Goal: Task Accomplishment & Management: Manage account settings

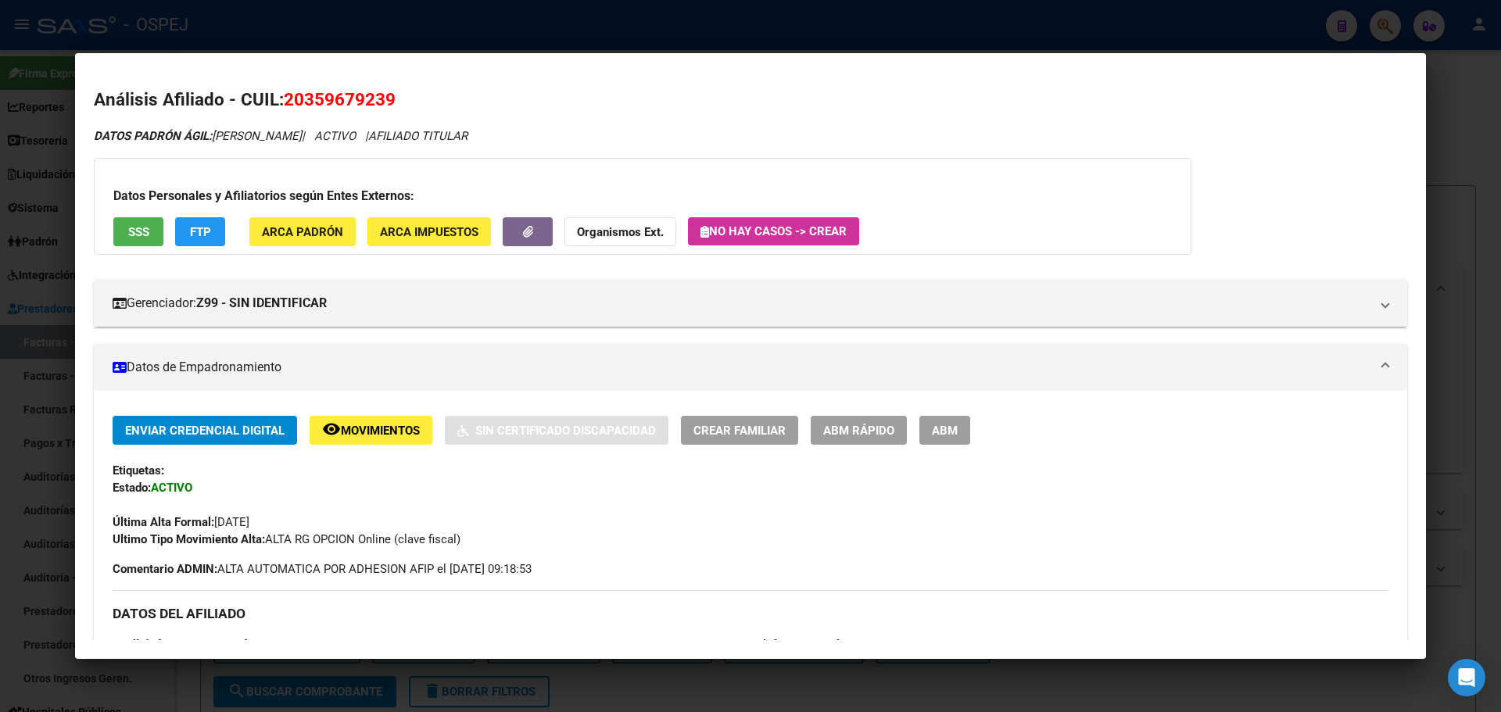
scroll to position [547, 0]
click at [427, 8] on div at bounding box center [750, 356] width 1501 height 712
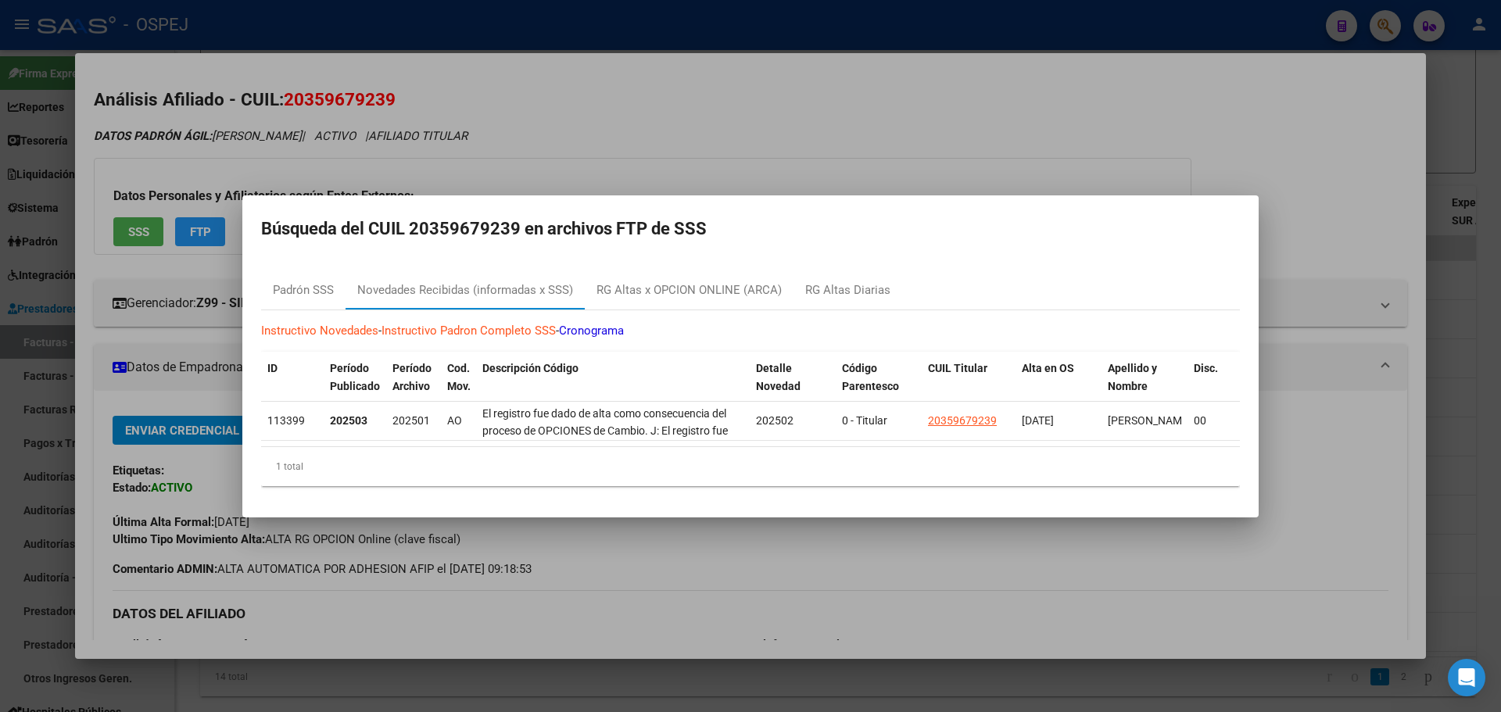
click at [471, 29] on div at bounding box center [750, 356] width 1501 height 712
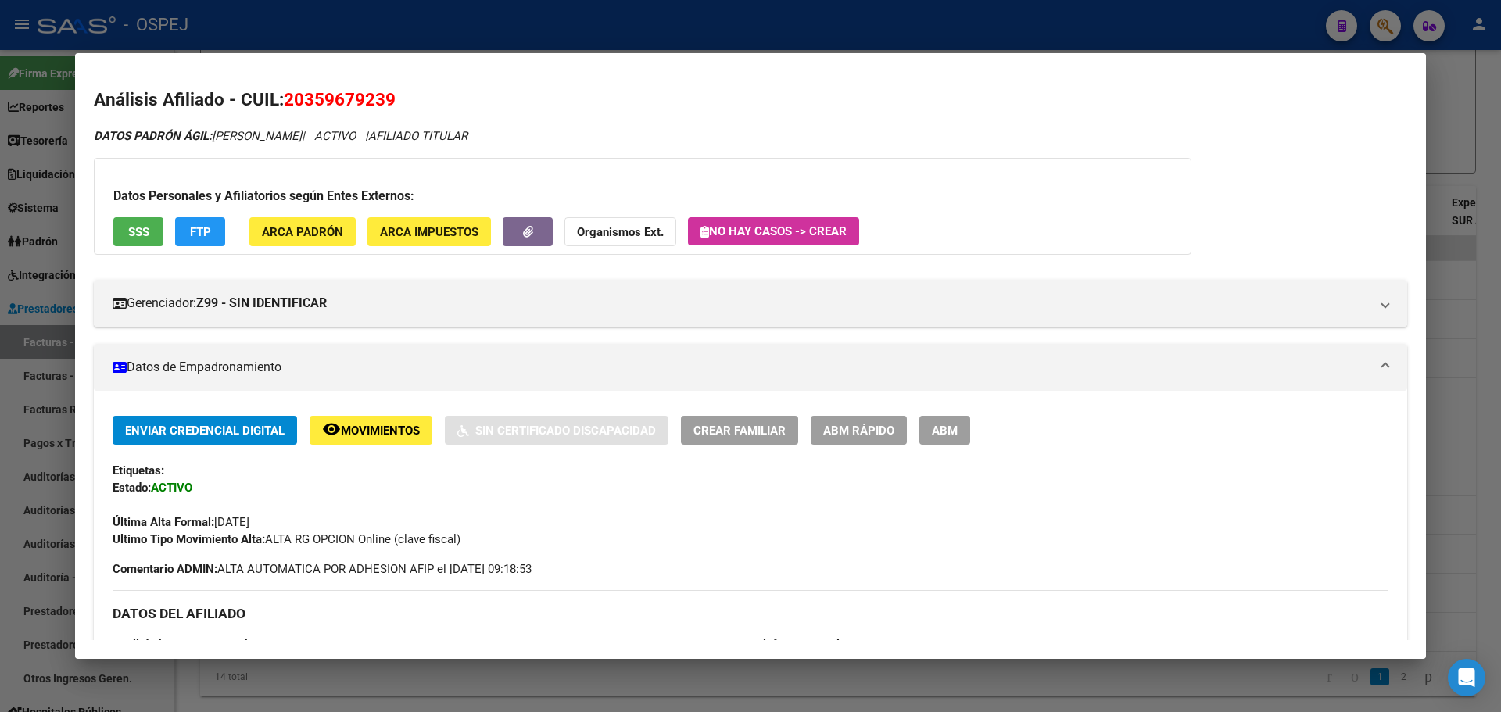
click at [471, 29] on div at bounding box center [750, 356] width 1501 height 712
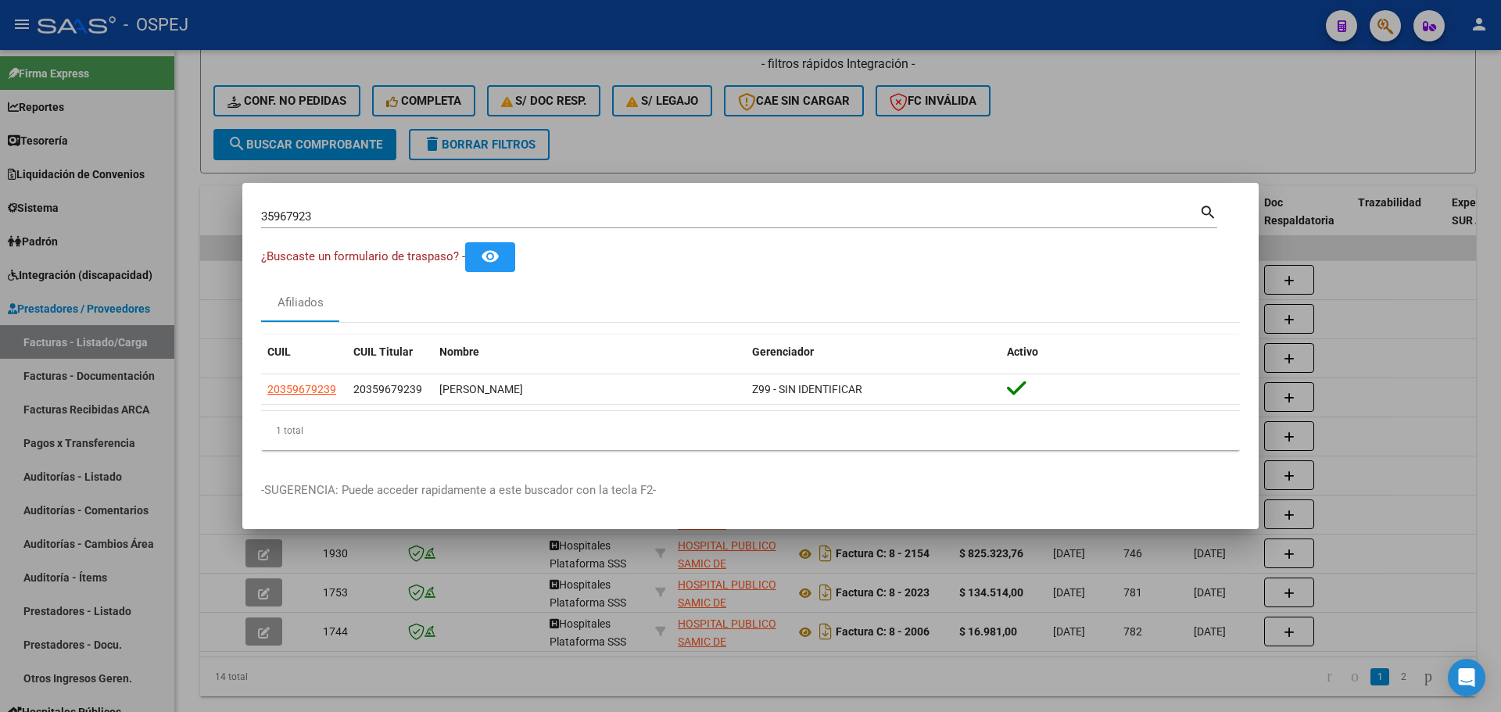
click at [608, 142] on div at bounding box center [750, 356] width 1501 height 712
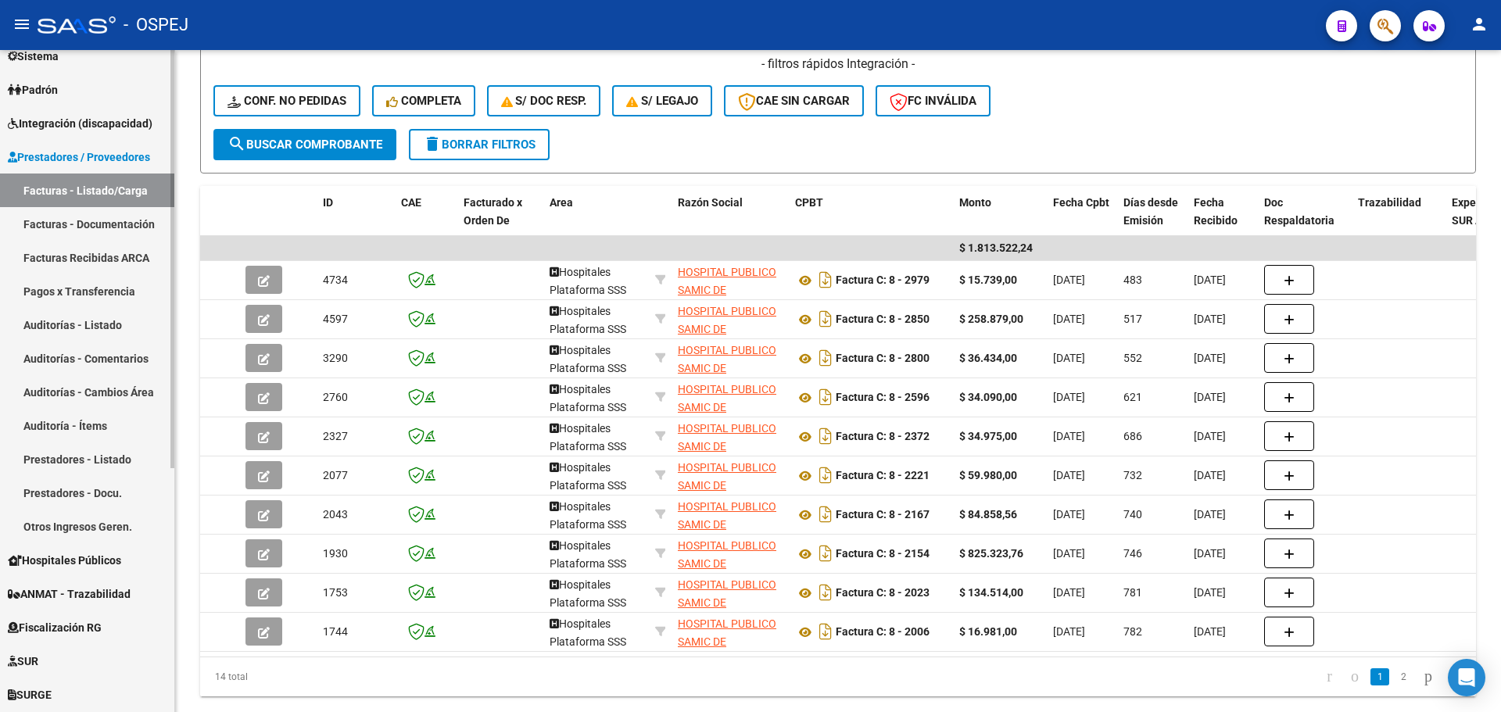
scroll to position [0, 0]
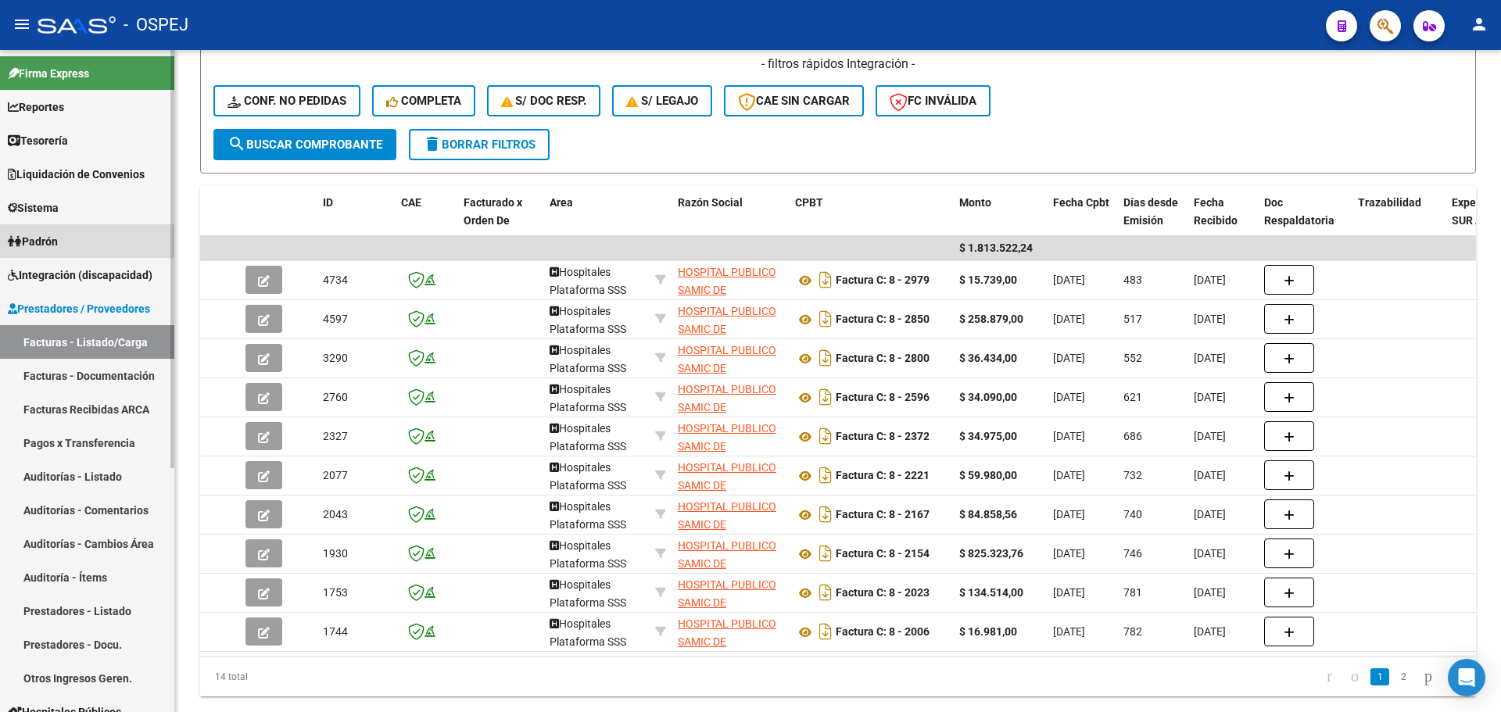
click at [58, 245] on span "Padrón" at bounding box center [33, 241] width 50 height 17
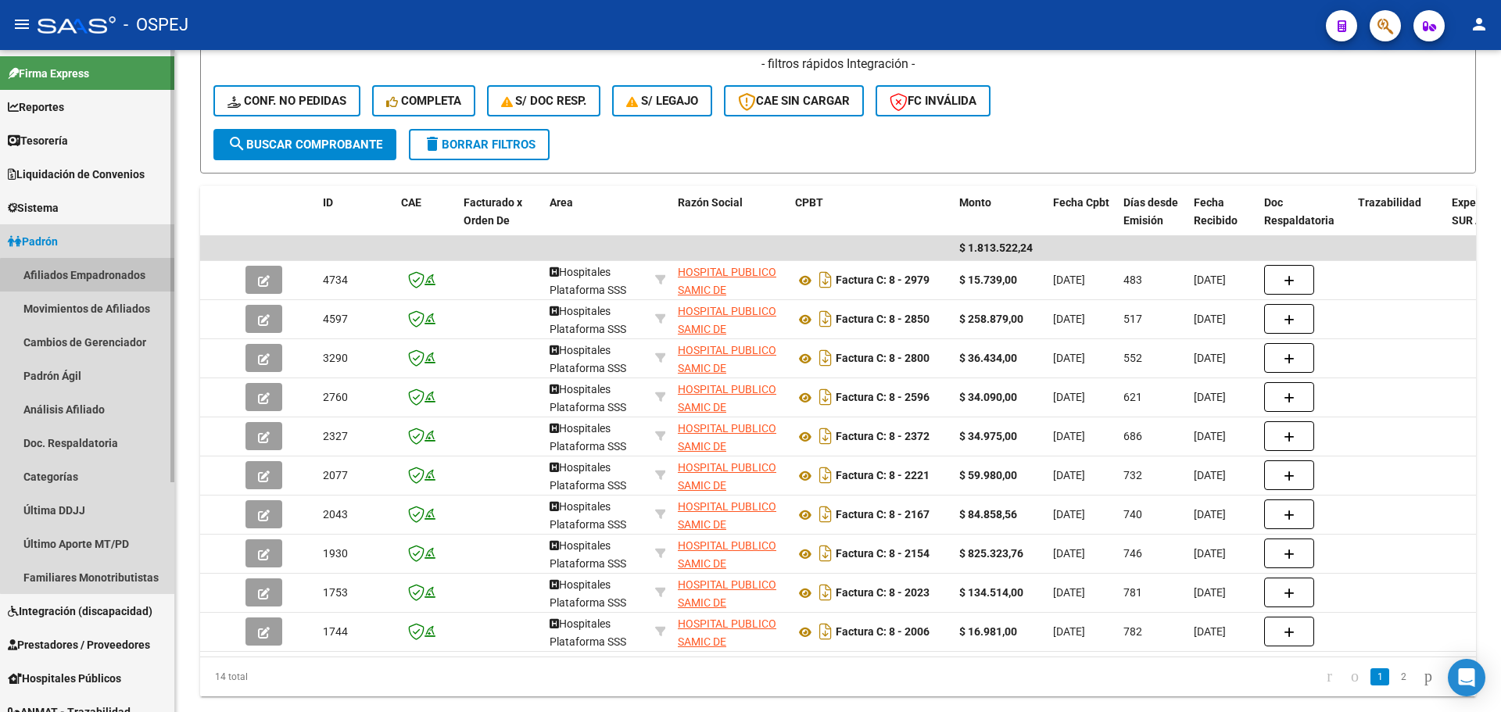
click at [99, 281] on link "Afiliados Empadronados" at bounding box center [87, 275] width 174 height 34
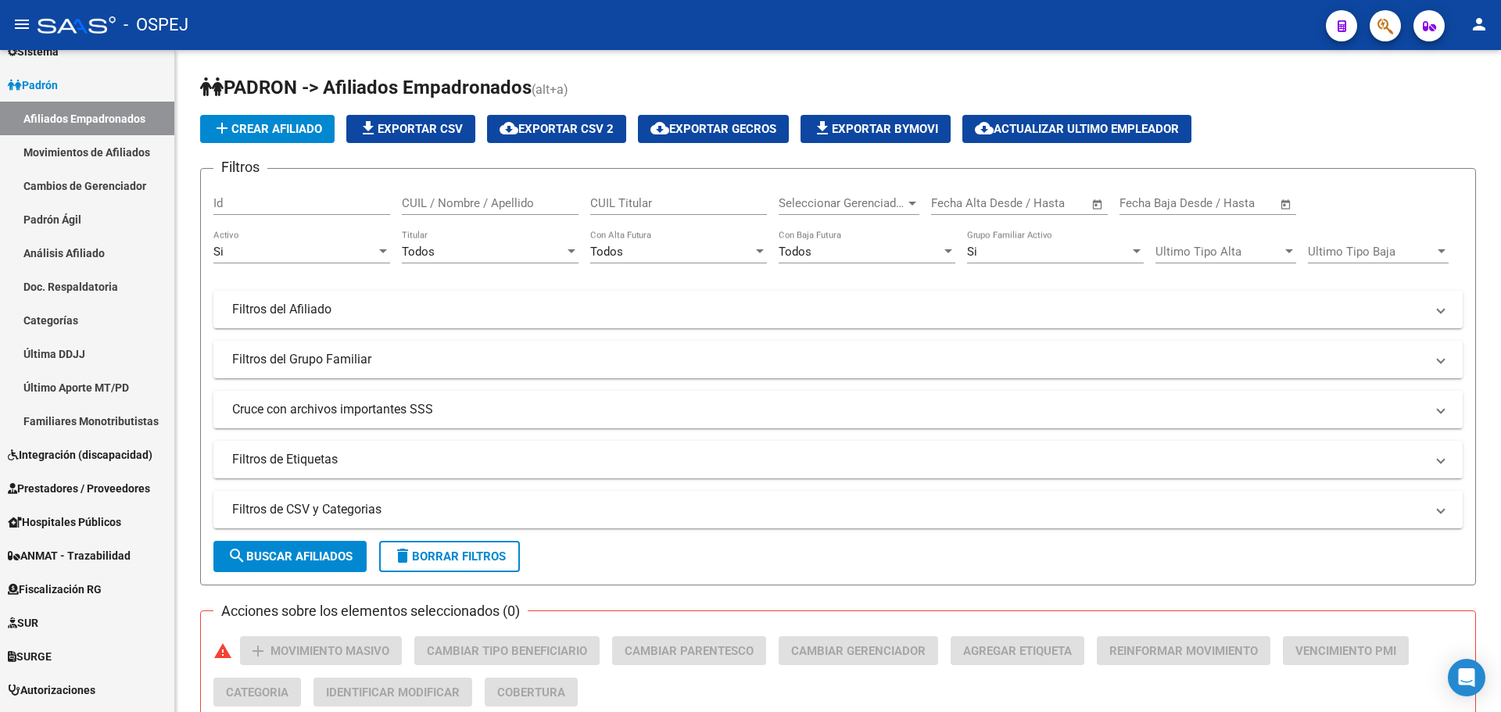
scroll to position [78, 0]
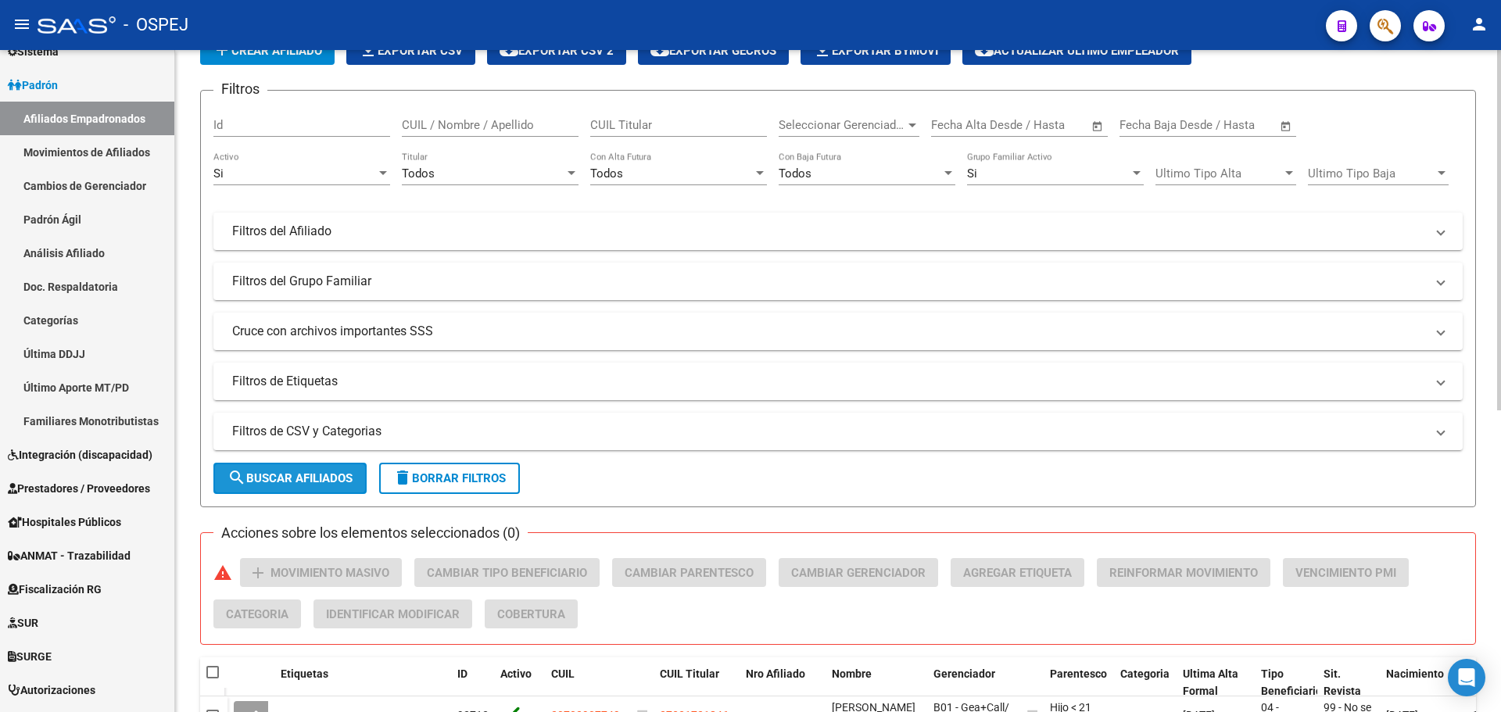
click at [291, 472] on span "search Buscar Afiliados" at bounding box center [290, 479] width 125 height 14
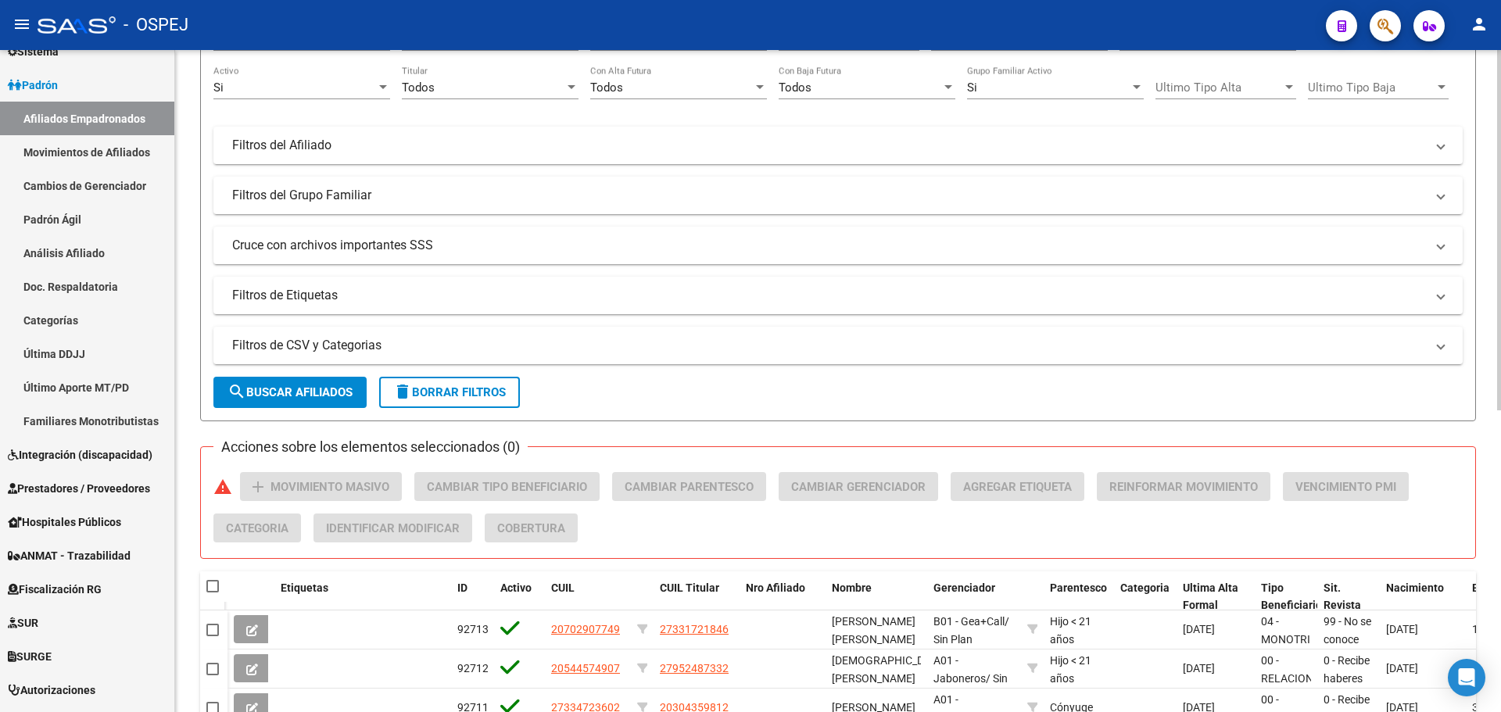
scroll to position [0, 0]
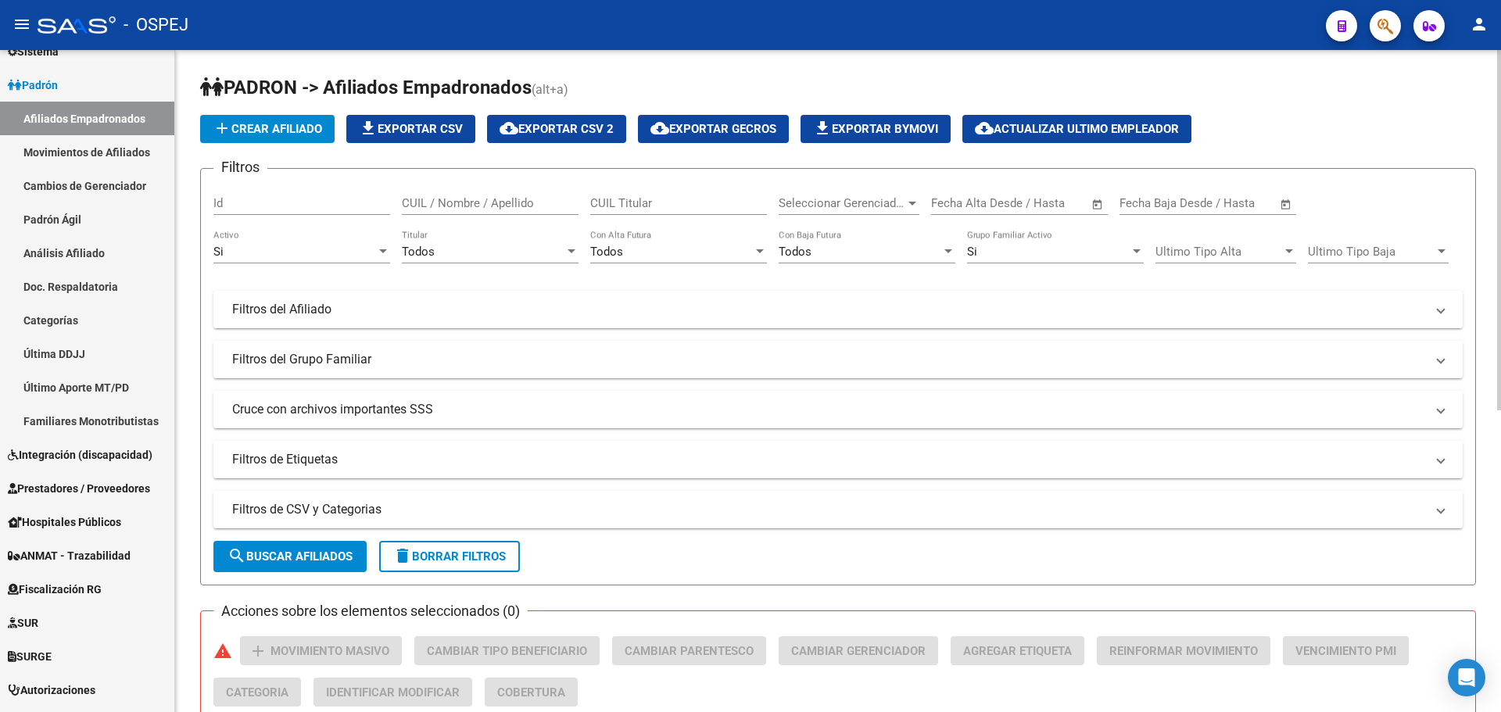
click at [484, 302] on mat-panel-title "Filtros del Afiliado" at bounding box center [828, 309] width 1193 height 17
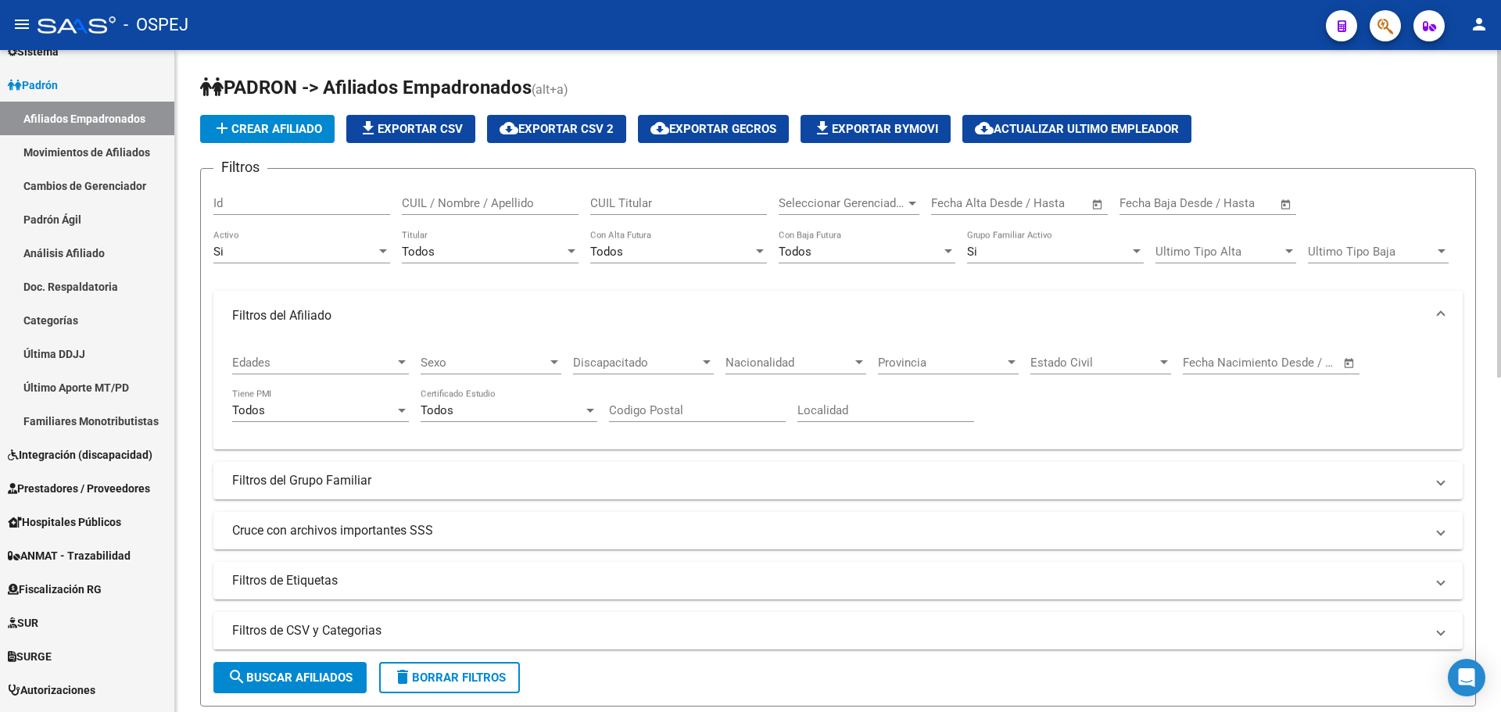
scroll to position [235, 0]
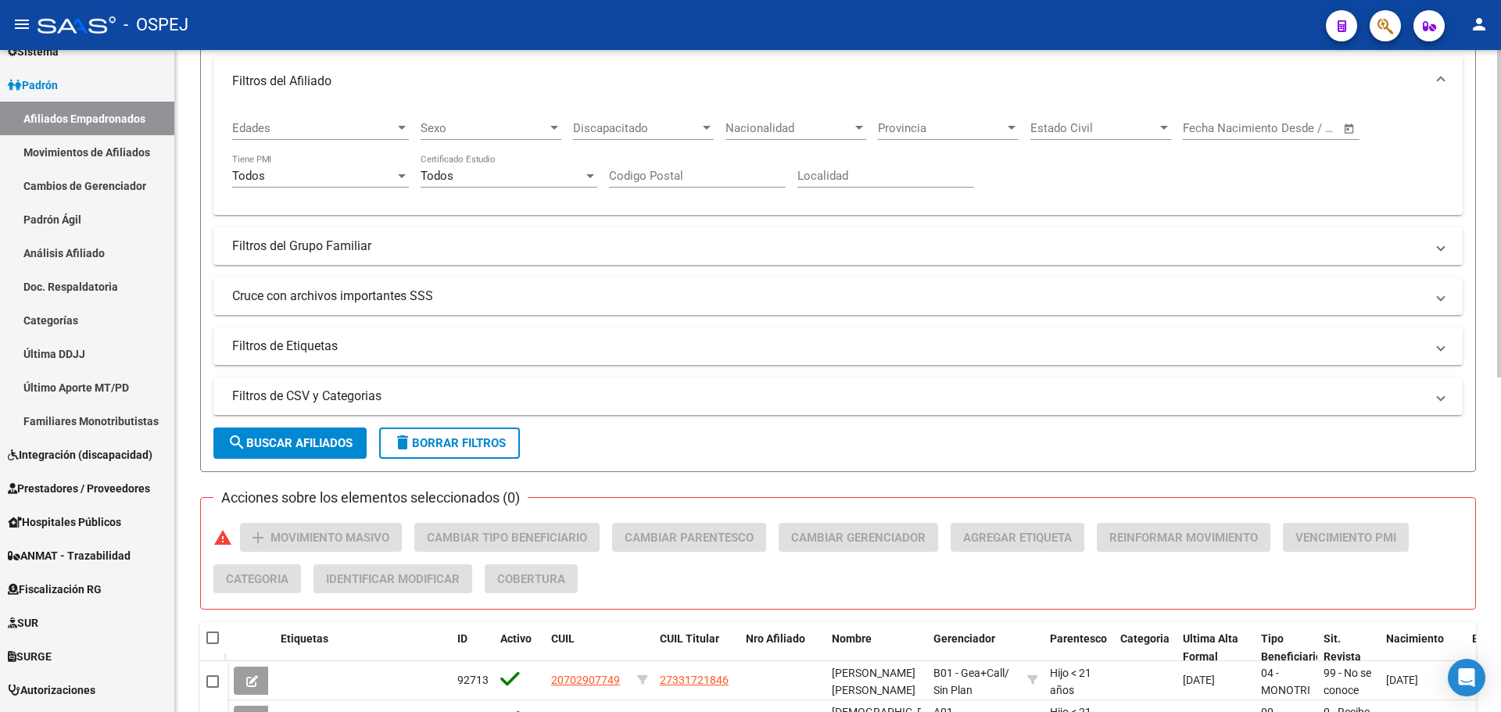
click at [442, 296] on mat-panel-title "Cruce con archivos importantes SSS" at bounding box center [828, 296] width 1193 height 17
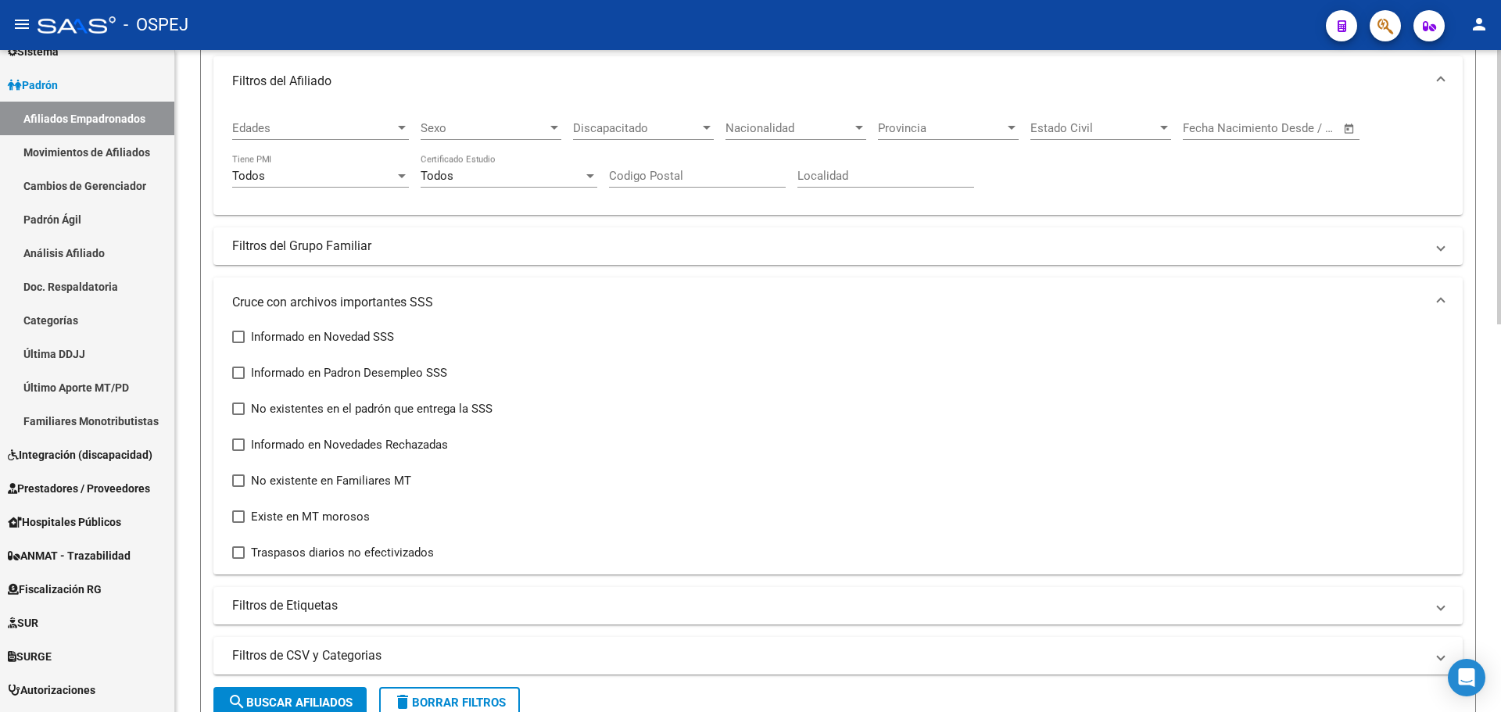
scroll to position [0, 0]
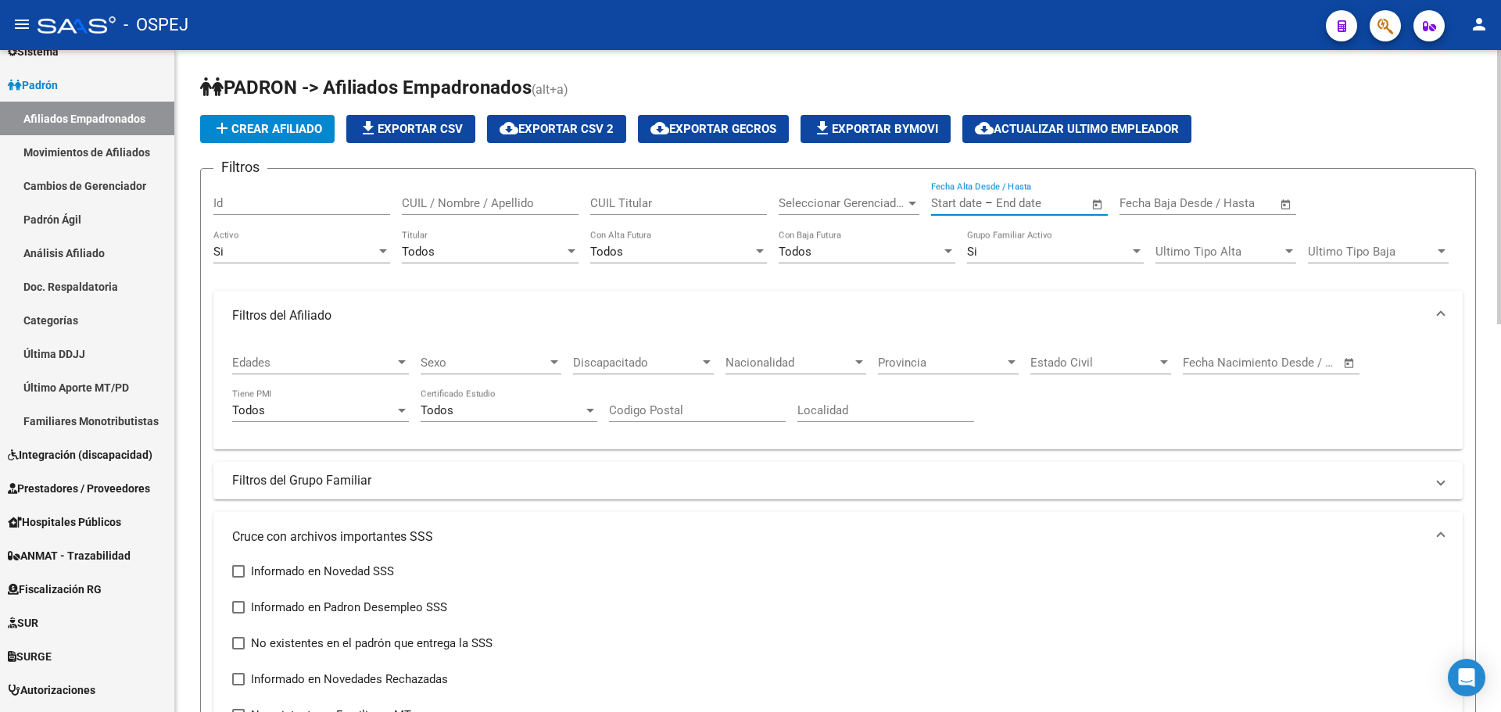
click at [1033, 206] on input "text" at bounding box center [1034, 203] width 76 height 14
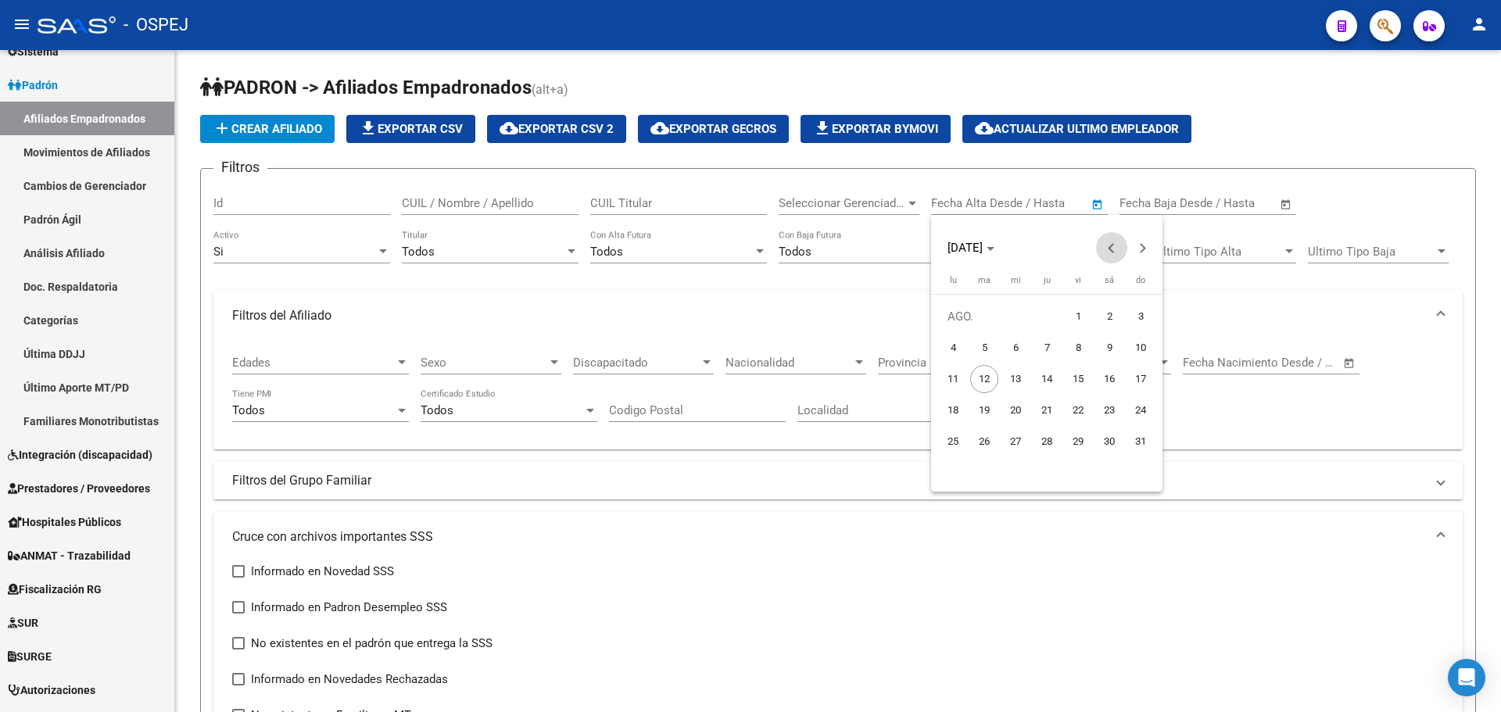
click at [1106, 244] on span "Previous month" at bounding box center [1111, 247] width 31 height 31
click at [980, 245] on span "ABR. 2025" at bounding box center [965, 248] width 35 height 14
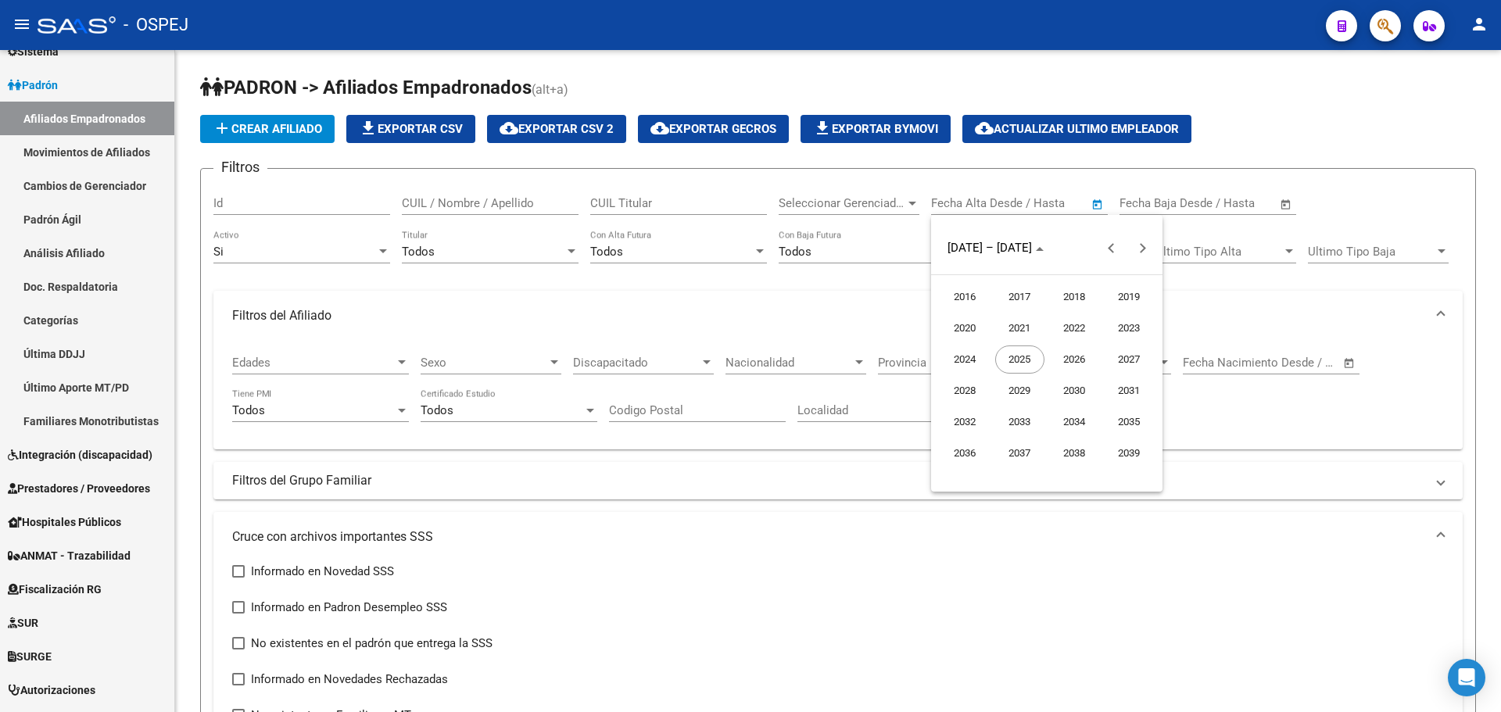
click at [973, 292] on span "2016" at bounding box center [965, 297] width 49 height 28
click at [959, 325] on span "ENE." at bounding box center [965, 328] width 49 height 28
click at [1075, 314] on span "1" at bounding box center [1078, 317] width 28 height 28
type input "1/1/2016"
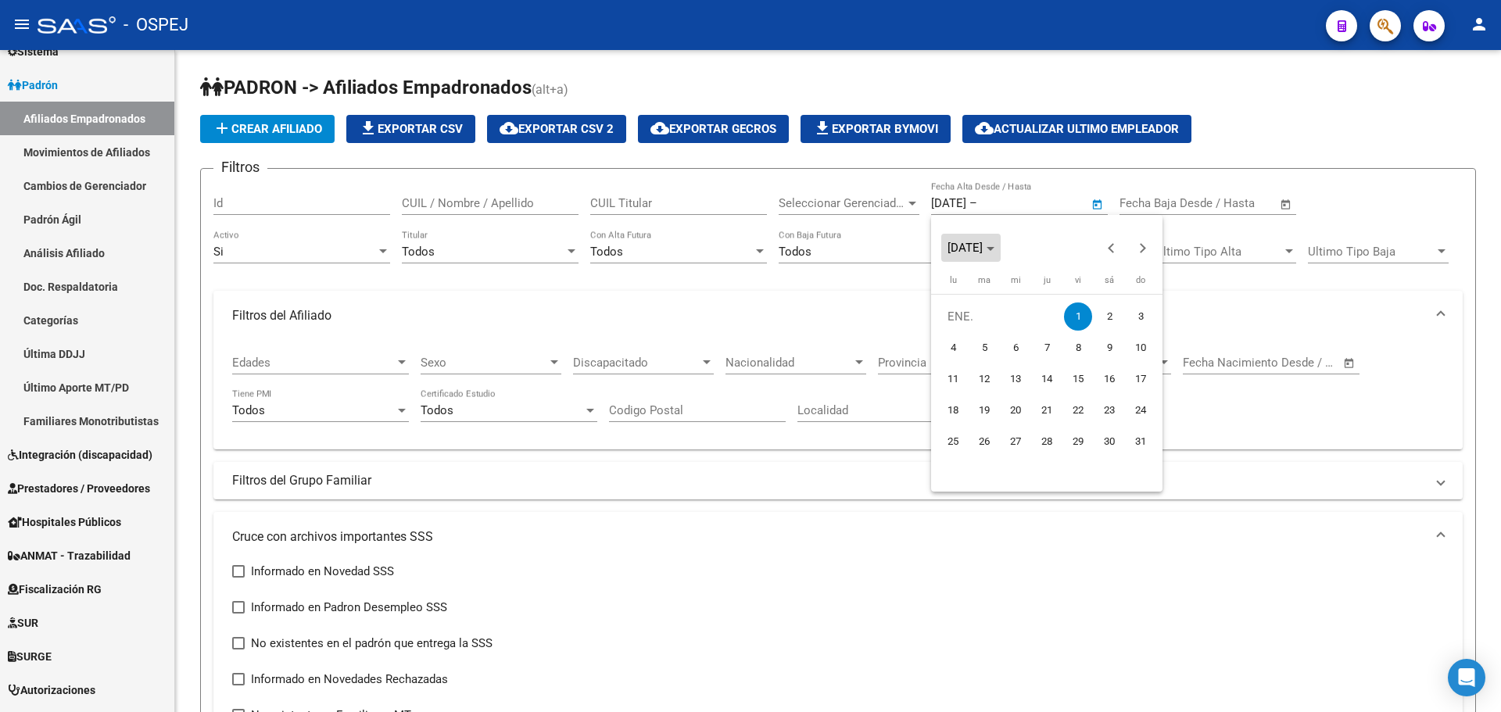
click at [1001, 256] on span "Choose month and year" at bounding box center [970, 248] width 59 height 38
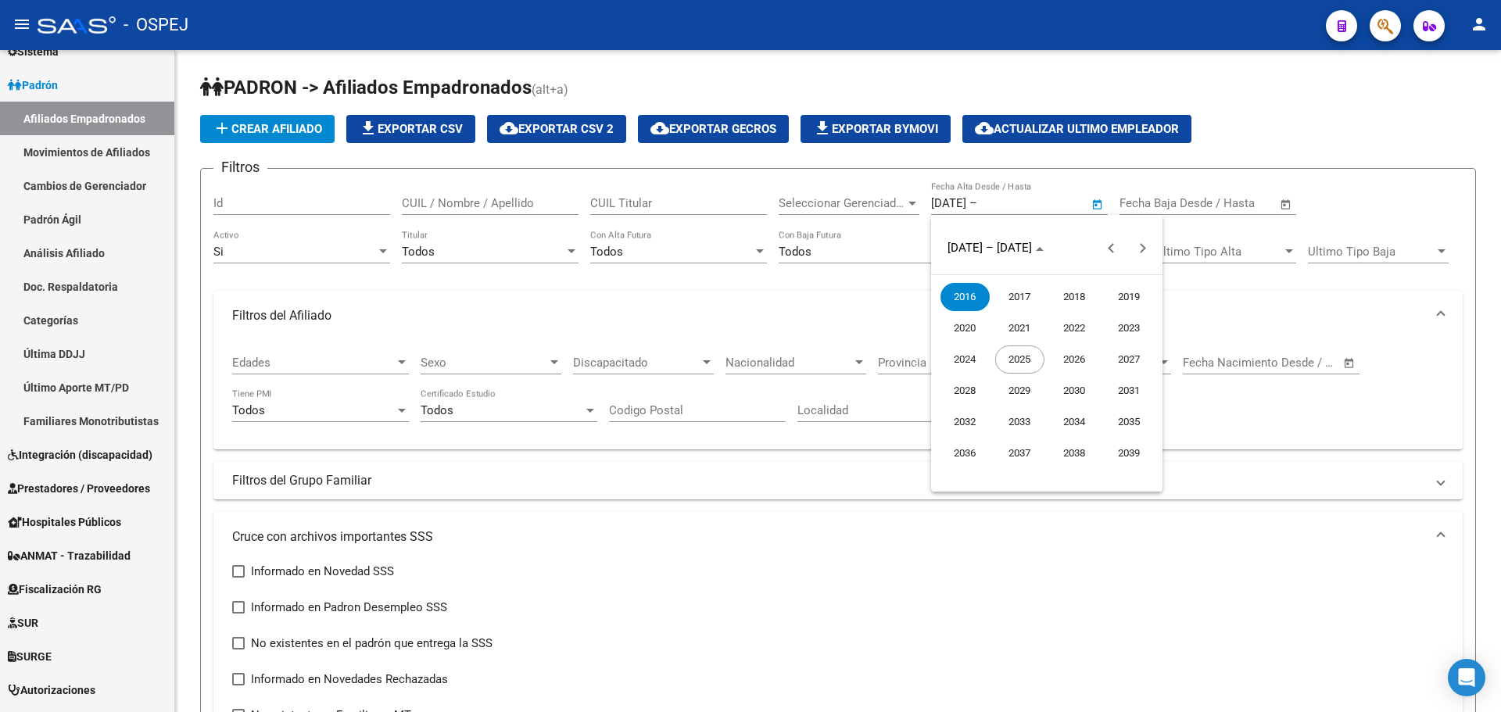
click at [1019, 359] on span "2025" at bounding box center [1019, 360] width 49 height 28
click at [1066, 357] on span "JUL." at bounding box center [1074, 360] width 49 height 28
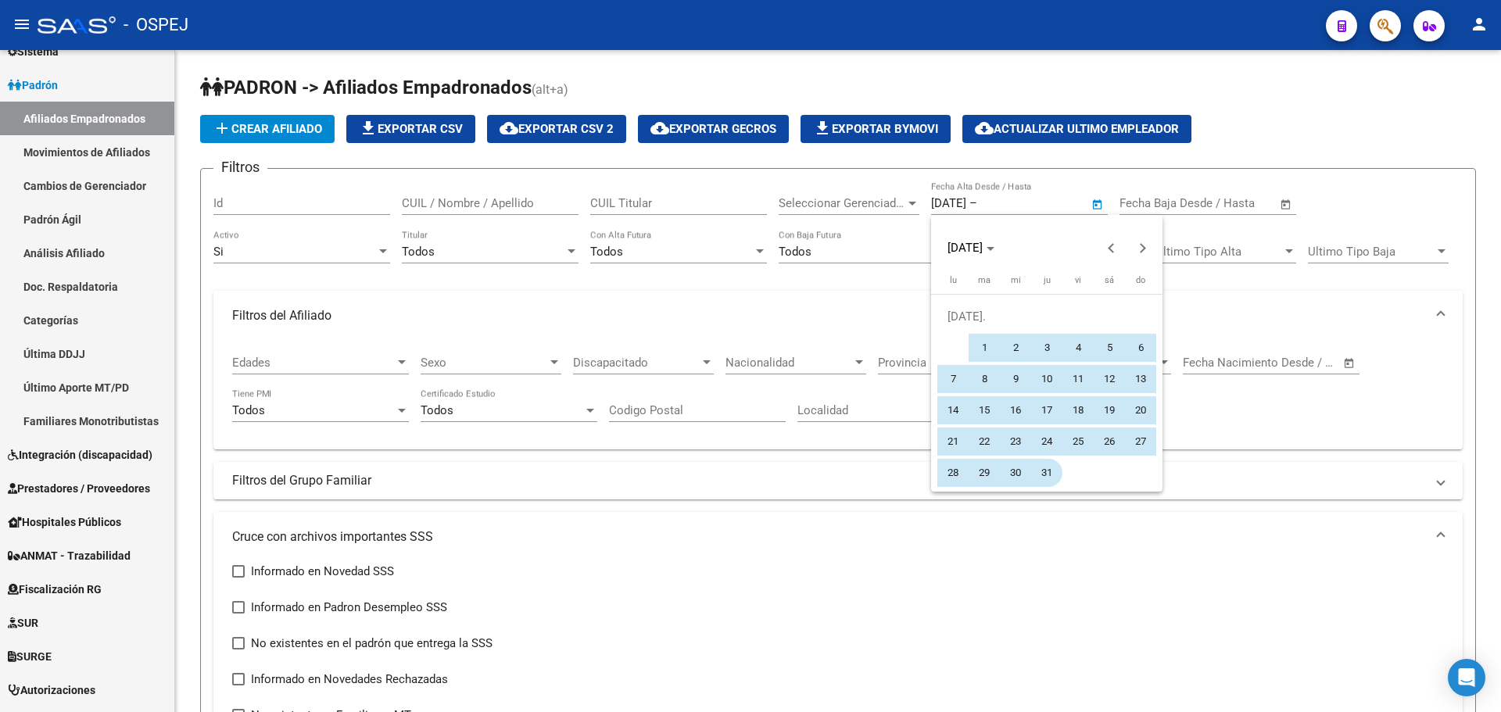
click at [1046, 474] on span "31" at bounding box center [1047, 473] width 28 height 28
type input "31/7/2025"
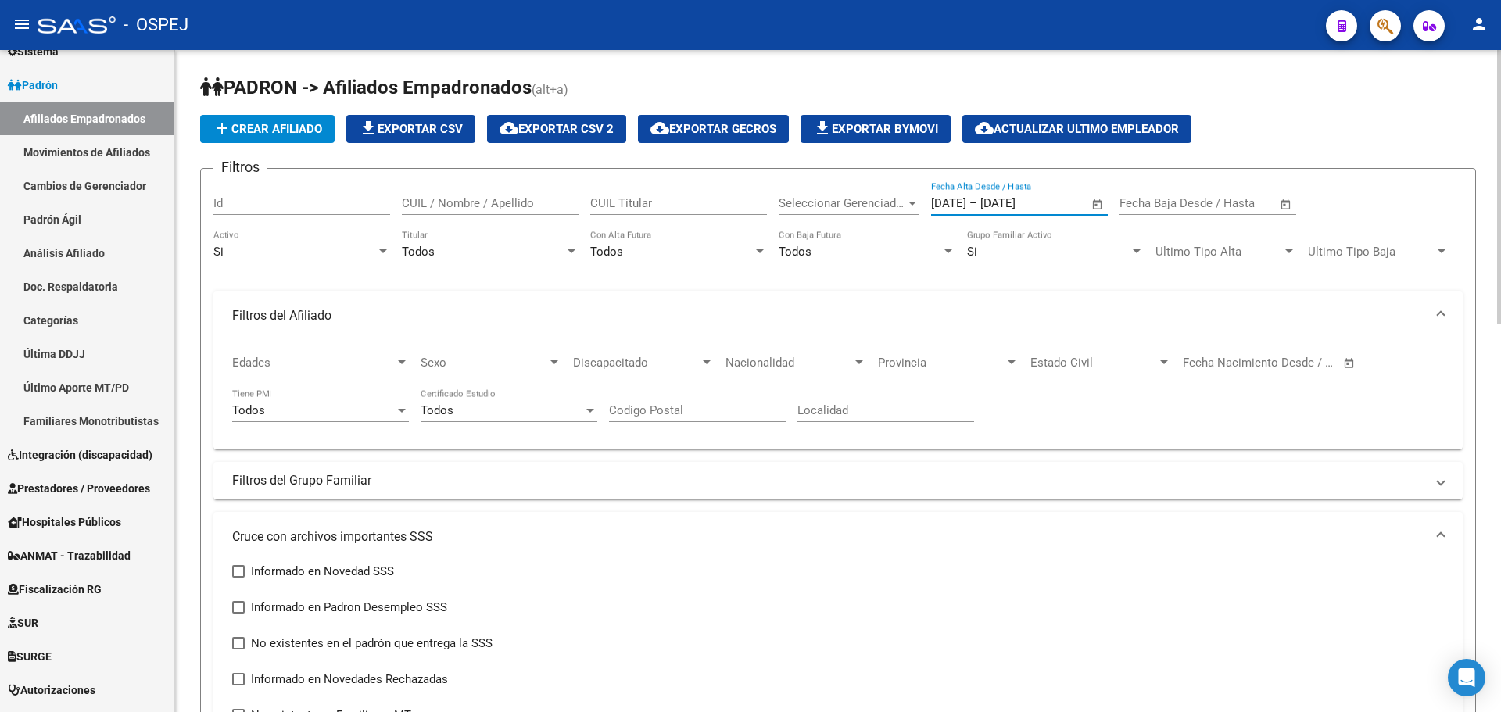
scroll to position [391, 0]
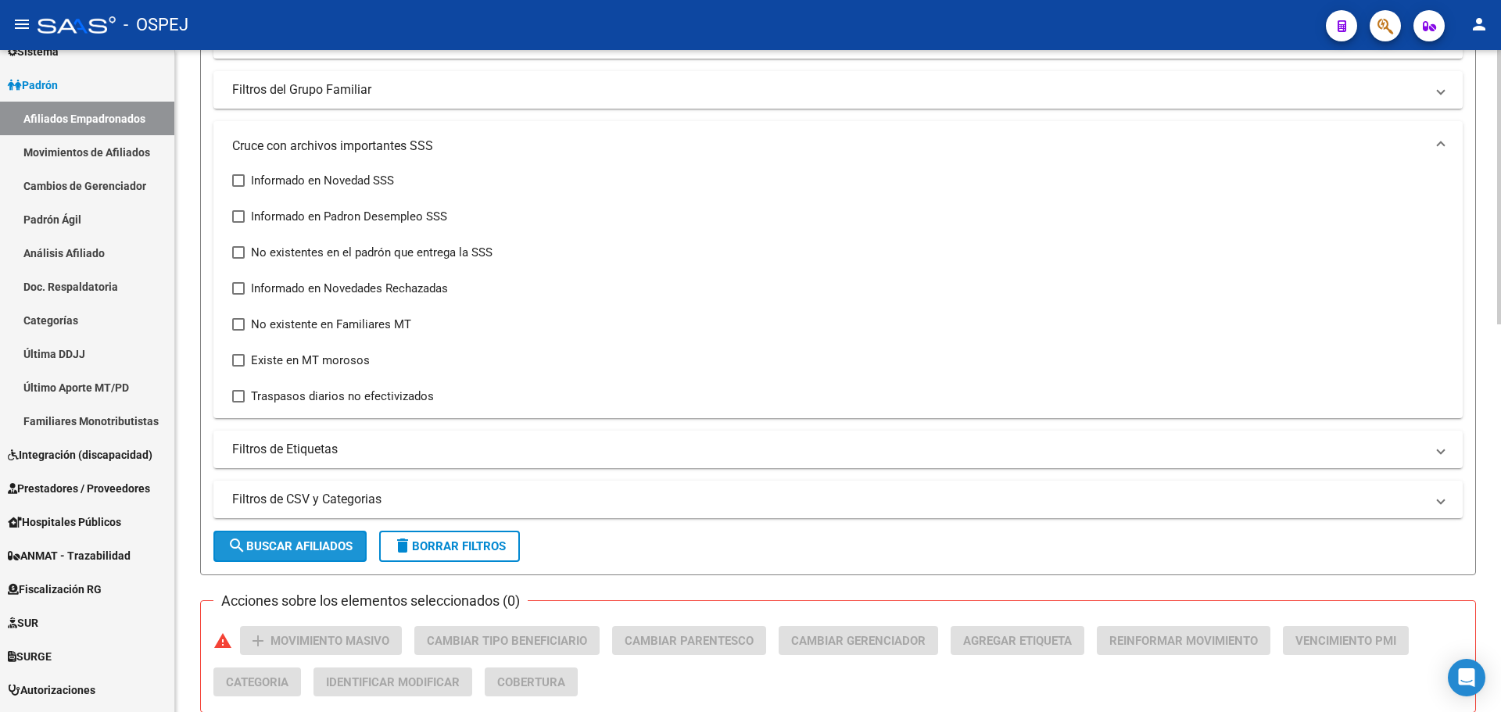
click at [328, 535] on button "search Buscar Afiliados" at bounding box center [289, 546] width 153 height 31
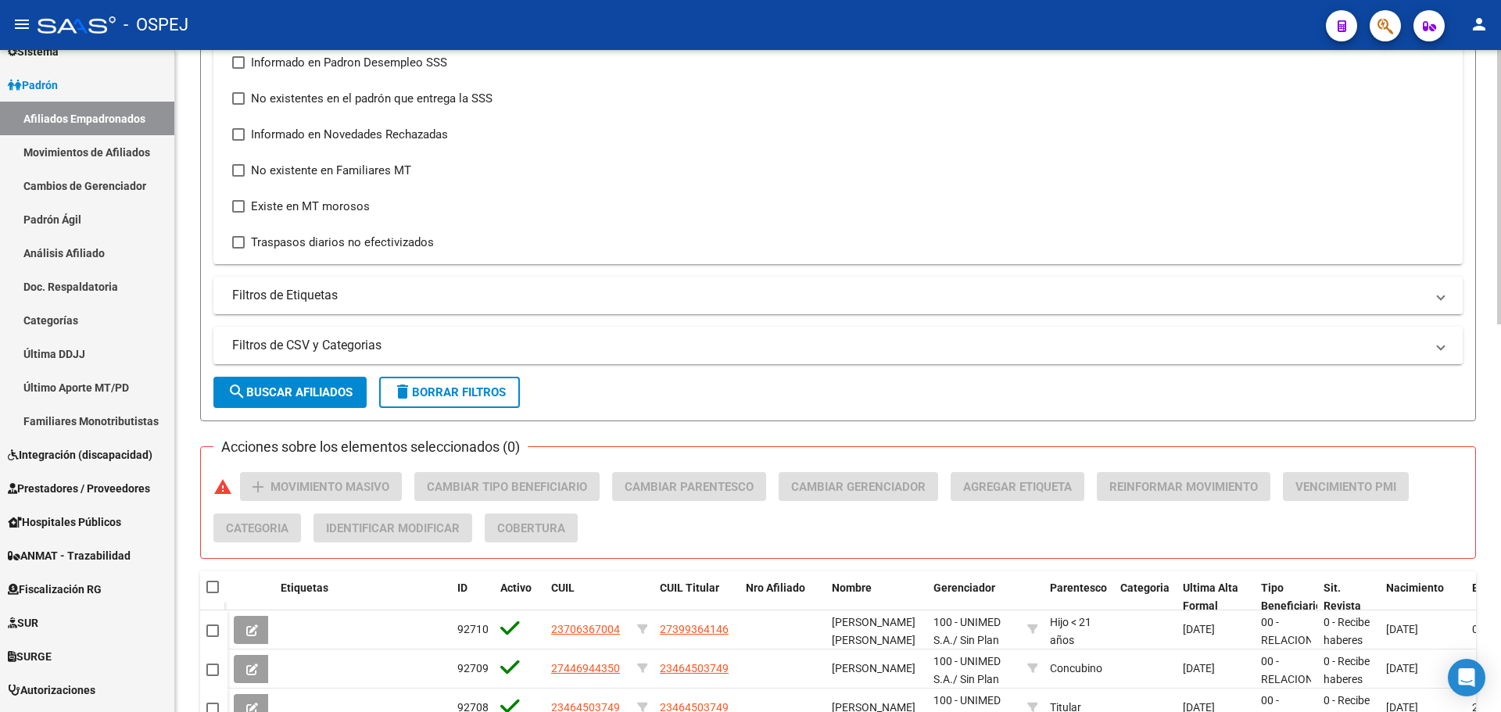
scroll to position [389, 0]
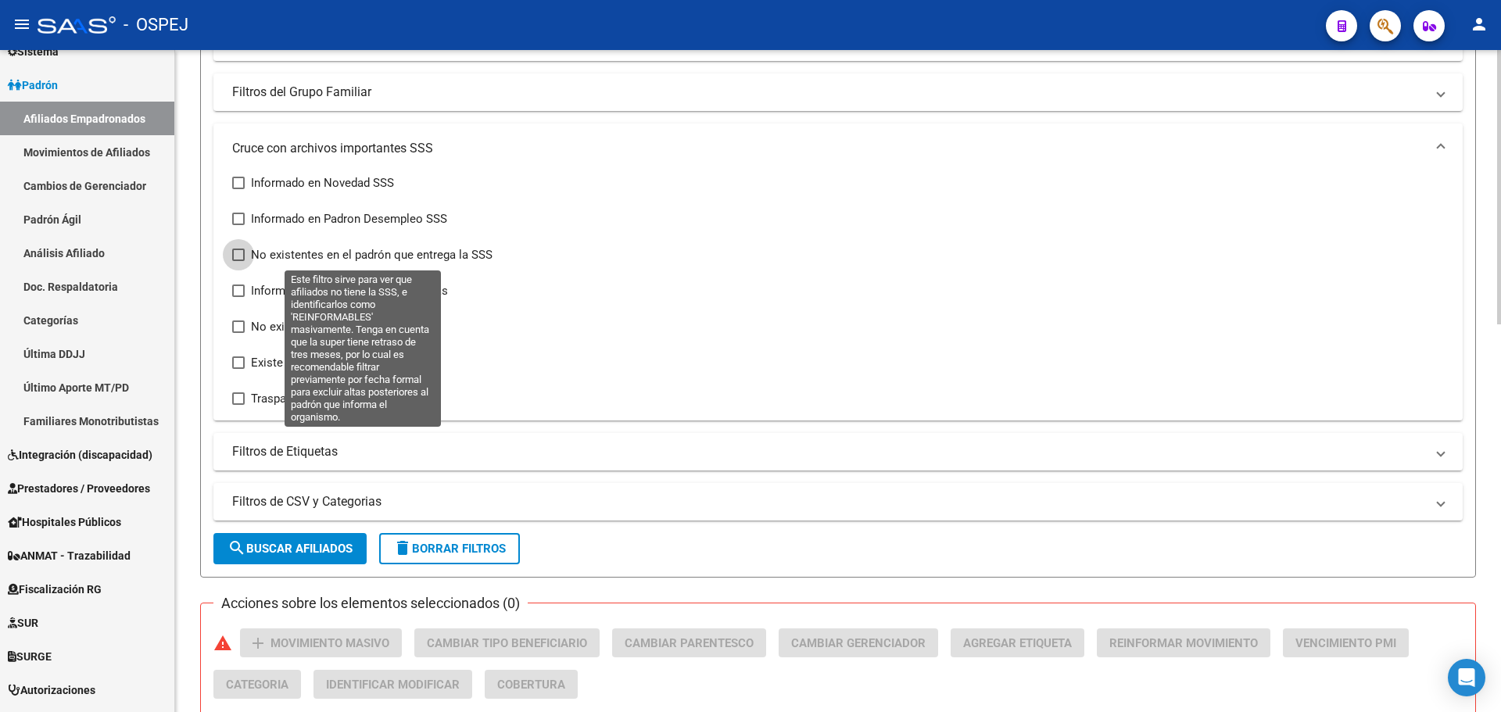
click at [414, 251] on span "No existentes en el padrón que entrega la SSS" at bounding box center [372, 255] width 242 height 19
click at [238, 261] on input "No existentes en el padrón que entrega la SSS" at bounding box center [238, 261] width 1 height 1
checkbox input "true"
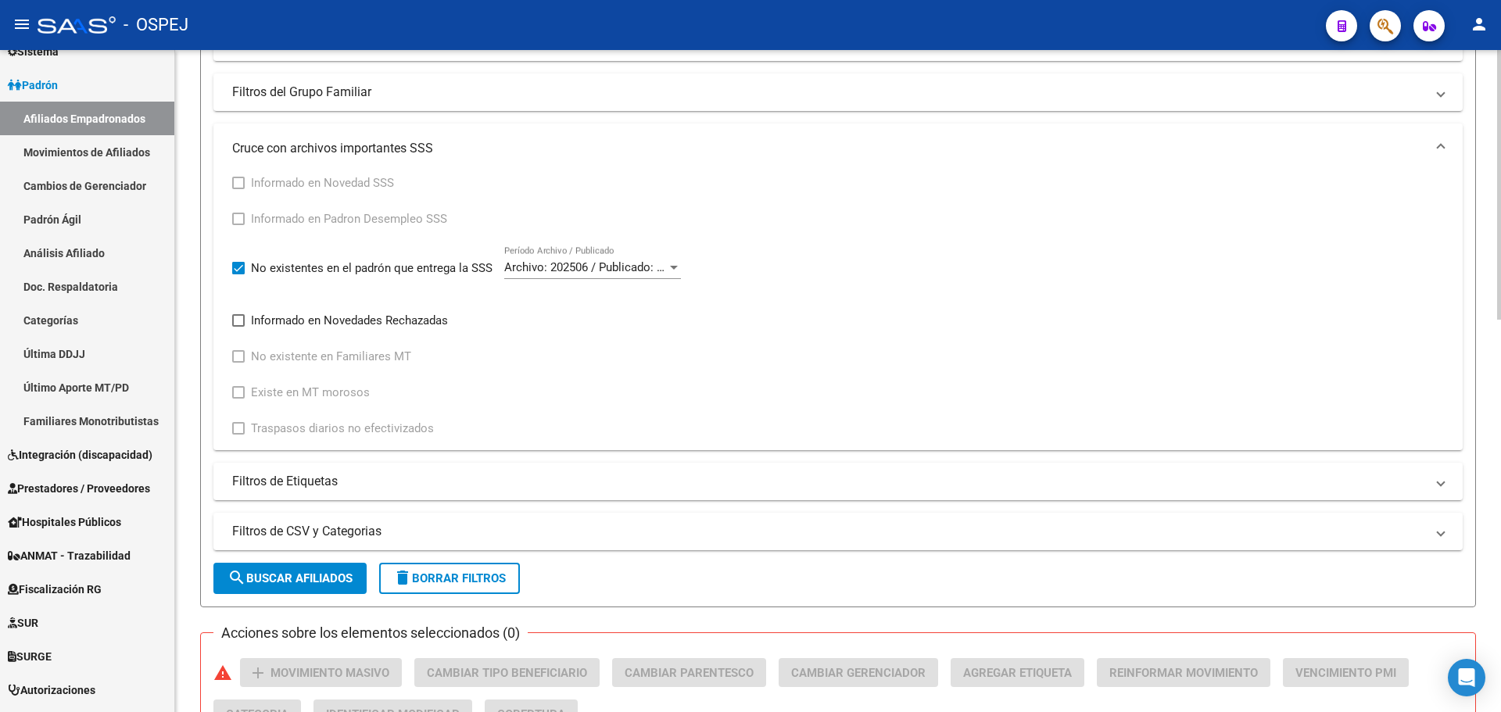
scroll to position [0, 0]
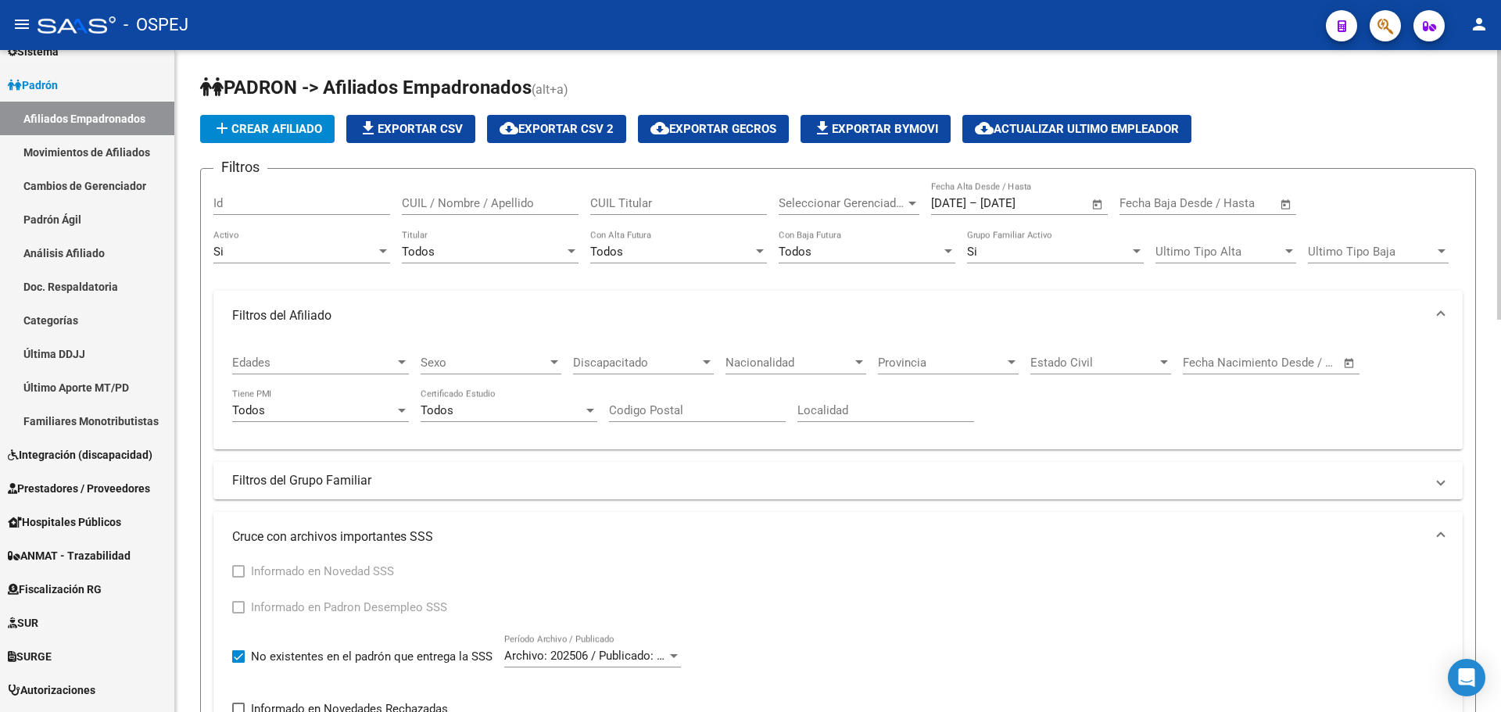
click at [1085, 207] on span "Open calendar" at bounding box center [1098, 204] width 38 height 38
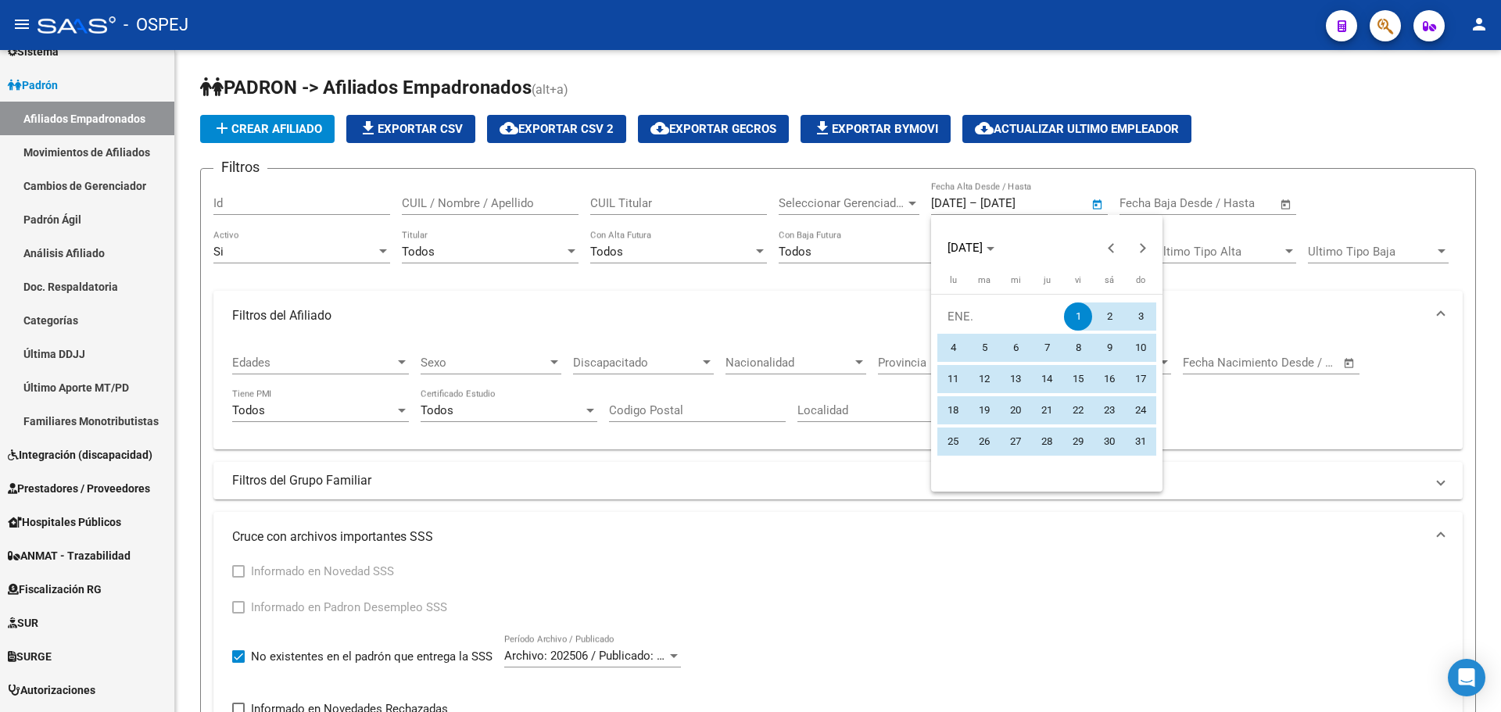
click at [1081, 324] on span "1" at bounding box center [1078, 317] width 28 height 28
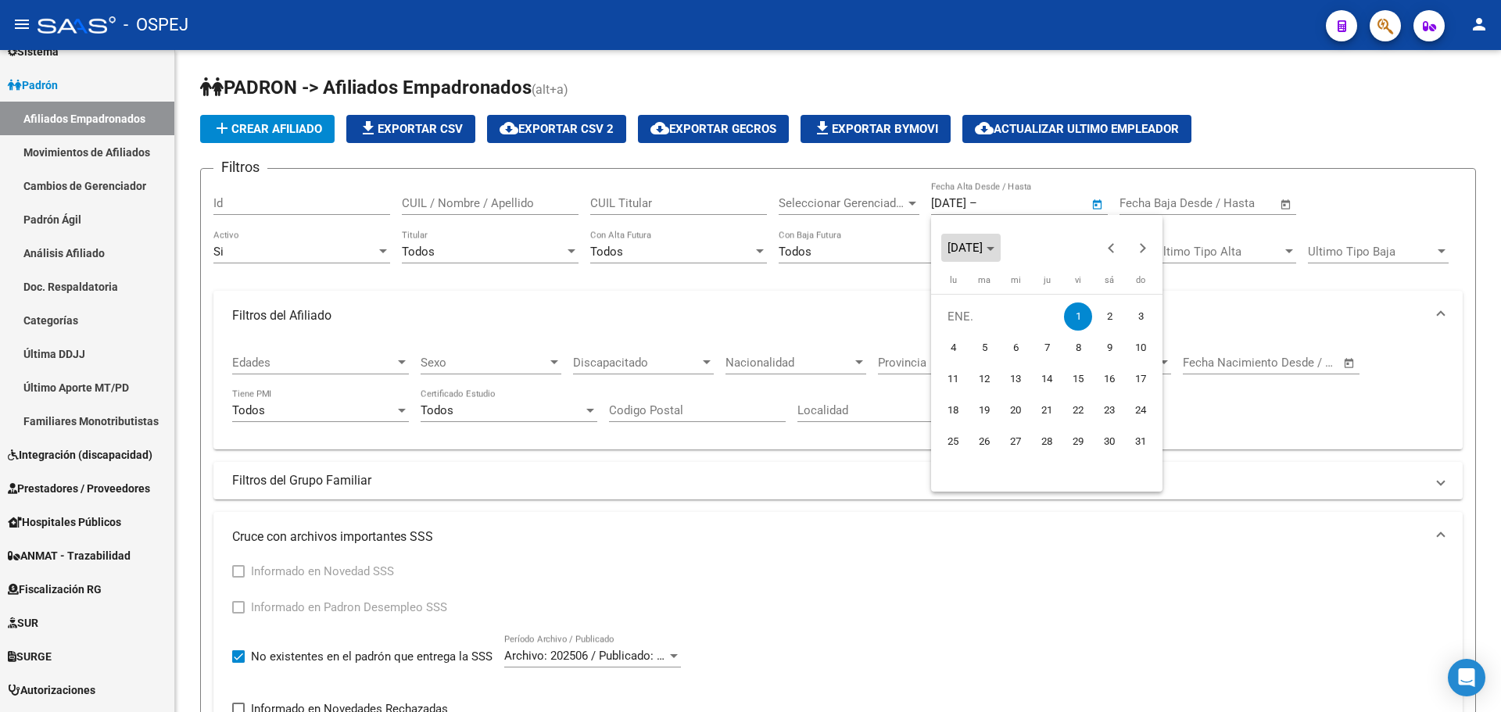
click at [995, 251] on span "ENE. 2016" at bounding box center [971, 247] width 47 height 11
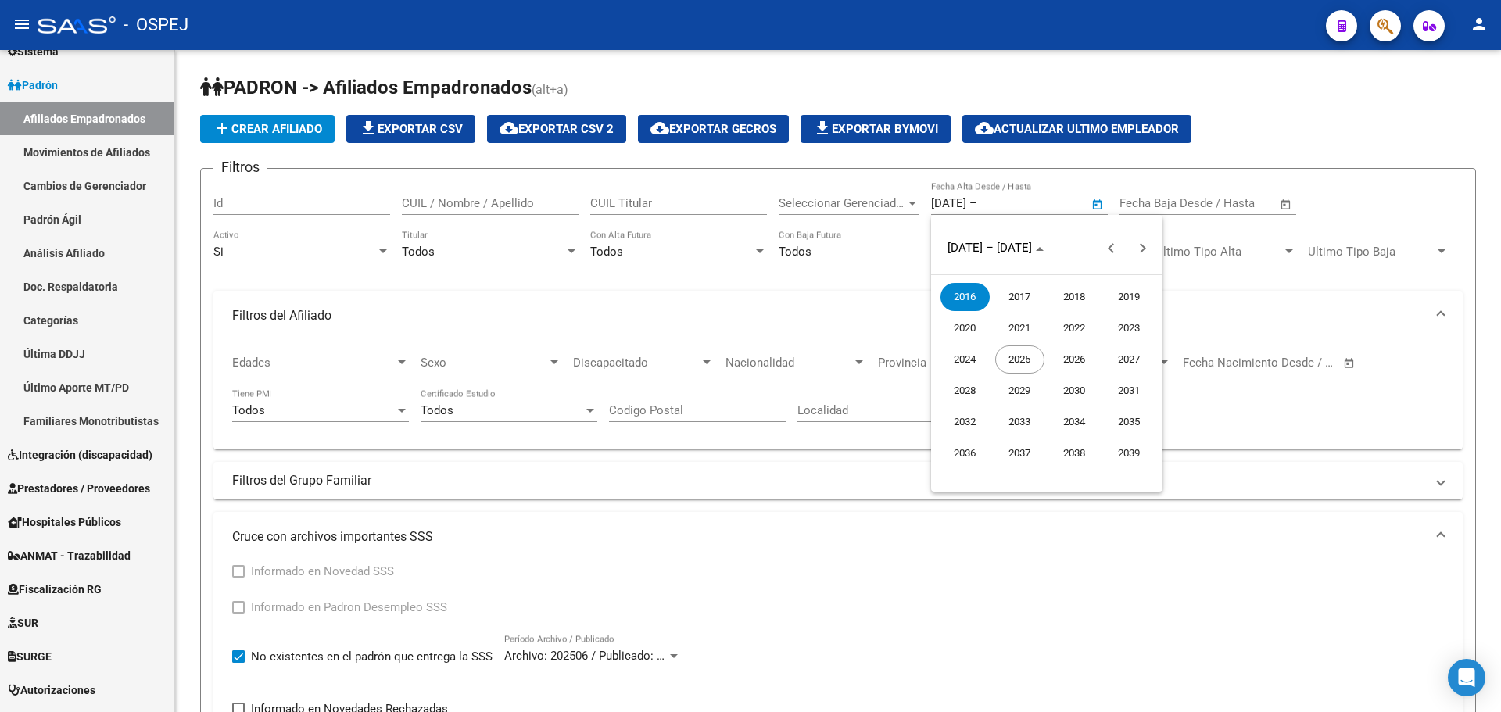
click at [1025, 360] on span "2025" at bounding box center [1019, 360] width 49 height 28
click at [1038, 367] on span "JUN." at bounding box center [1019, 360] width 49 height 28
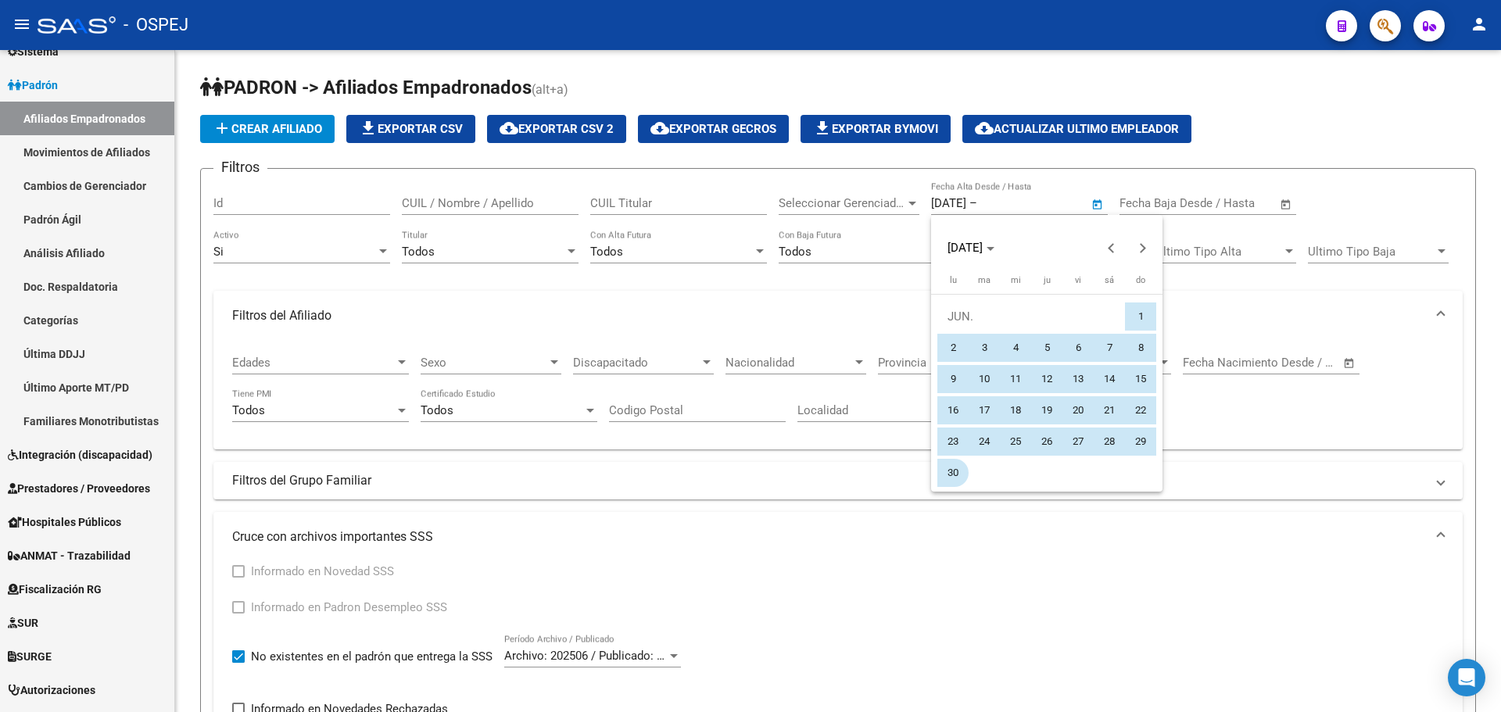
click at [957, 477] on span "30" at bounding box center [953, 473] width 28 height 28
type input "30/6/2025"
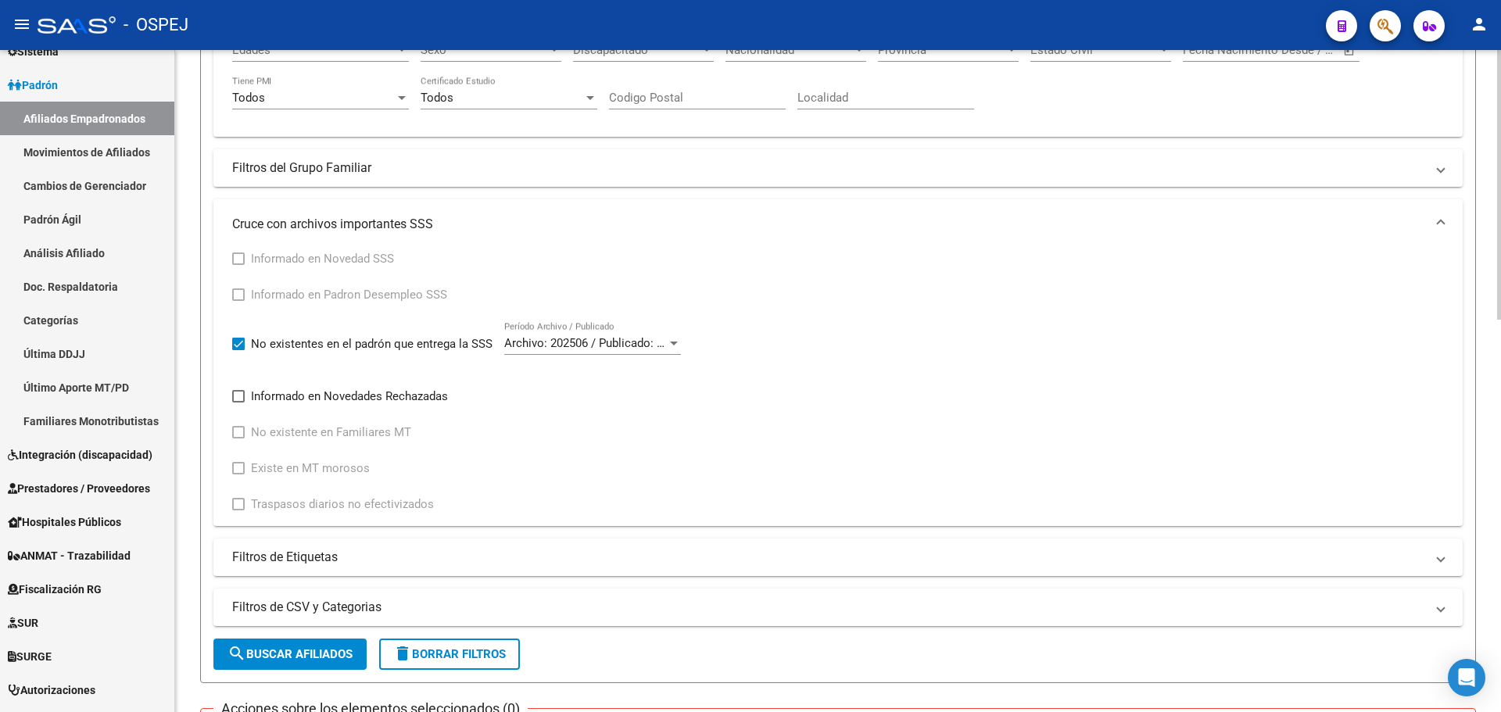
scroll to position [626, 0]
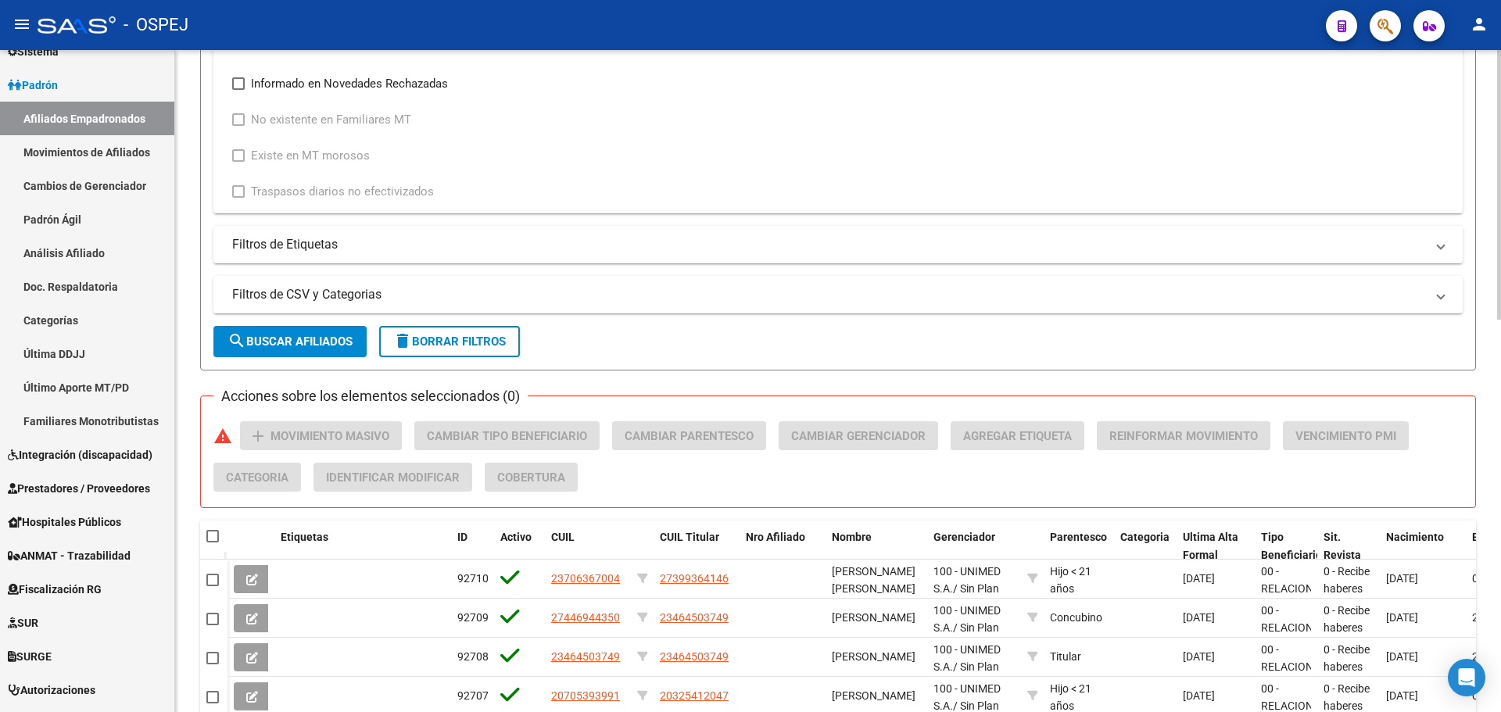
click at [310, 347] on span "search Buscar Afiliados" at bounding box center [290, 342] width 125 height 14
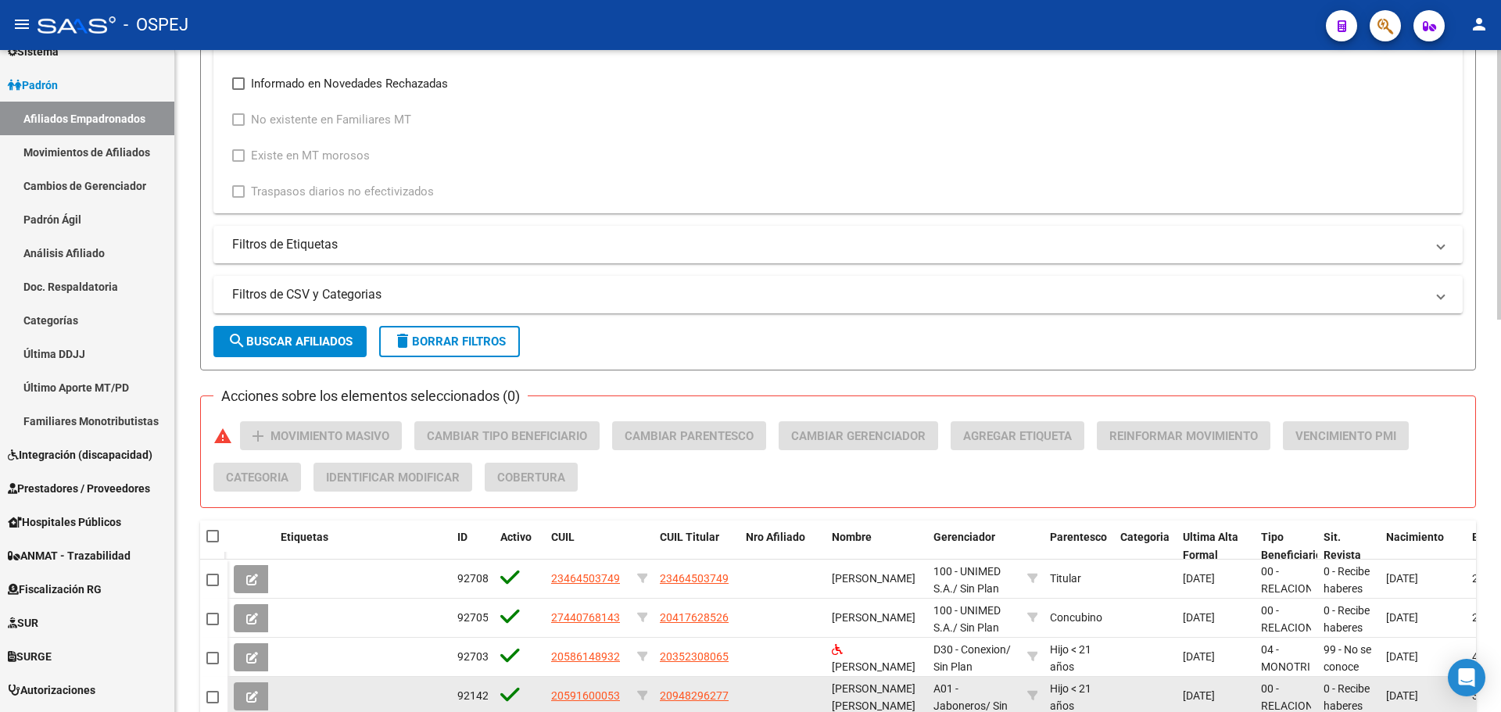
scroll to position [938, 0]
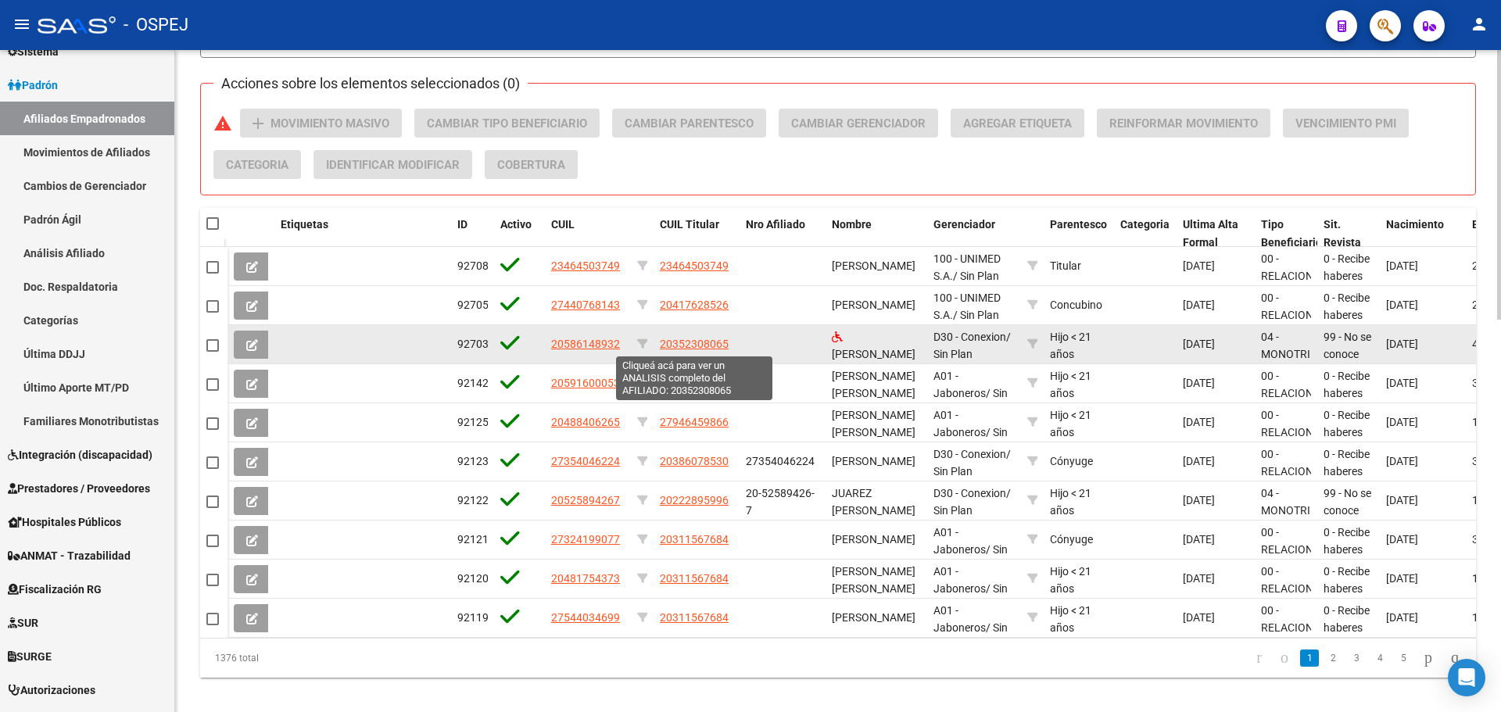
click at [697, 346] on span "20352308065" at bounding box center [694, 344] width 69 height 13
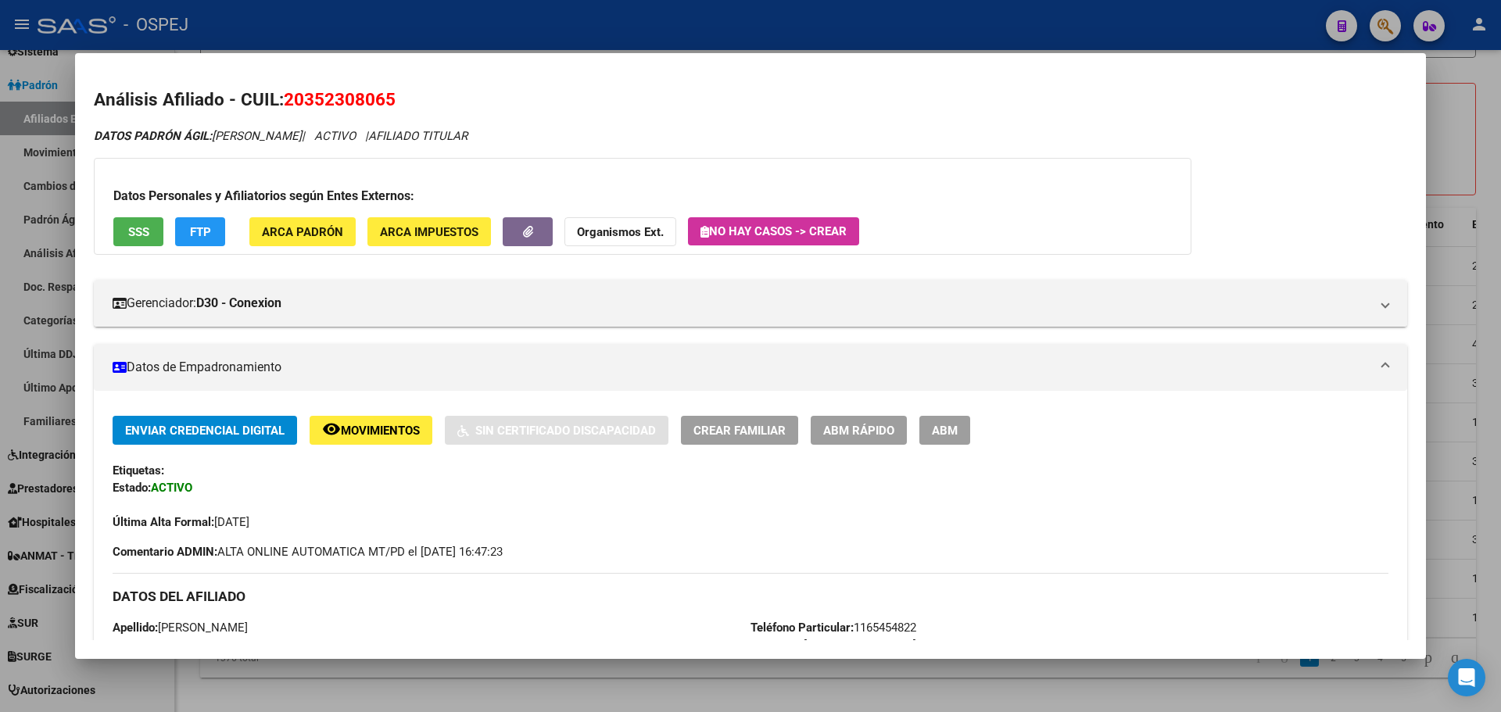
click at [536, 3] on div at bounding box center [750, 356] width 1501 height 712
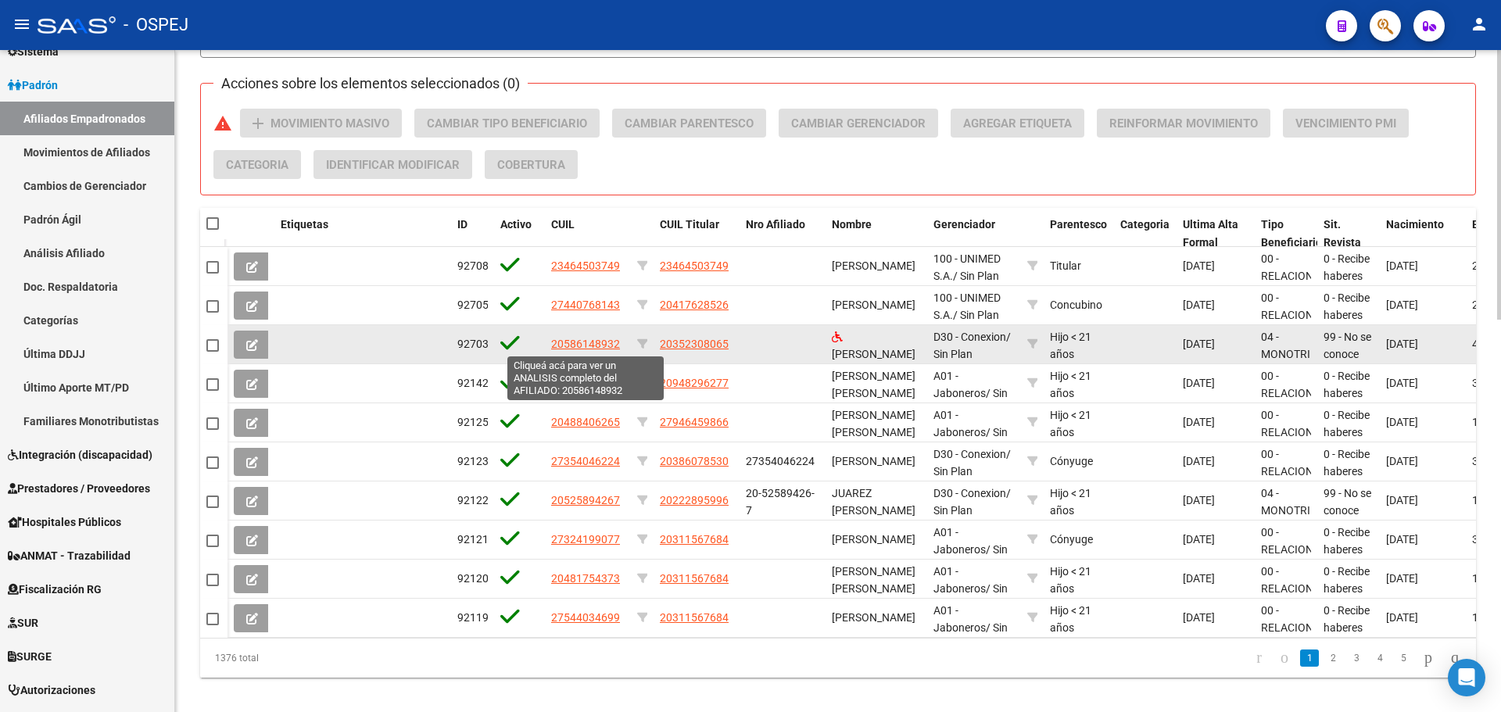
click at [579, 345] on span "20586148932" at bounding box center [585, 344] width 69 height 13
type textarea "20586148932"
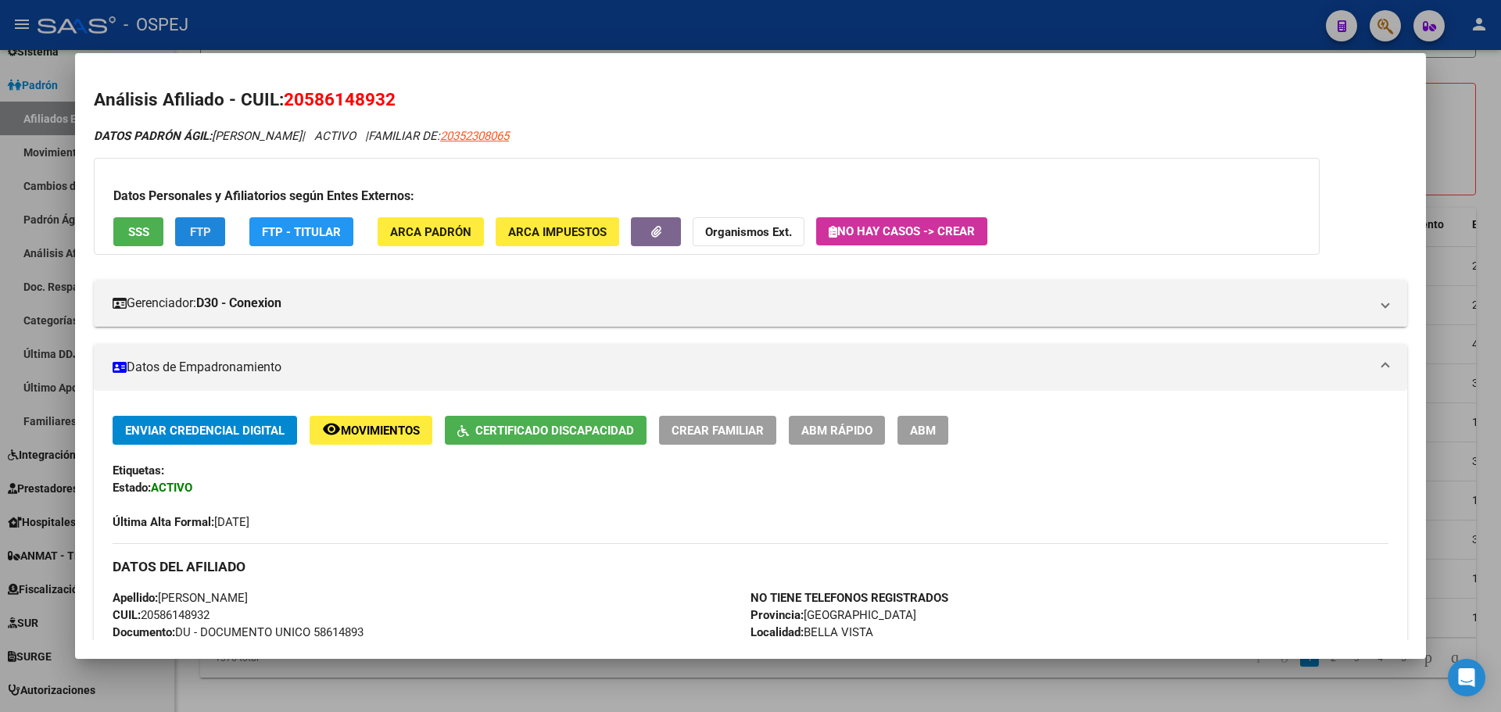
click at [217, 236] on button "FTP" at bounding box center [200, 231] width 50 height 29
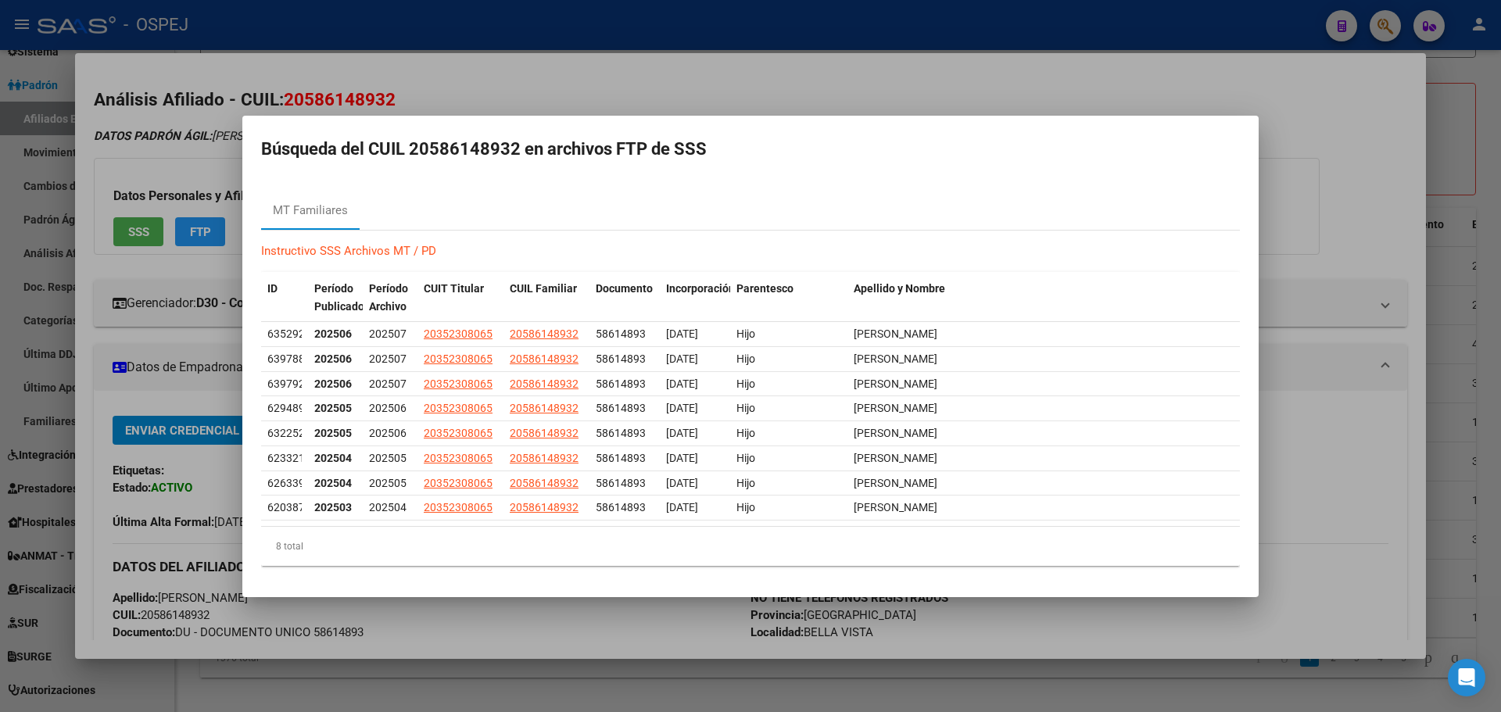
click at [499, 91] on div at bounding box center [750, 356] width 1501 height 712
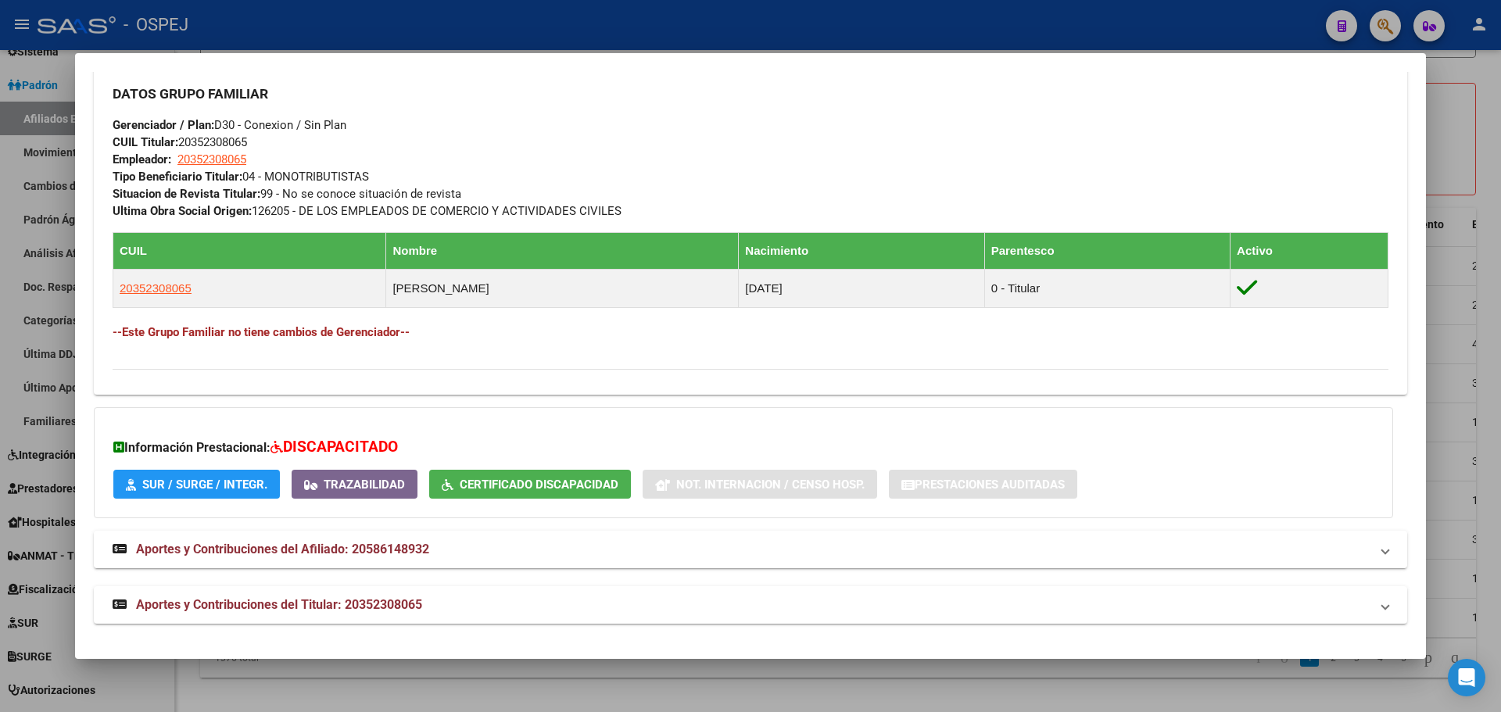
scroll to position [234, 0]
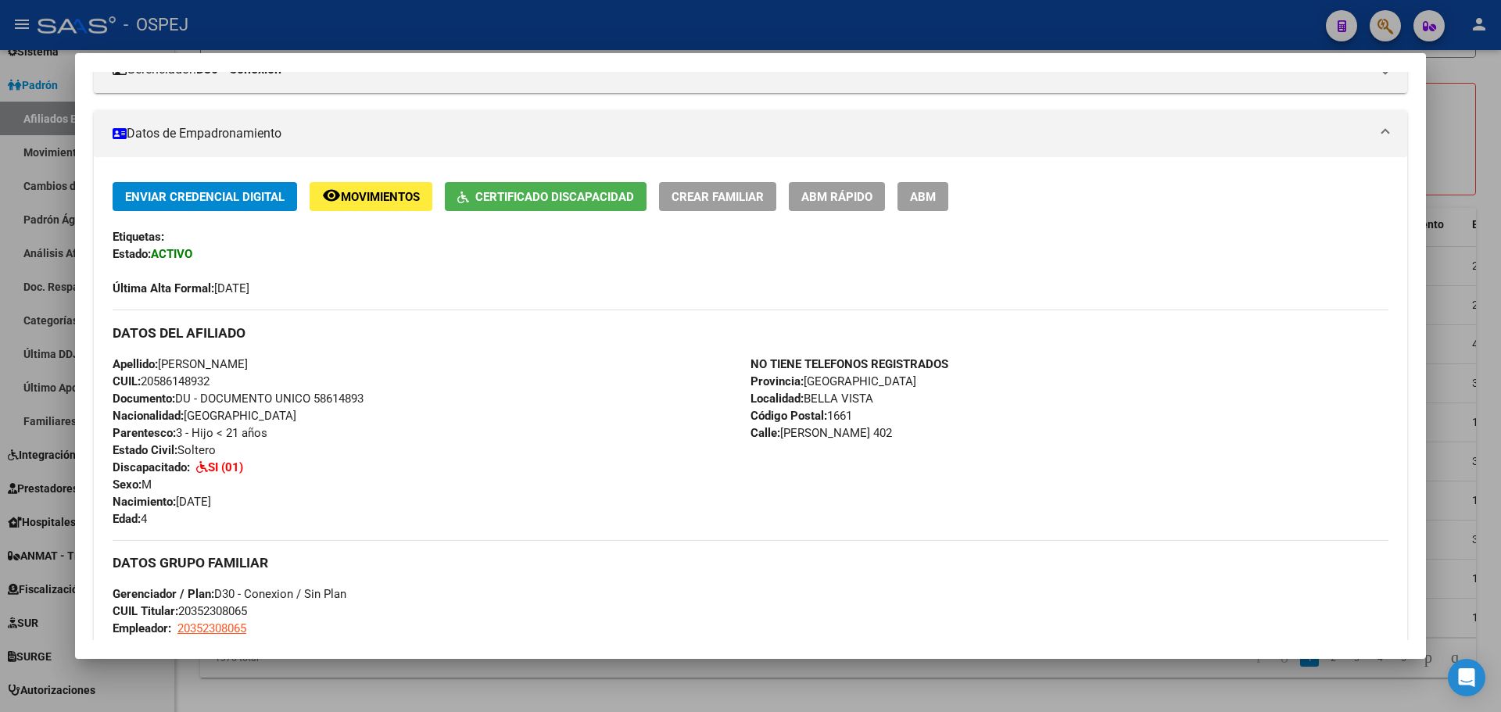
click at [626, 34] on div at bounding box center [750, 356] width 1501 height 712
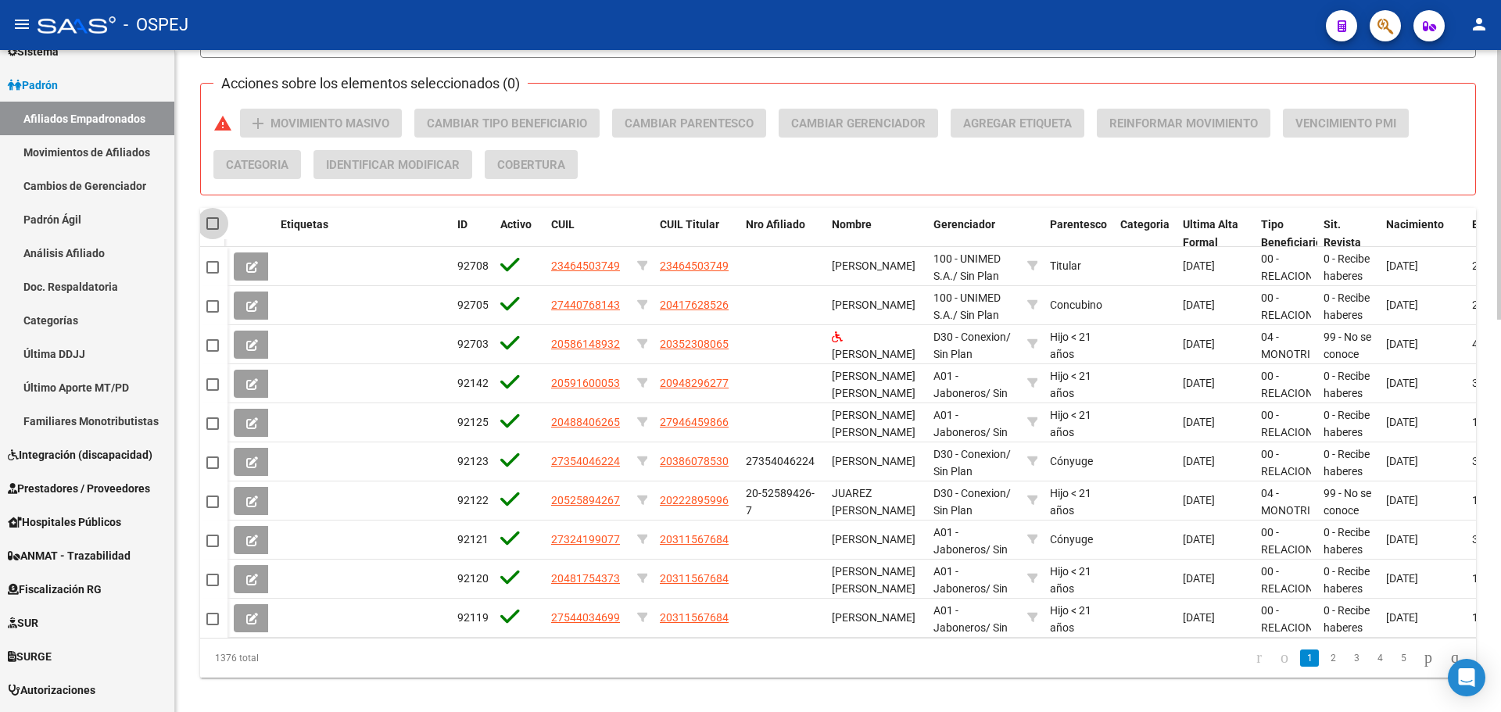
click at [217, 224] on span at bounding box center [212, 223] width 13 height 13
click at [213, 230] on input "checkbox" at bounding box center [212, 230] width 1 height 1
checkbox input "true"
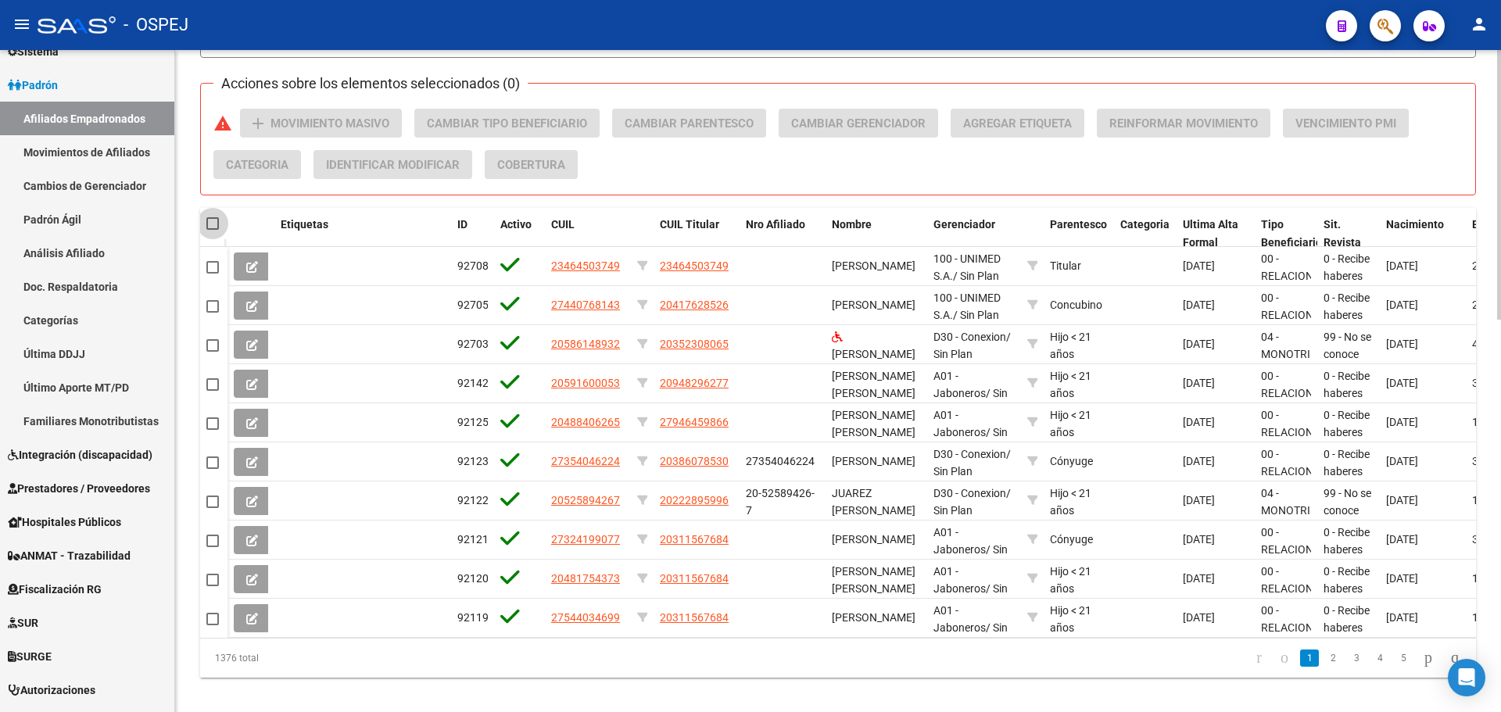
checkbox input "true"
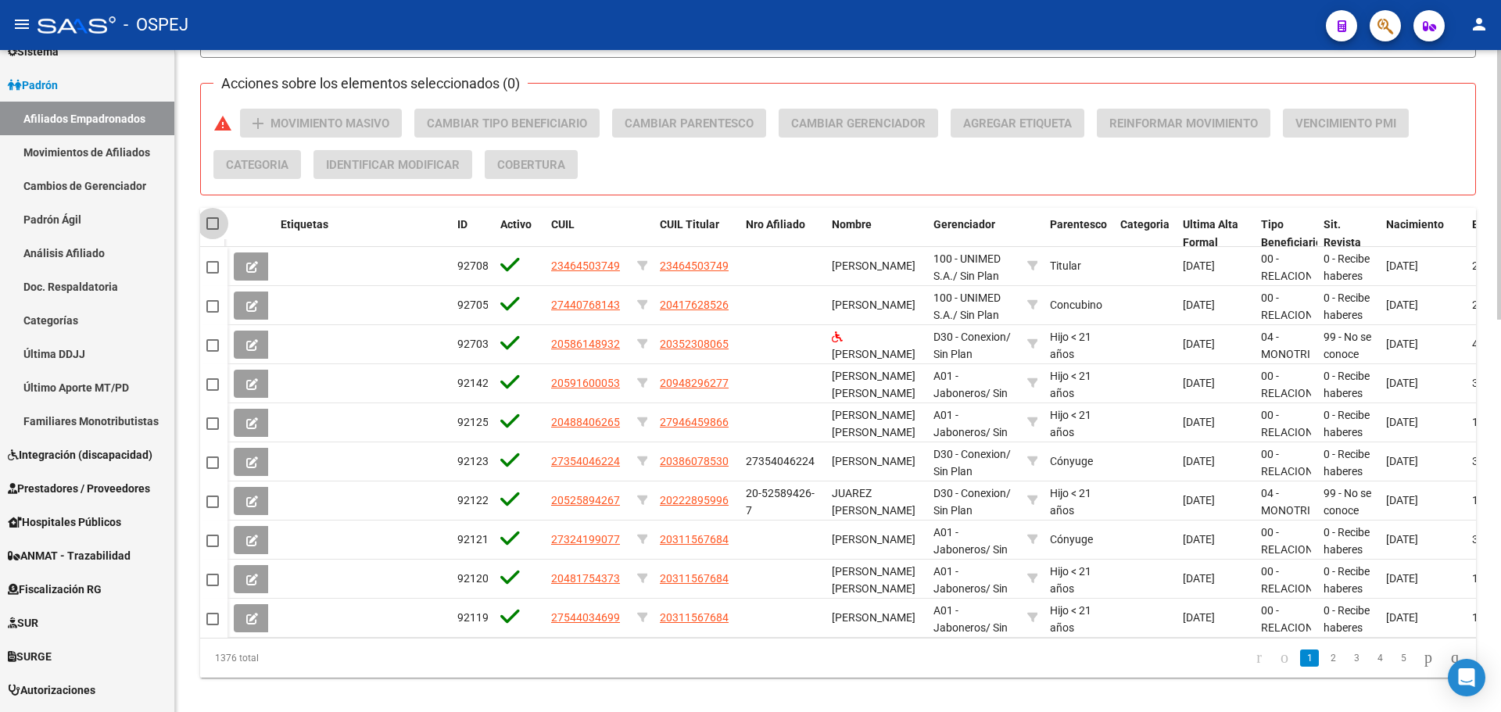
checkbox input "true"
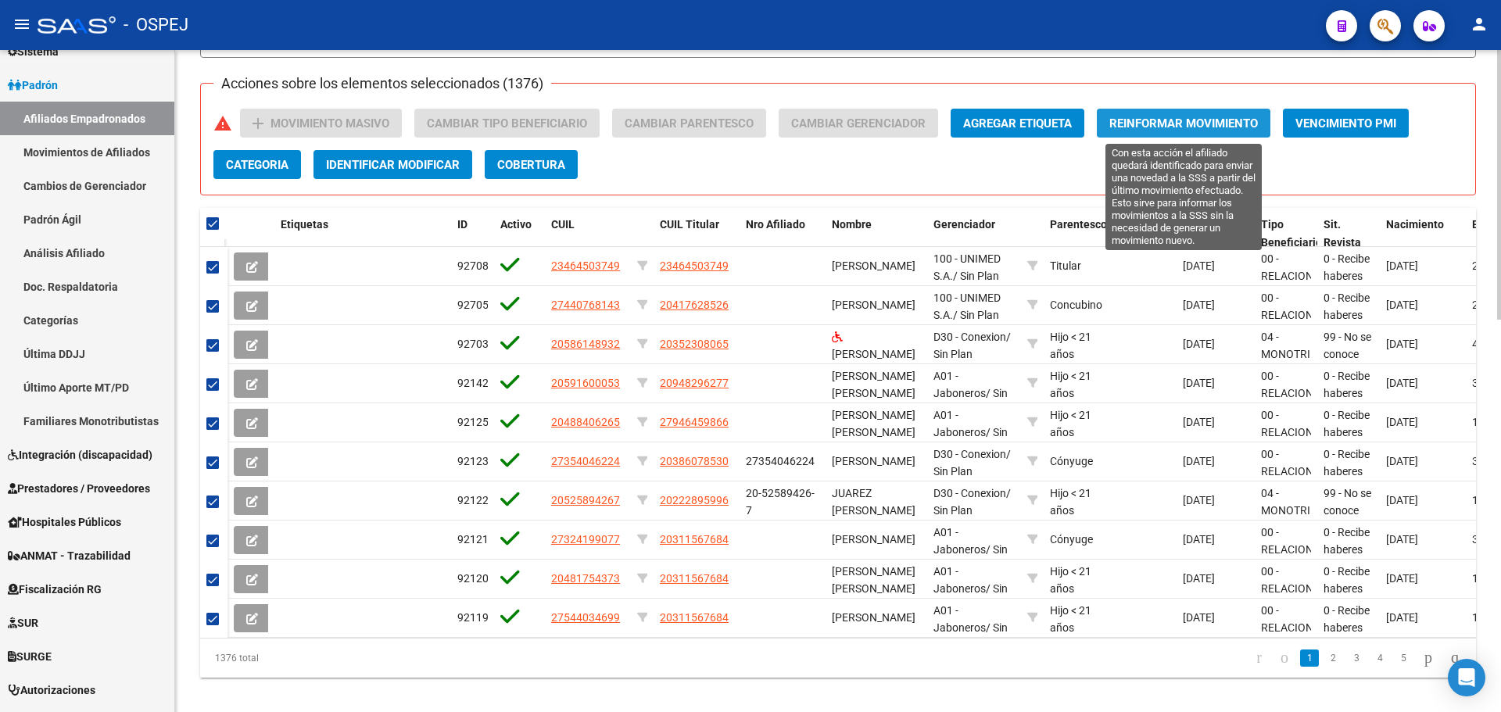
click at [1200, 136] on button "Reinformar Movimiento" at bounding box center [1184, 123] width 174 height 29
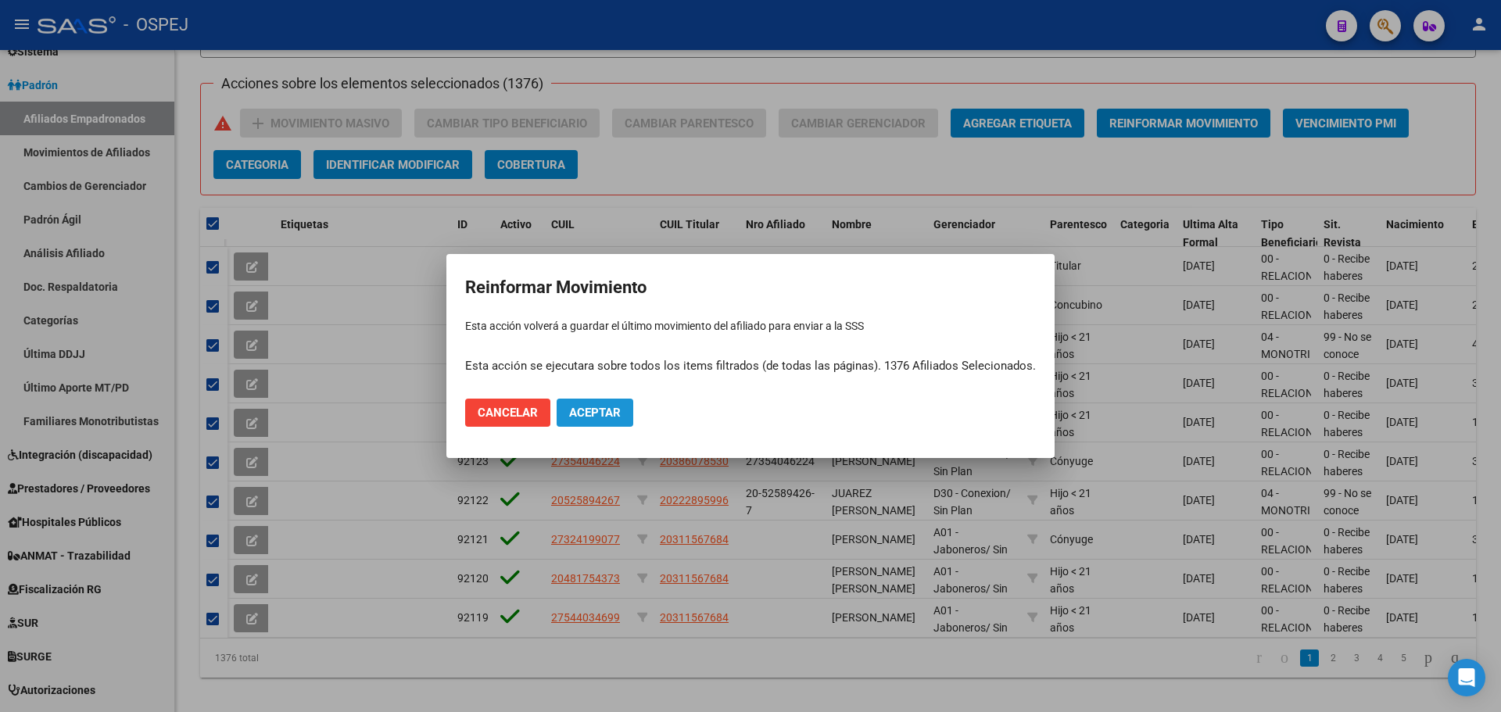
click at [602, 419] on span "Aceptar" at bounding box center [595, 413] width 52 height 14
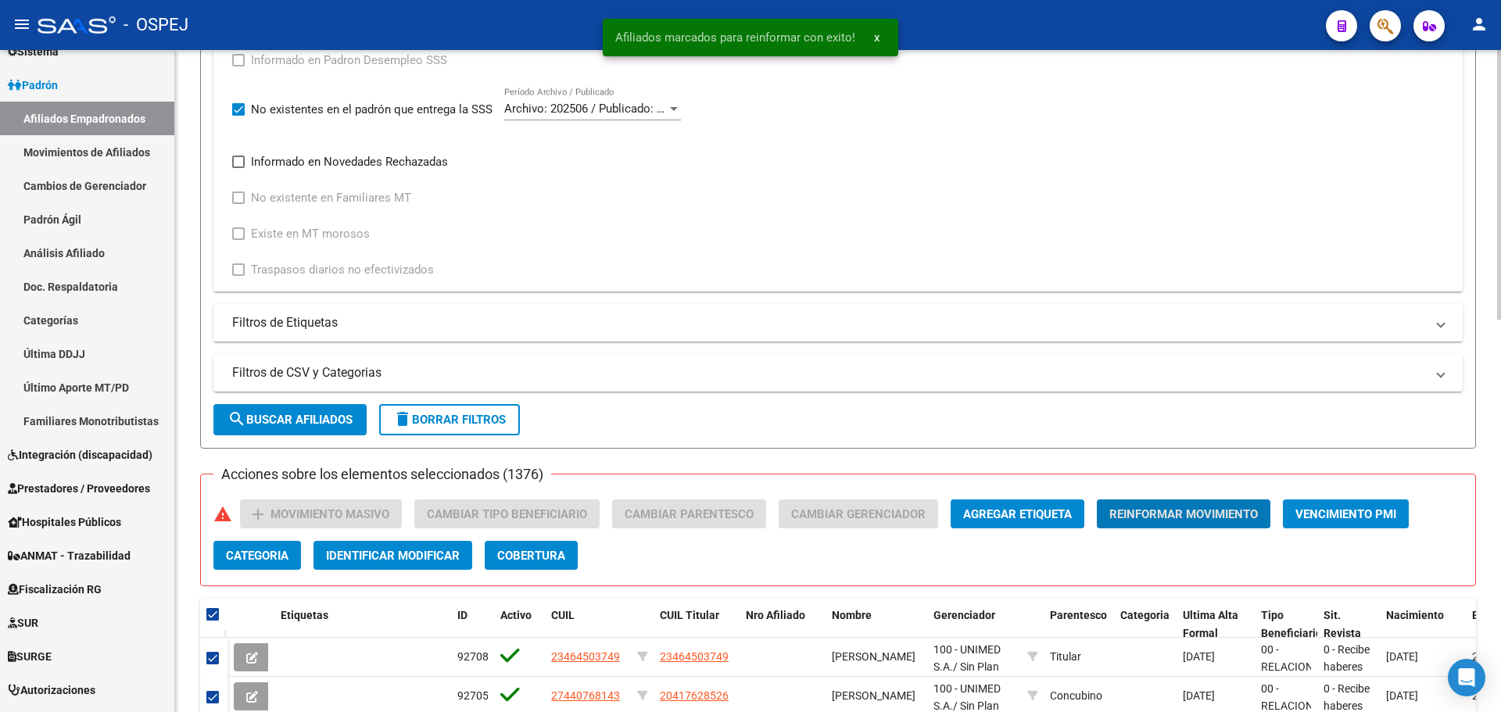
scroll to position [313, 0]
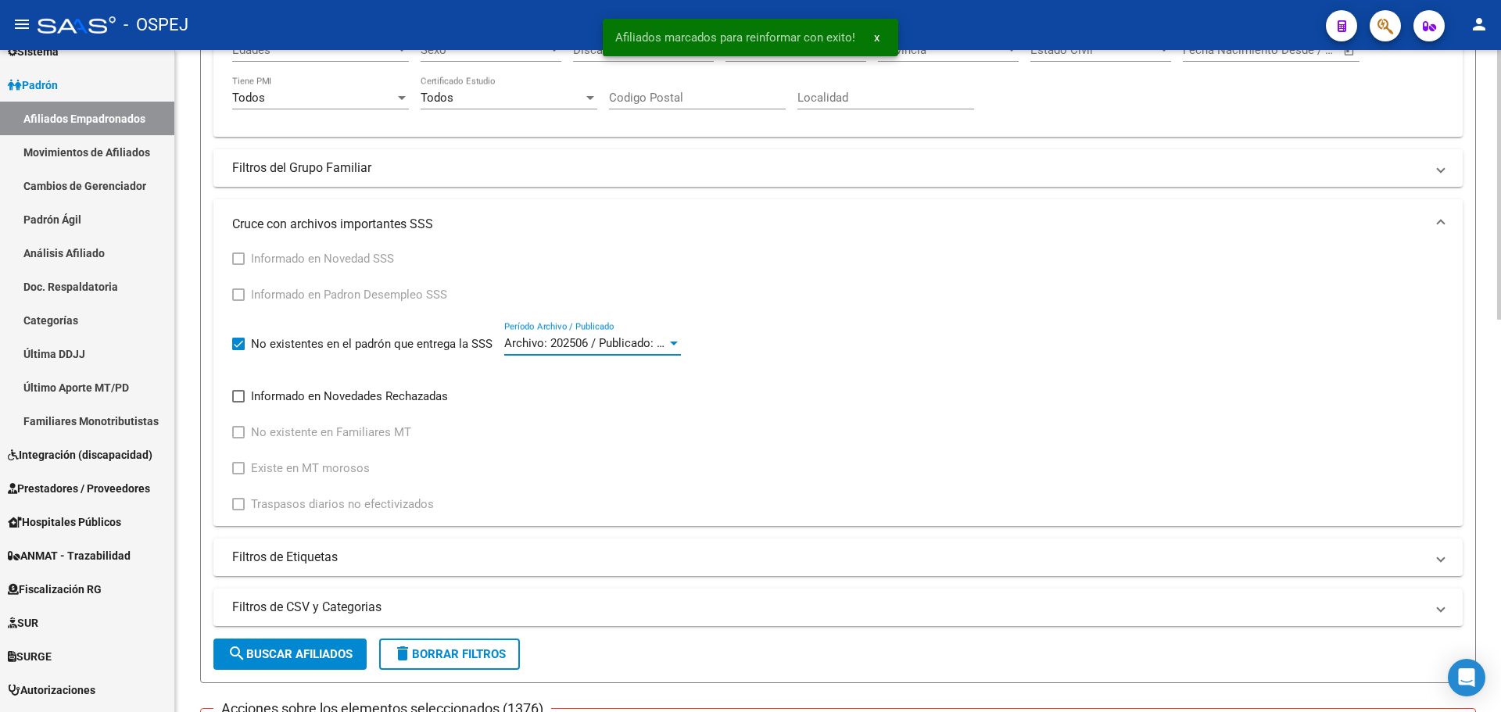
click at [571, 342] on span "Archivo: 202506 / Publicado: 202508" at bounding box center [599, 343] width 190 height 14
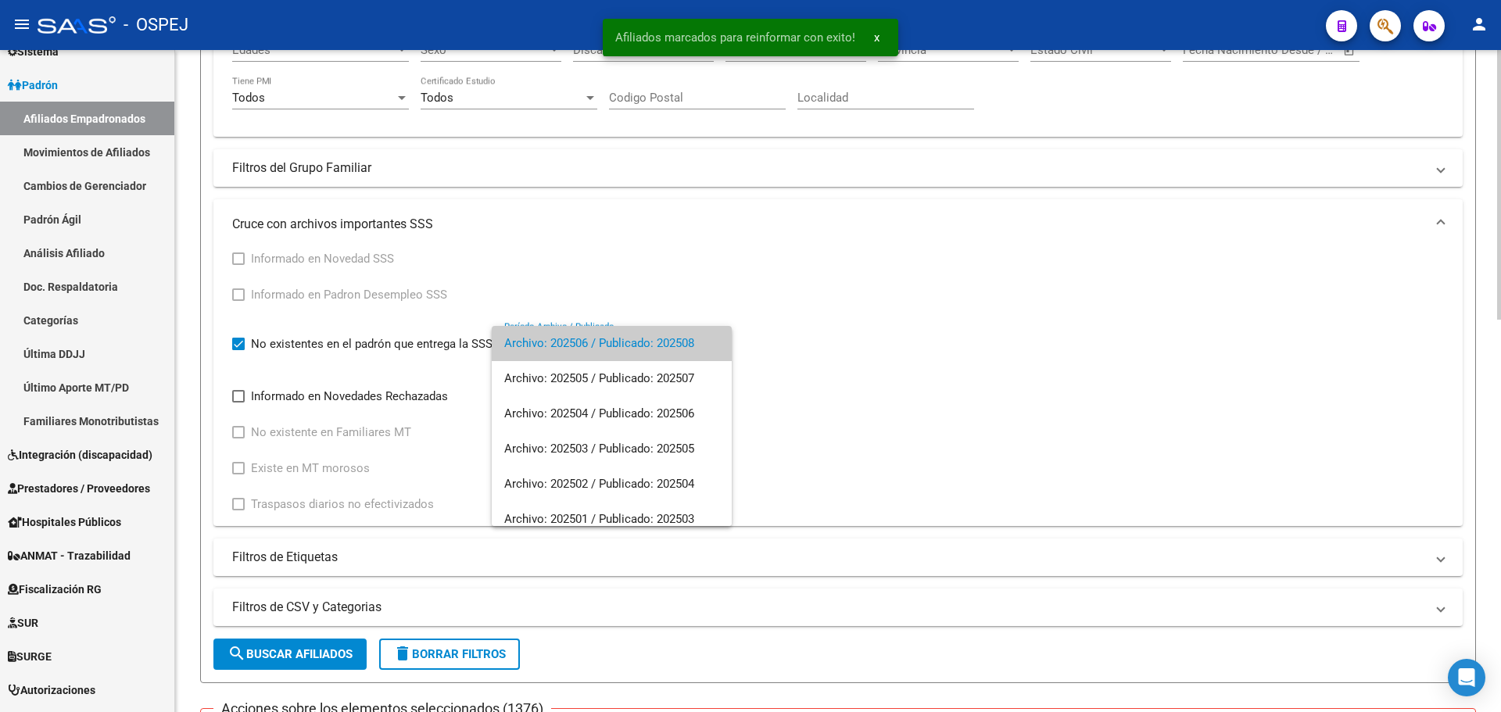
click at [571, 342] on span "Archivo: 202506 / Publicado: 202508" at bounding box center [611, 343] width 215 height 35
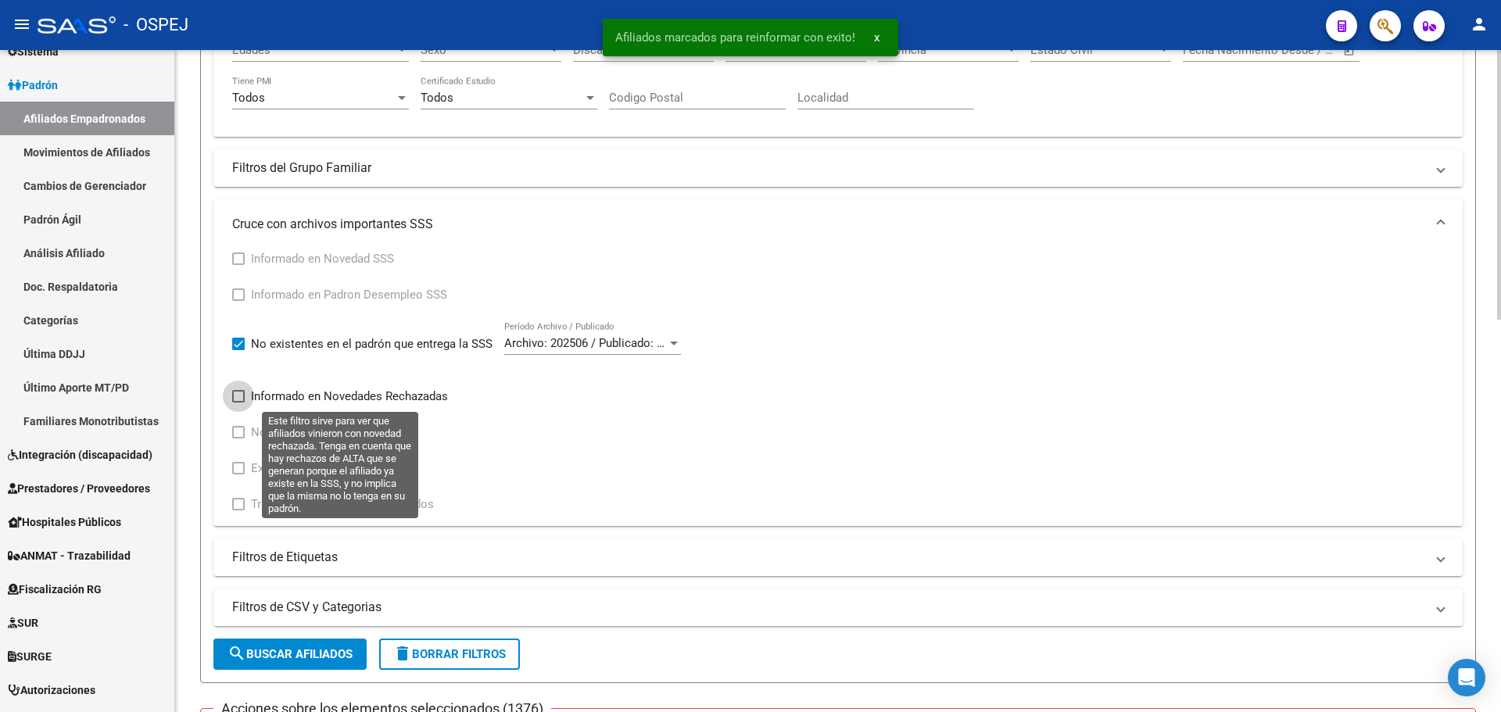
click at [389, 395] on span "Informado en Novedades Rechazadas" at bounding box center [349, 396] width 197 height 19
click at [238, 403] on input "Informado en Novedades Rechazadas" at bounding box center [238, 403] width 1 height 1
checkbox input "true"
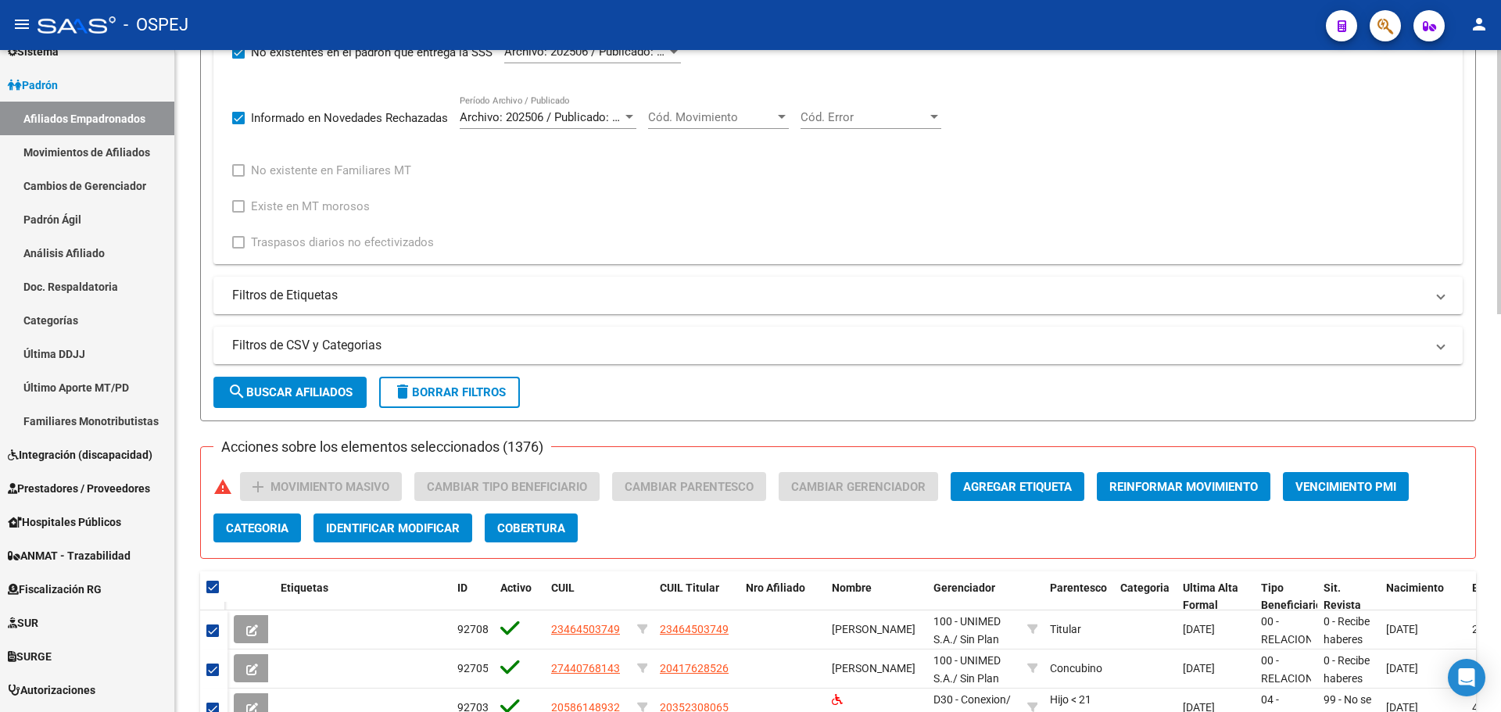
scroll to position [448, 0]
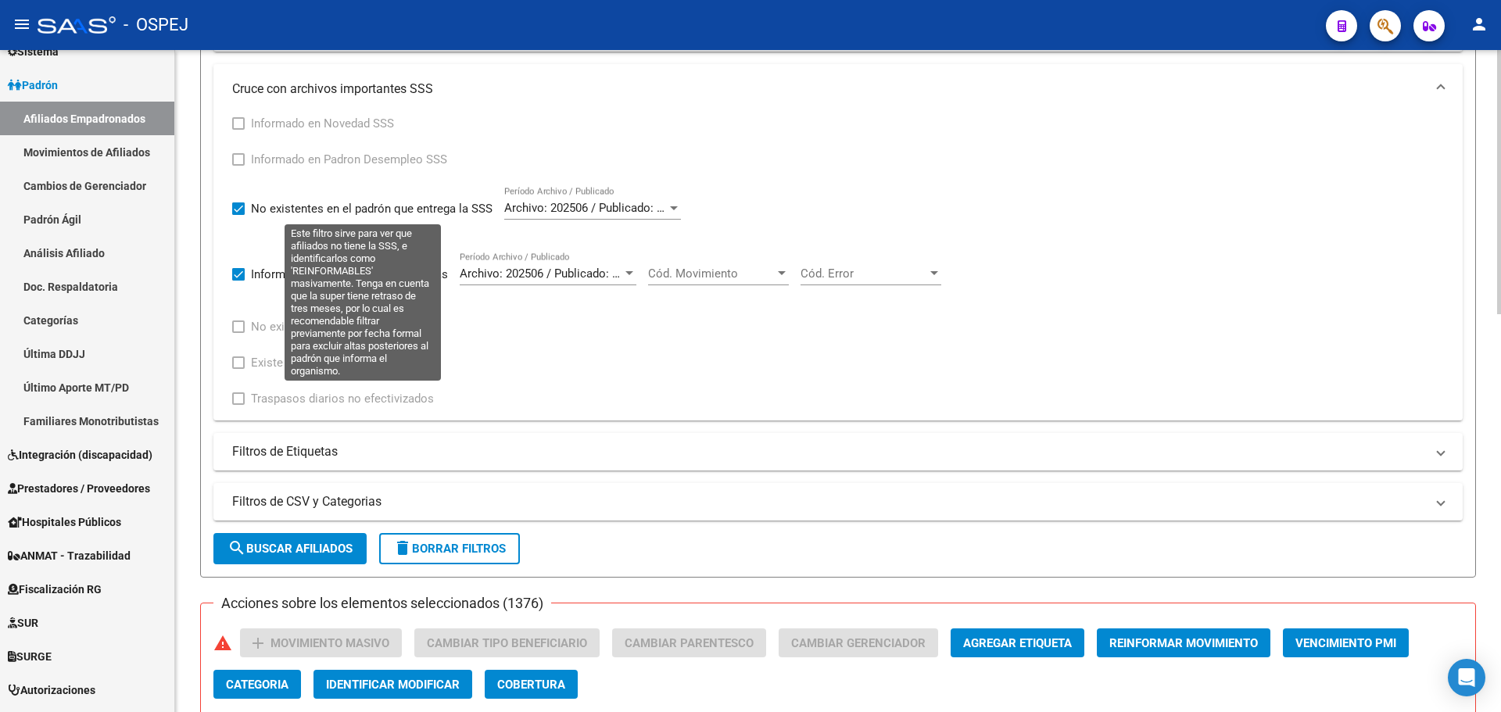
click at [310, 216] on span "No existentes en el padrón que entrega la SSS" at bounding box center [372, 208] width 242 height 19
click at [238, 216] on input "No existentes en el padrón que entrega la SSS" at bounding box center [238, 215] width 1 height 1
checkbox input "false"
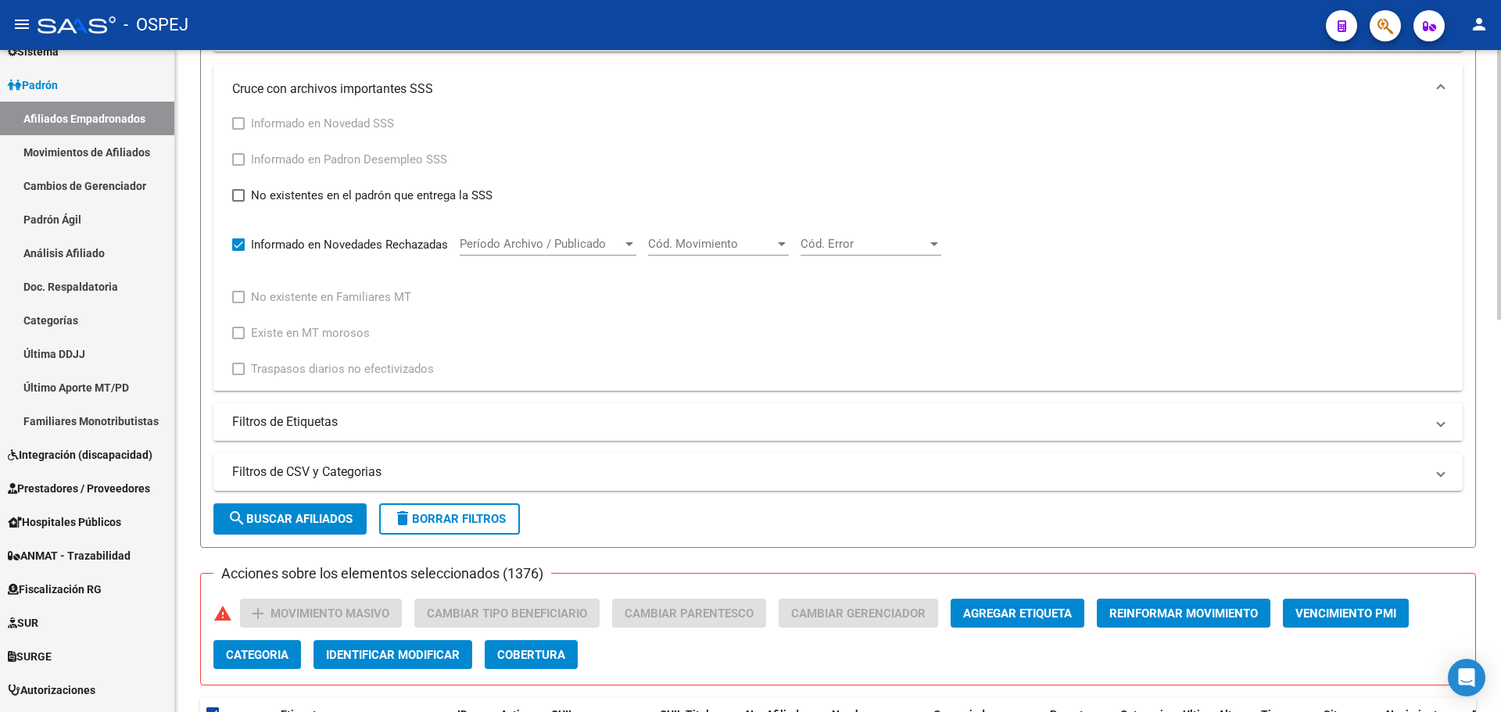
scroll to position [683, 0]
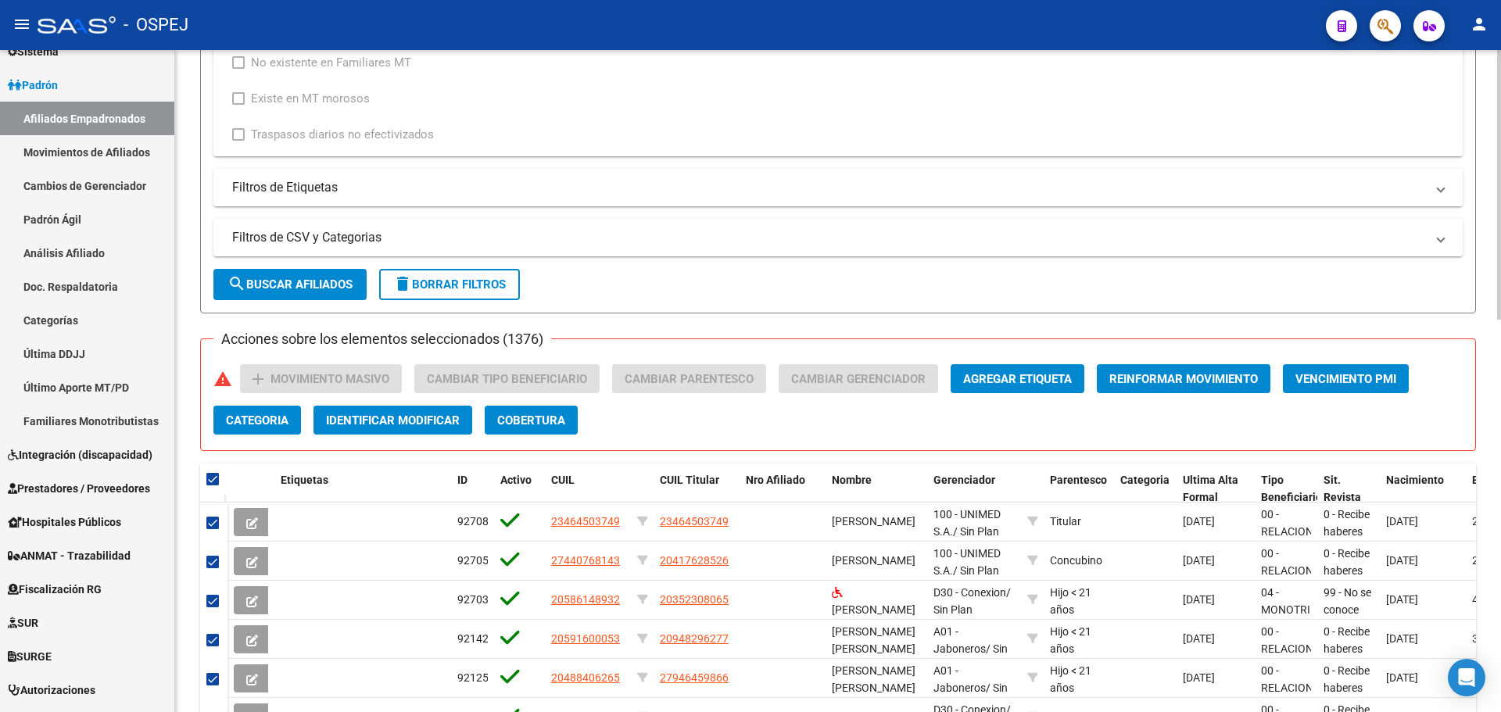
click at [277, 298] on button "search Buscar Afiliados" at bounding box center [289, 284] width 153 height 31
checkbox input "false"
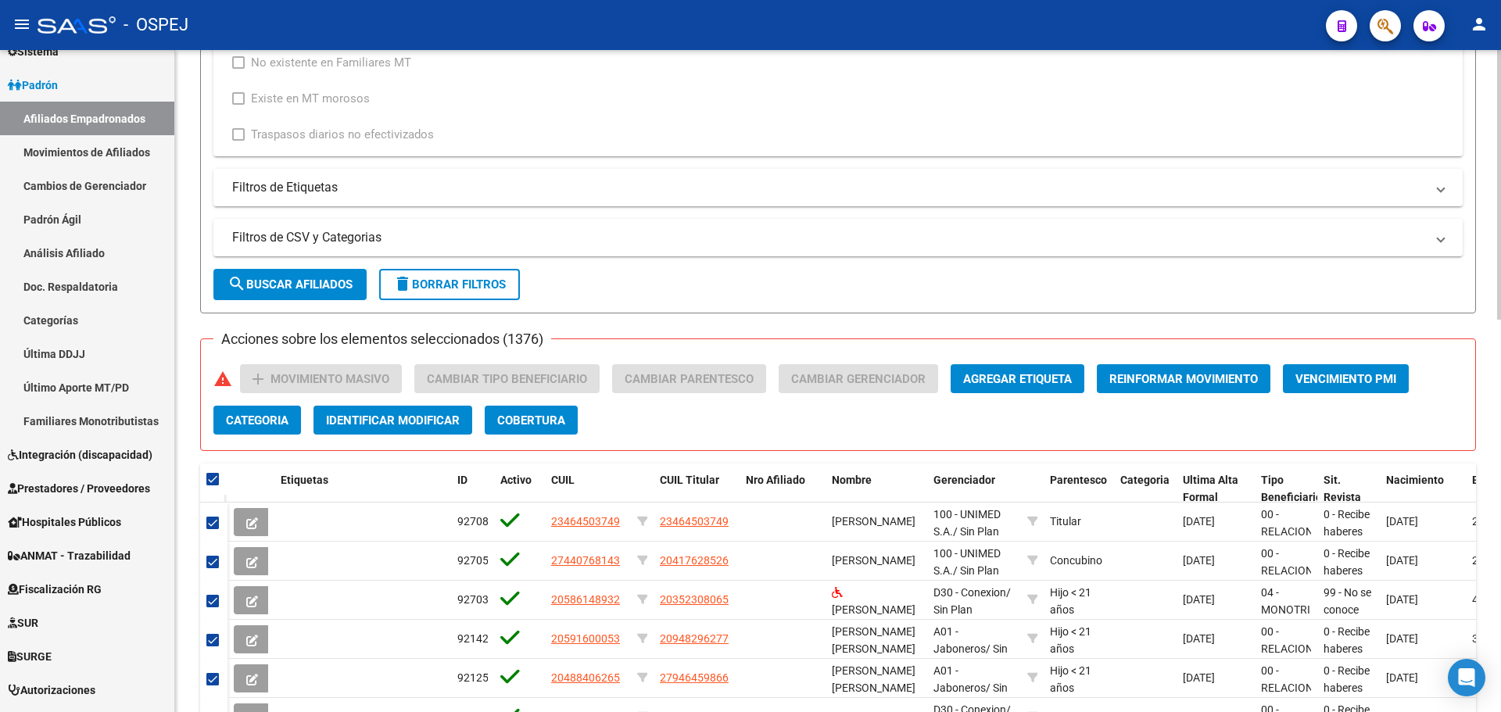
checkbox input "false"
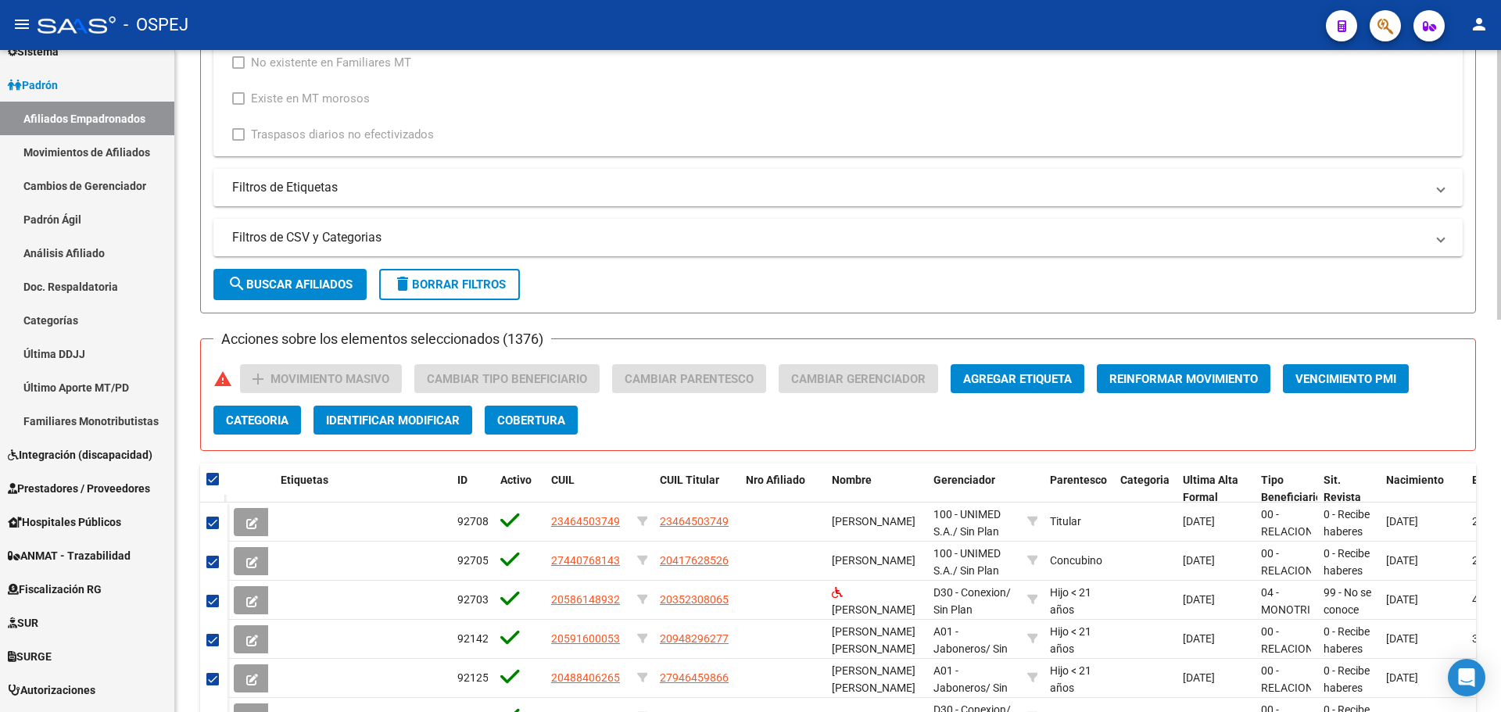
checkbox input "false"
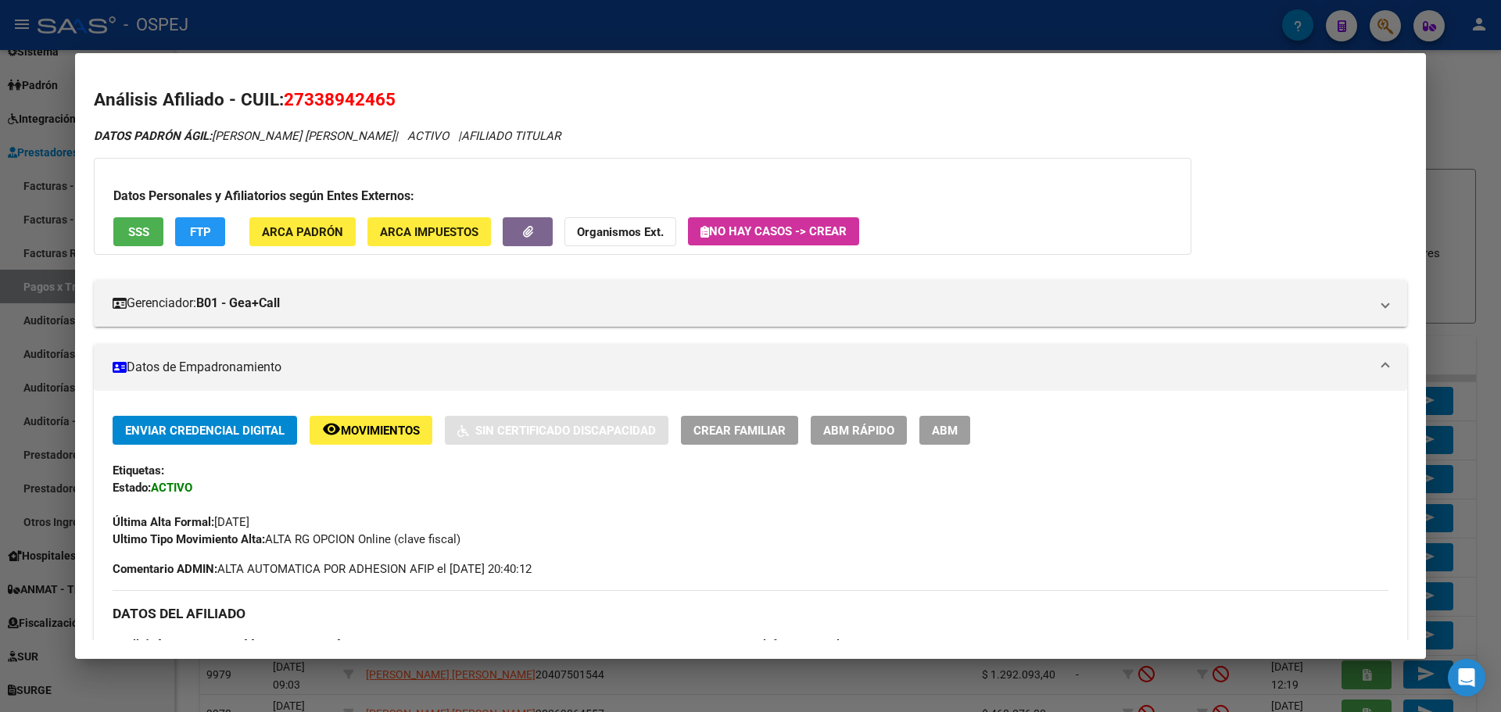
click at [580, 45] on div at bounding box center [750, 356] width 1501 height 712
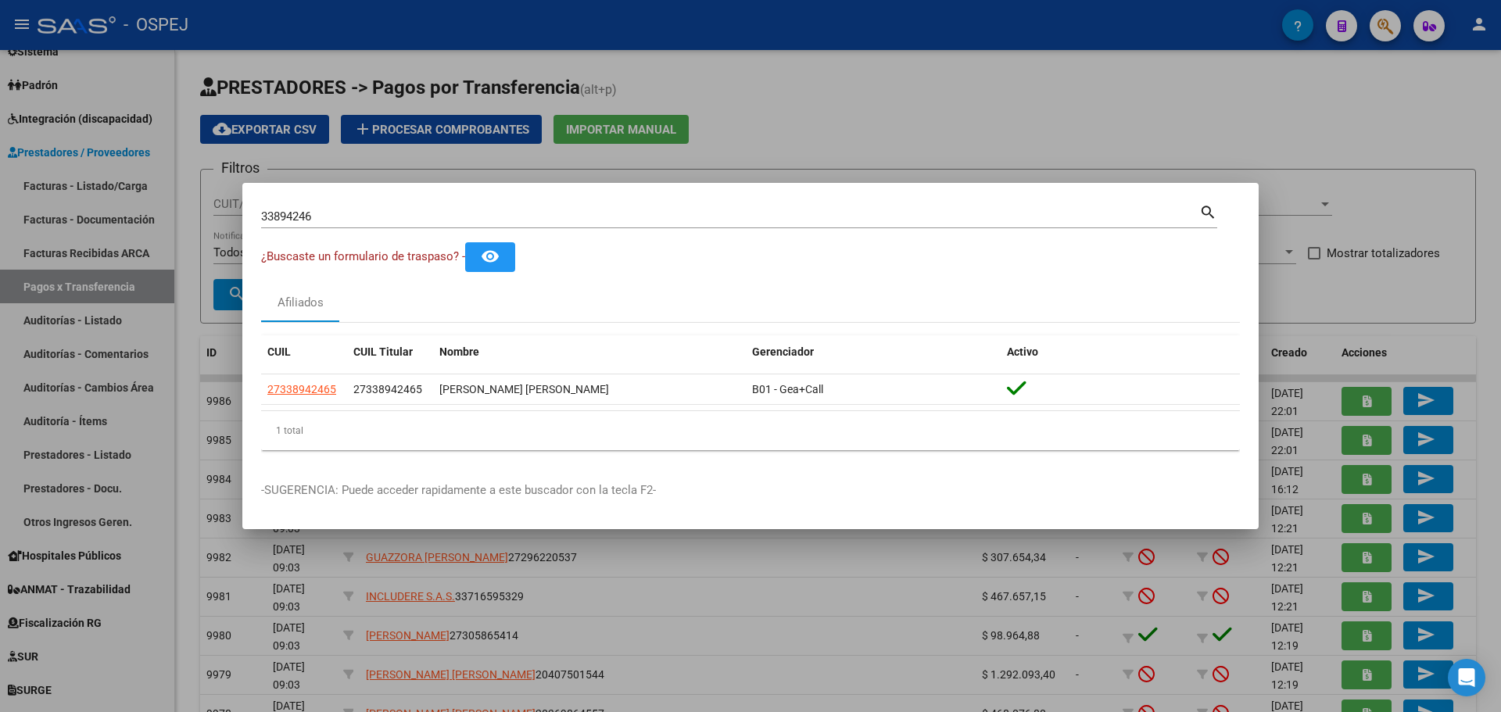
click at [297, 220] on input "33894246" at bounding box center [730, 217] width 938 height 14
paste input "11824380"
type input "11824380"
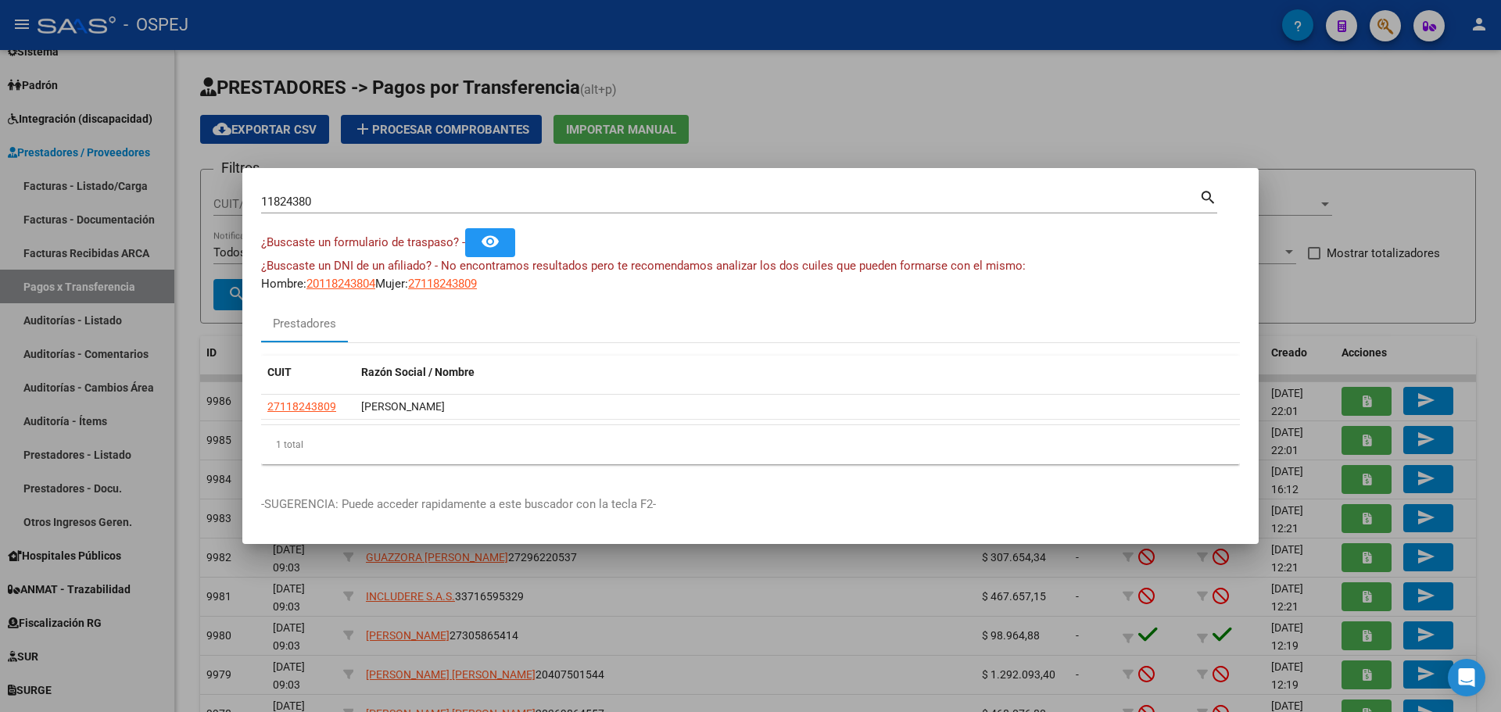
click at [878, 121] on div at bounding box center [750, 356] width 1501 height 712
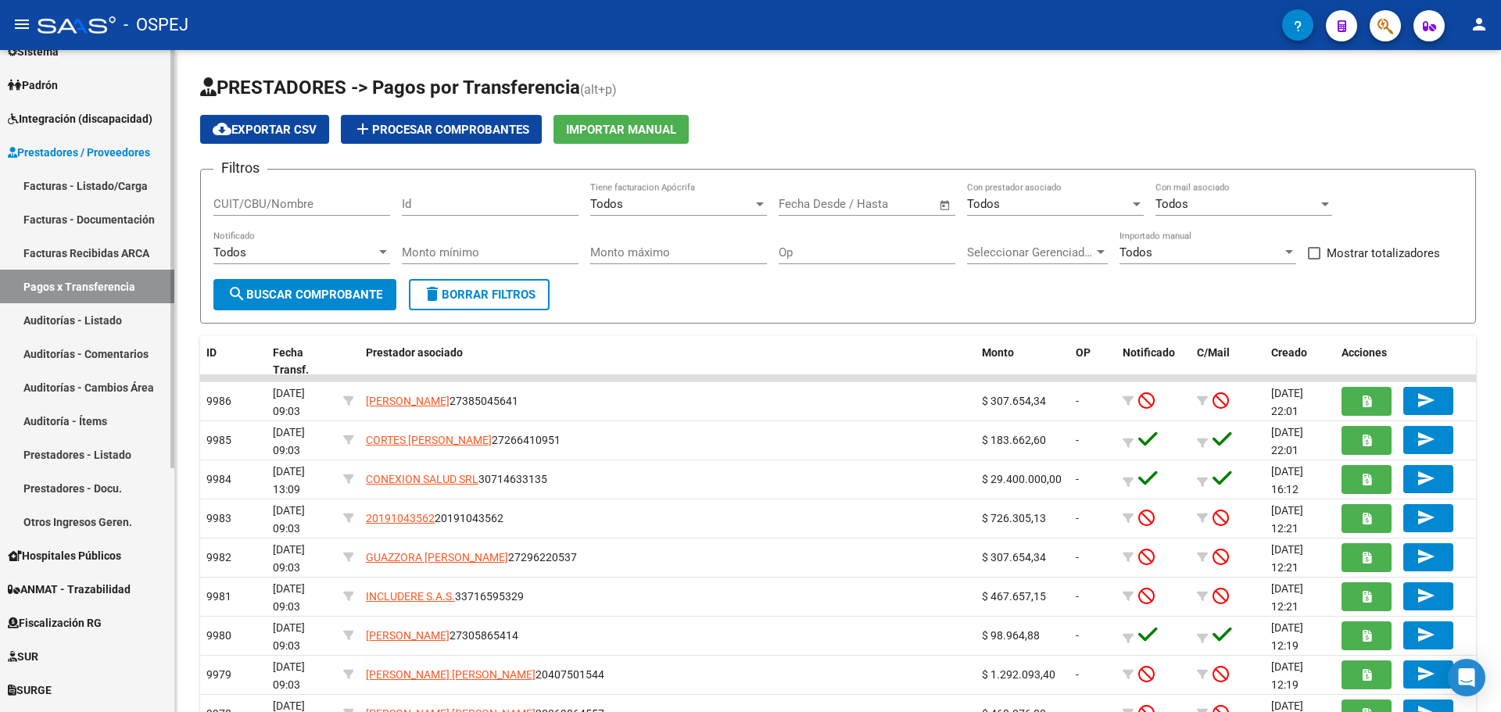
scroll to position [78, 0]
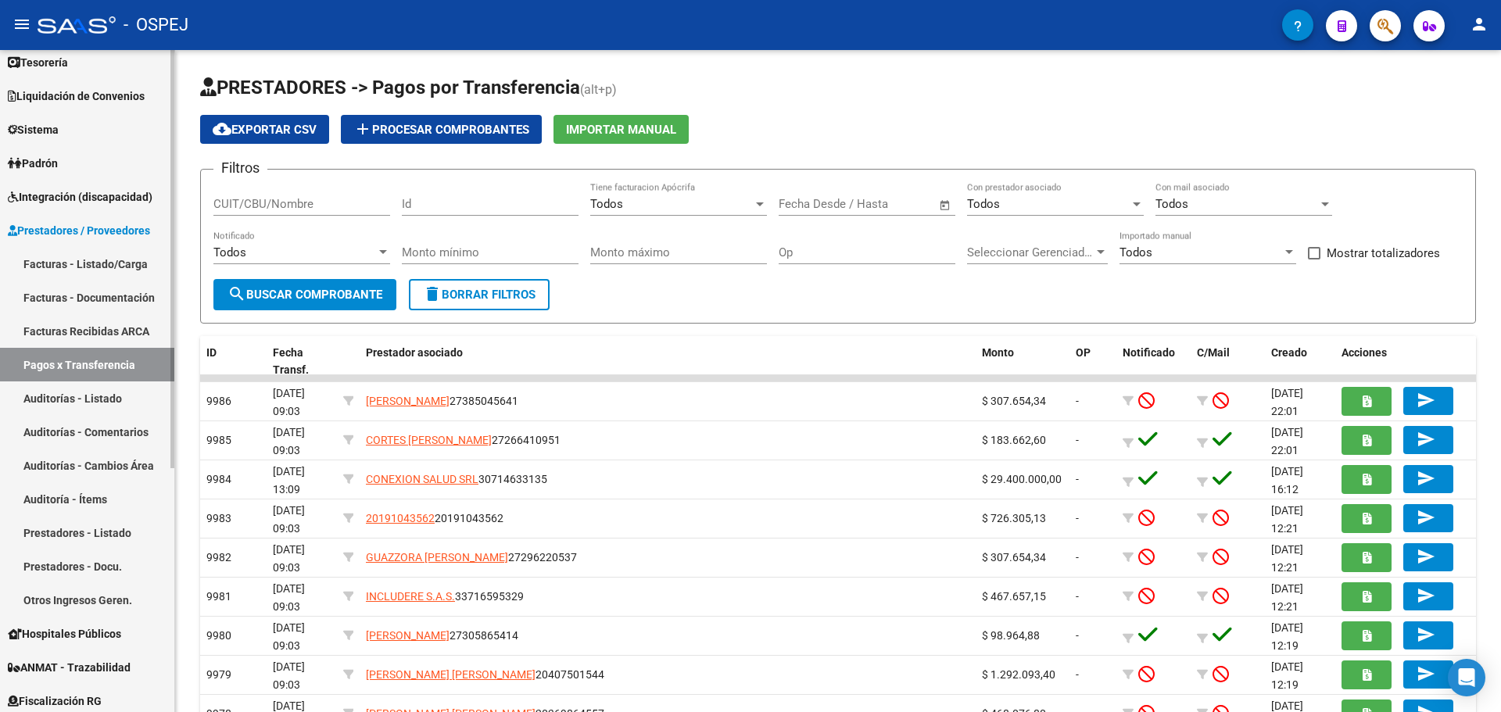
click at [41, 170] on span "Padrón" at bounding box center [33, 163] width 50 height 17
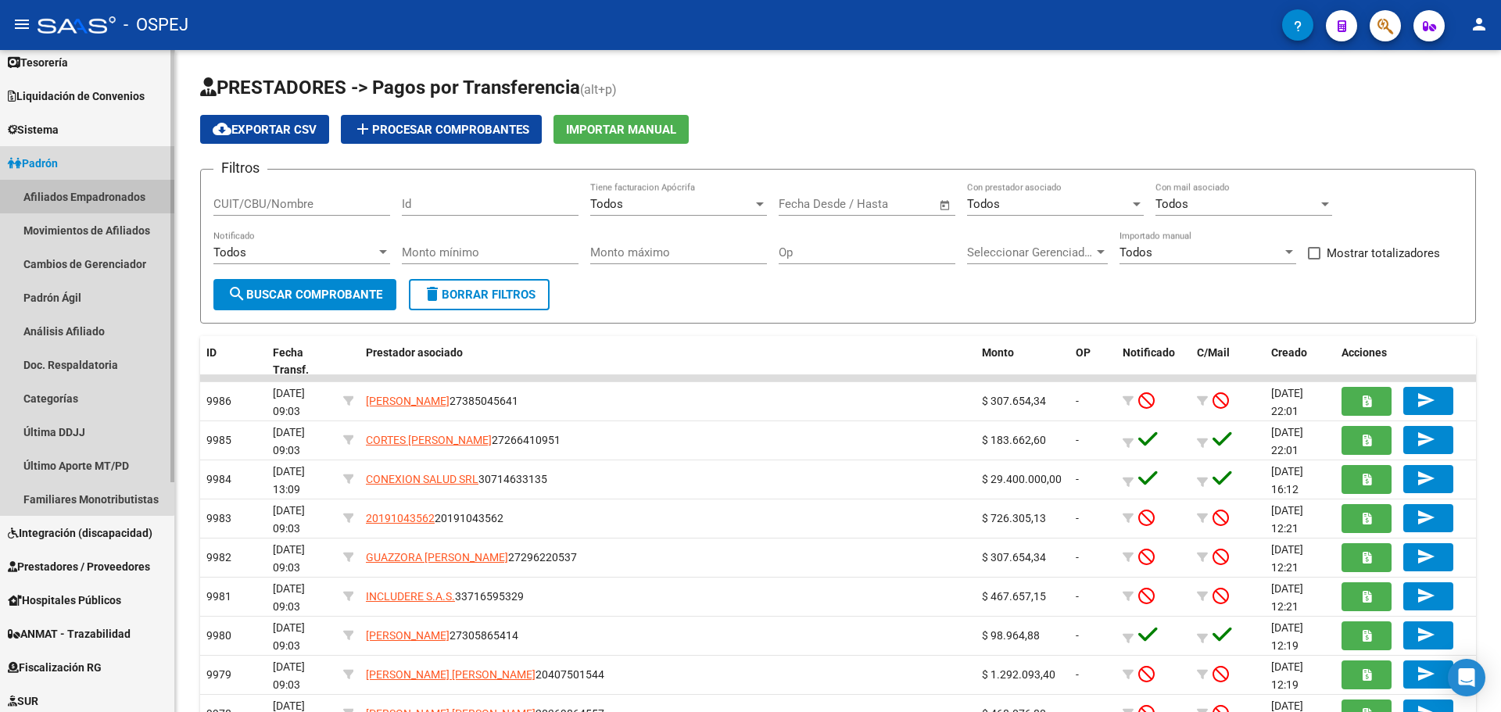
click at [70, 201] on link "Afiliados Empadronados" at bounding box center [87, 197] width 174 height 34
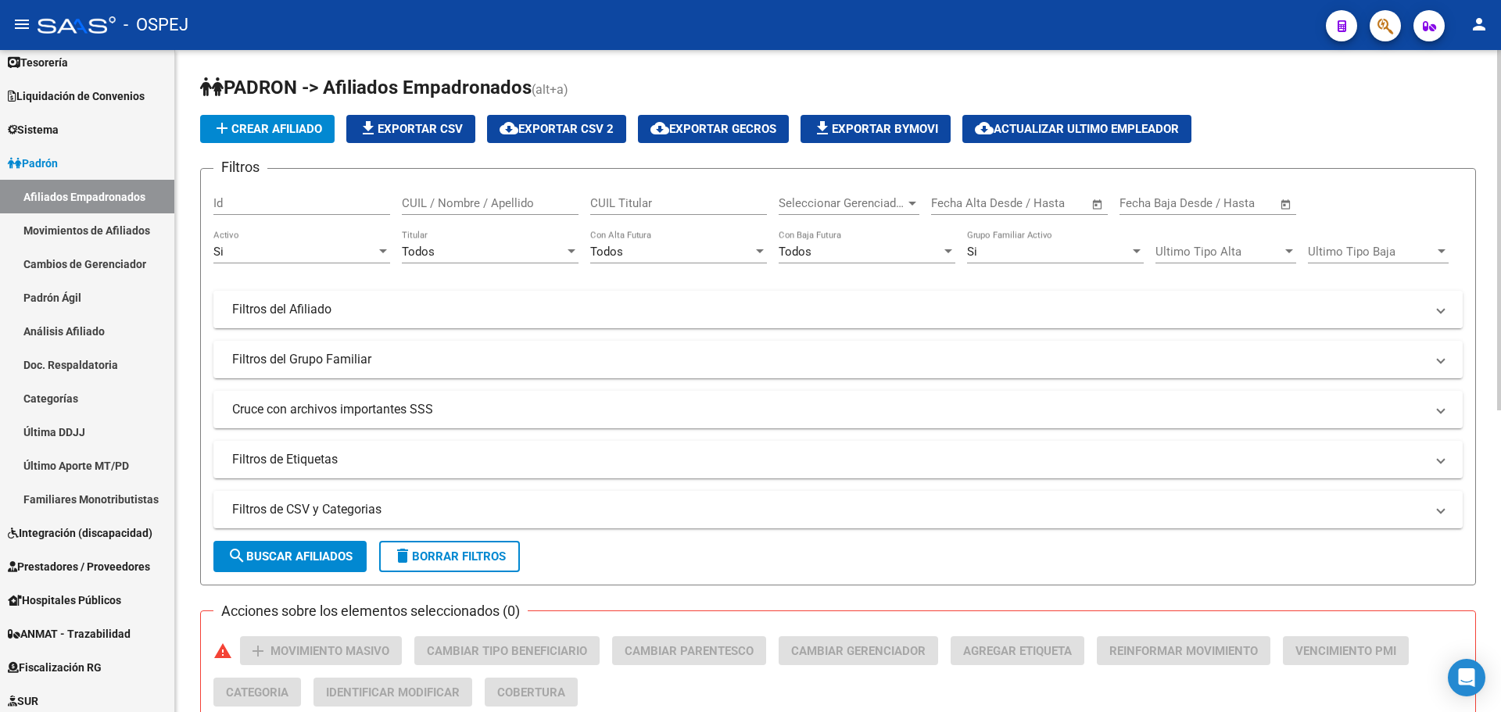
click at [507, 325] on mat-expansion-panel-header "Filtros del Afiliado" at bounding box center [838, 310] width 1250 height 38
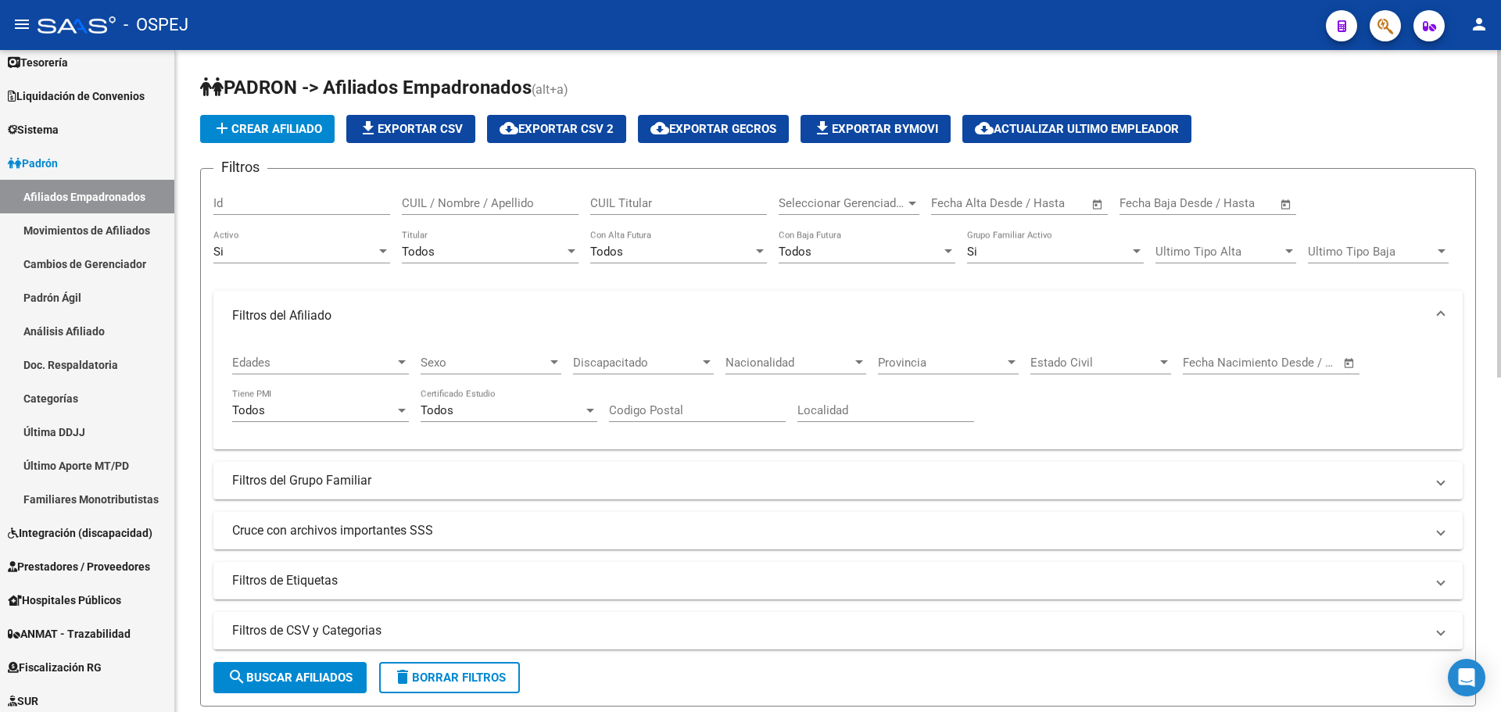
click at [722, 365] on app-drop-down-list "Discapacitado Discapacitado" at bounding box center [649, 365] width 152 height 48
click at [767, 365] on span "Nacionalidad" at bounding box center [789, 363] width 127 height 14
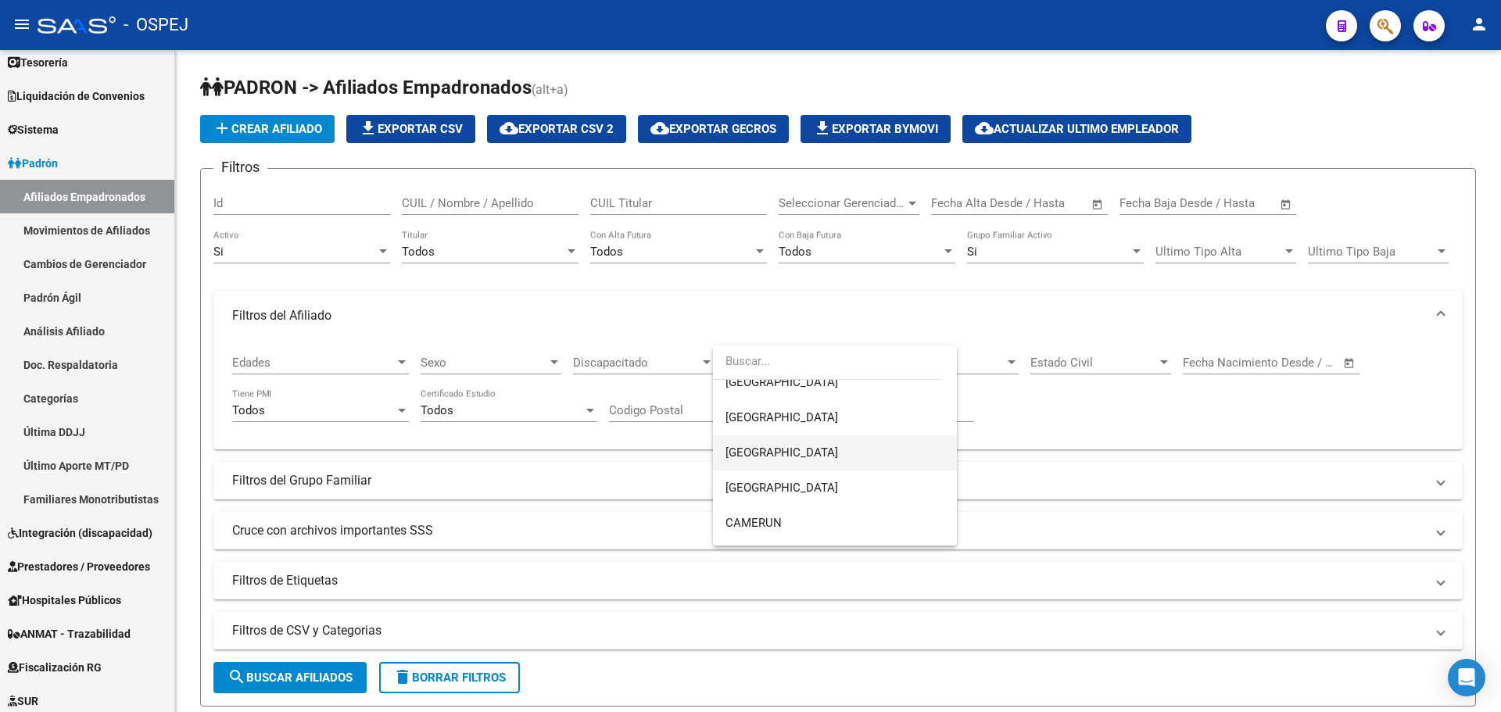
scroll to position [704, 0]
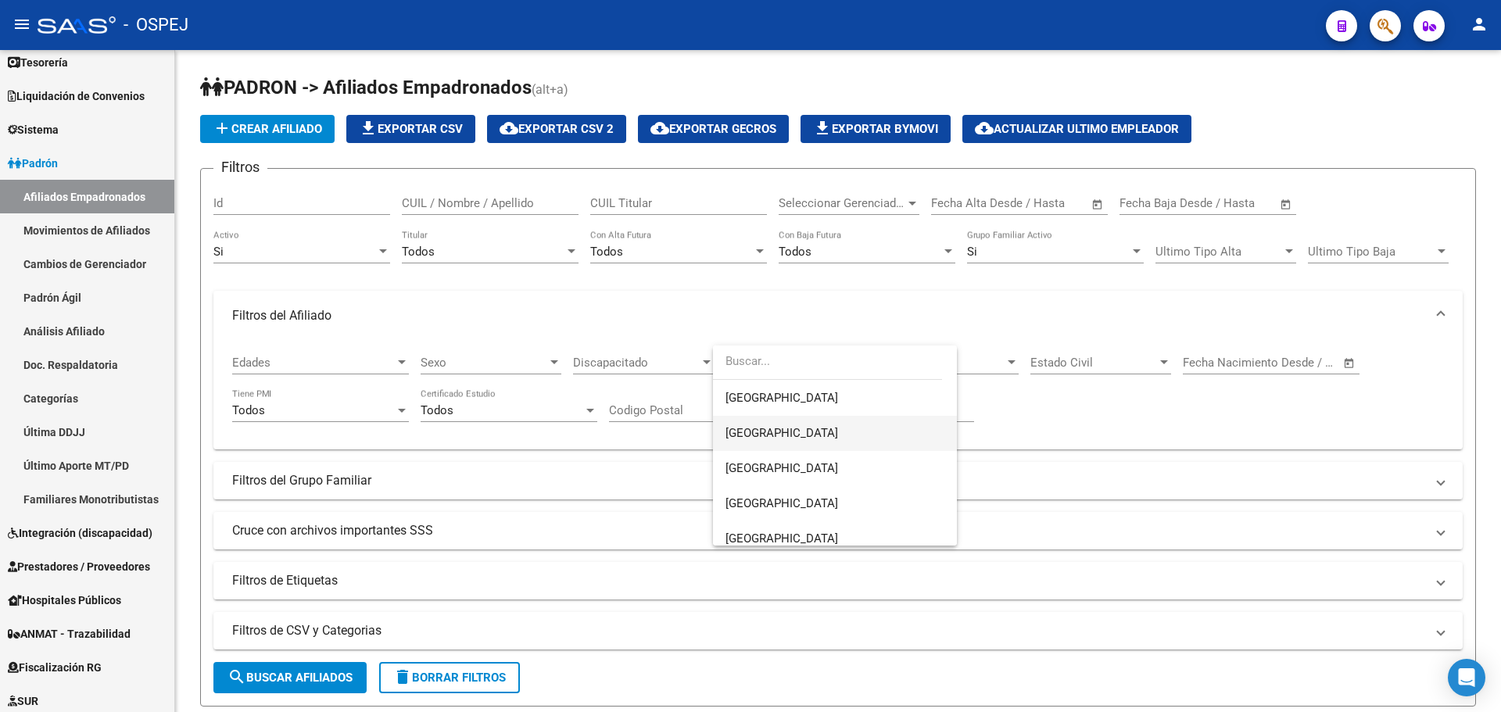
drag, startPoint x: 782, startPoint y: 435, endPoint x: 762, endPoint y: 440, distance: 21.1
click at [780, 435] on span "[GEOGRAPHIC_DATA]" at bounding box center [835, 433] width 219 height 35
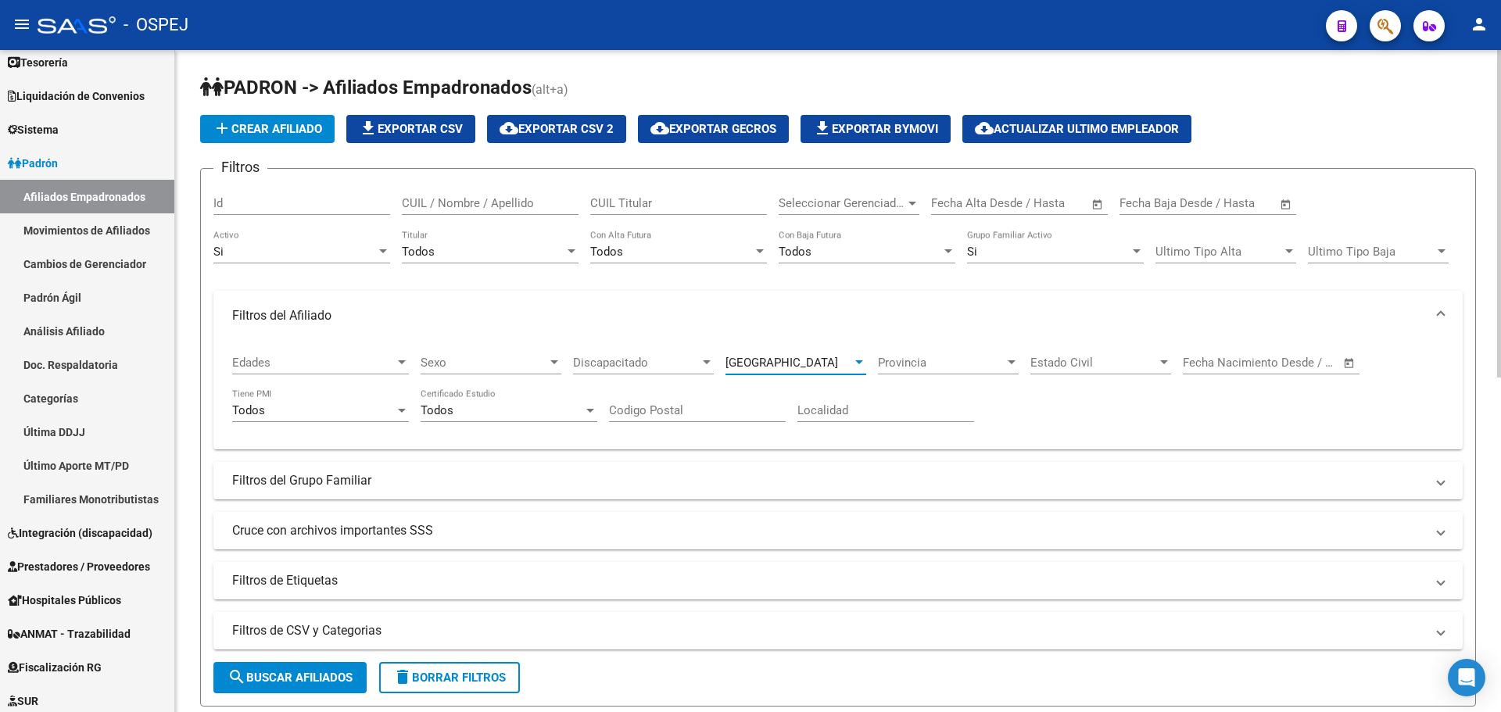
click at [343, 665] on button "search Buscar Afiliados" at bounding box center [289, 677] width 153 height 31
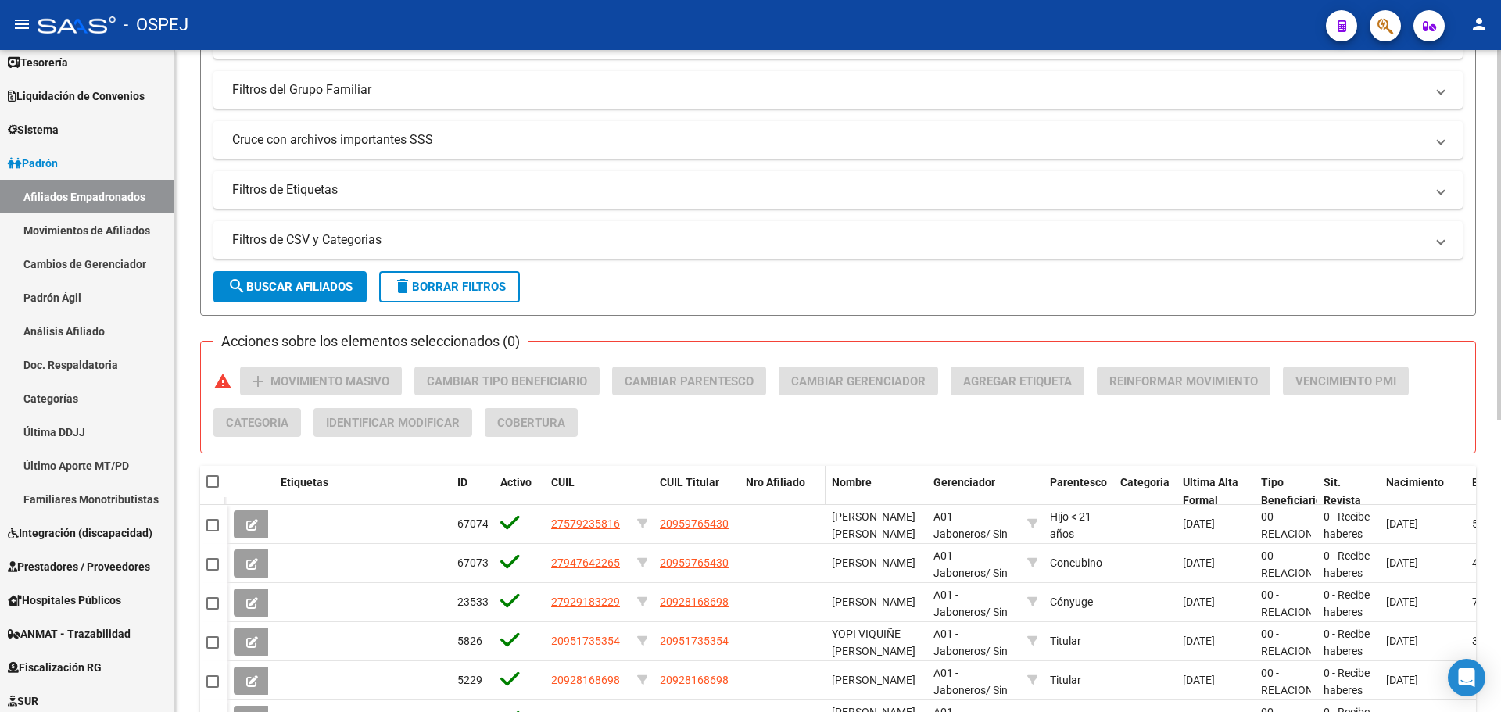
scroll to position [469, 0]
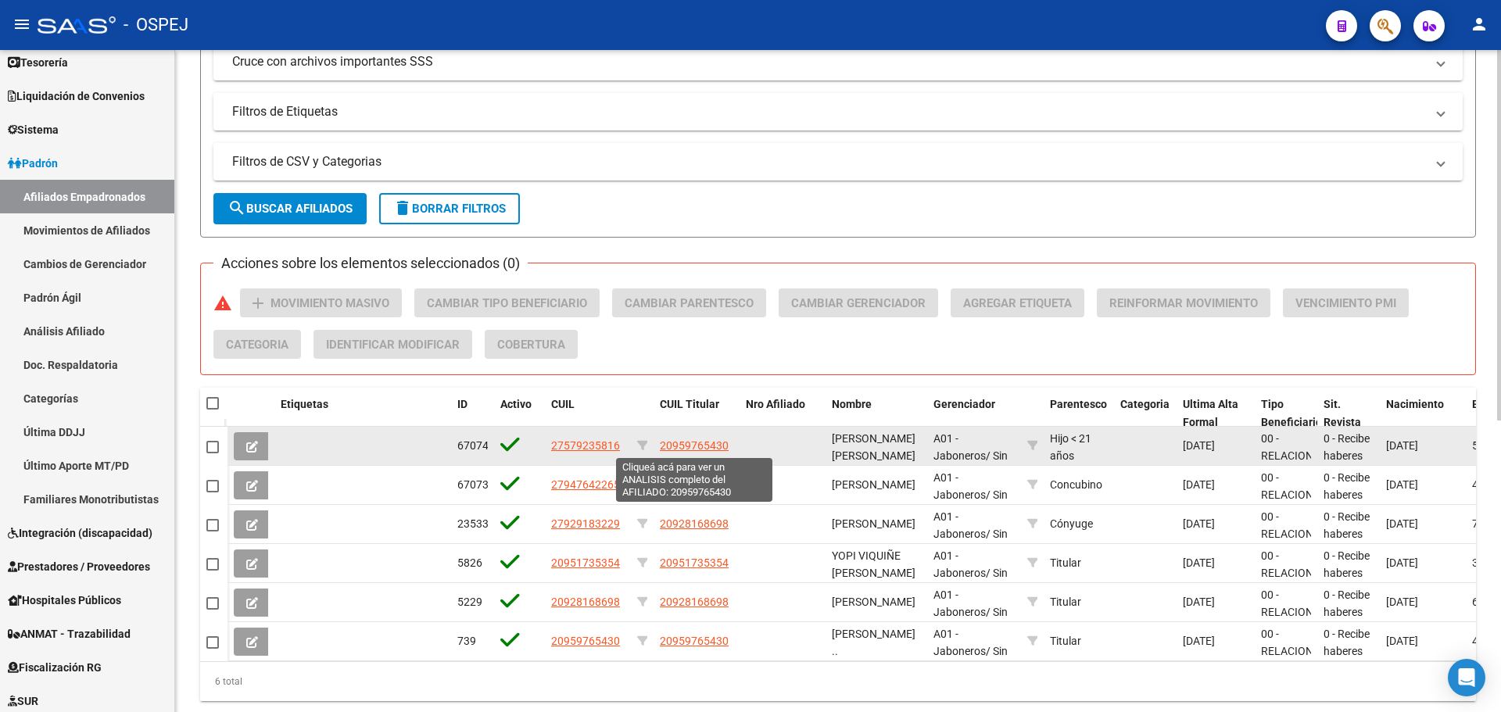
click at [715, 442] on span "20959765430" at bounding box center [694, 445] width 69 height 13
type textarea "20959765430"
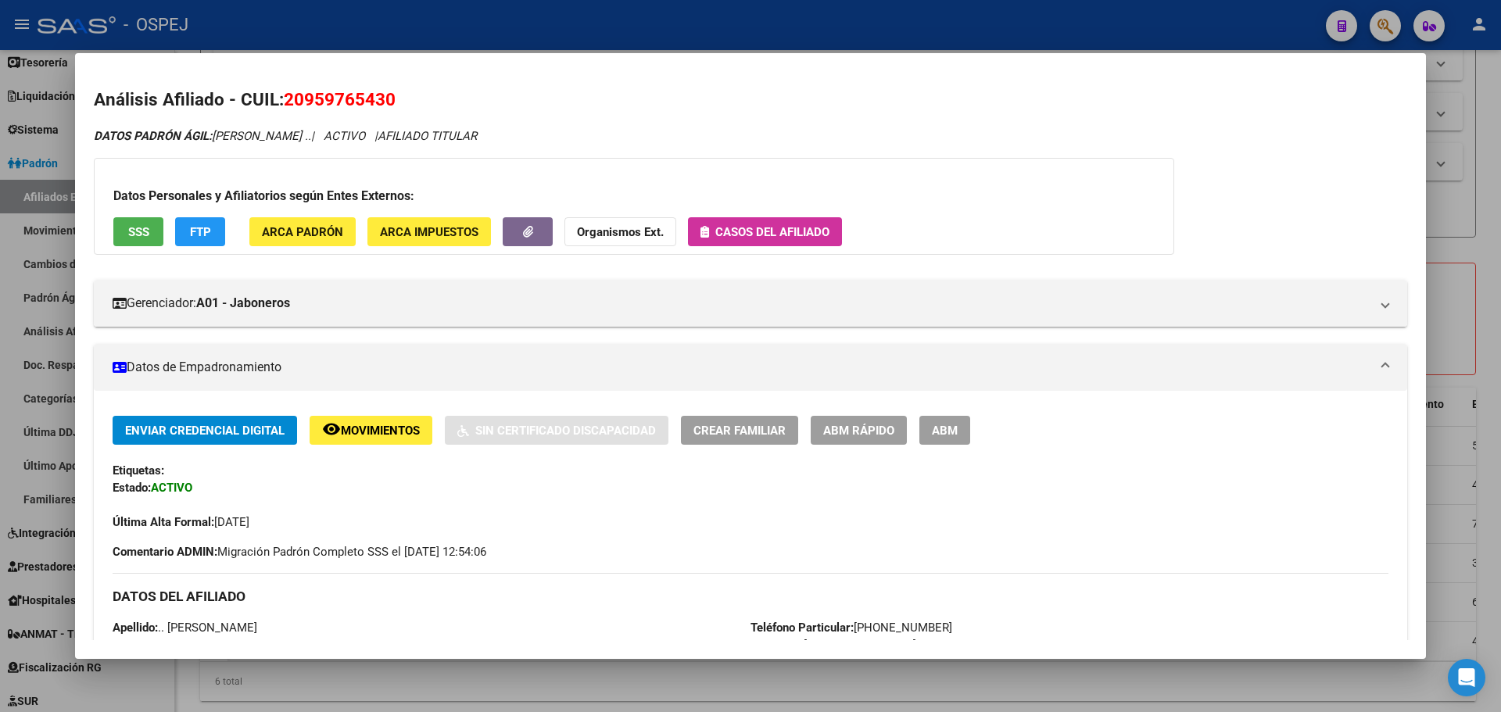
click at [557, 27] on div at bounding box center [750, 356] width 1501 height 712
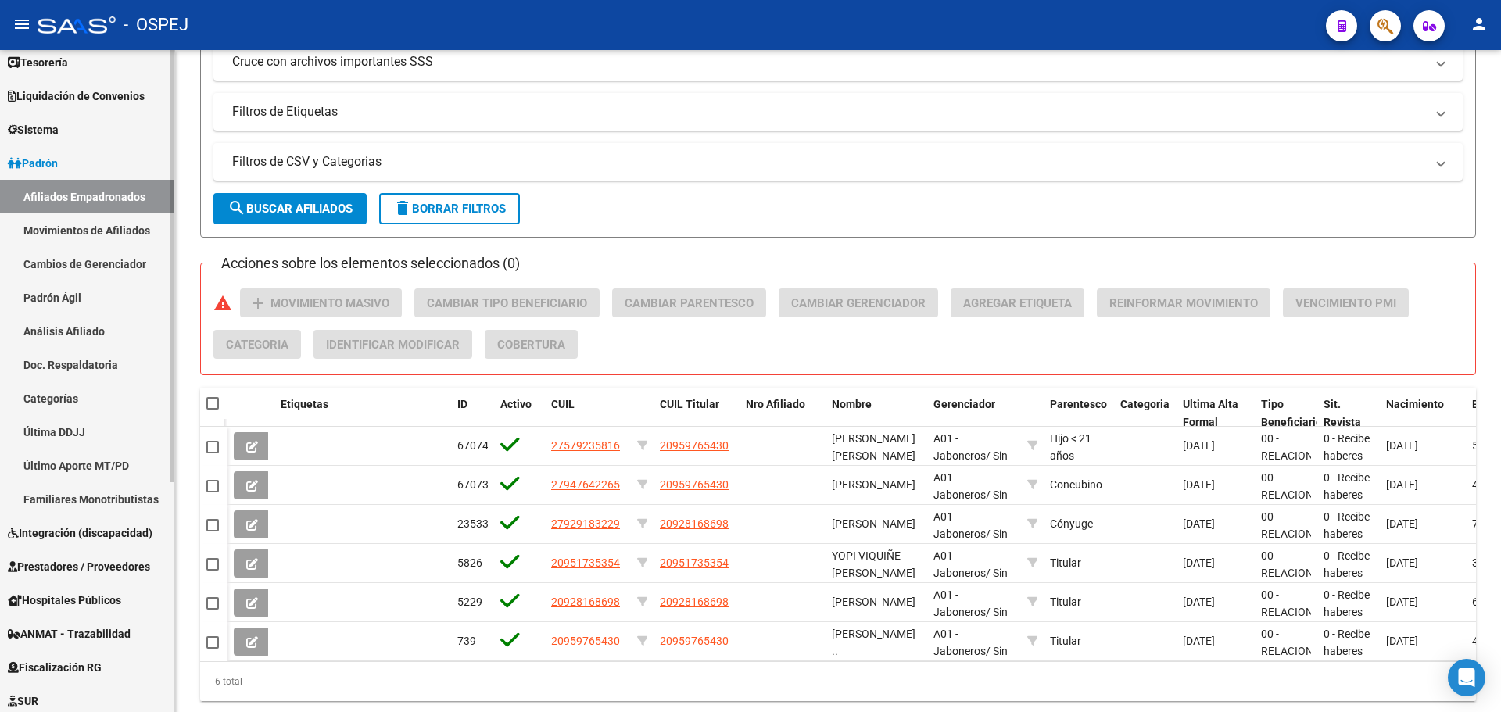
scroll to position [353, 0]
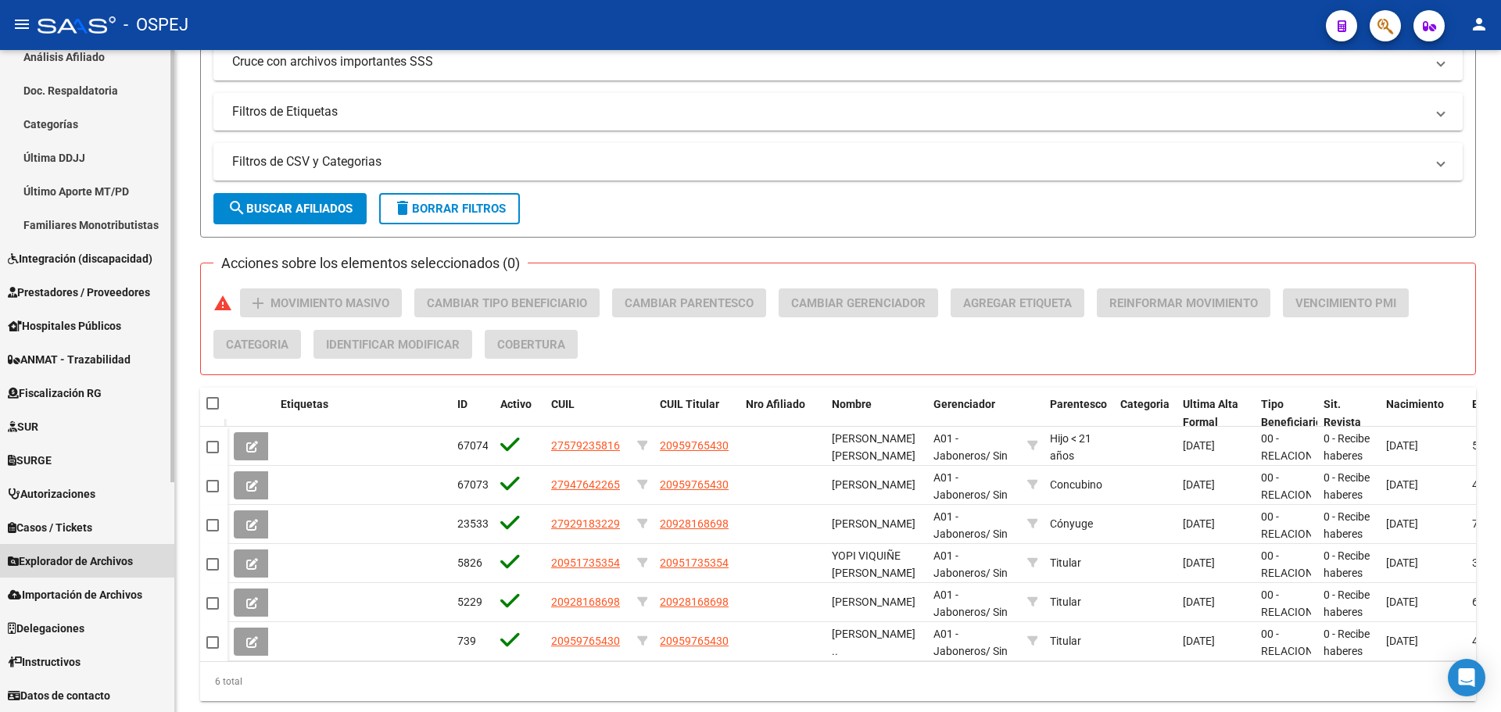
click at [93, 566] on span "Explorador de Archivos" at bounding box center [70, 561] width 125 height 17
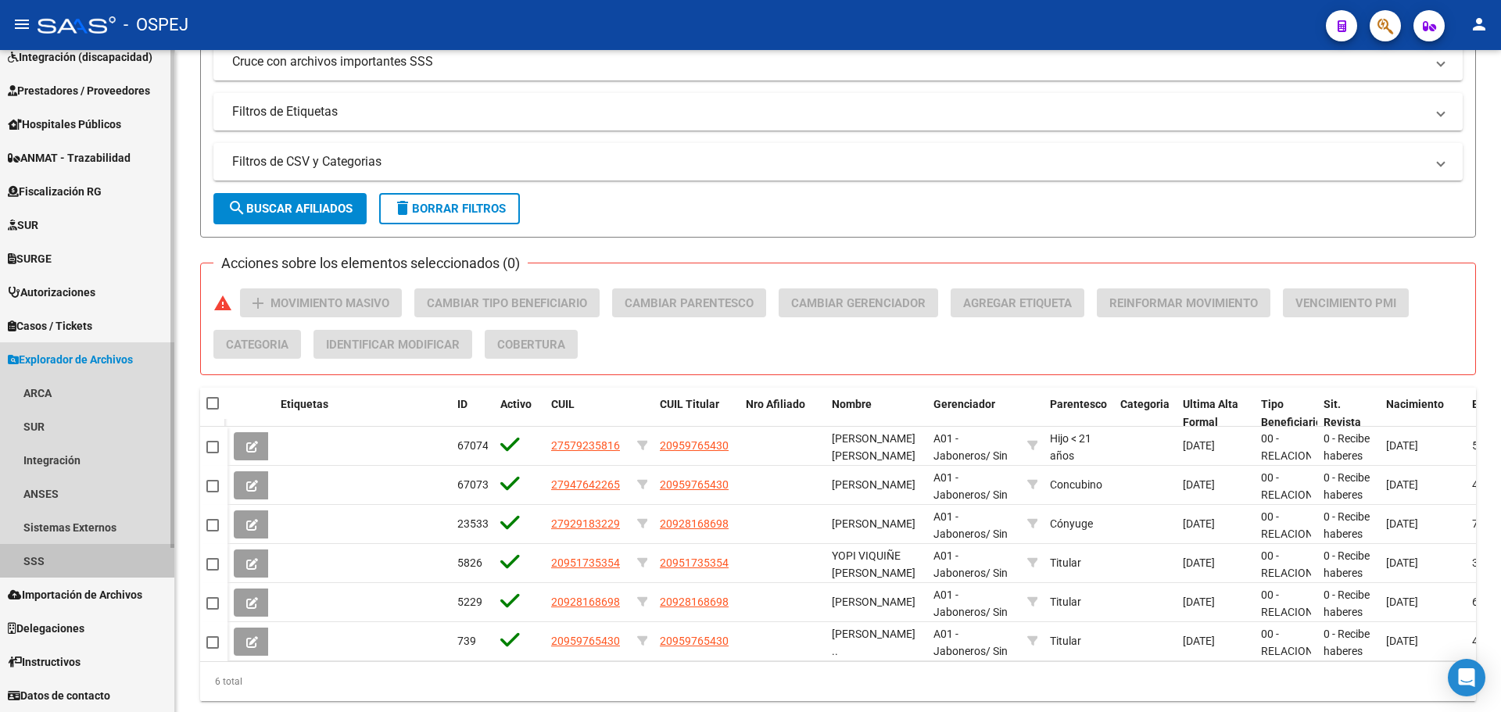
click at [60, 554] on link "SSS" at bounding box center [87, 561] width 174 height 34
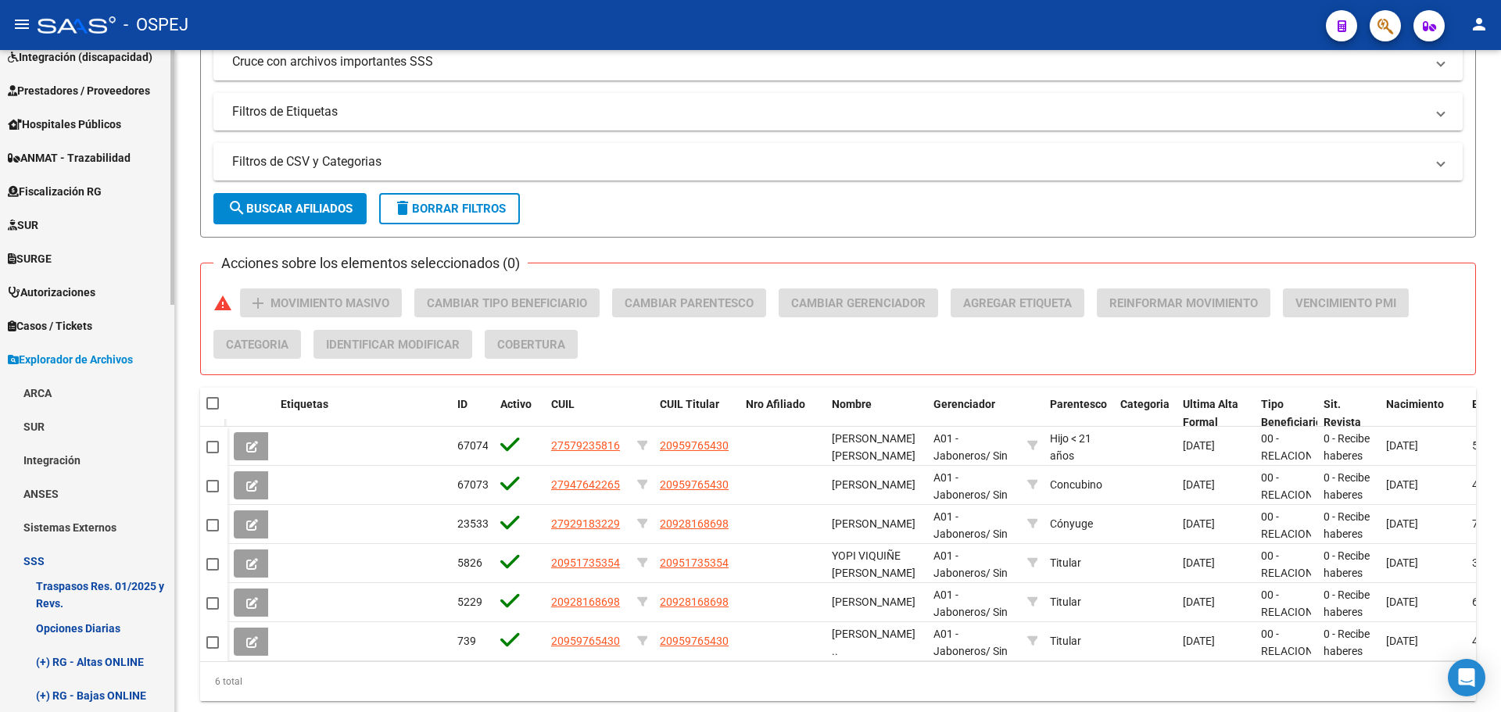
scroll to position [453, 0]
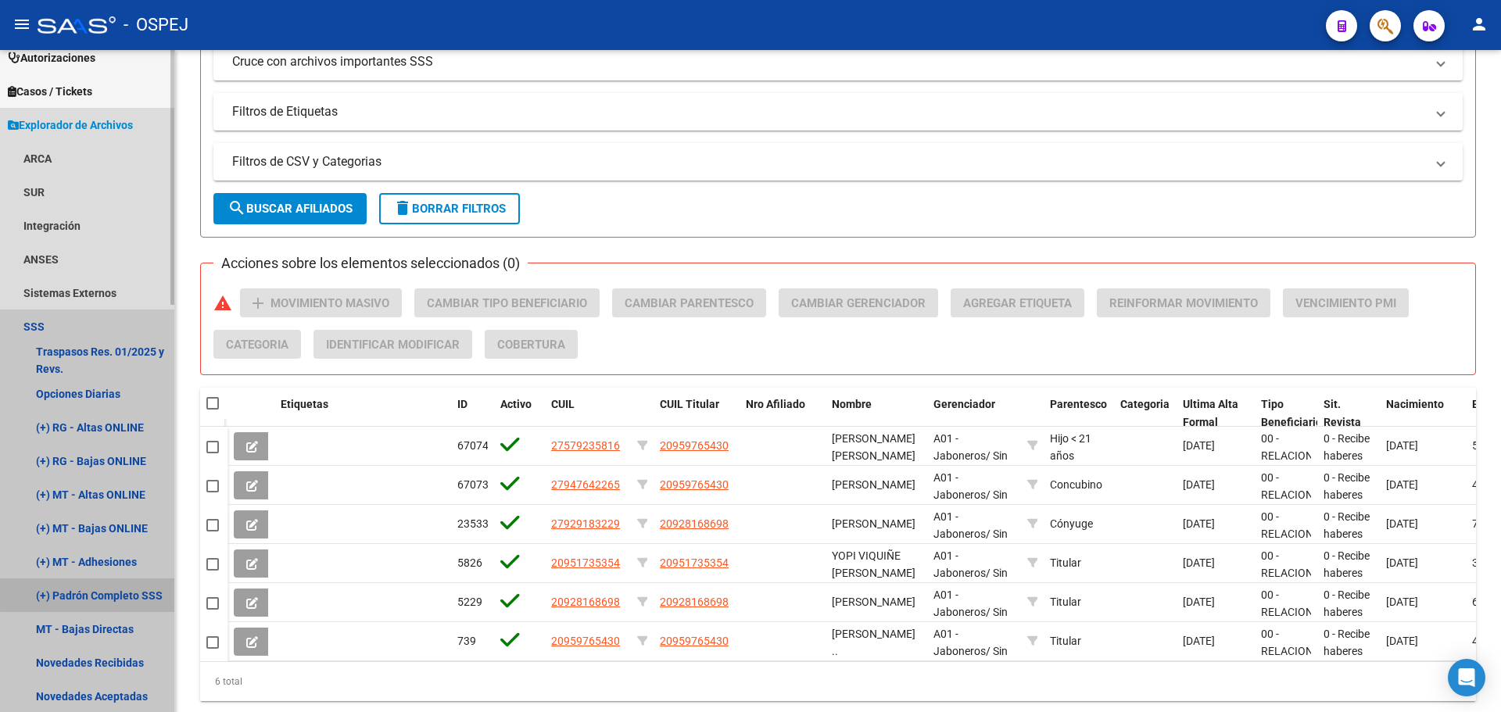
click at [110, 592] on link "(+) Padrón Completo SSS" at bounding box center [87, 596] width 174 height 34
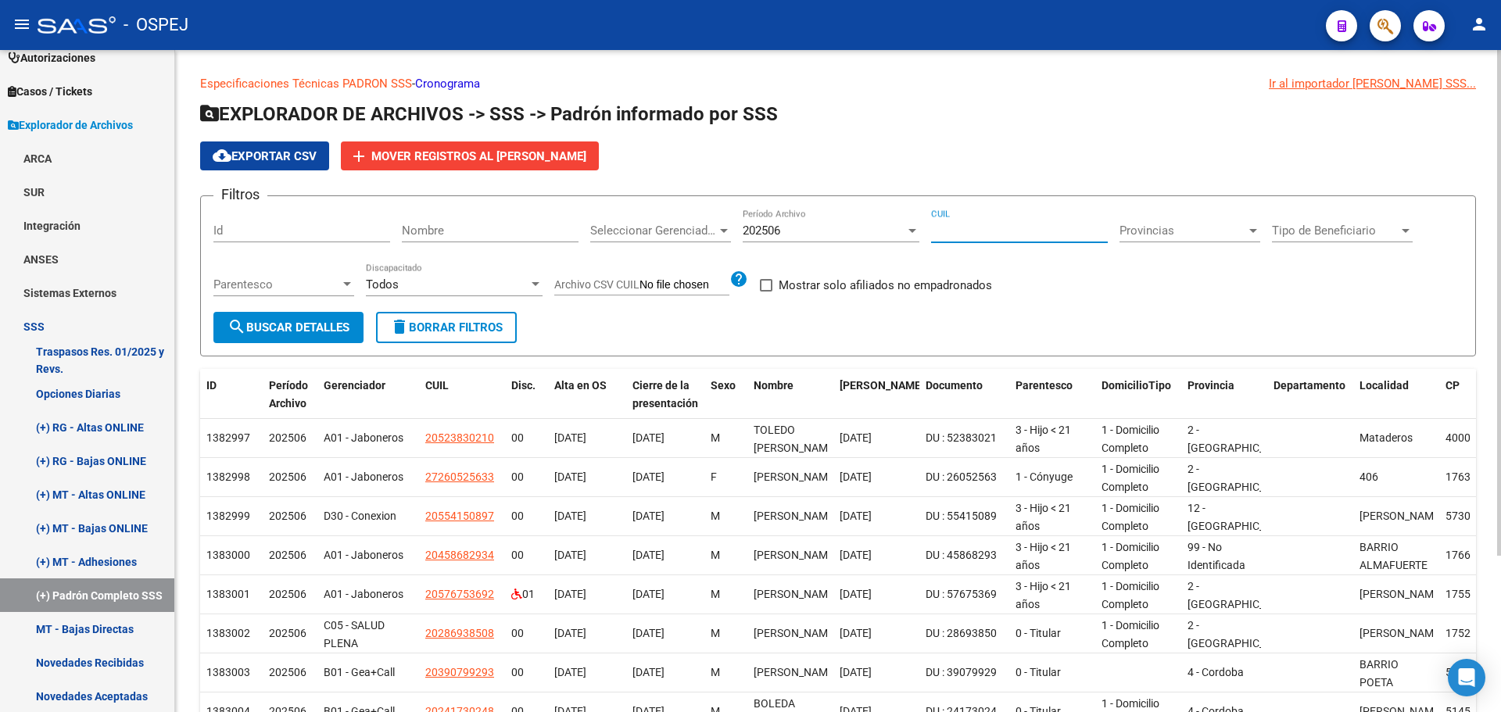
paste input "20-95976543-0"
type input "20-95976543-0"
click at [317, 334] on span "search Buscar Detalles" at bounding box center [289, 328] width 122 height 14
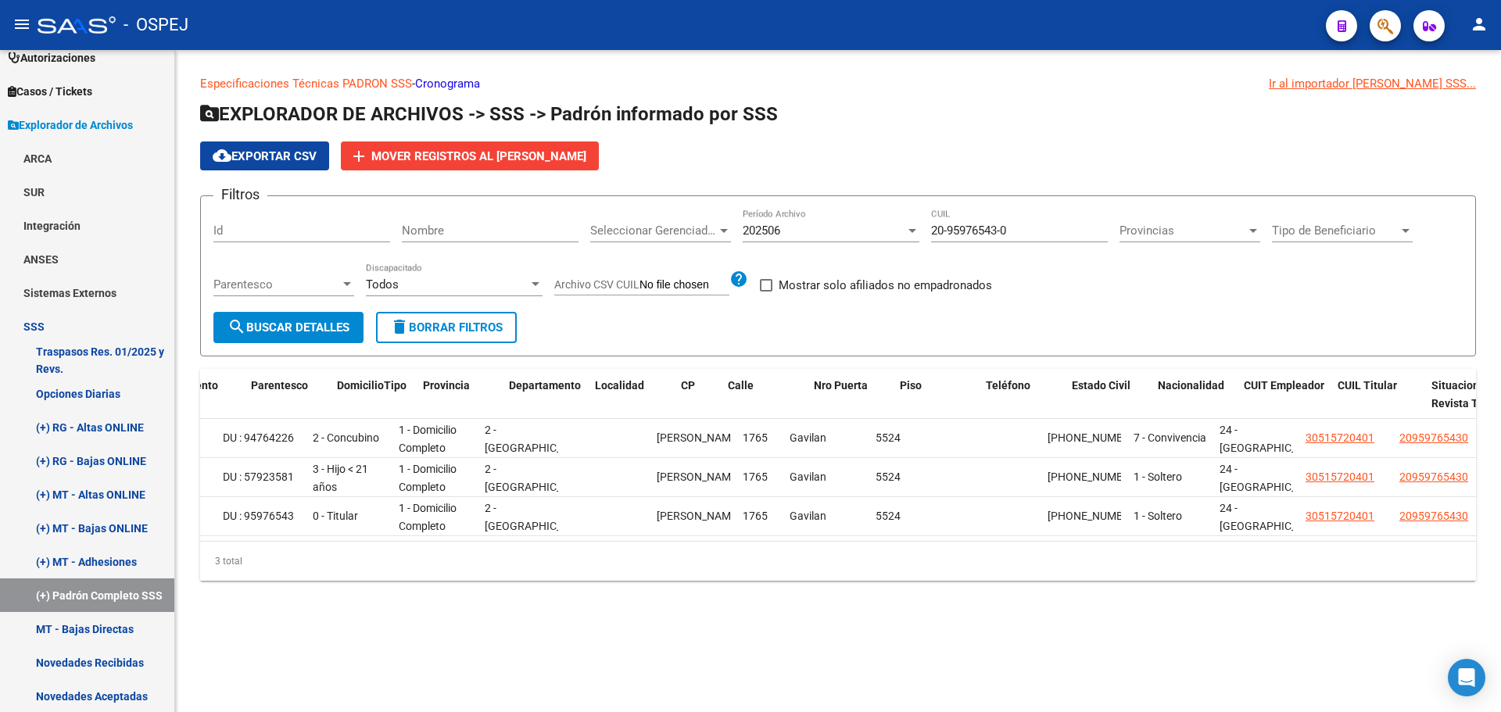
scroll to position [0, 765]
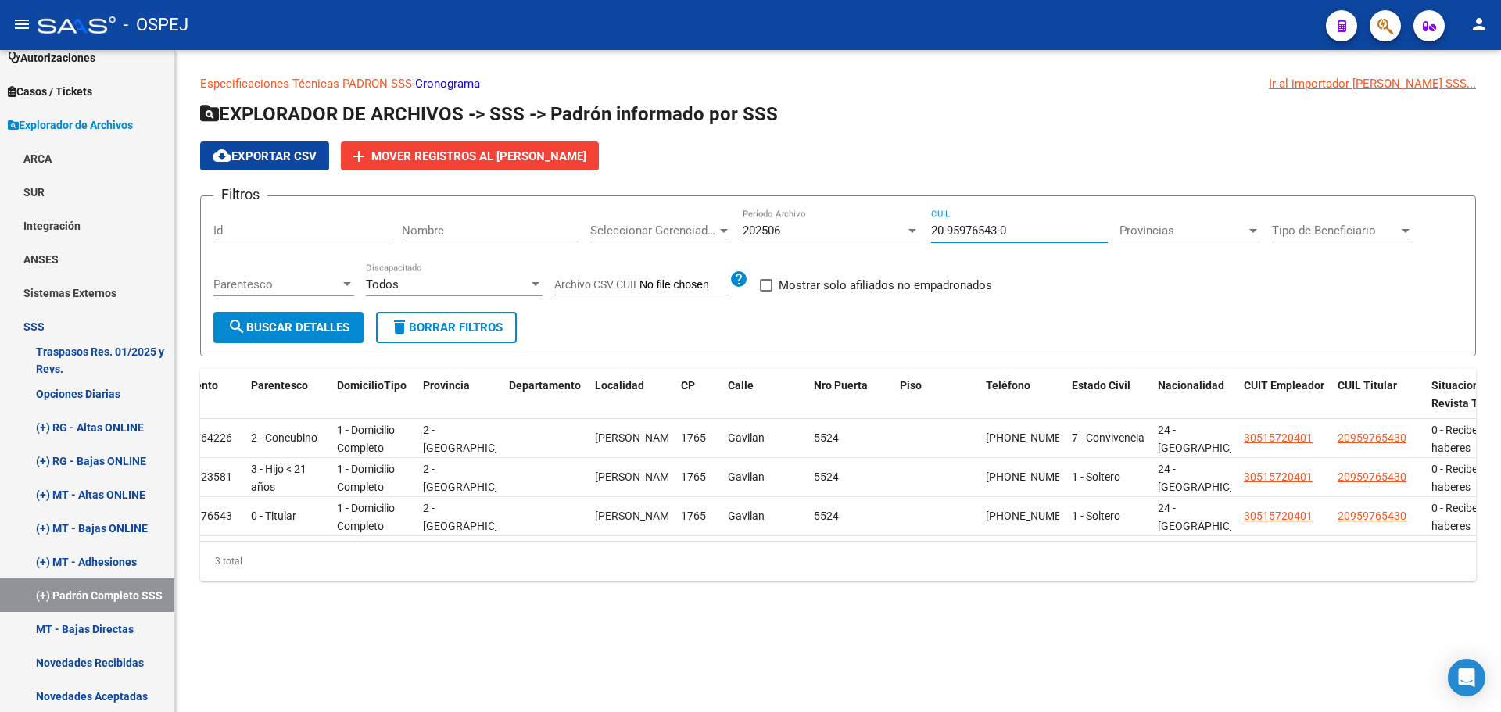
drag, startPoint x: 1030, startPoint y: 231, endPoint x: 561, endPoint y: 278, distance: 470.7
click at [561, 278] on div "Filtros Id Nombre Seleccionar Gerenciador Seleccionar Gerenciador 202506 Períod…" at bounding box center [838, 260] width 1250 height 103
drag, startPoint x: 960, startPoint y: 238, endPoint x: 954, endPoint y: 224, distance: 15.4
click at [954, 224] on input "CUIL" at bounding box center [1019, 231] width 177 height 14
paste input "20-94250061-1"
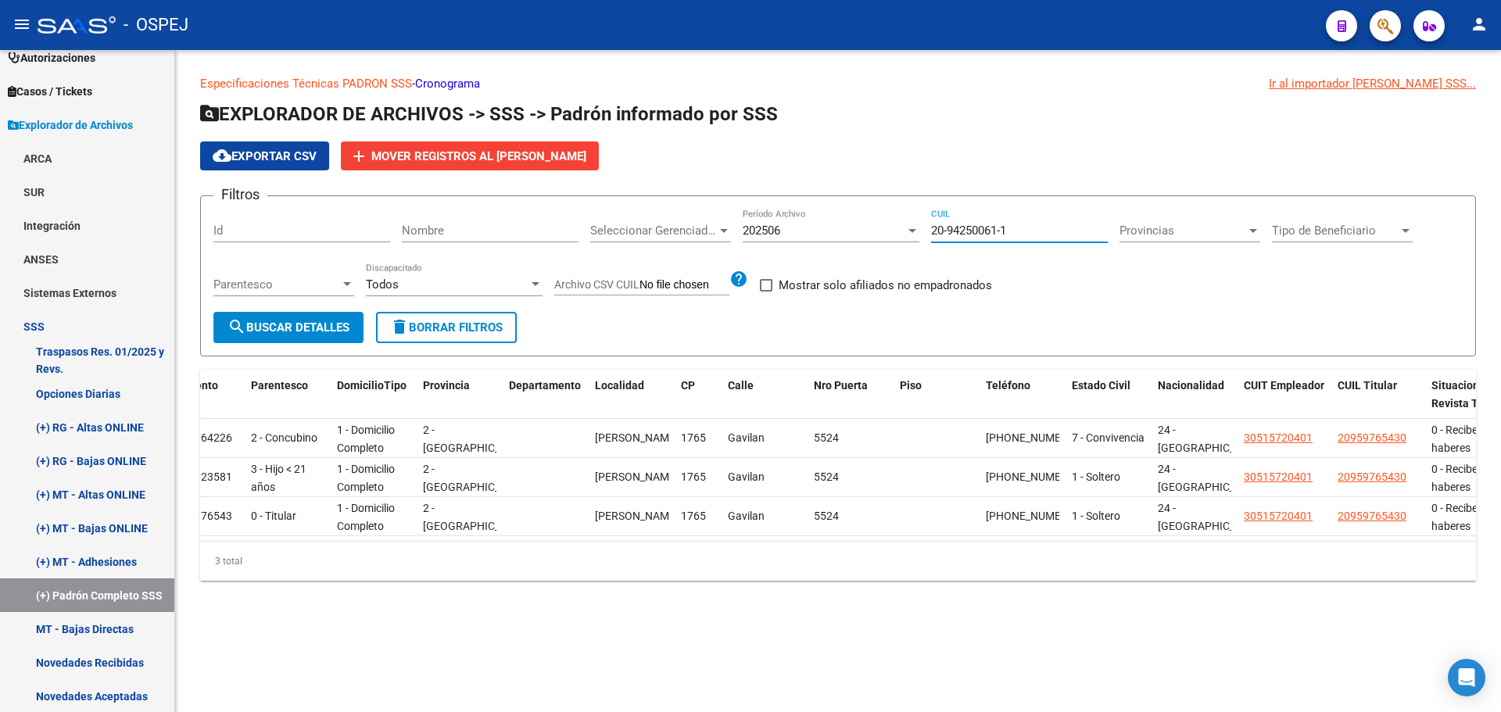
type input "20-94250061-1"
click at [312, 334] on span "search Buscar Detalles" at bounding box center [289, 328] width 122 height 14
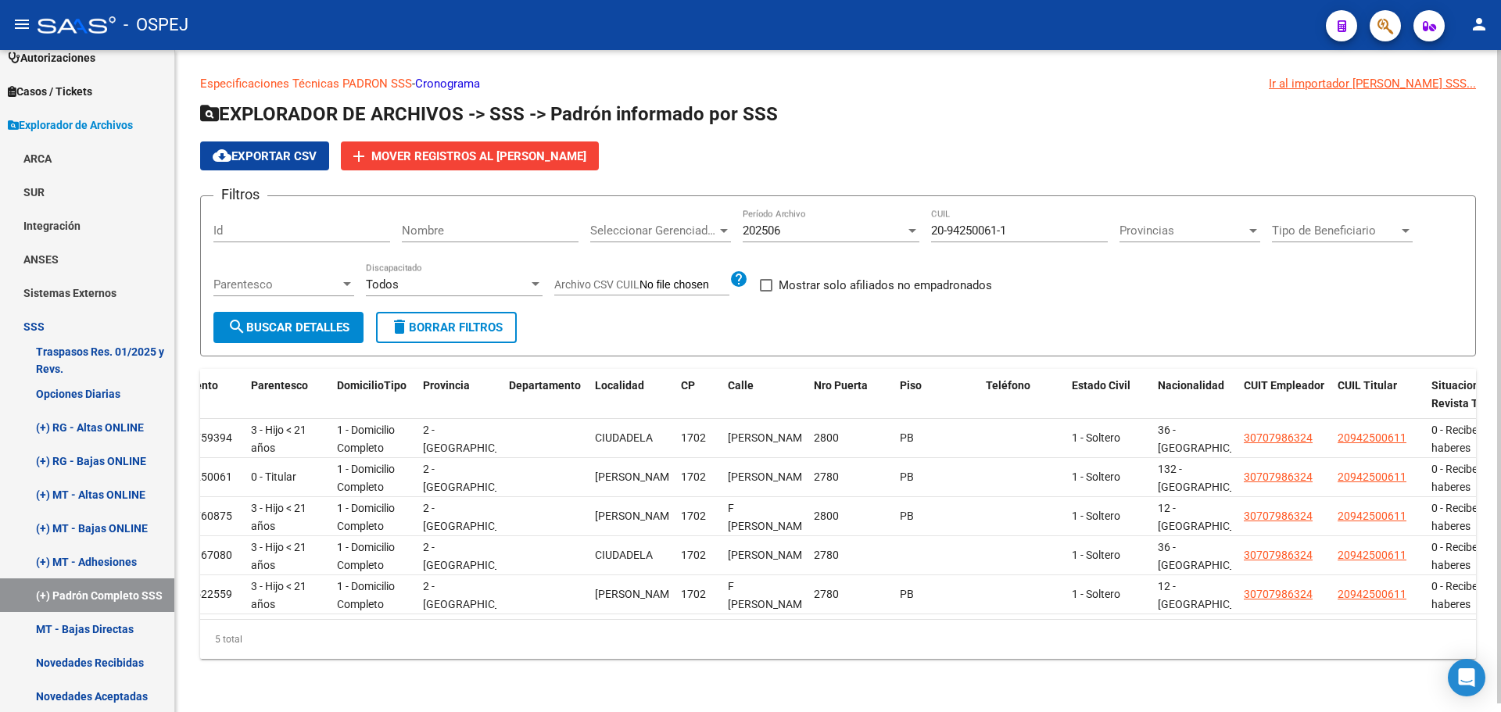
scroll to position [0, 0]
click at [44, 326] on link "SSS" at bounding box center [87, 327] width 174 height 34
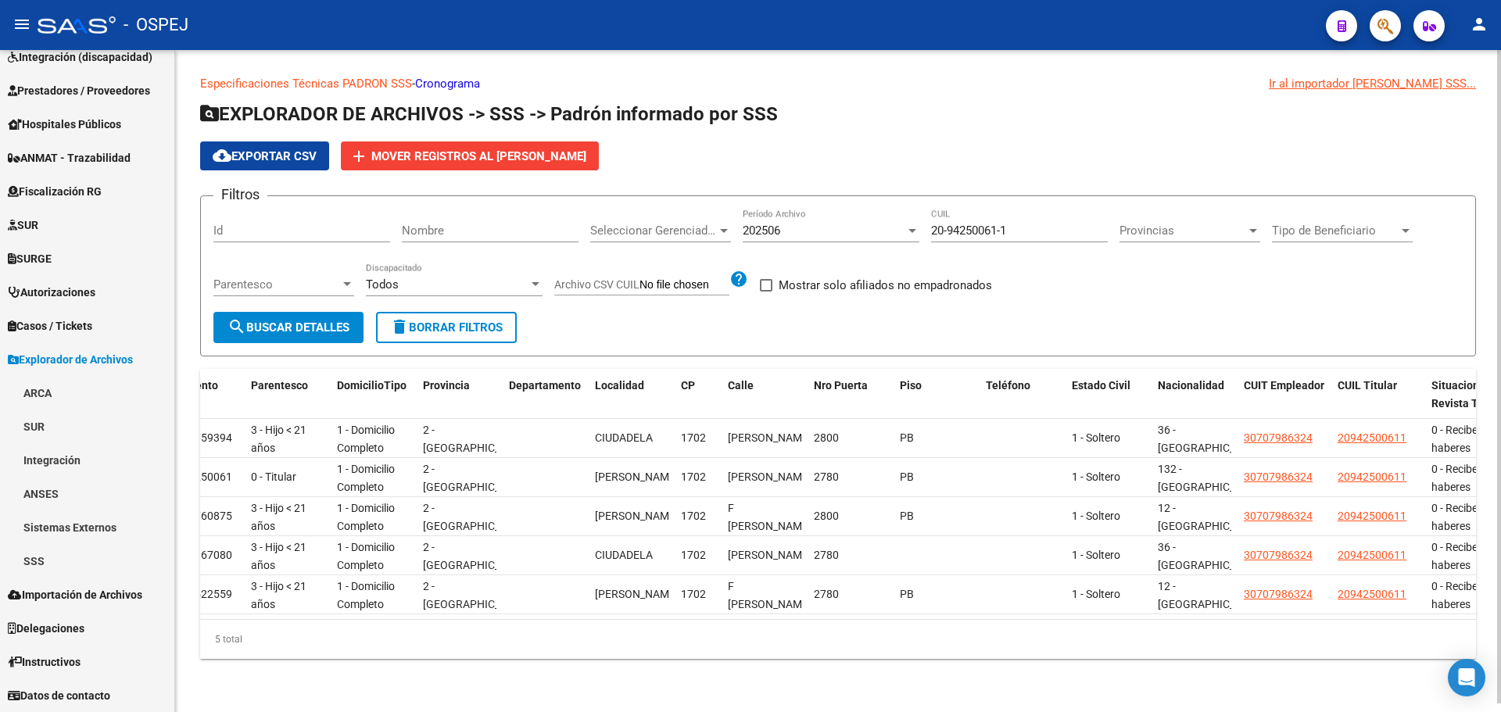
scroll to position [9, 0]
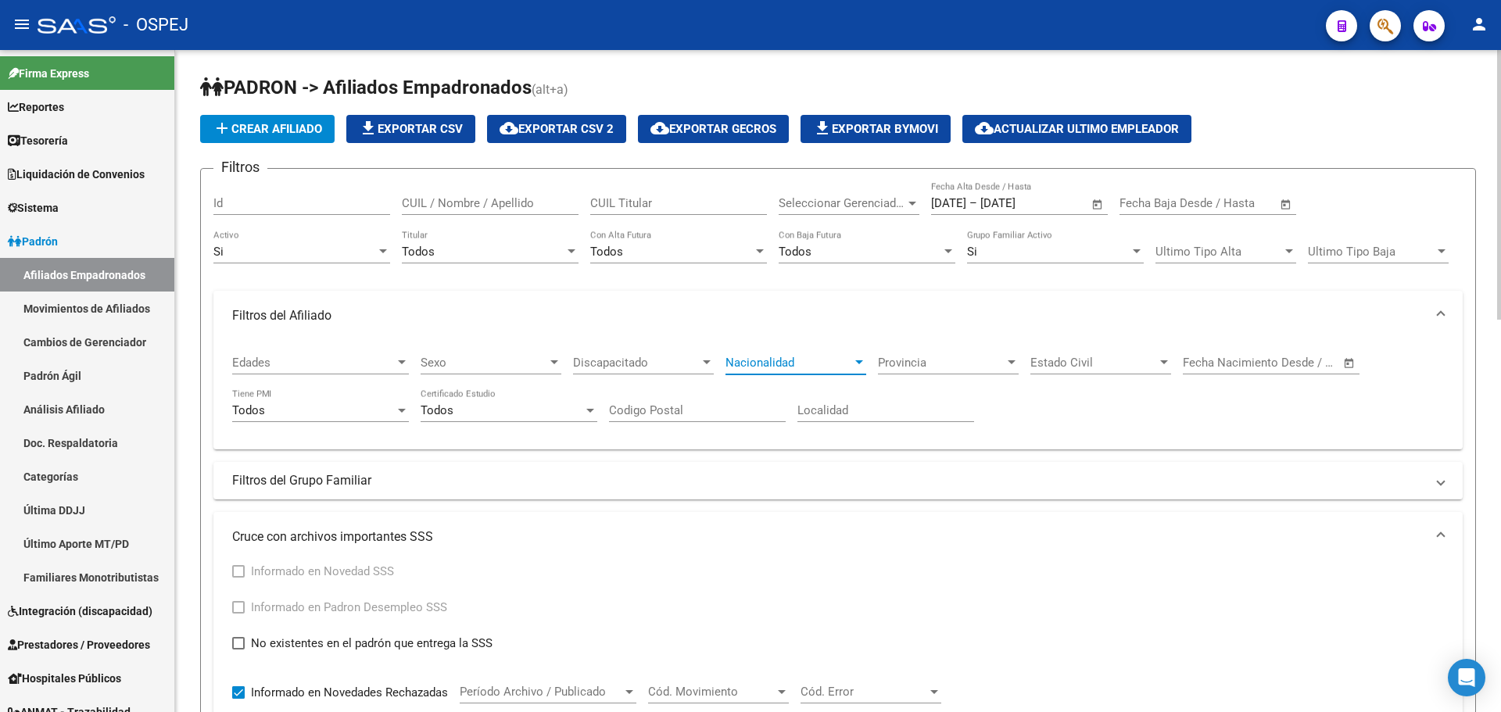
click at [761, 357] on span "Nacionalidad" at bounding box center [789, 363] width 127 height 14
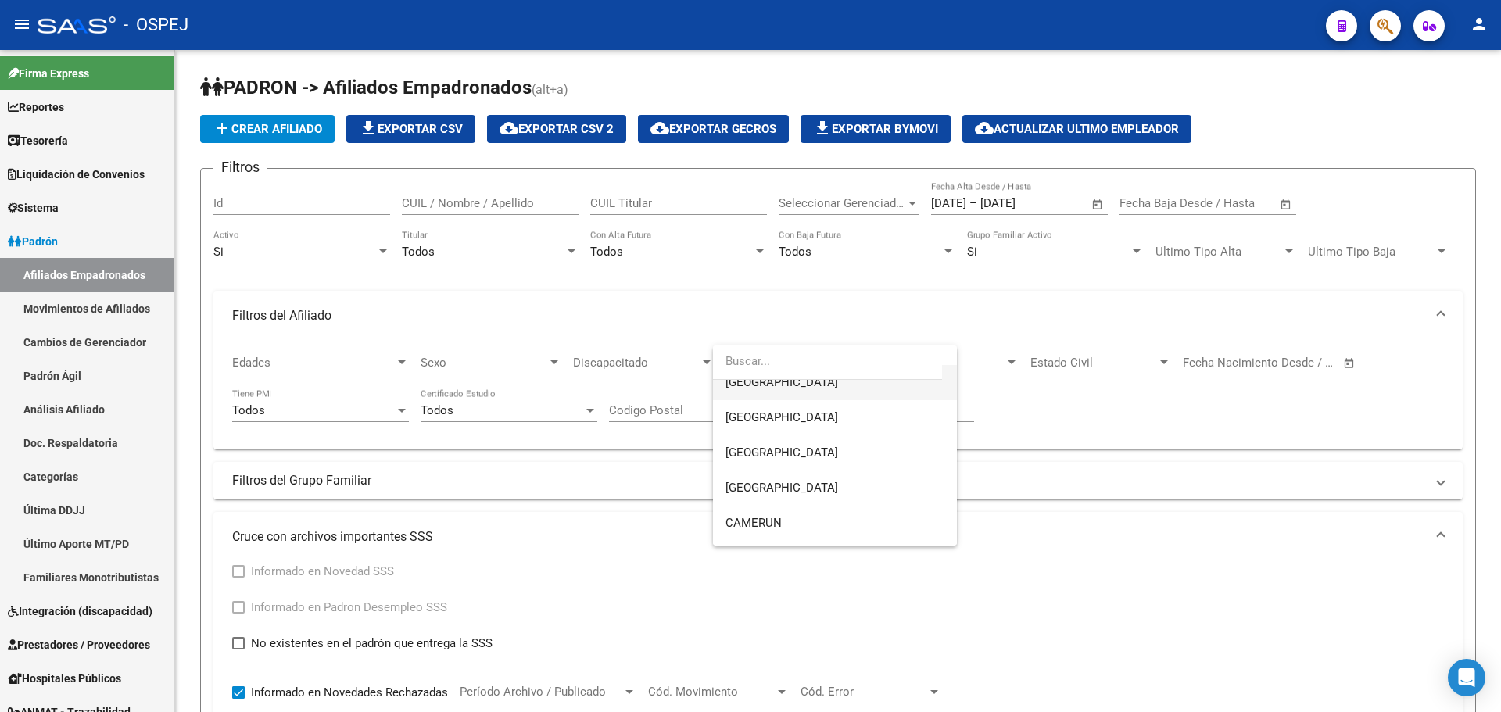
scroll to position [1017, 0]
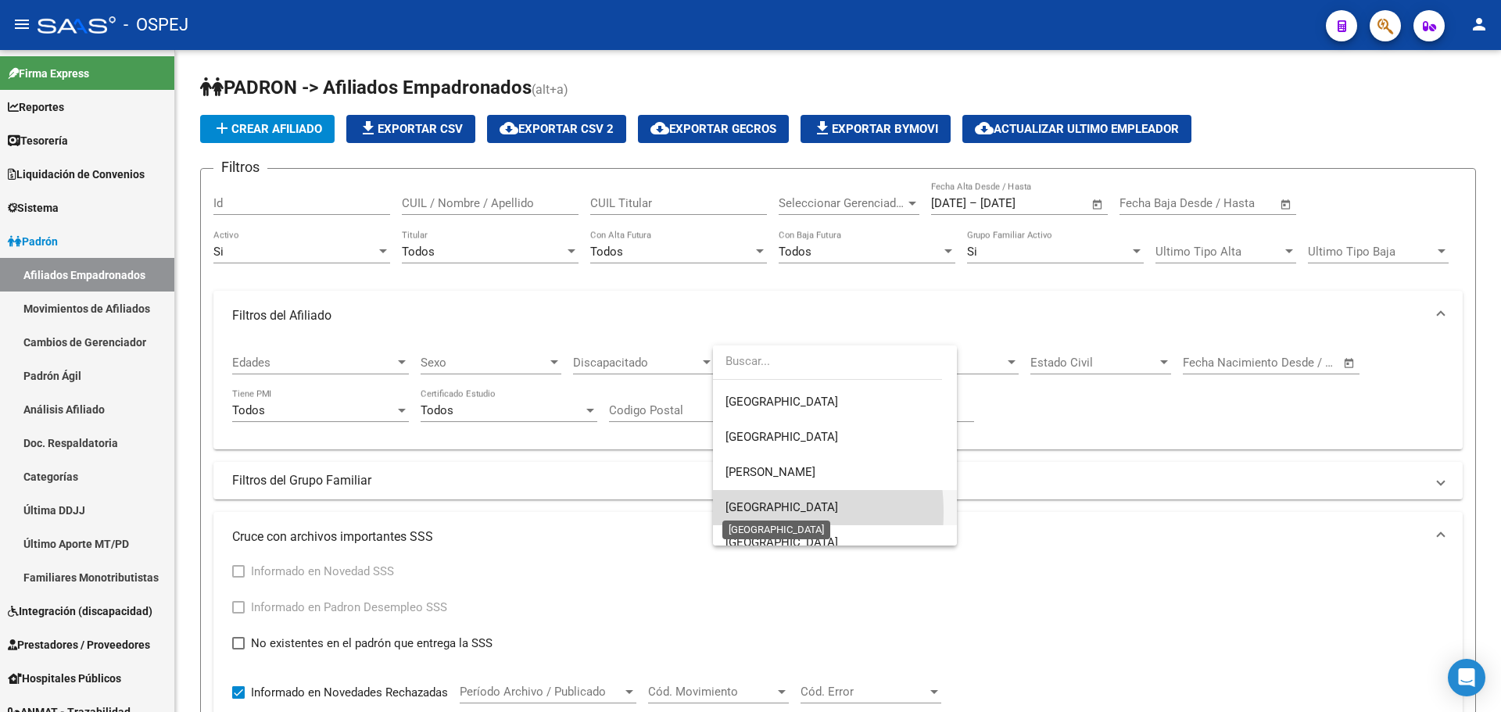
click at [731, 513] on span "[GEOGRAPHIC_DATA]" at bounding box center [782, 507] width 113 height 14
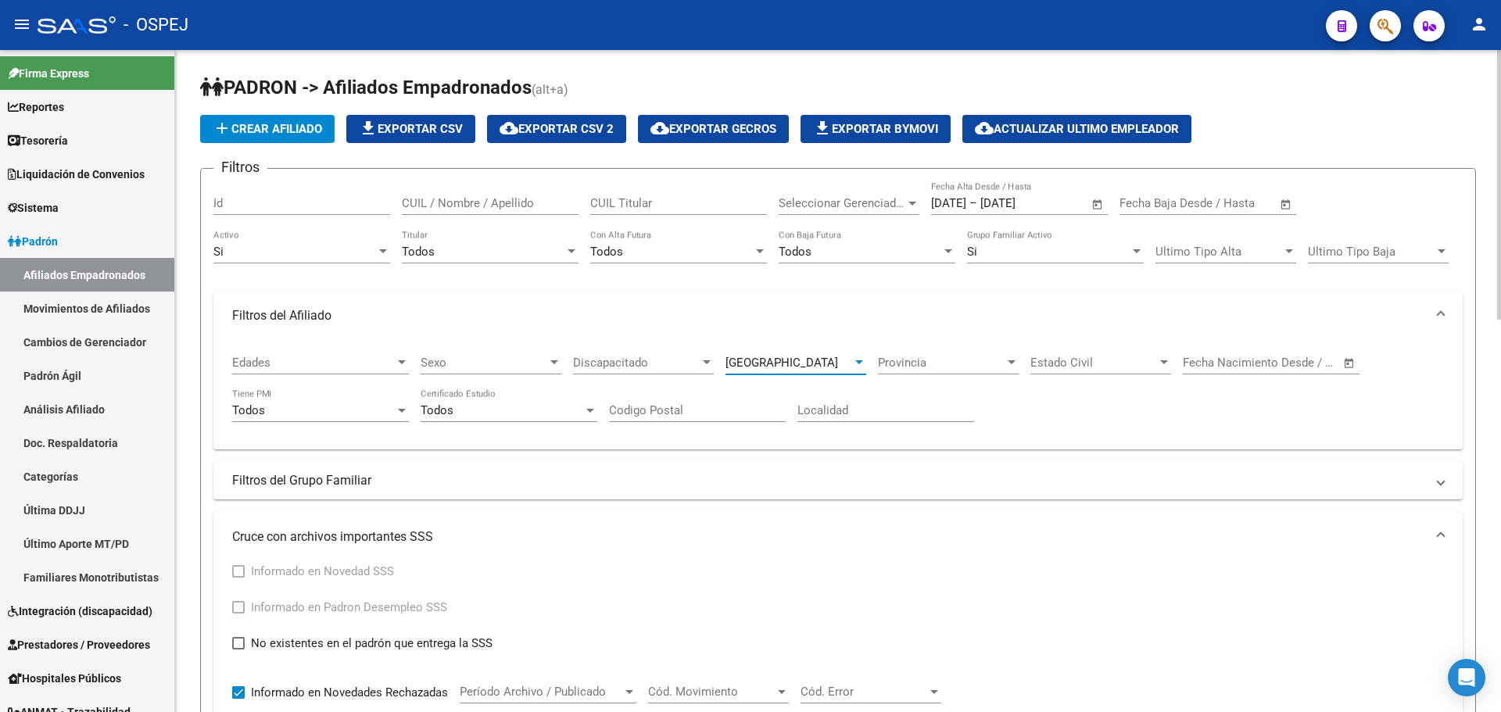
scroll to position [313, 0]
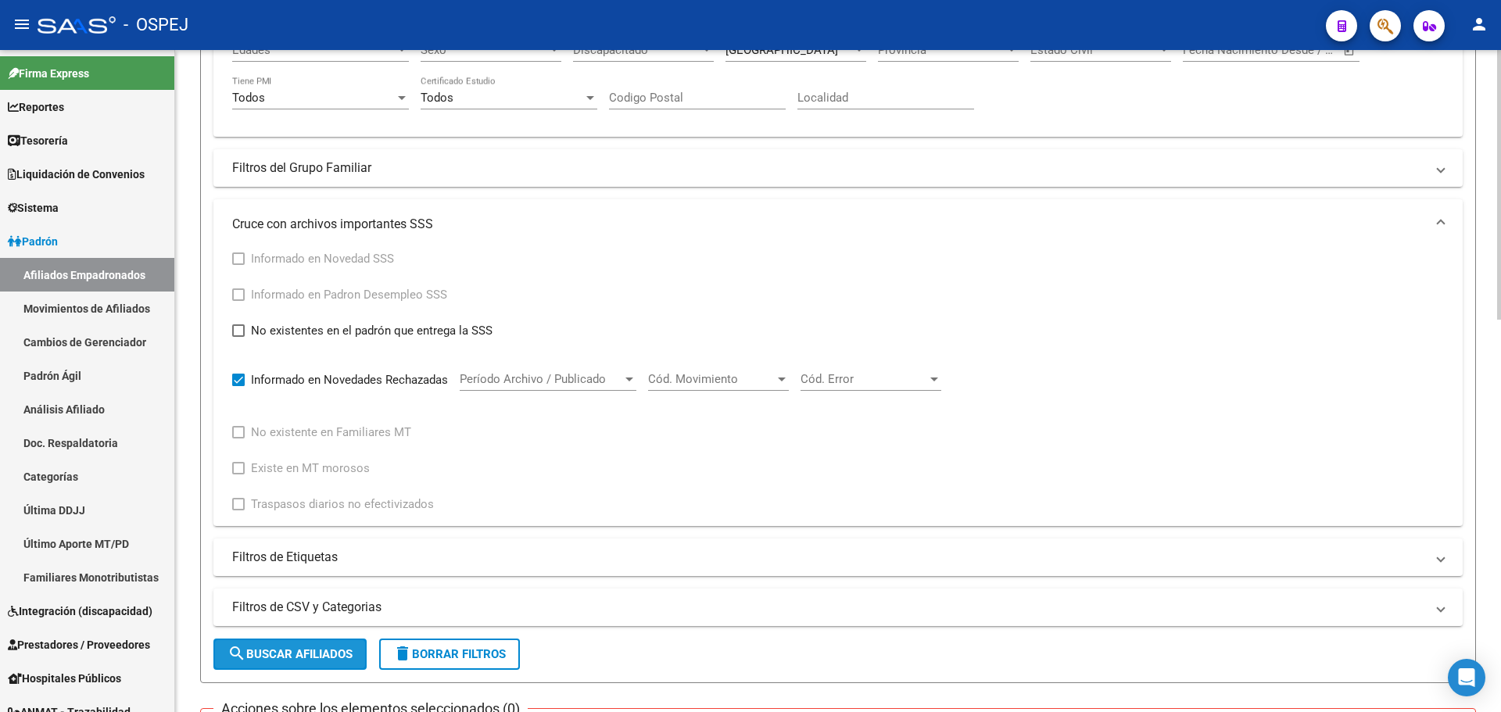
click at [325, 651] on span "search Buscar Afiliados" at bounding box center [290, 654] width 125 height 14
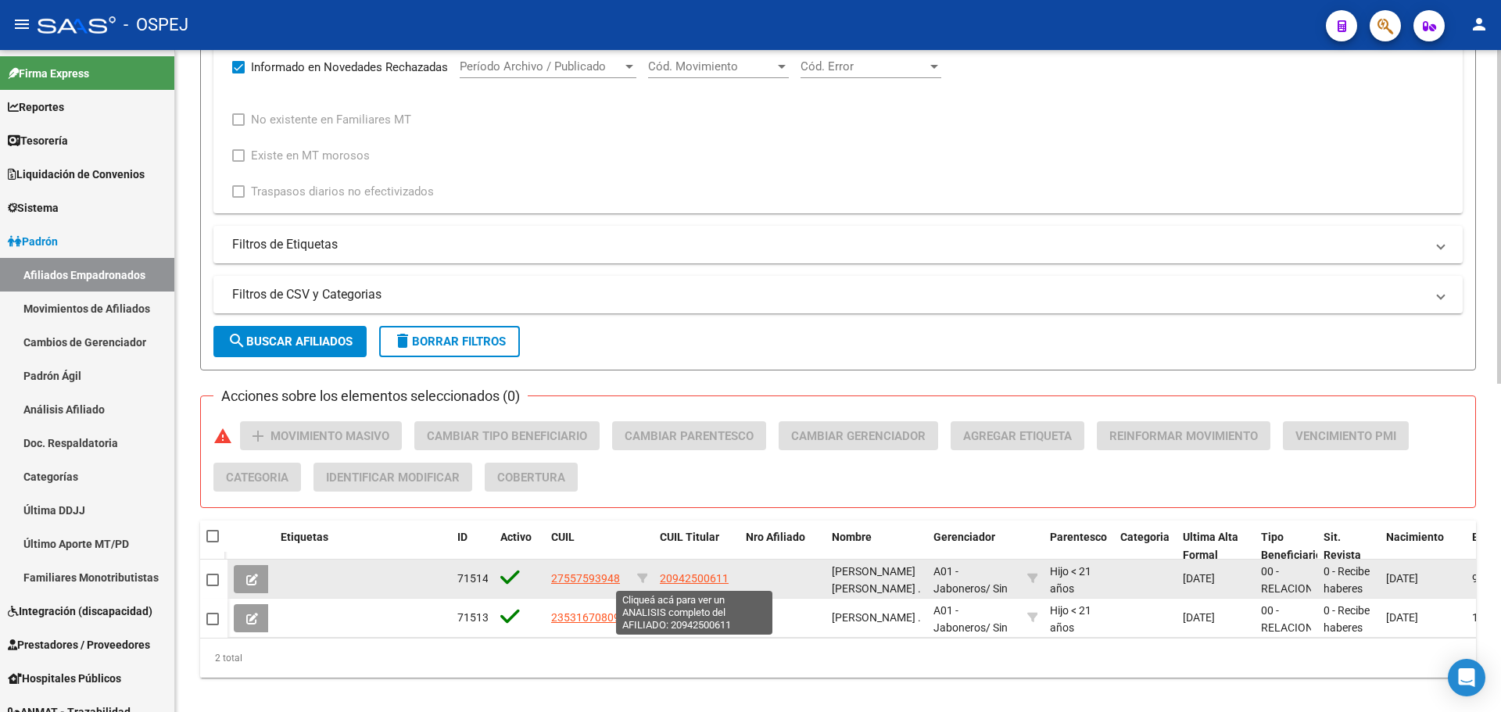
click at [715, 579] on span "20942500611" at bounding box center [694, 578] width 69 height 13
type textarea "20942500611"
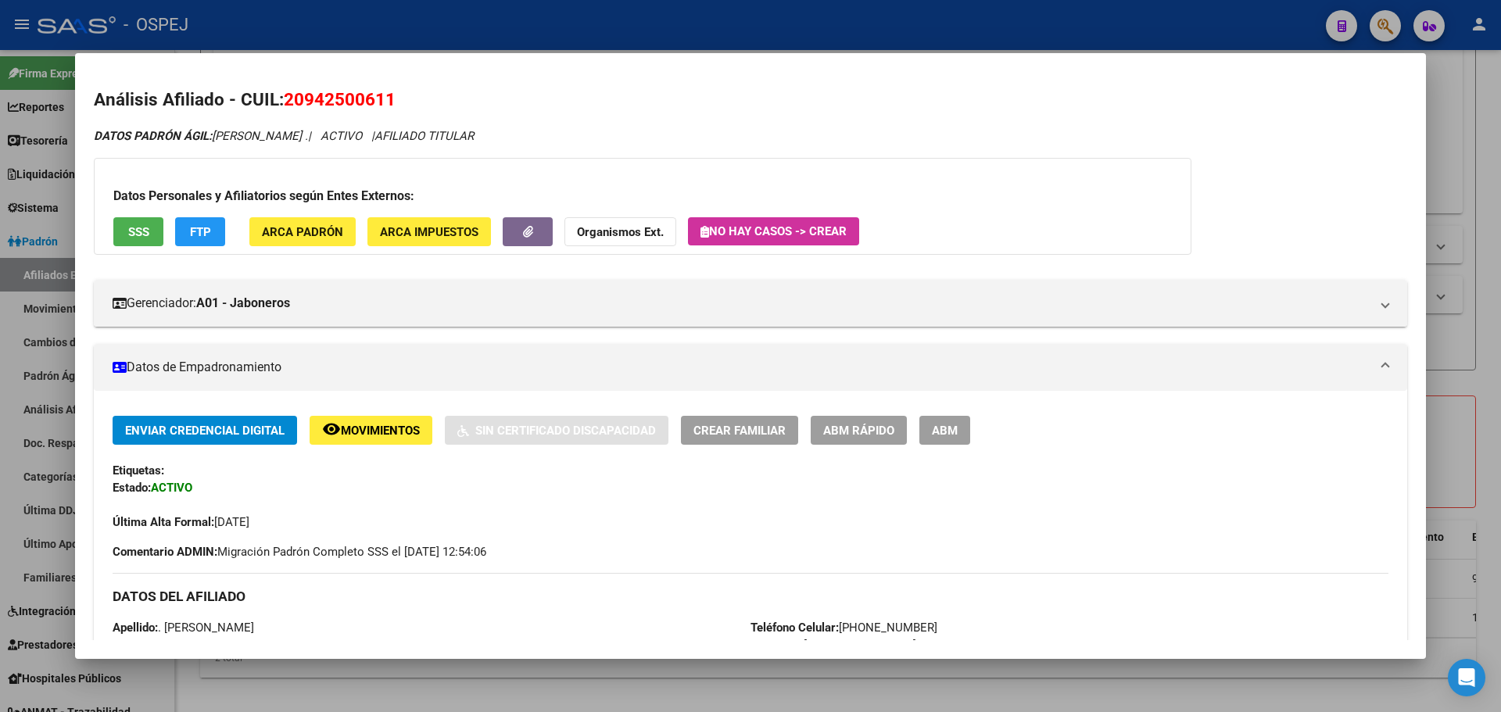
click at [523, 34] on div at bounding box center [750, 356] width 1501 height 712
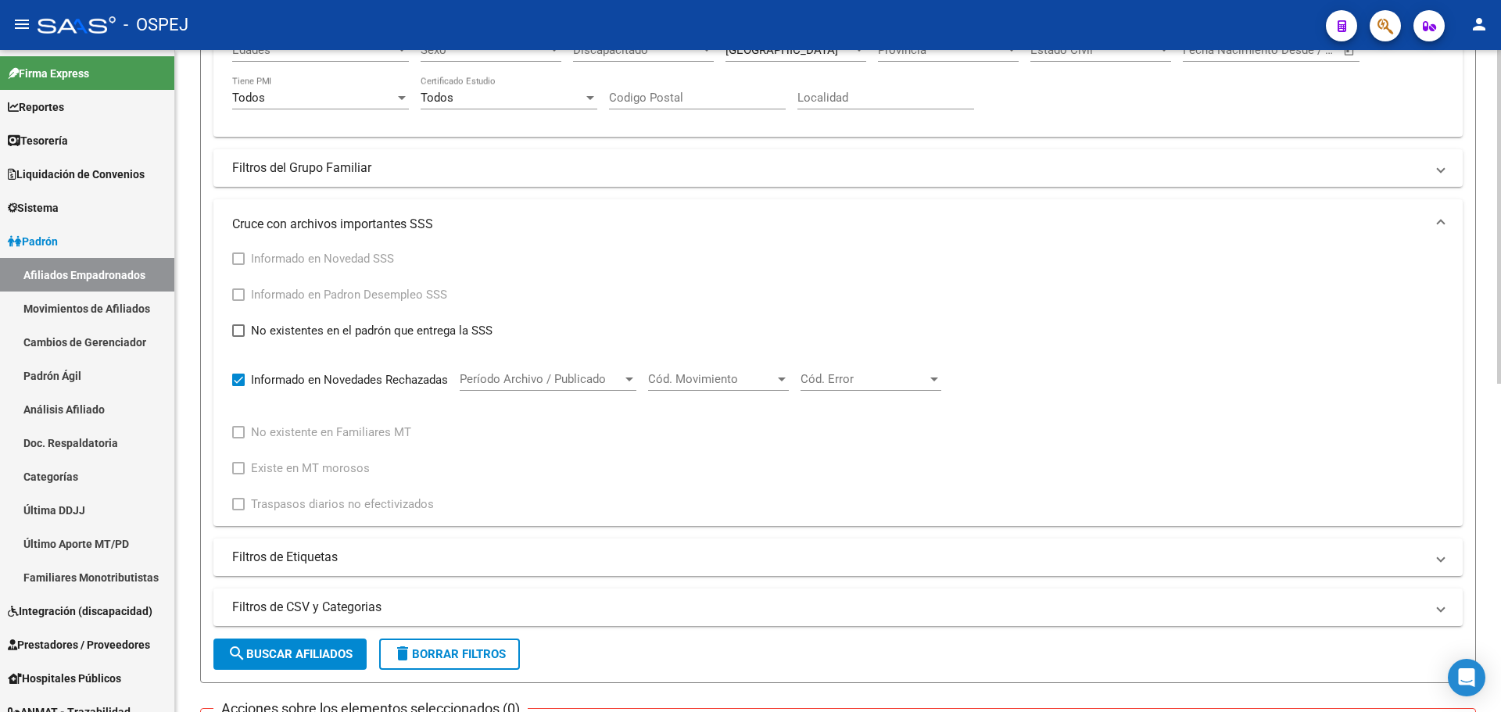
scroll to position [0, 0]
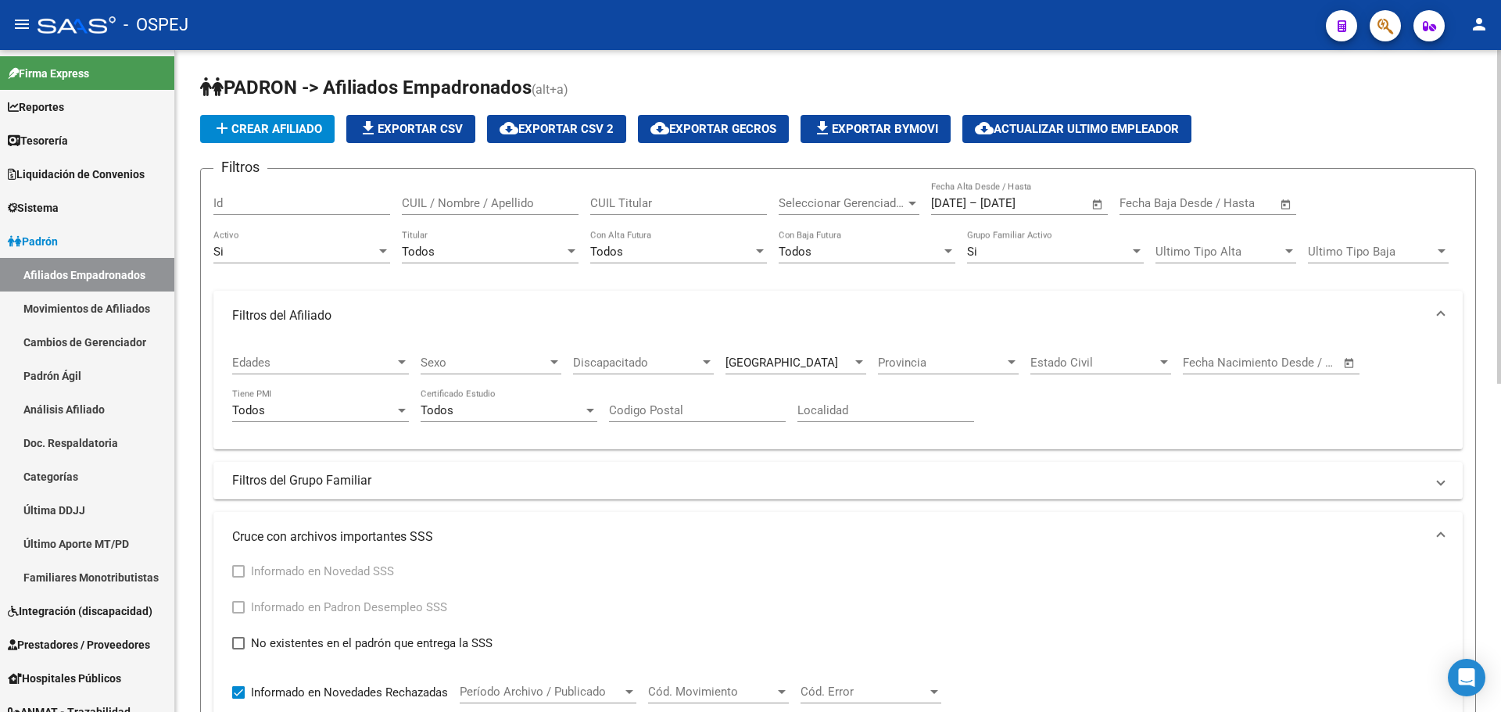
click at [803, 364] on div "[GEOGRAPHIC_DATA]" at bounding box center [789, 363] width 127 height 14
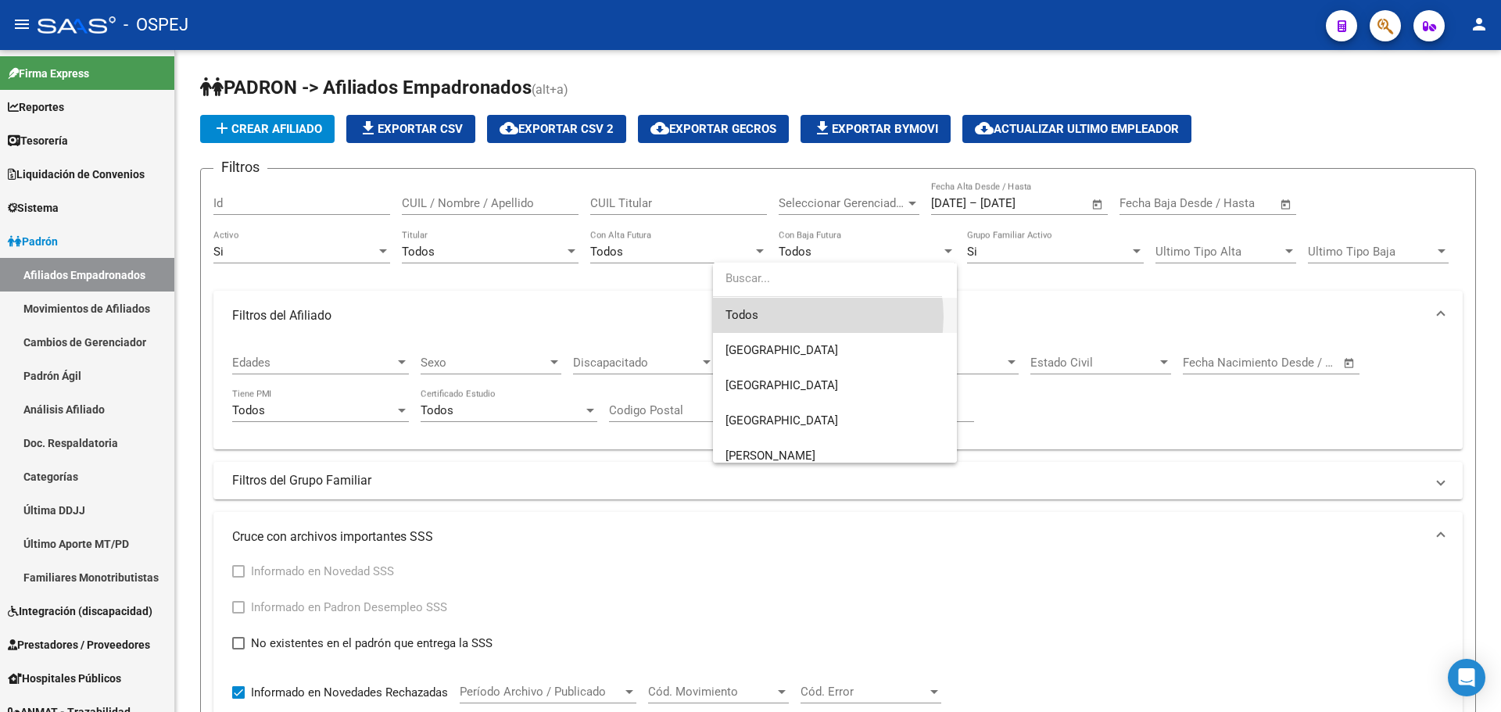
click at [803, 317] on span "Todos" at bounding box center [835, 315] width 219 height 35
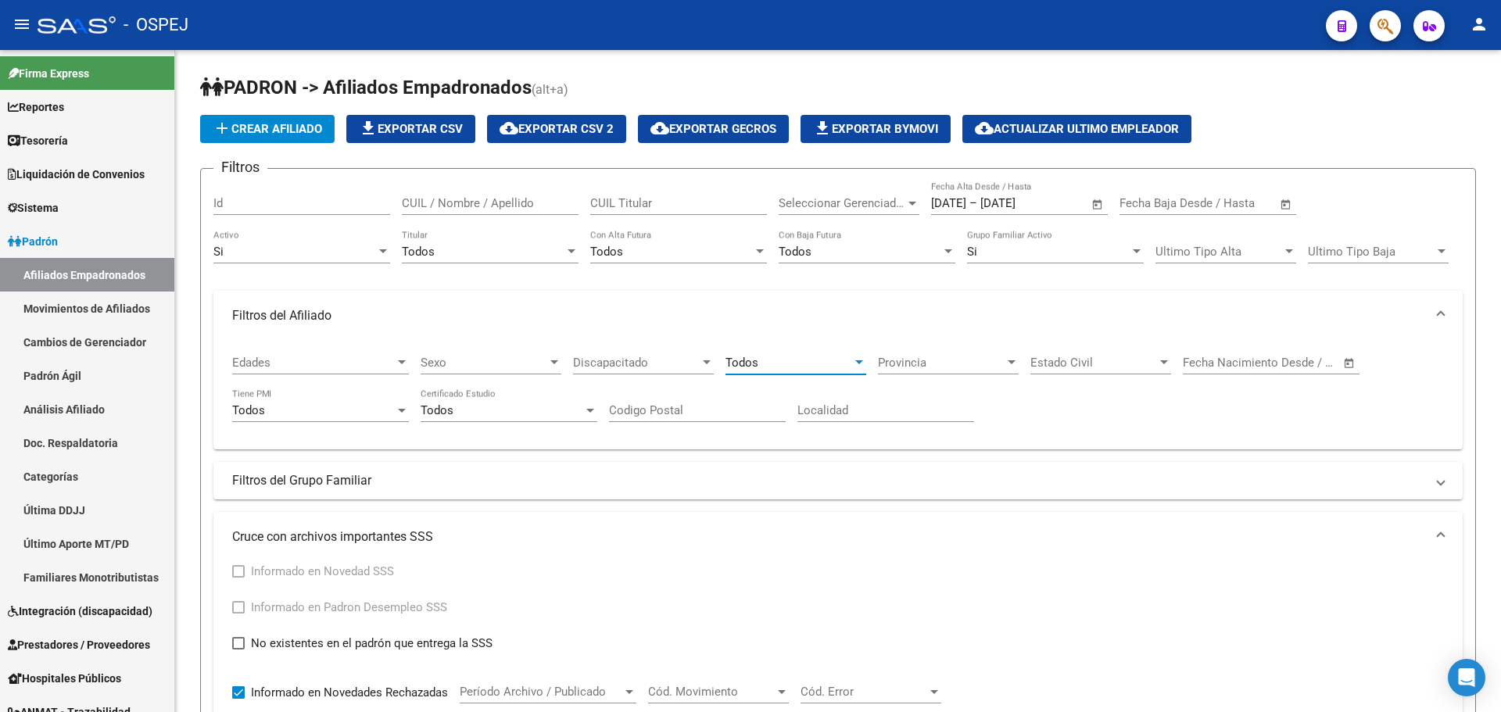
scroll to position [469, 0]
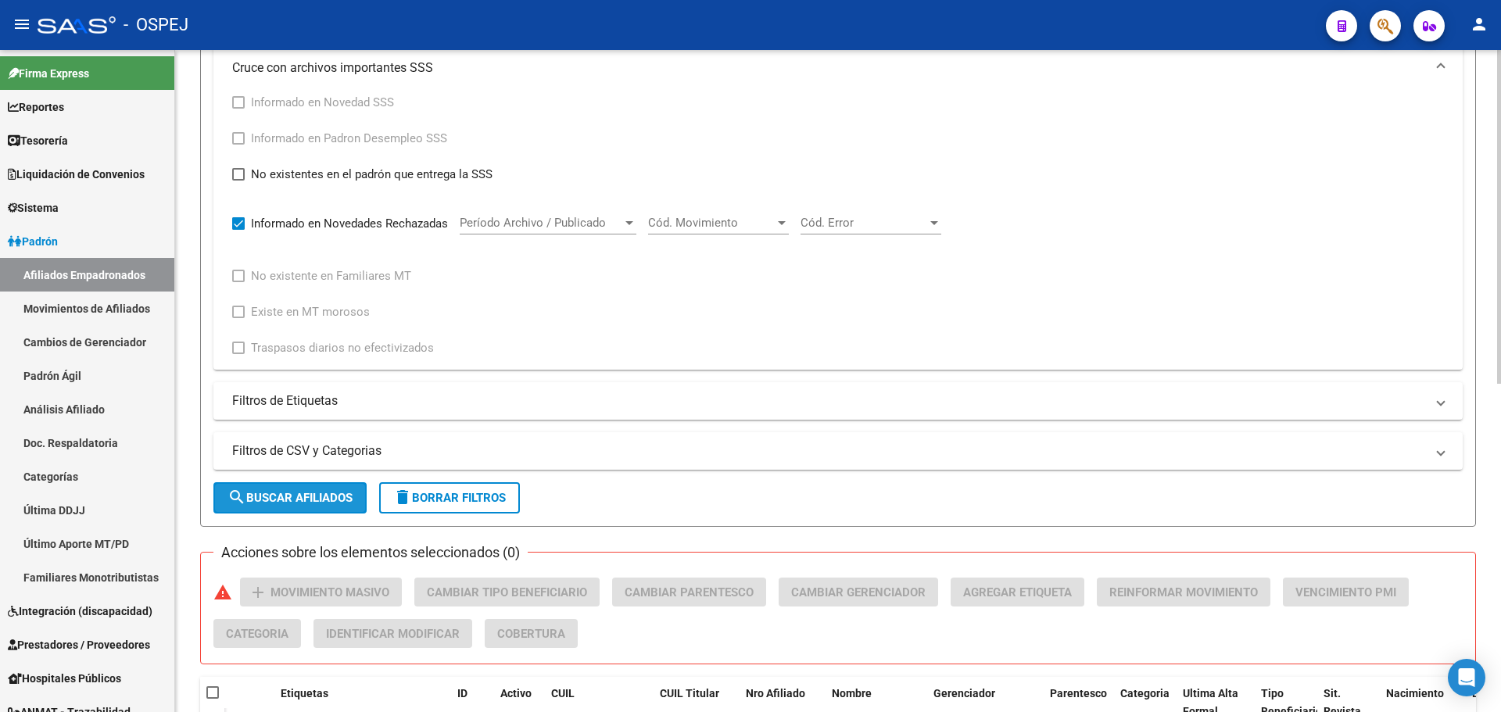
click at [320, 501] on span "search Buscar Afiliados" at bounding box center [290, 498] width 125 height 14
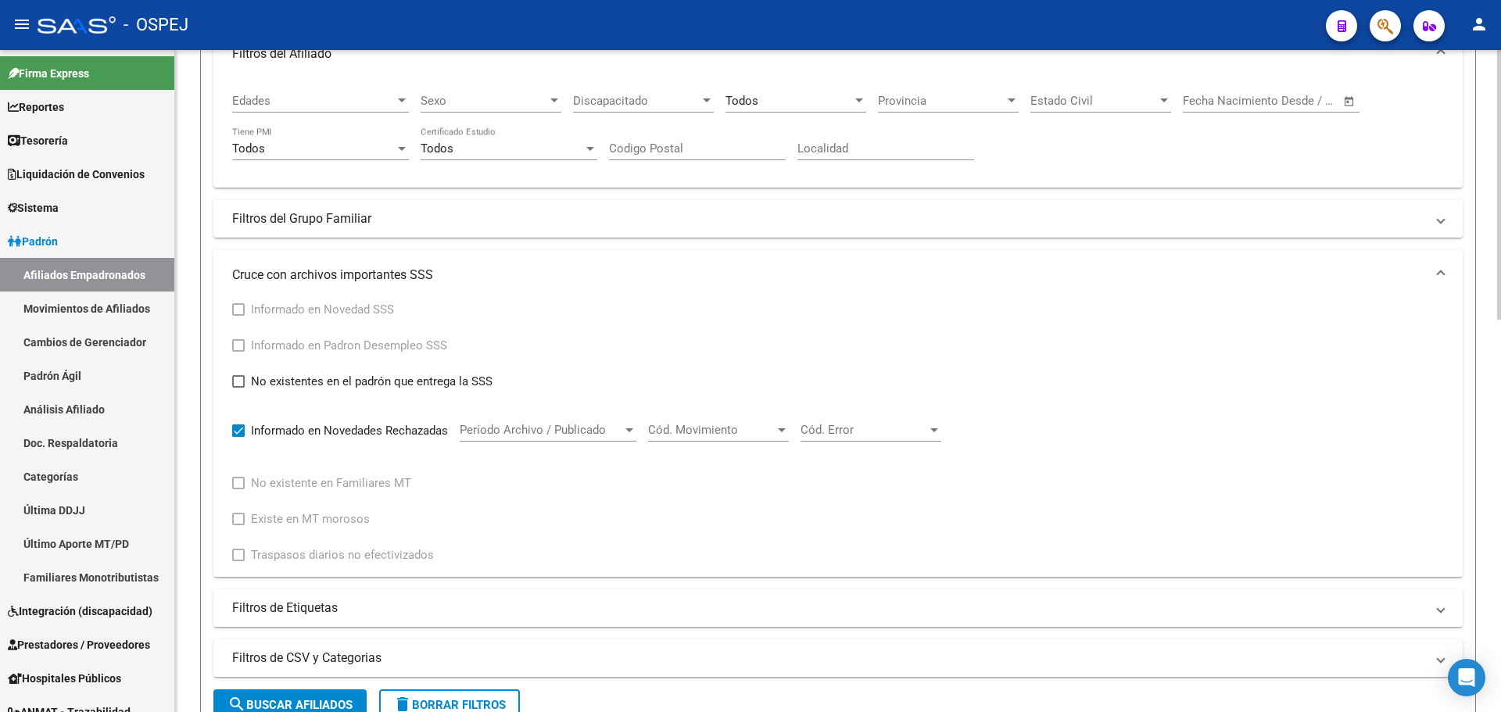
scroll to position [497, 0]
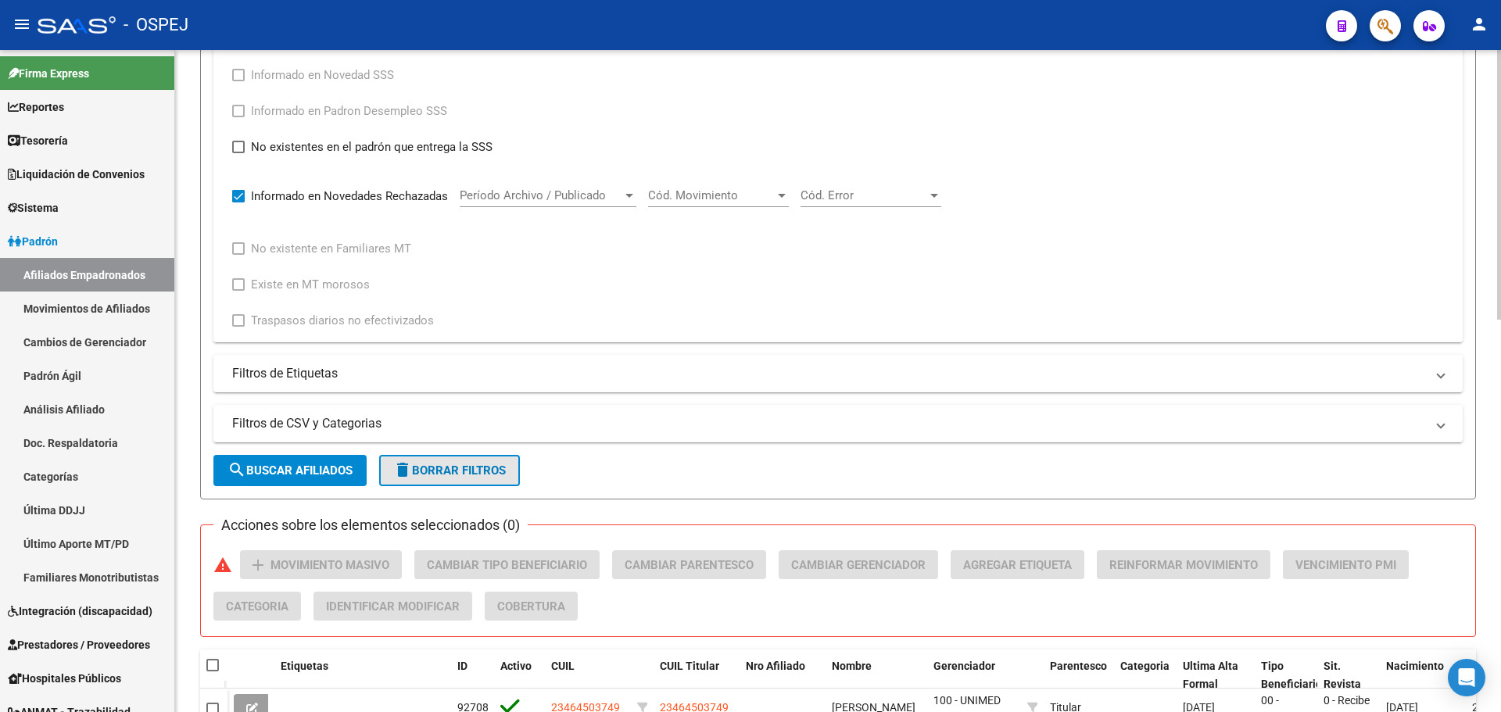
click at [461, 472] on span "delete Borrar Filtros" at bounding box center [449, 471] width 113 height 14
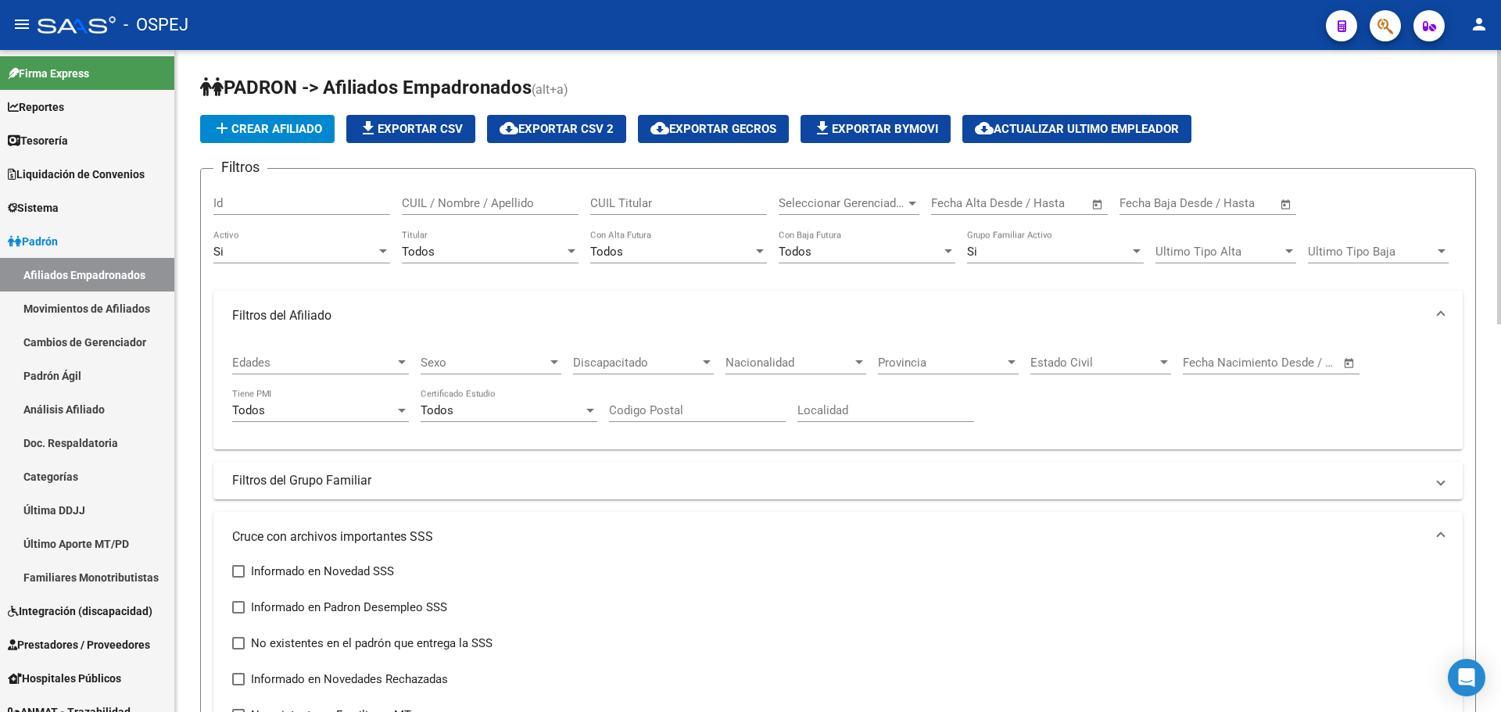
scroll to position [313, 0]
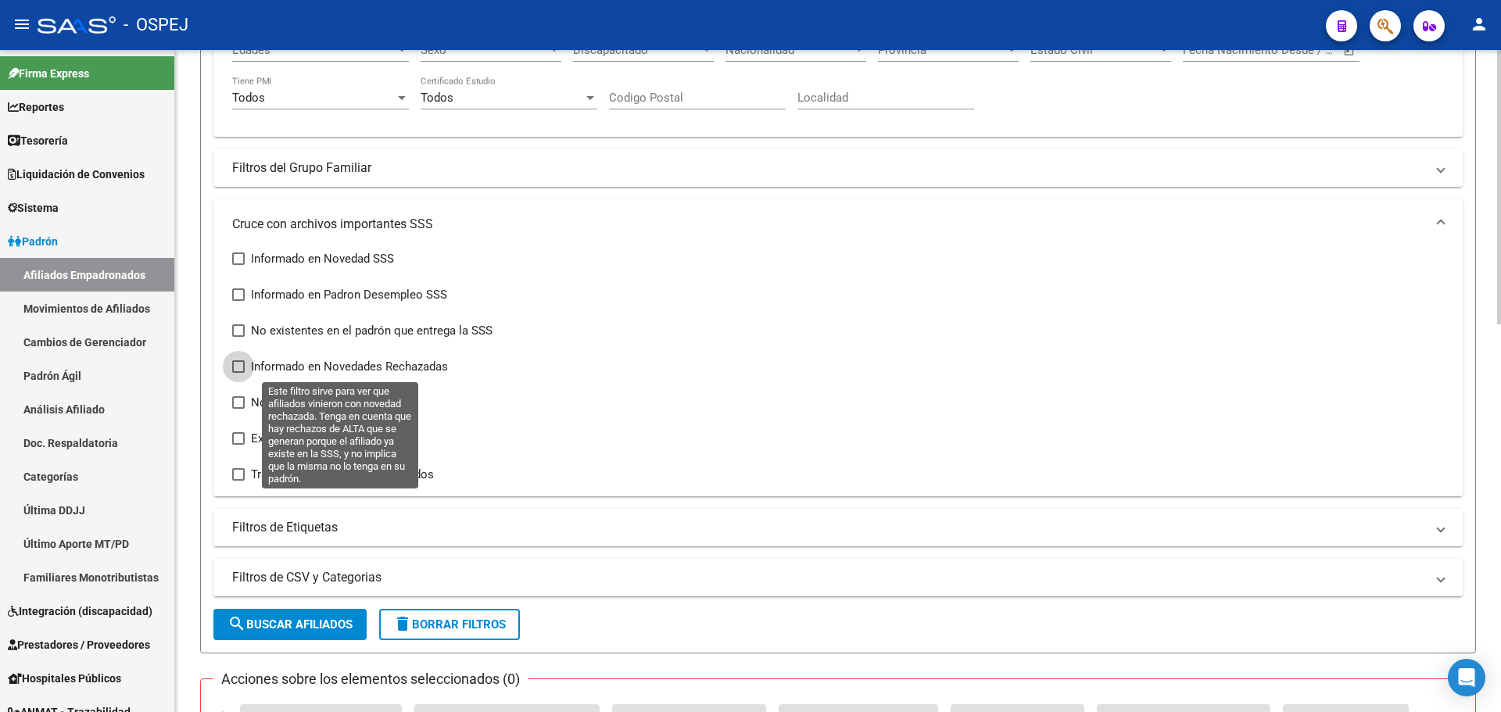
click at [317, 366] on span "Informado en Novedades Rechazadas" at bounding box center [349, 366] width 197 height 19
click at [238, 373] on input "Informado en Novedades Rechazadas" at bounding box center [238, 373] width 1 height 1
checkbox input "true"
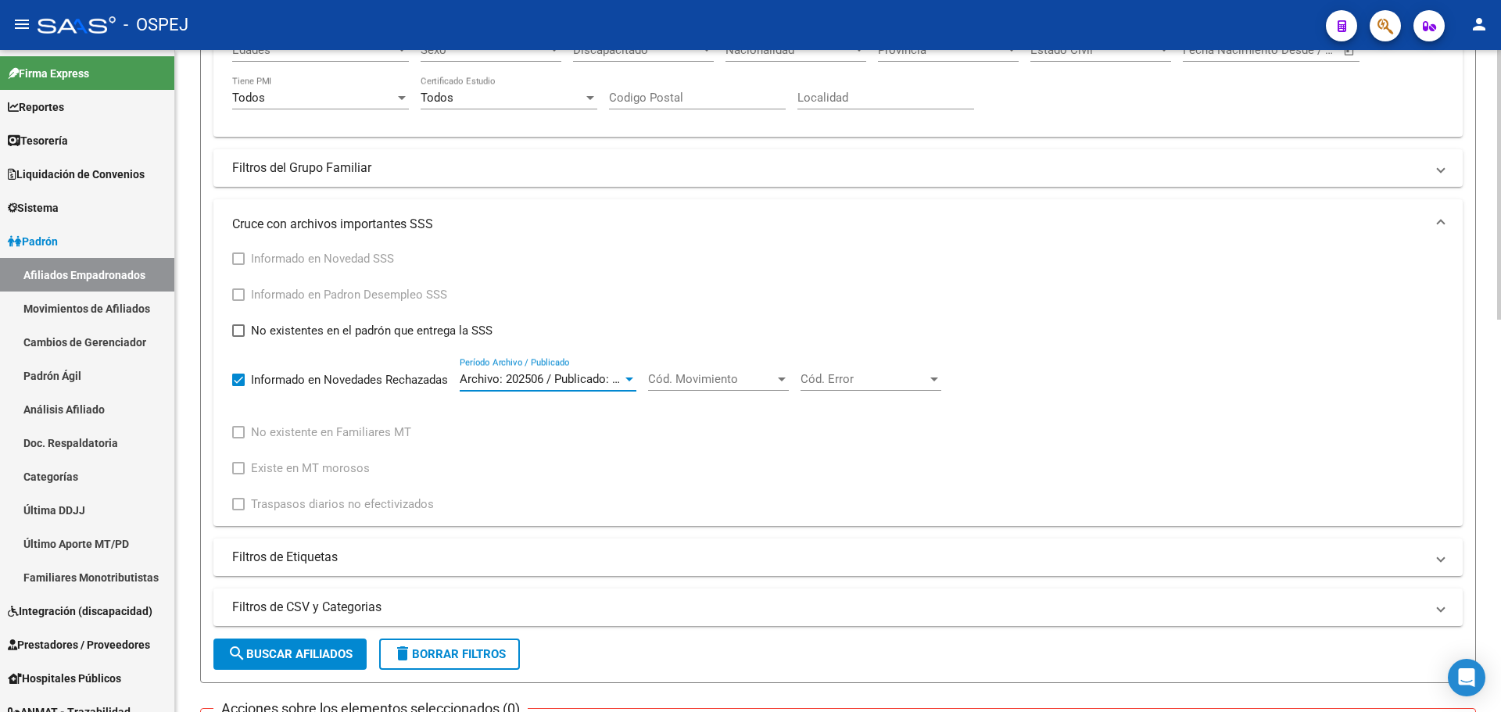
click at [572, 373] on span "Archivo: 202506 / Publicado: 202508" at bounding box center [555, 379] width 190 height 14
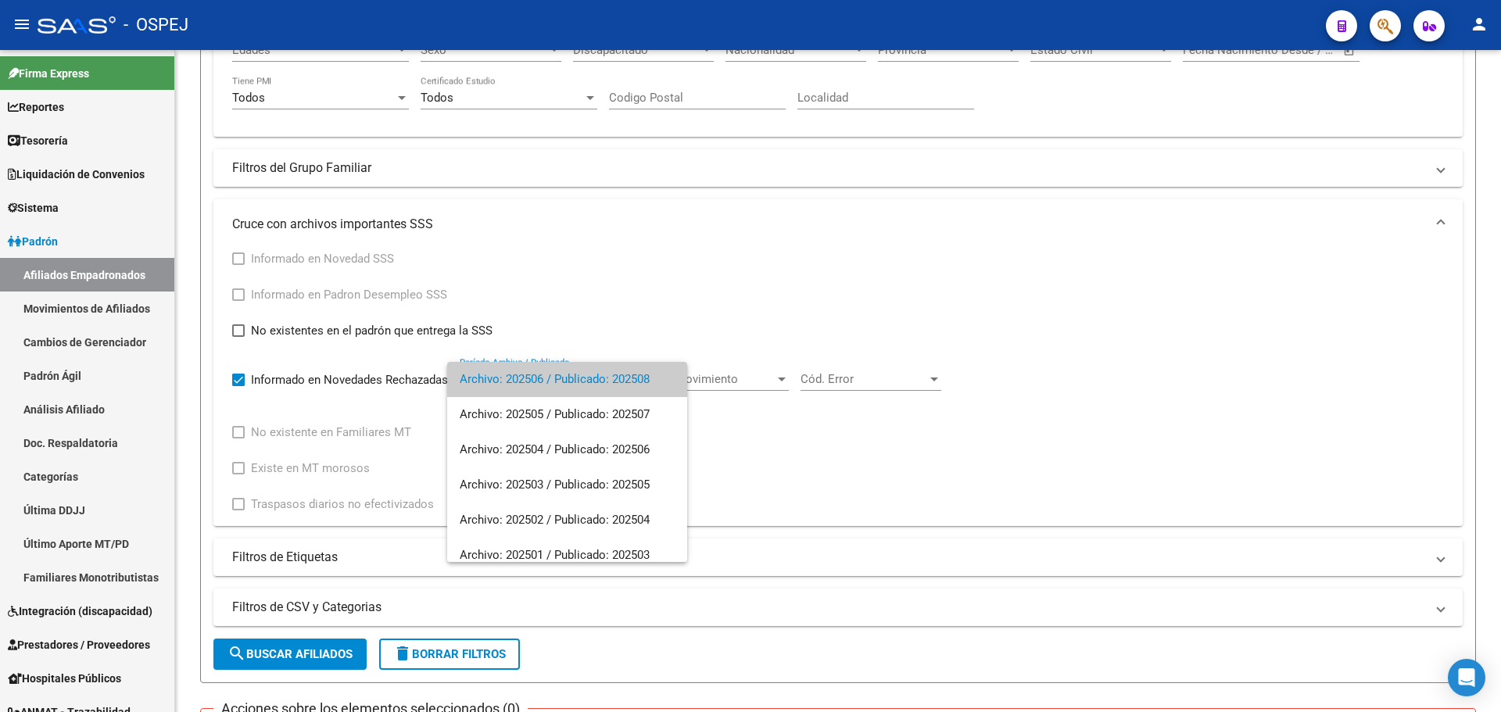
click at [629, 281] on div at bounding box center [750, 356] width 1501 height 712
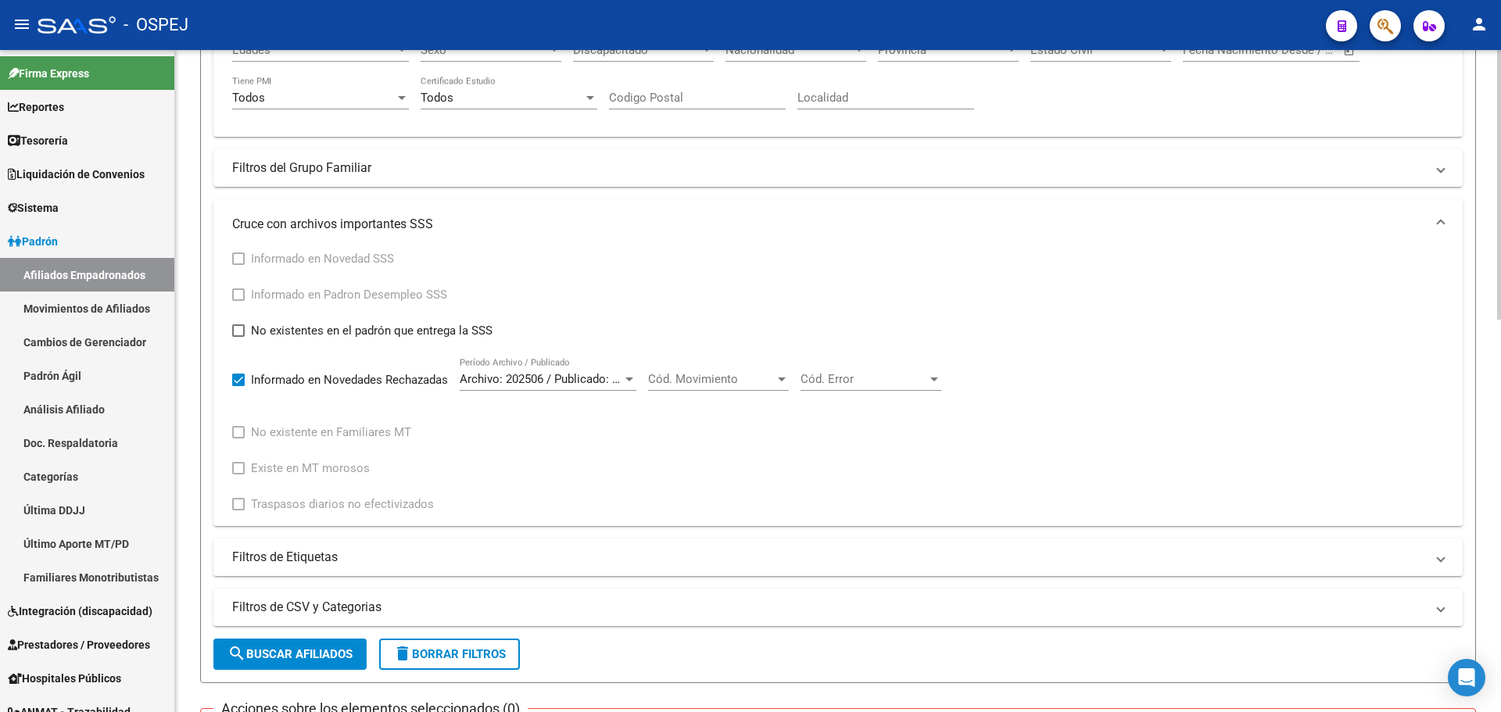
click at [327, 651] on span "search Buscar Afiliados" at bounding box center [290, 654] width 125 height 14
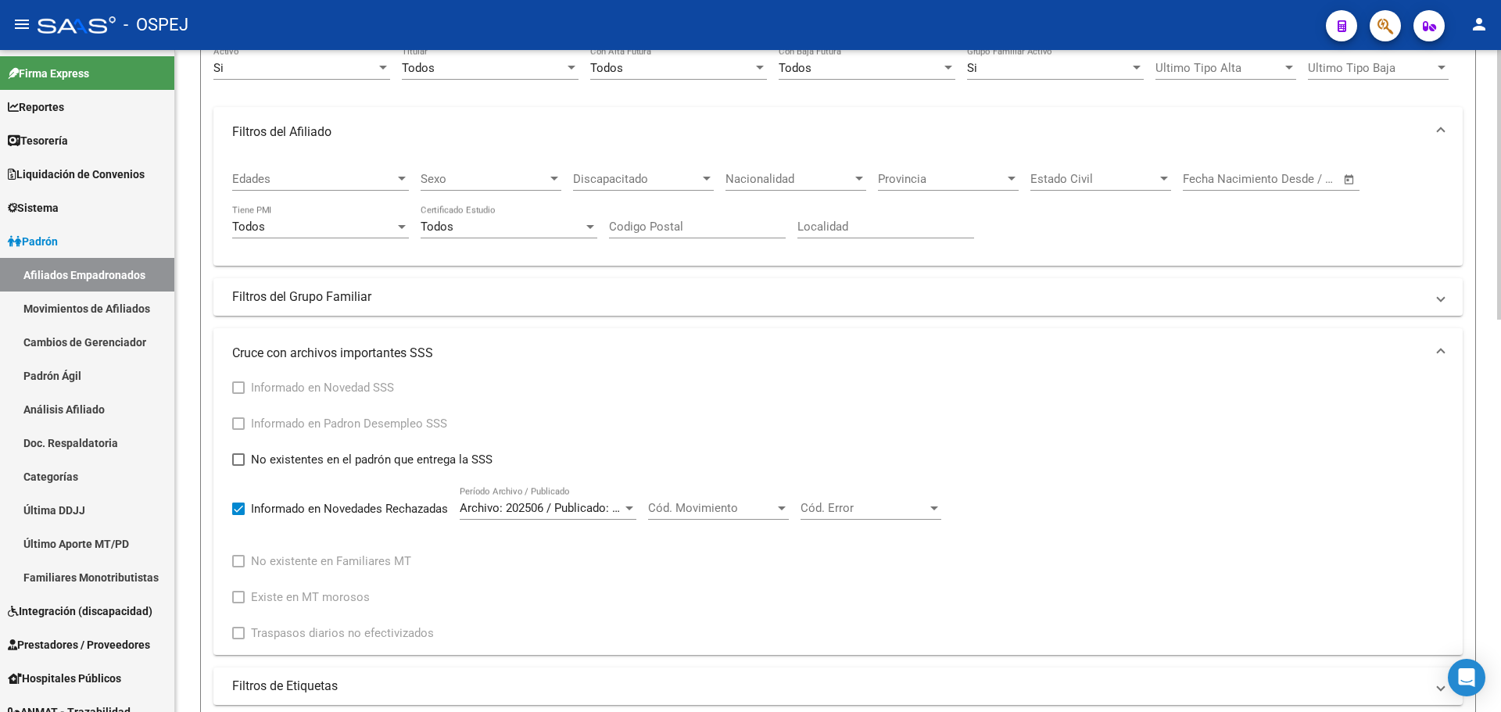
scroll to position [0, 0]
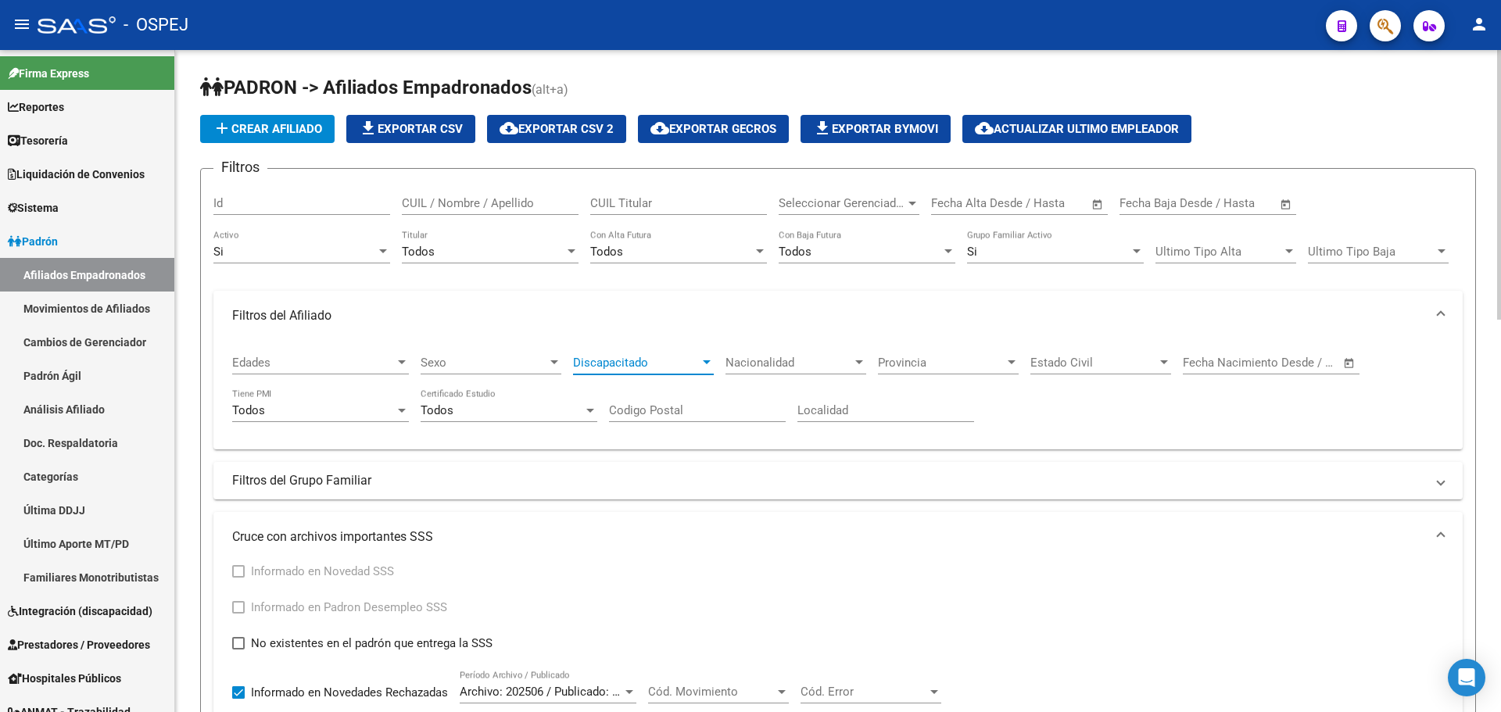
click at [660, 353] on div "Discapacitado Discapacitado" at bounding box center [643, 358] width 141 height 34
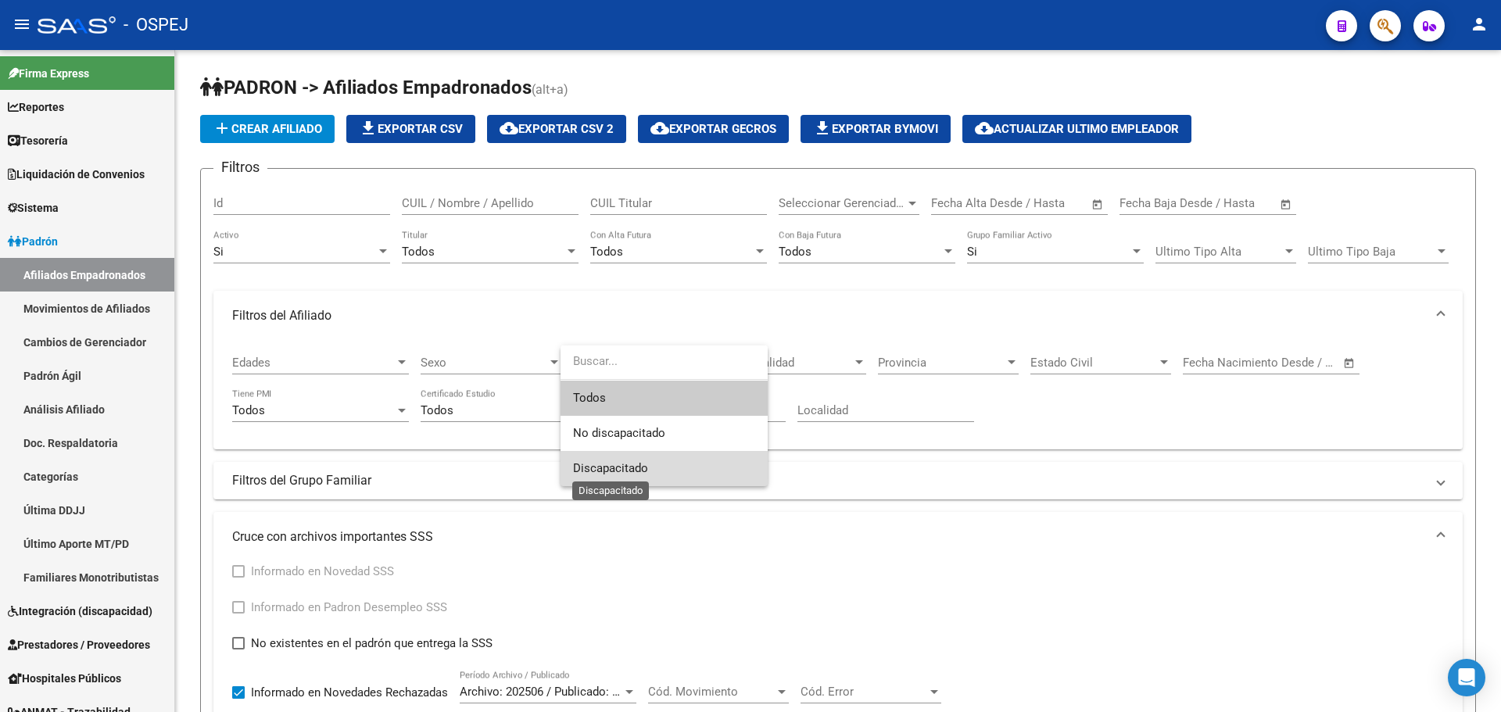
click at [633, 465] on span "Discapacitado" at bounding box center [610, 468] width 75 height 14
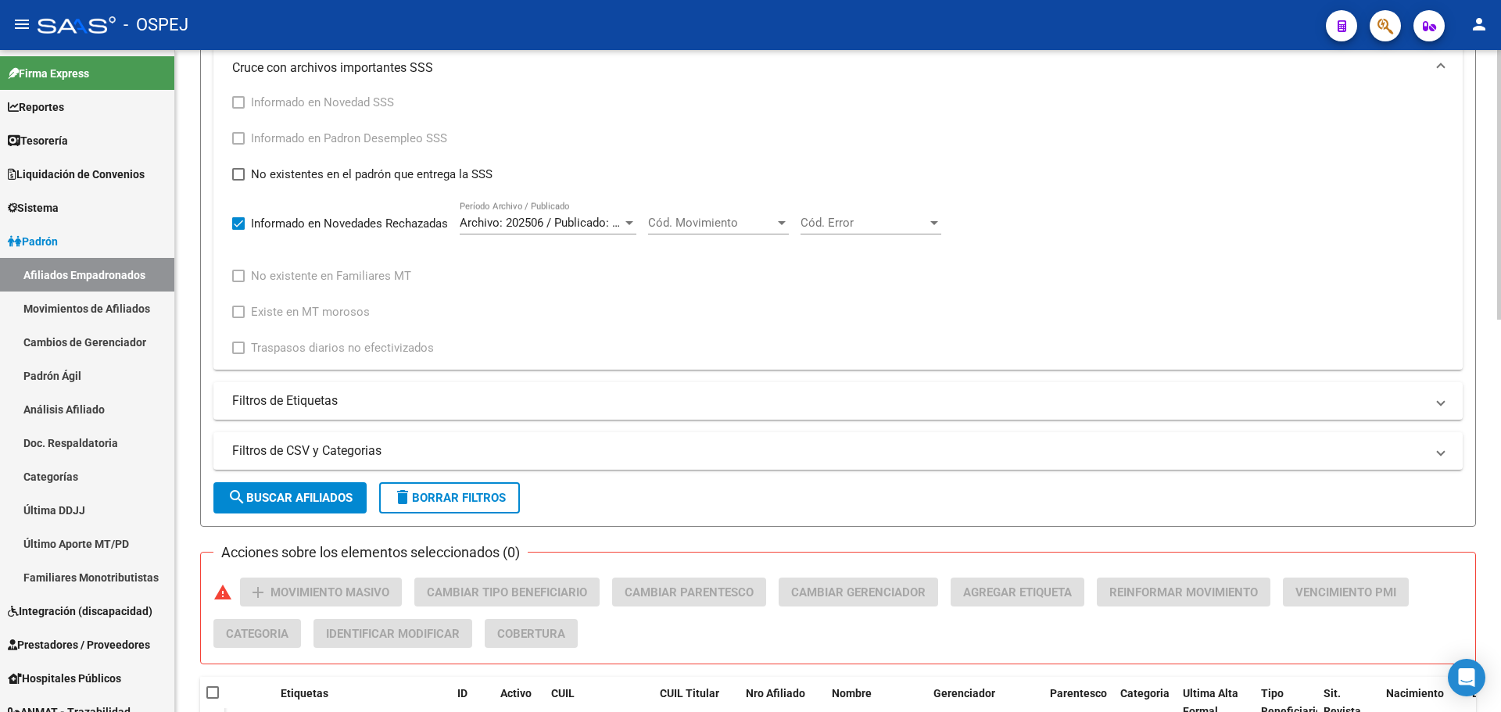
scroll to position [547, 0]
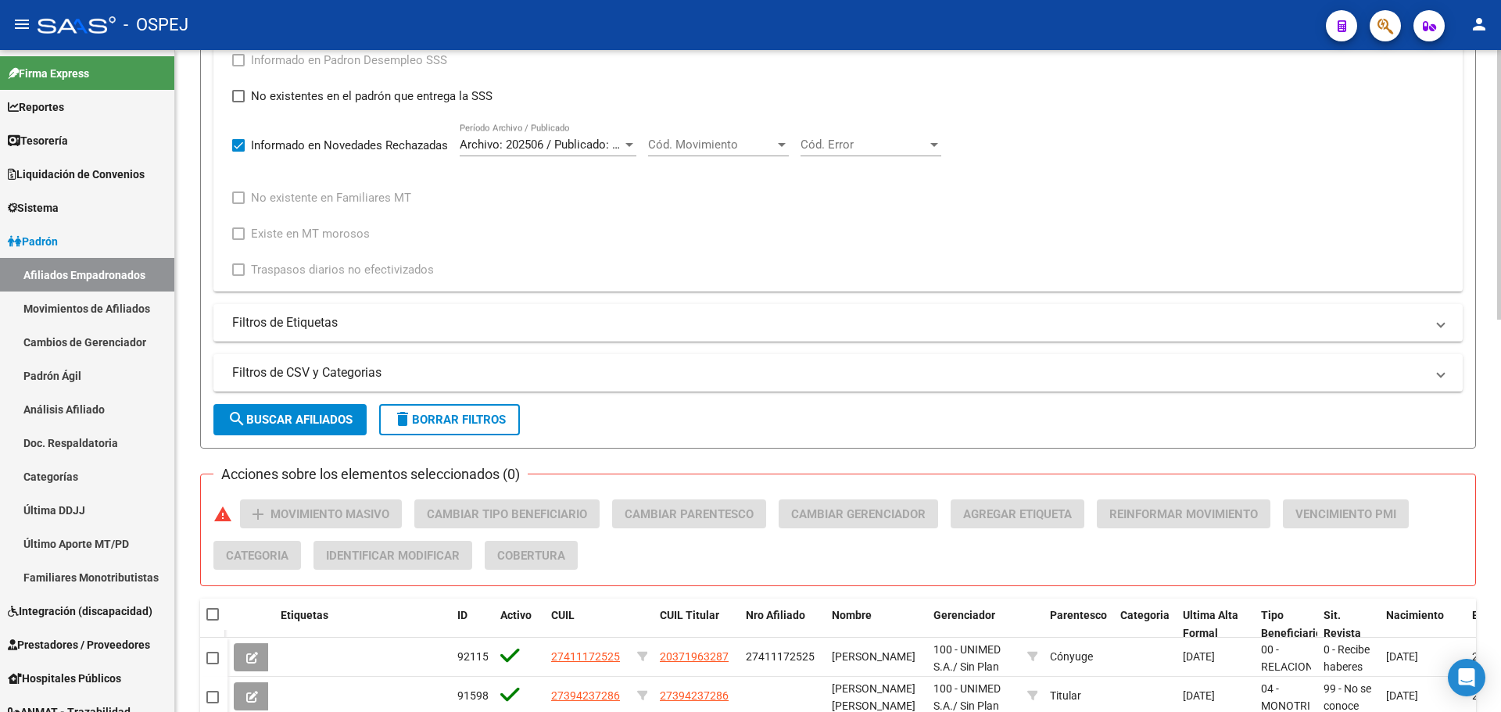
click at [318, 416] on span "search Buscar Afiliados" at bounding box center [290, 420] width 125 height 14
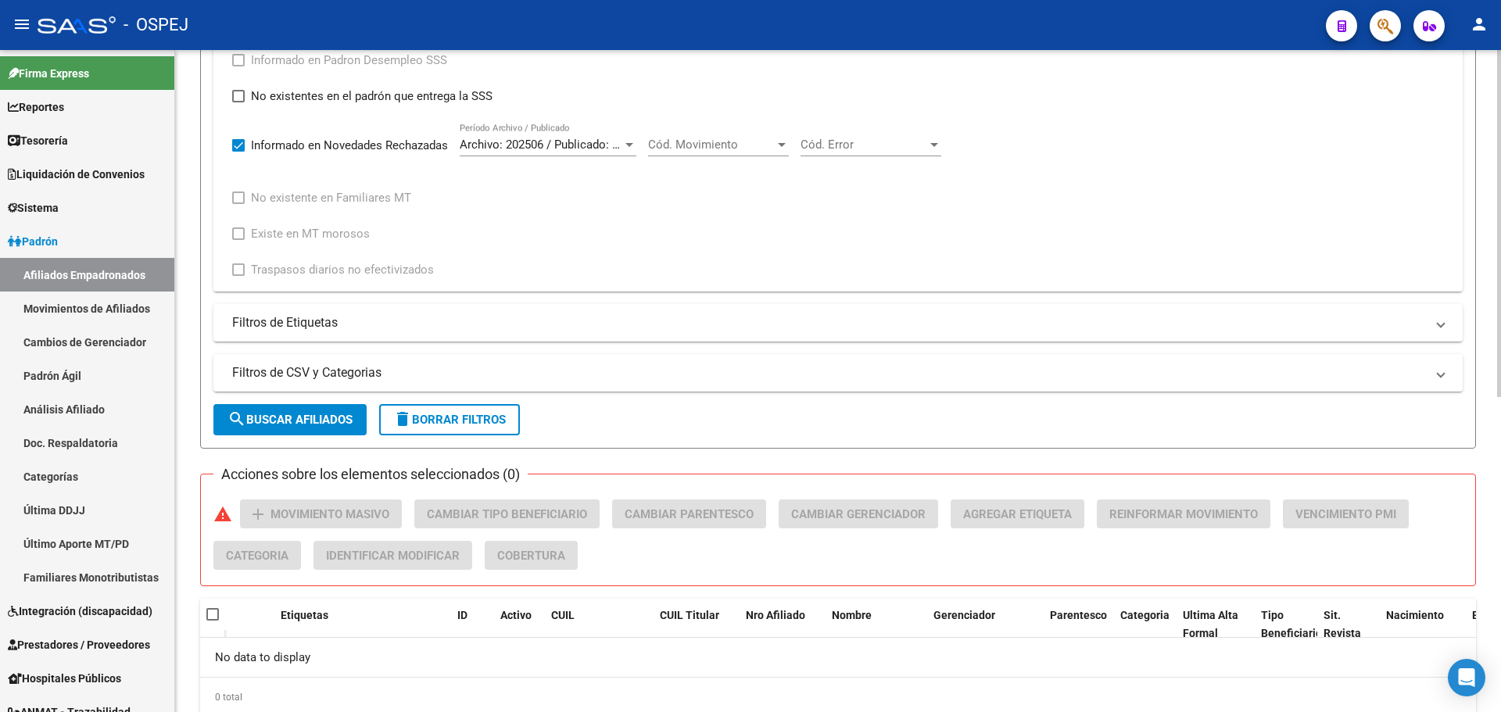
scroll to position [156, 0]
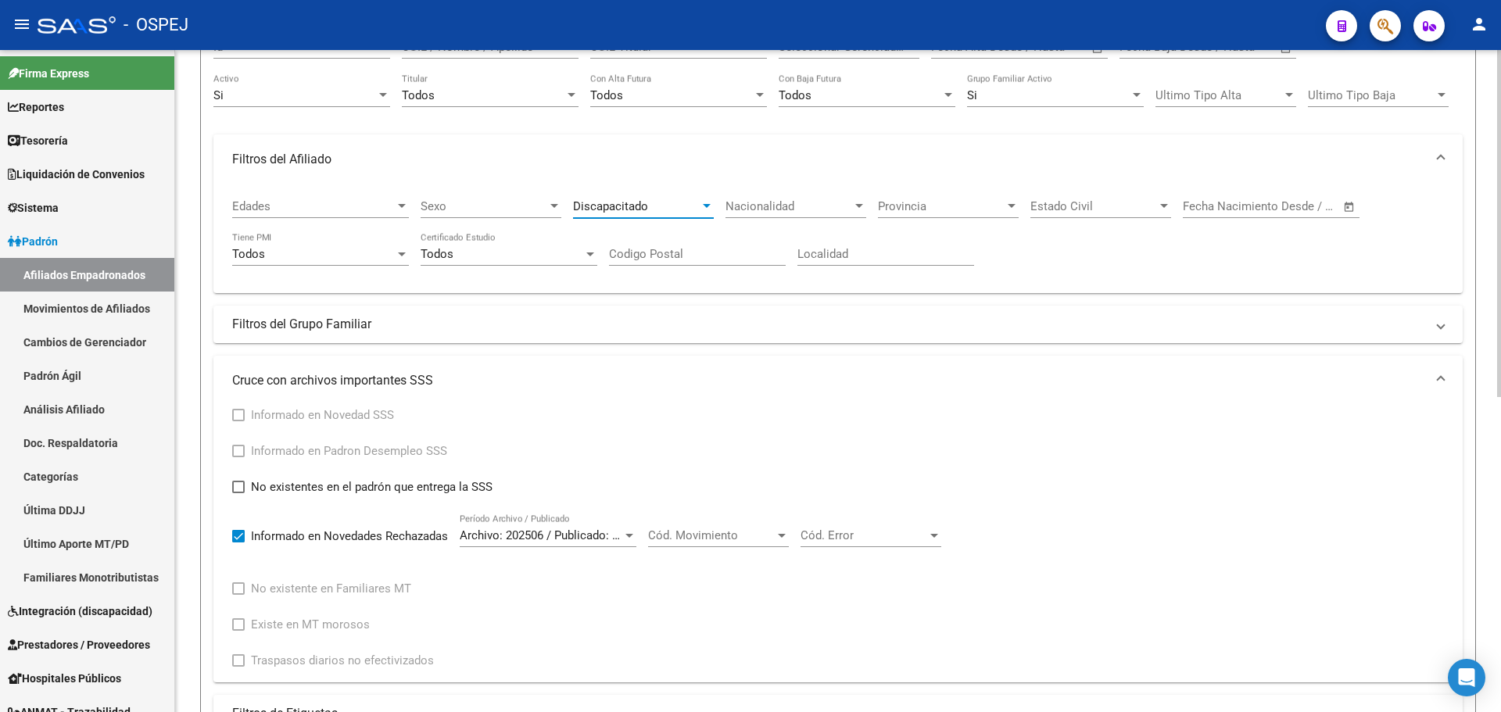
click at [629, 206] on span "Discapacitado" at bounding box center [610, 206] width 75 height 14
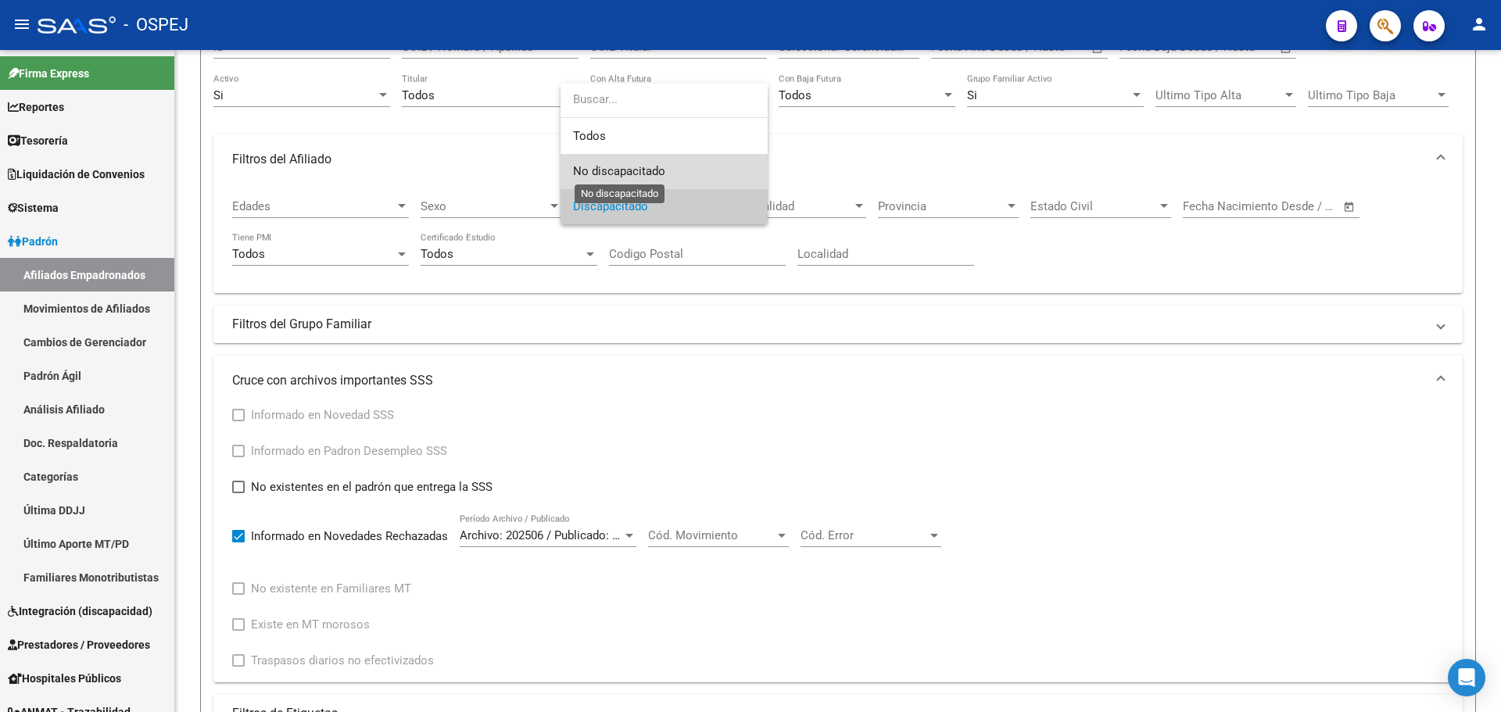
click at [658, 164] on span "No discapacitado" at bounding box center [619, 171] width 92 height 14
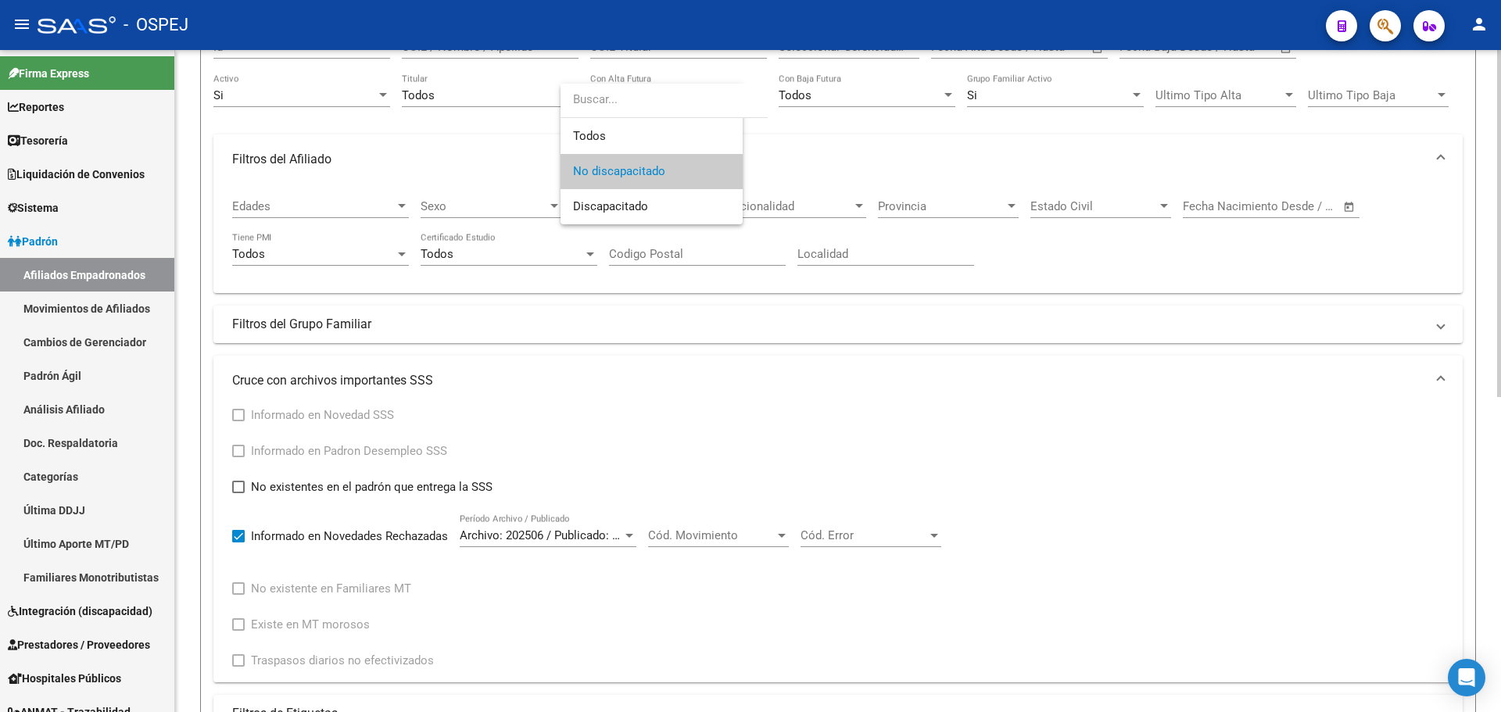
scroll to position [547, 0]
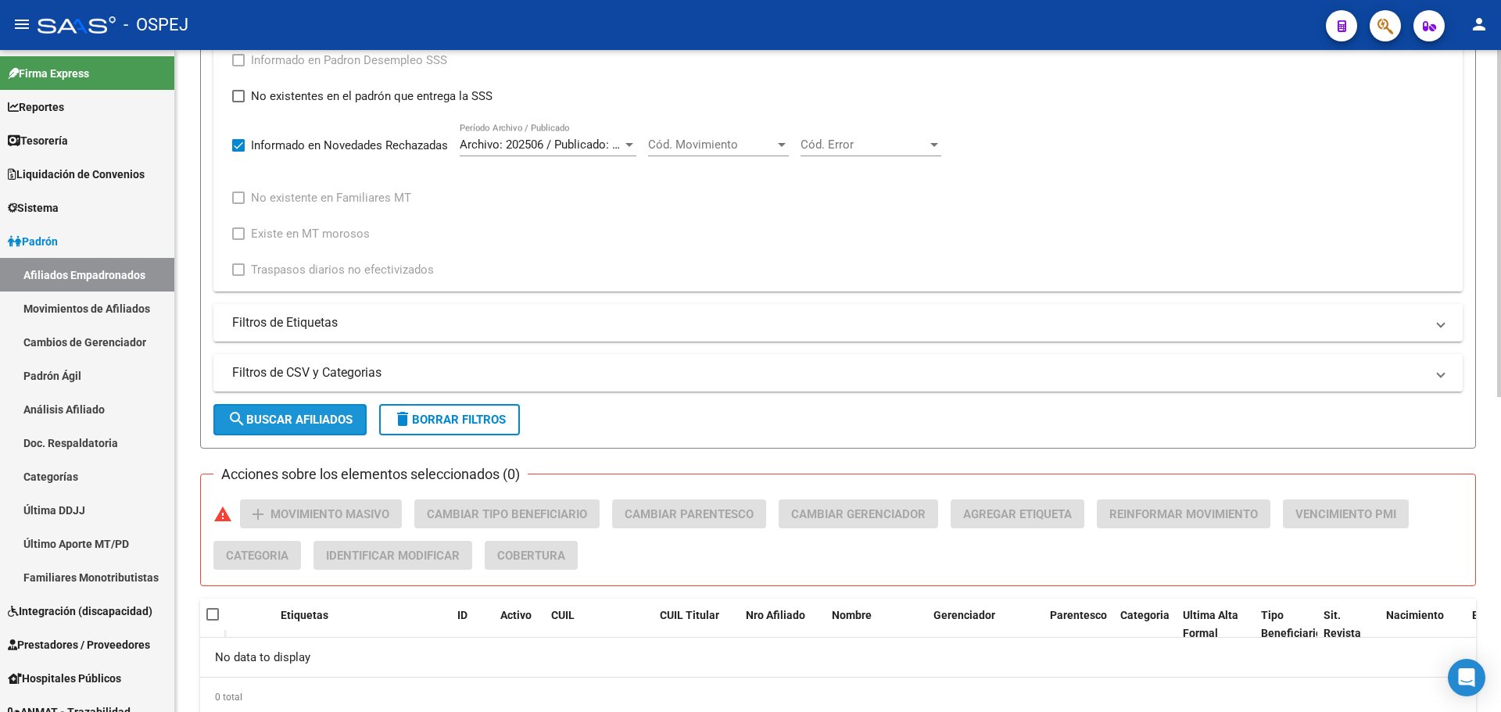
click at [352, 416] on span "search Buscar Afiliados" at bounding box center [290, 420] width 125 height 14
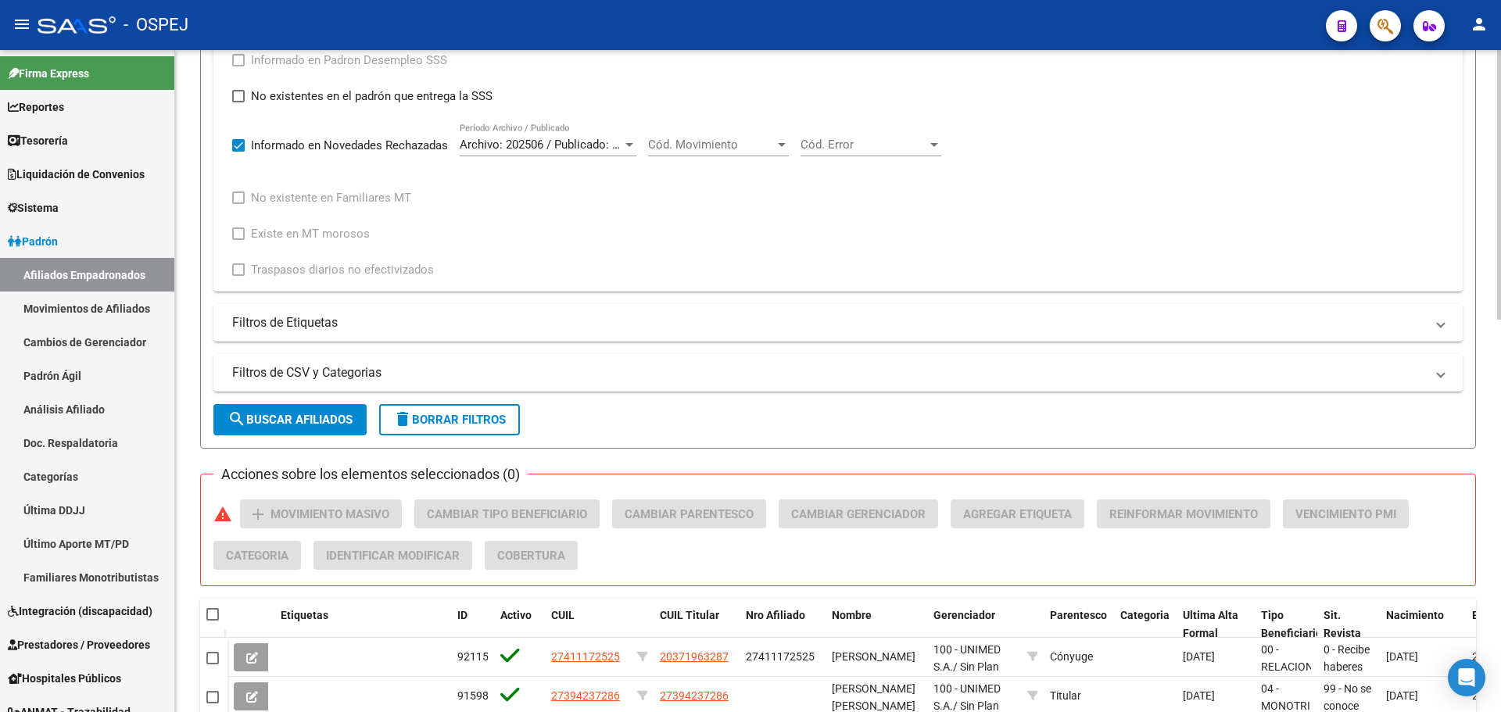
scroll to position [860, 0]
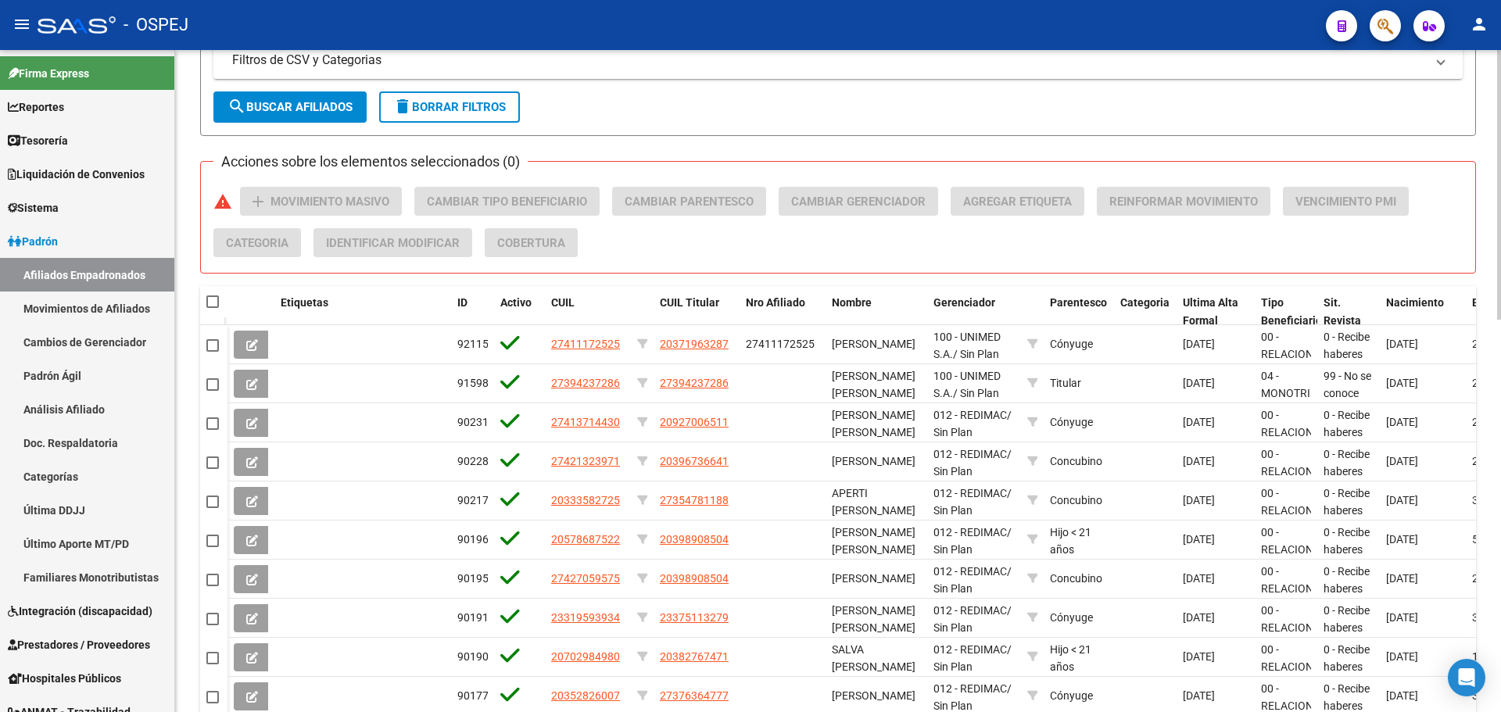
click at [217, 299] on span at bounding box center [212, 302] width 13 height 13
click at [213, 308] on input "checkbox" at bounding box center [212, 308] width 1 height 1
checkbox input "true"
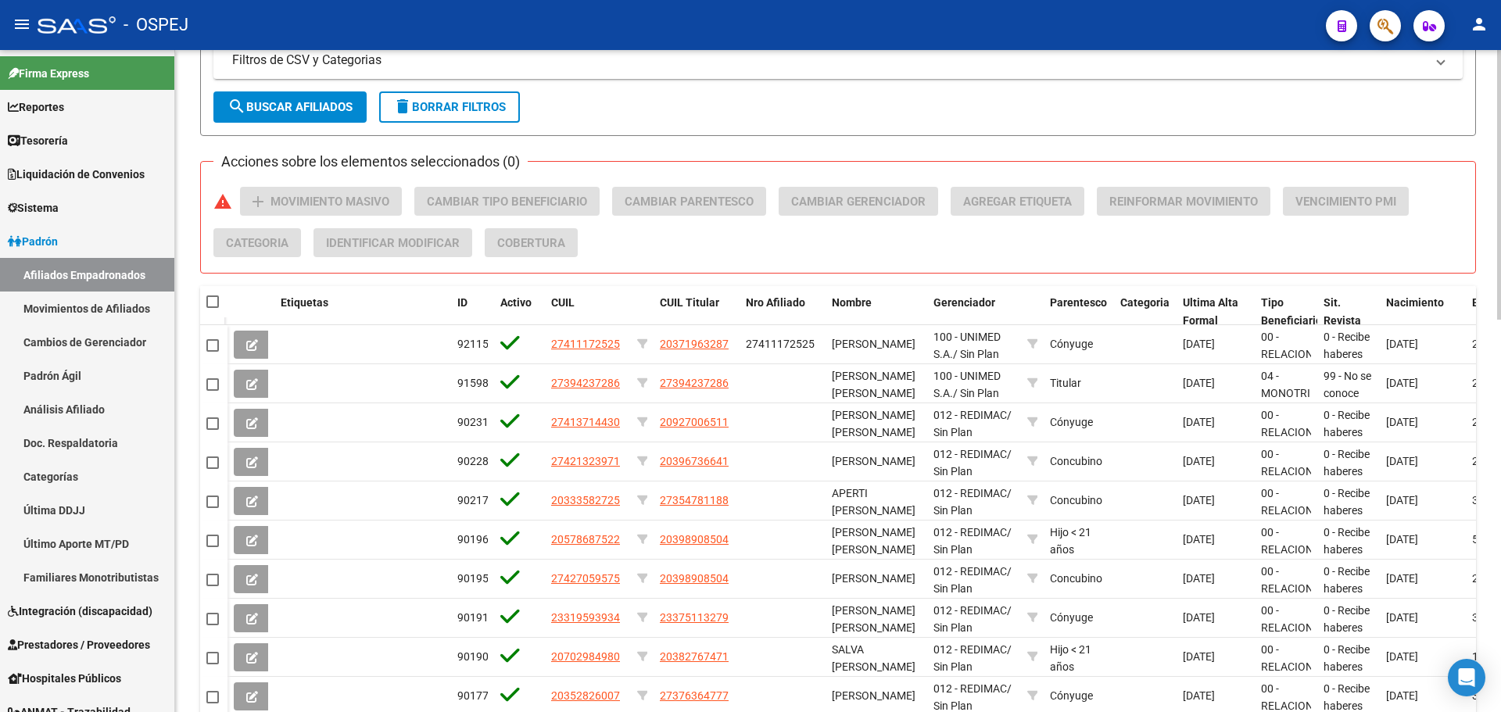
checkbox input "true"
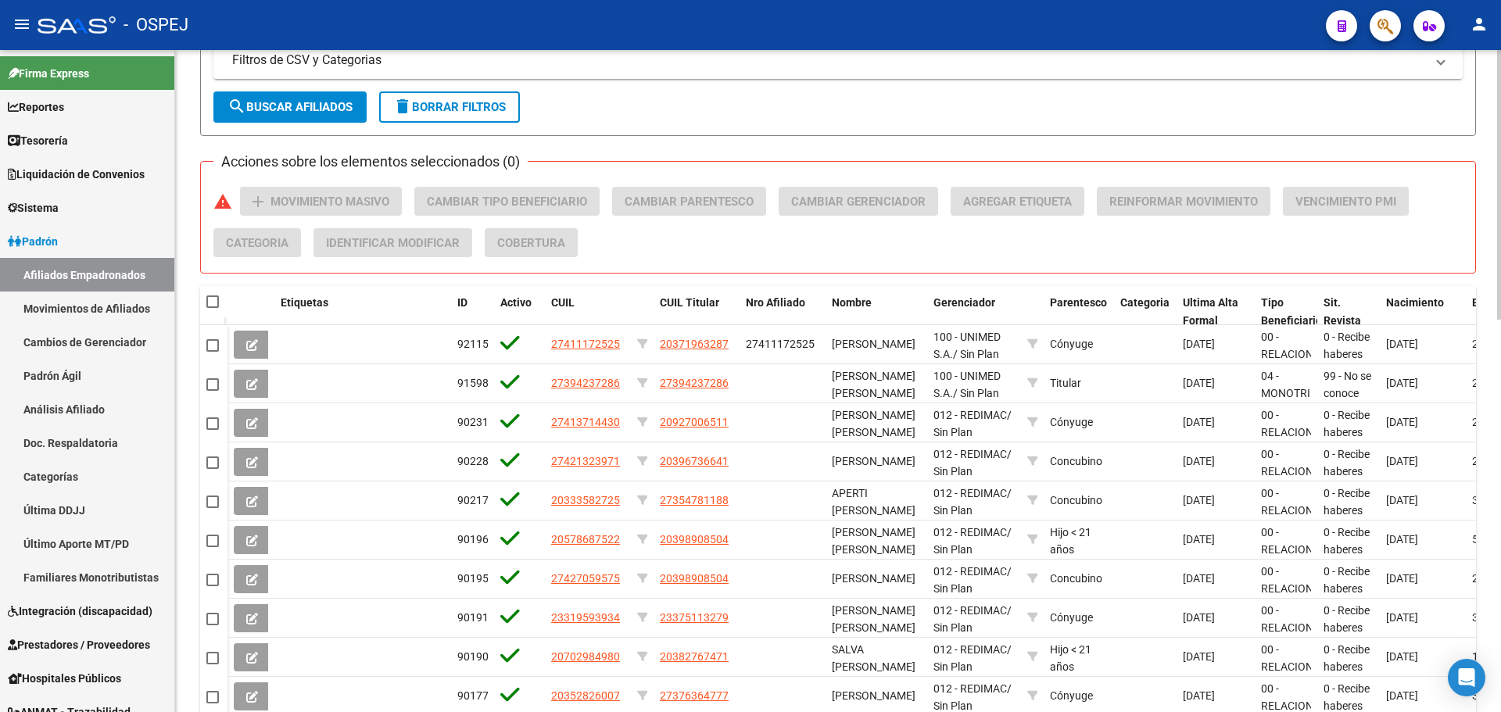
checkbox input "true"
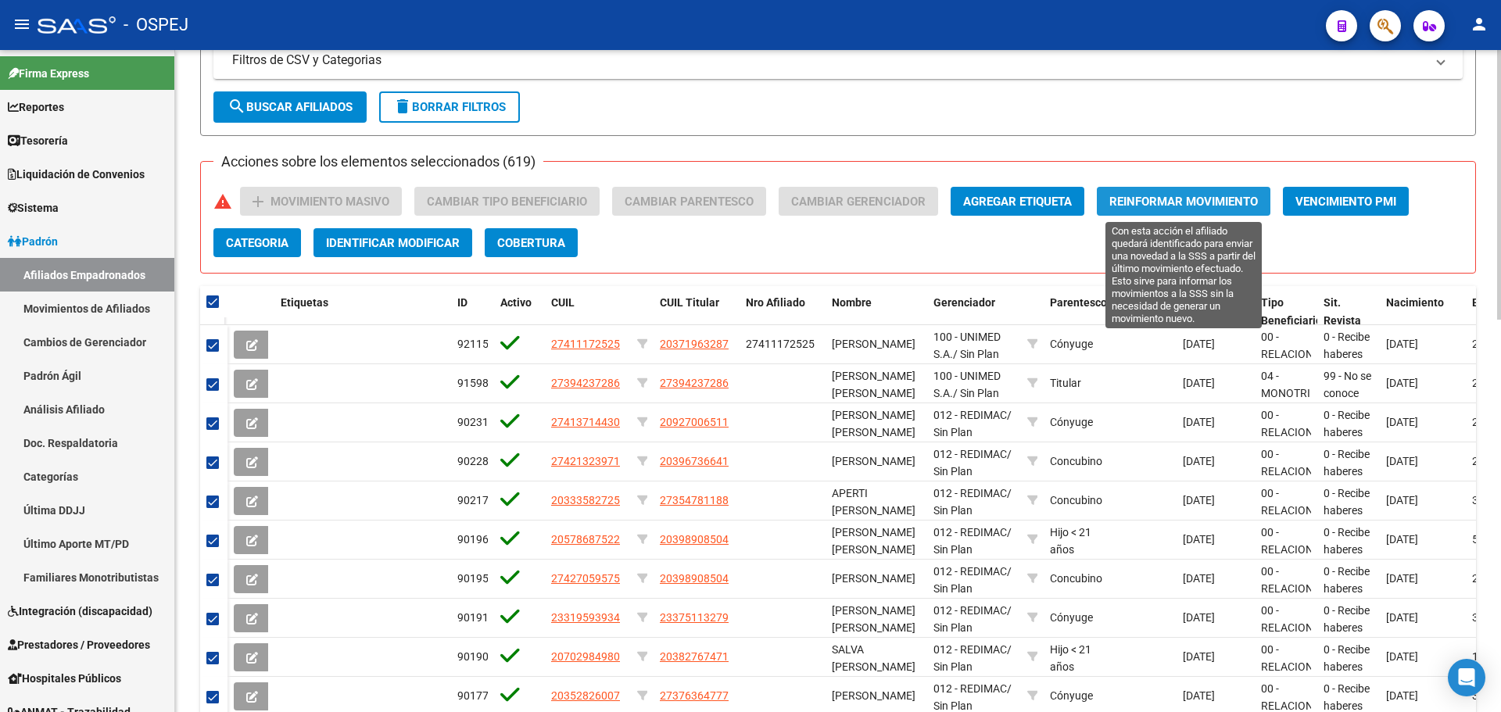
click at [1235, 204] on span "Reinformar Movimiento" at bounding box center [1184, 202] width 149 height 14
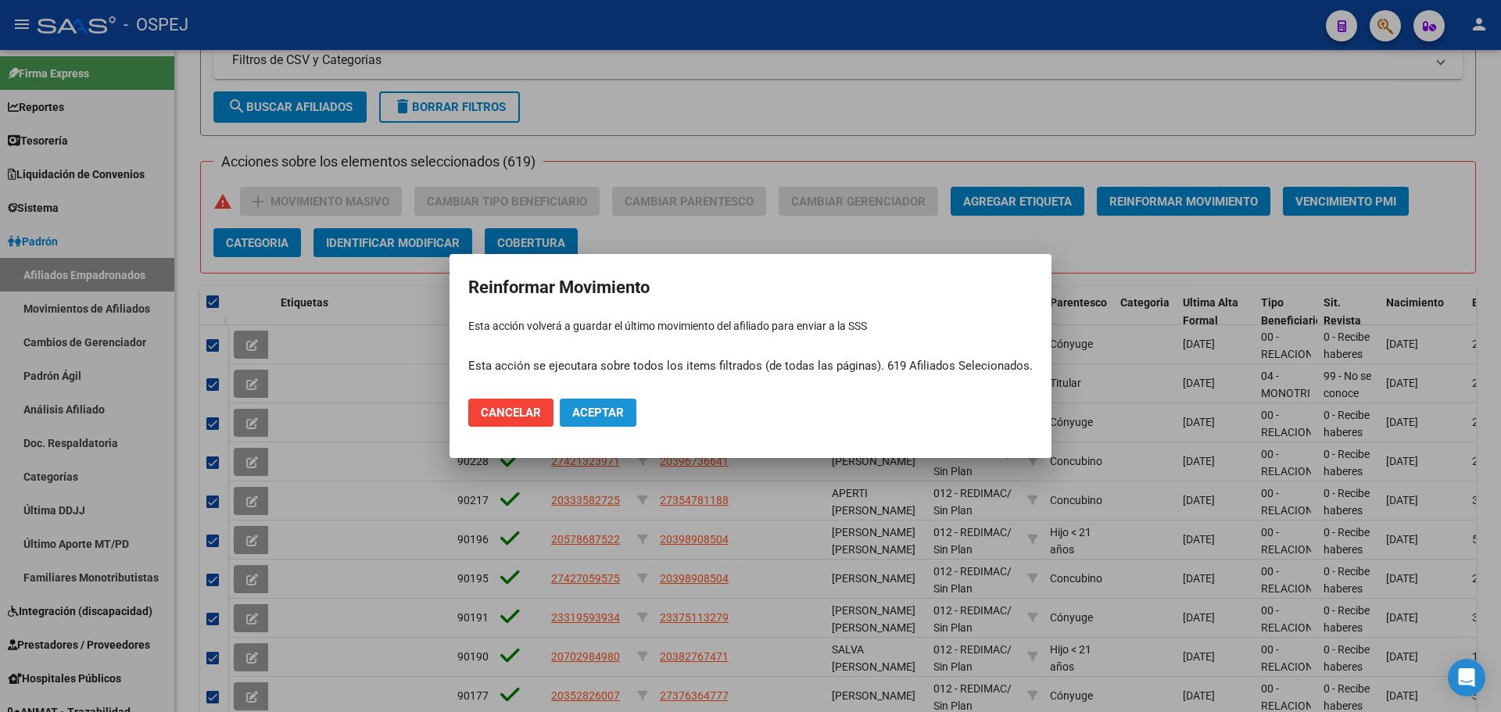
click at [607, 420] on span "Aceptar" at bounding box center [598, 413] width 52 height 14
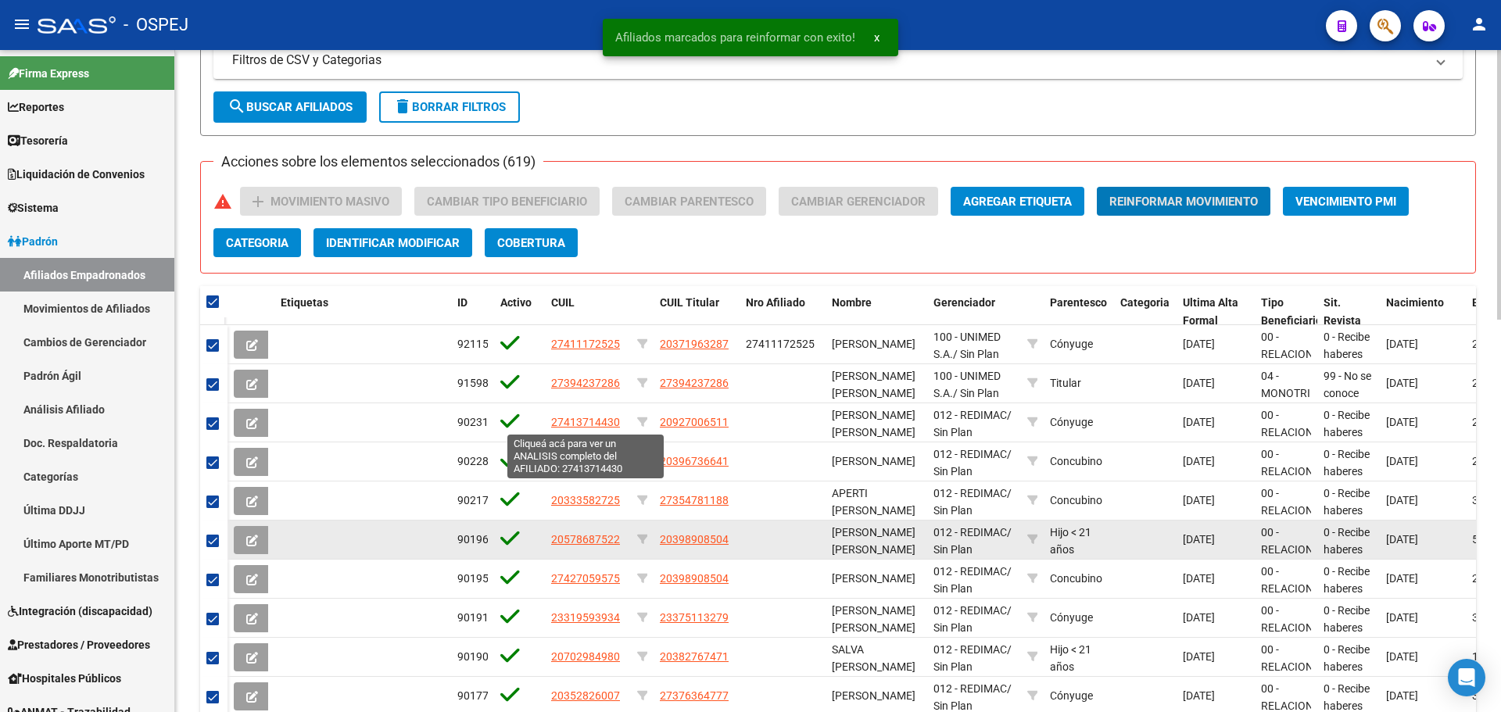
scroll to position [966, 0]
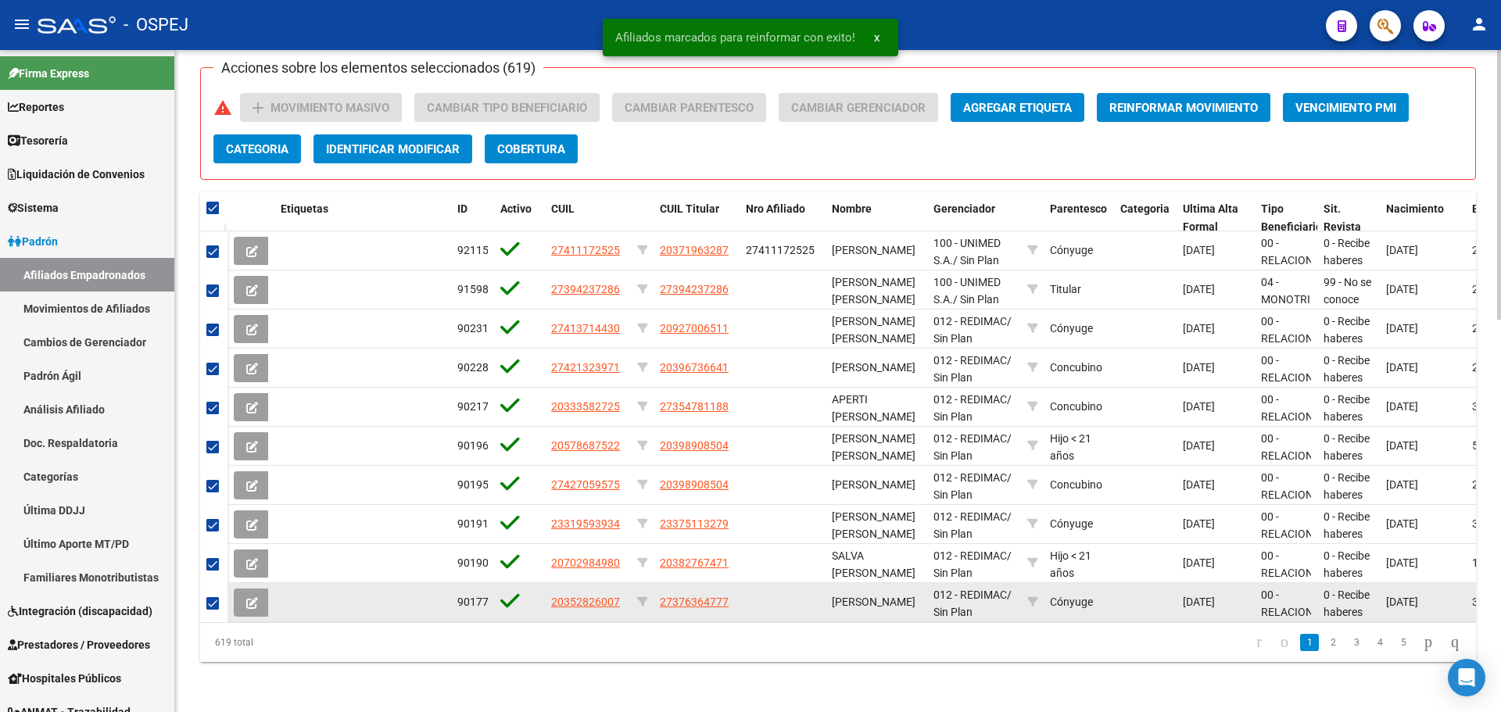
drag, startPoint x: 442, startPoint y: 622, endPoint x: 1257, endPoint y: 597, distance: 815.2
click at [1257, 597] on div "Etiquetas ID Activo CUIL CUIL Titular Nro Afiliado Nombre Gerenciador Parentesc…" at bounding box center [838, 427] width 1276 height 470
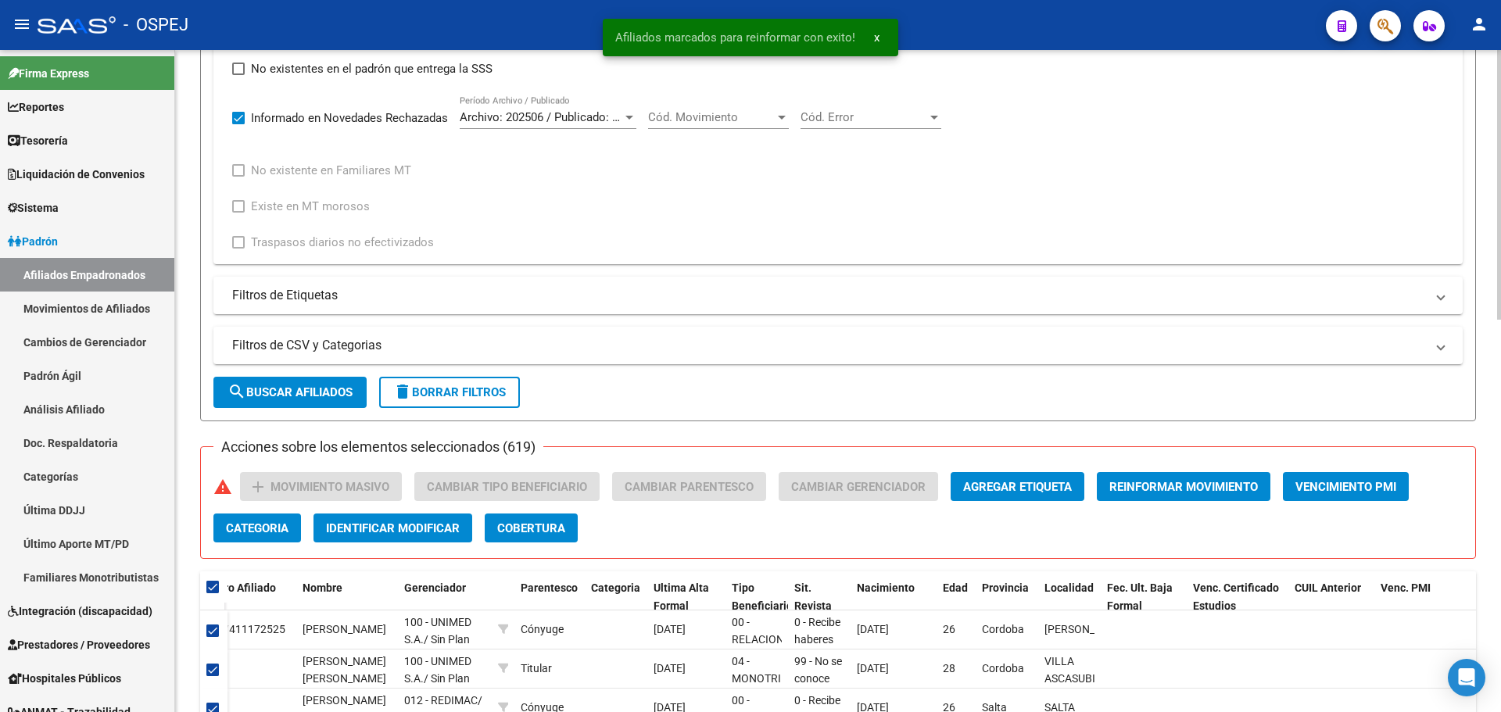
scroll to position [184, 0]
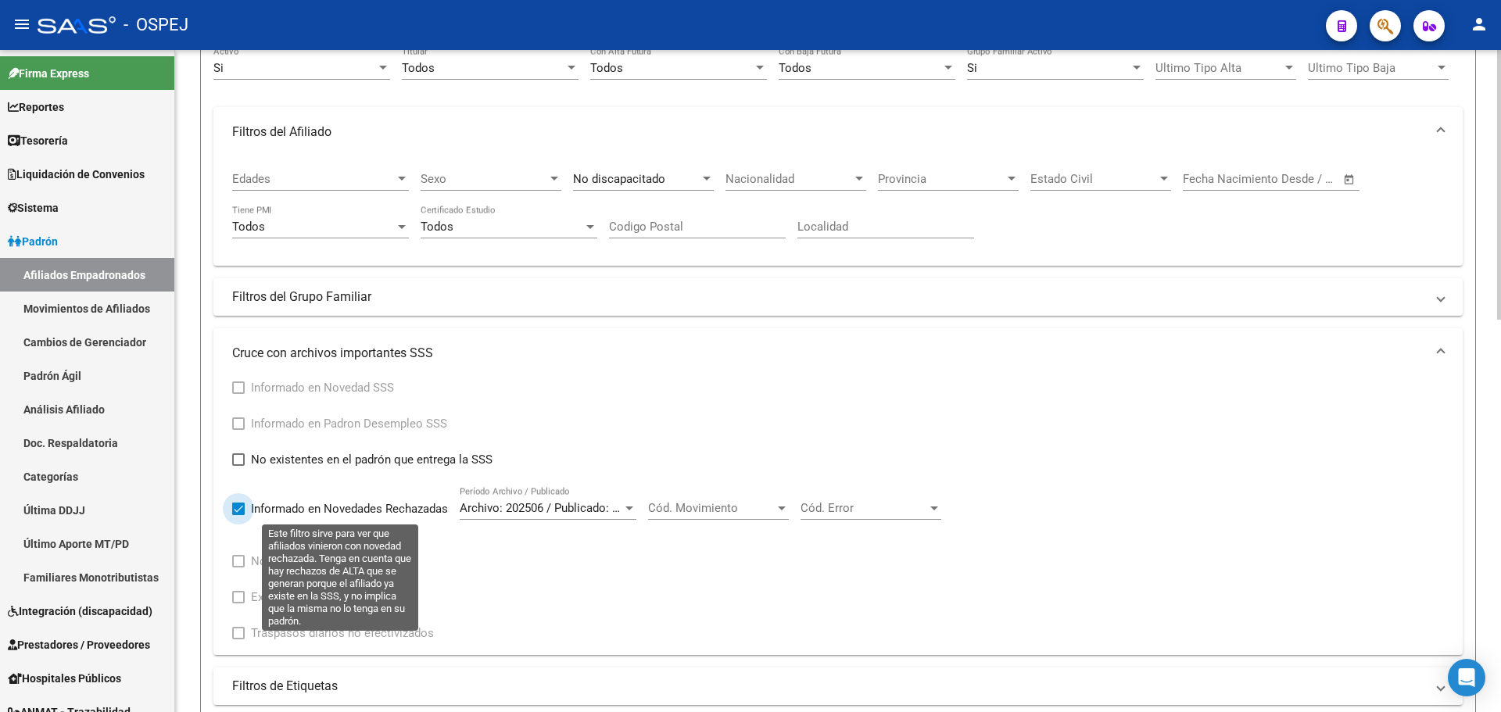
click at [304, 509] on span "Informado en Novedades Rechazadas" at bounding box center [349, 509] width 197 height 19
click at [238, 515] on input "Informado en Novedades Rechazadas" at bounding box center [238, 515] width 1 height 1
checkbox input "false"
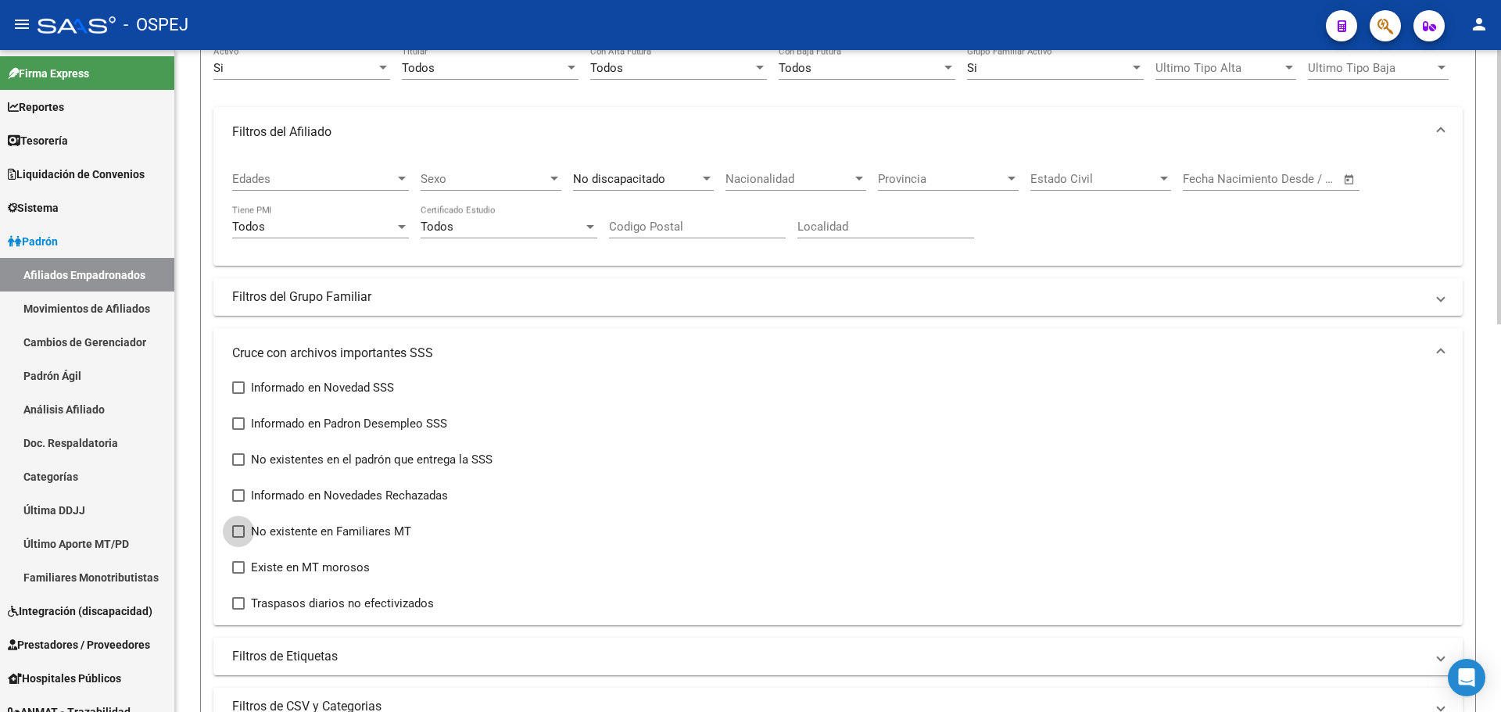
click at [368, 532] on span "No existente en Familiares MT" at bounding box center [331, 531] width 160 height 19
click at [238, 538] on input "No existente en Familiares MT" at bounding box center [238, 538] width 1 height 1
checkbox input "true"
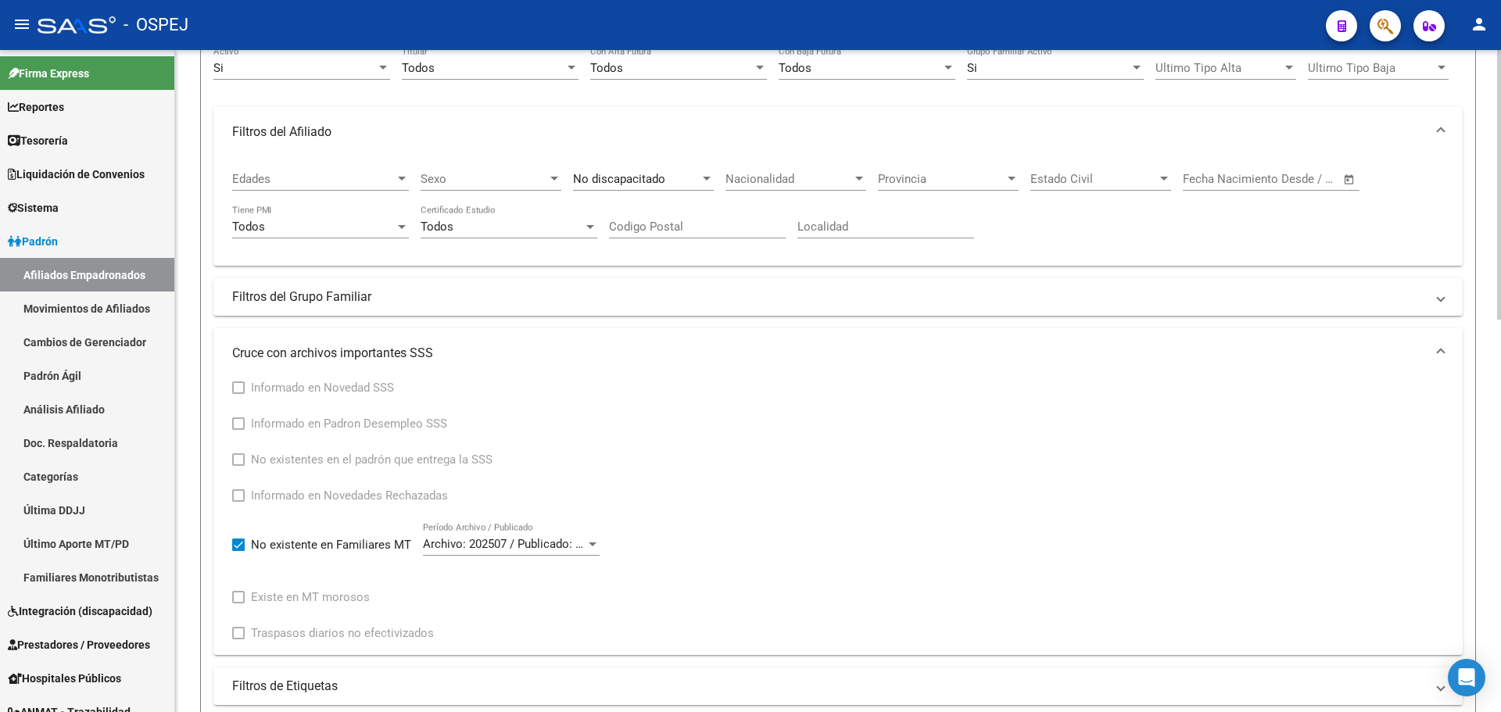
scroll to position [0, 0]
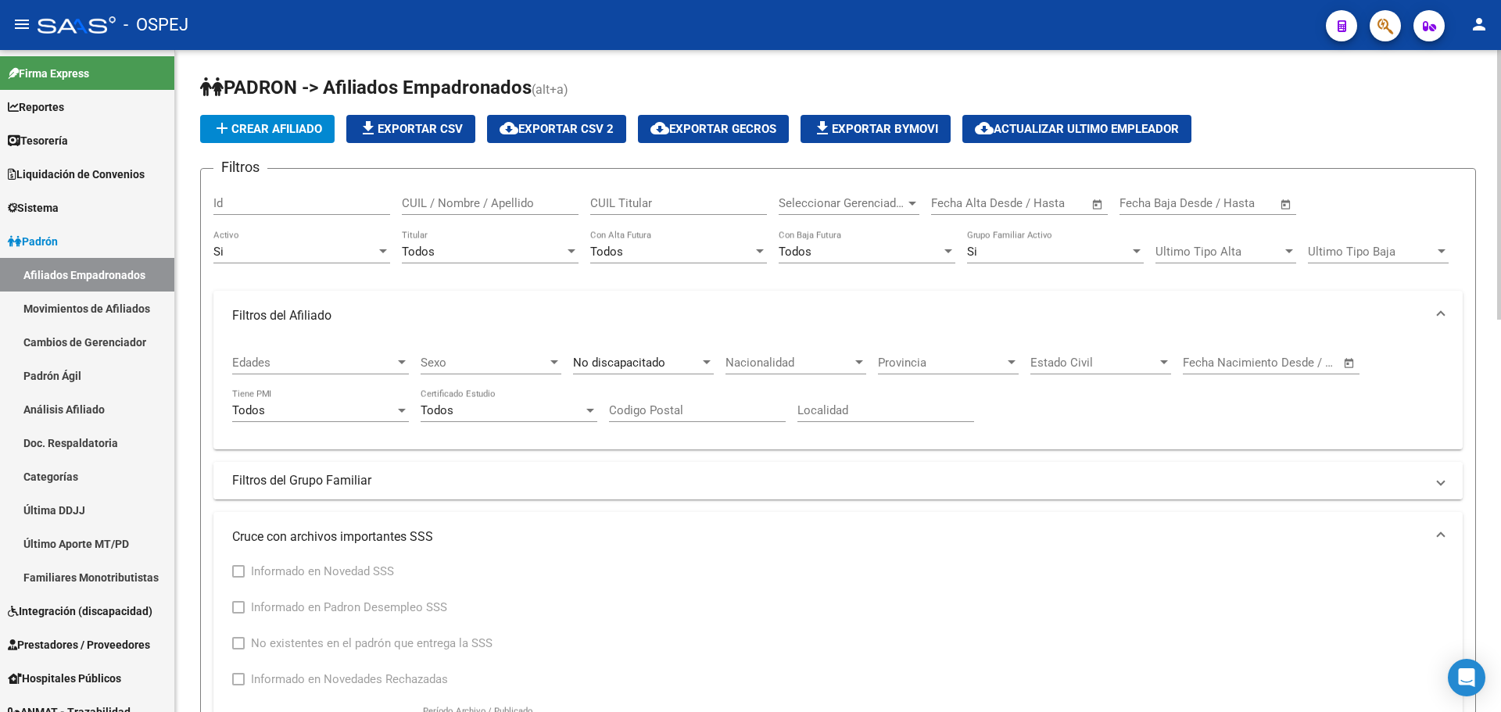
click at [393, 483] on mat-panel-title "Filtros del Grupo Familiar" at bounding box center [828, 480] width 1193 height 17
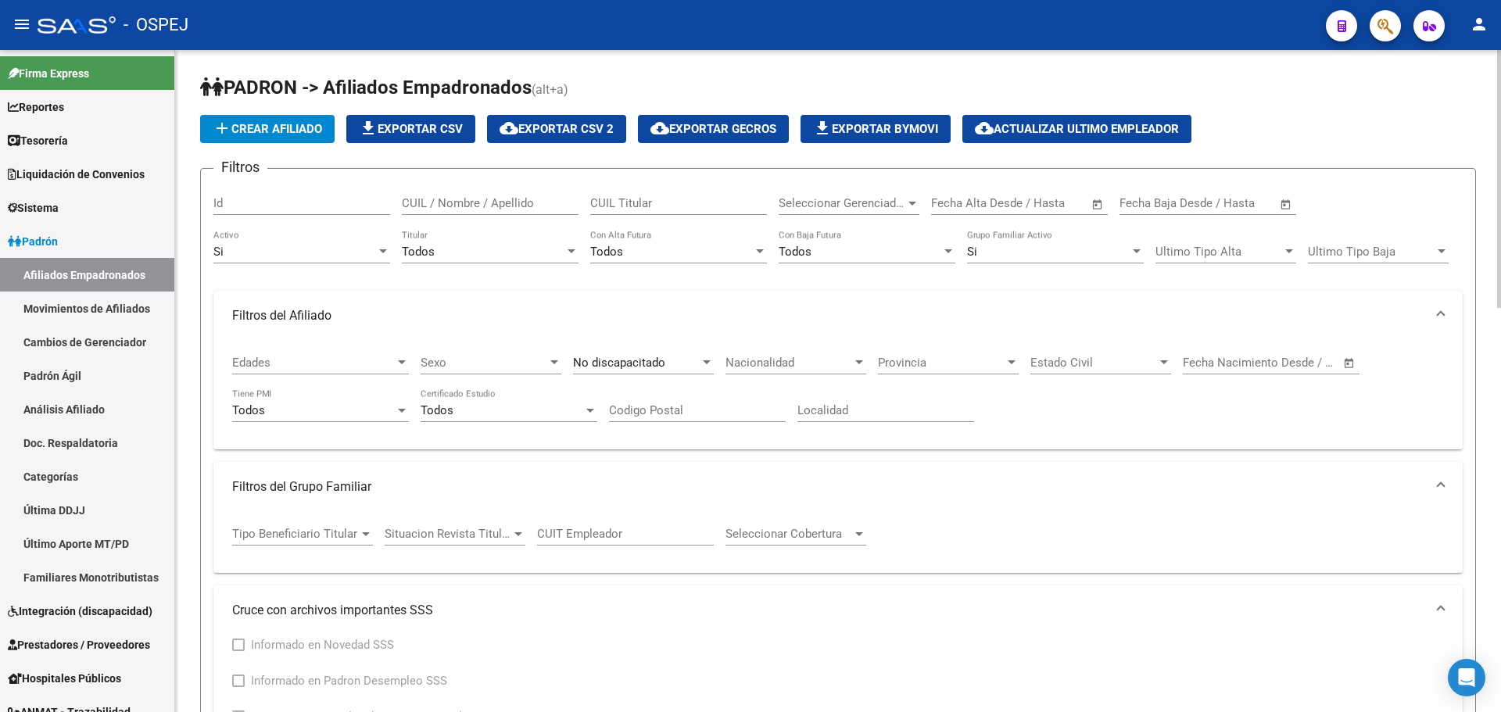
click at [357, 533] on span "Tipo Beneficiario Titular" at bounding box center [295, 534] width 127 height 14
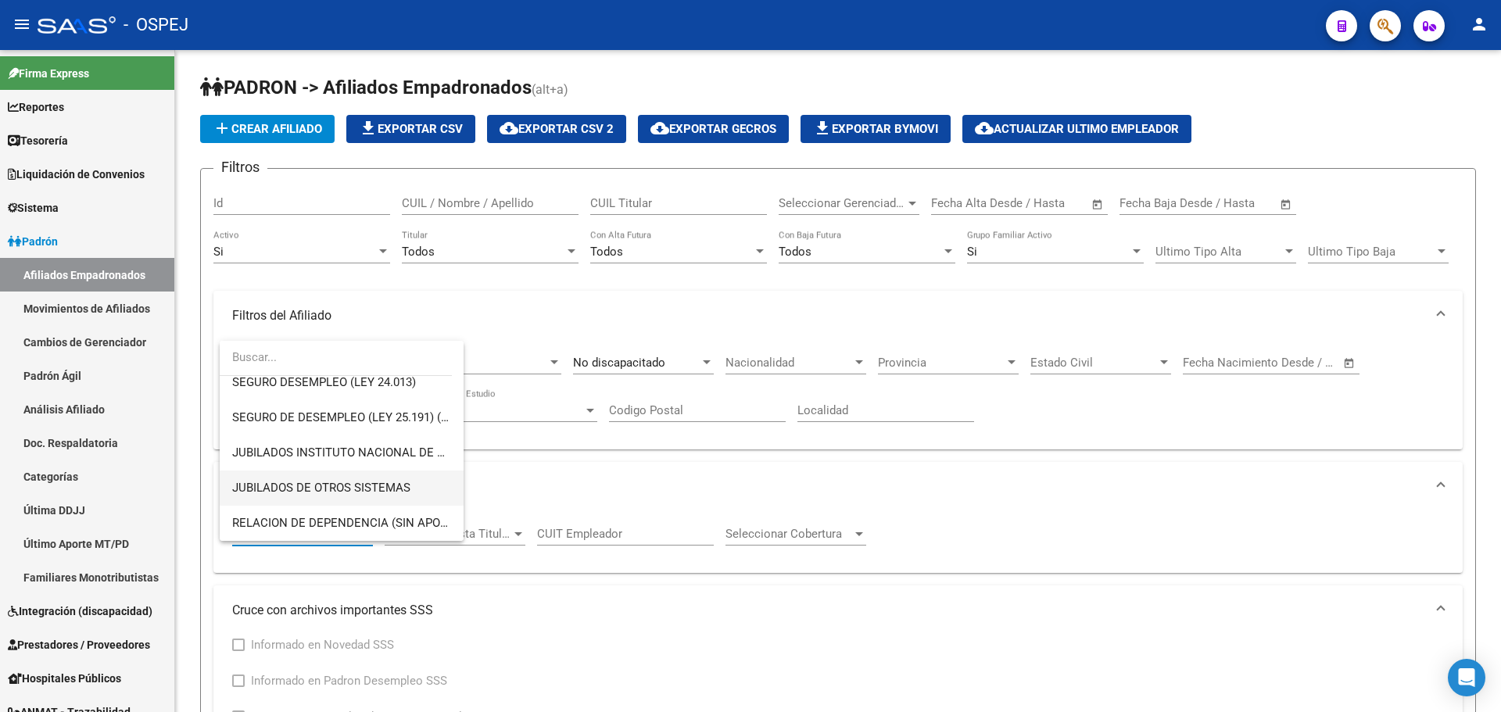
scroll to position [93, 0]
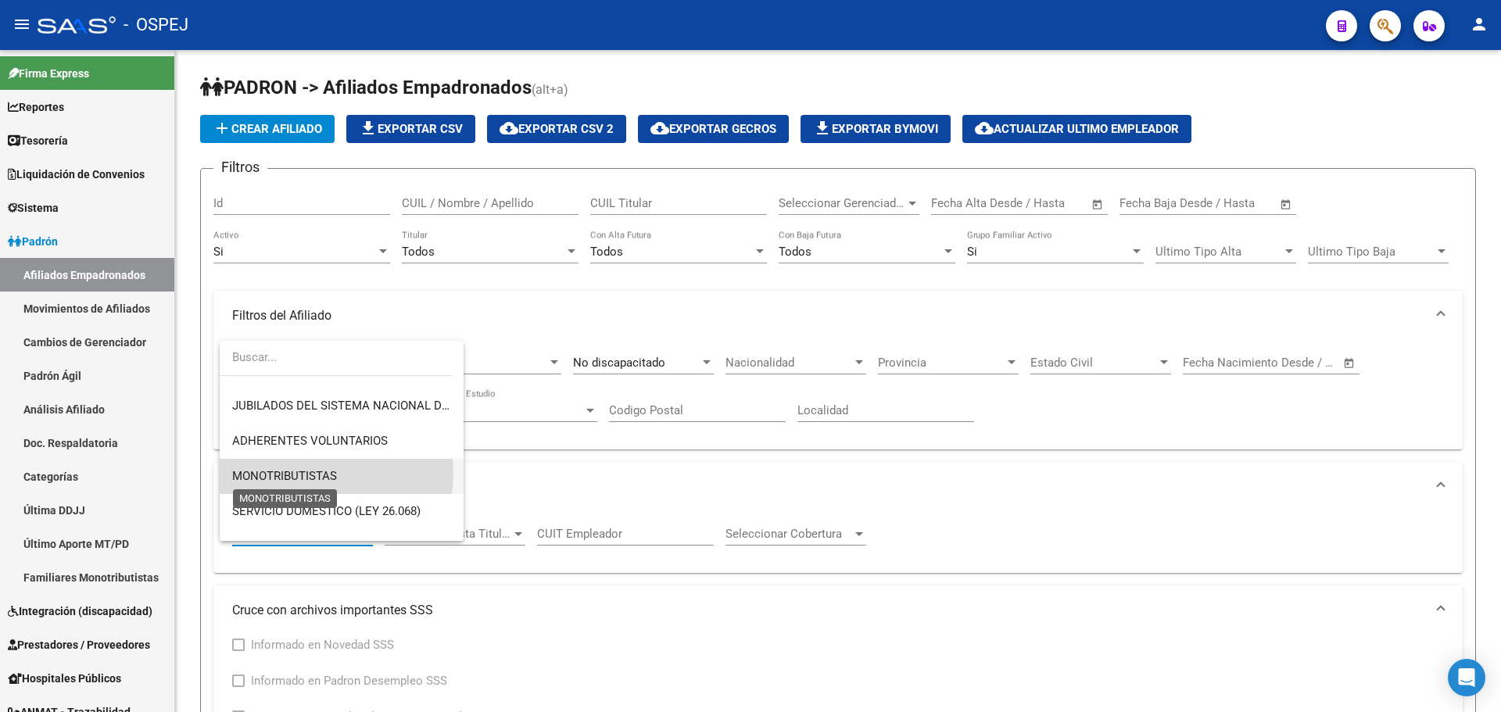
click at [319, 474] on span "MONOTRIBUTISTAS" at bounding box center [284, 476] width 105 height 14
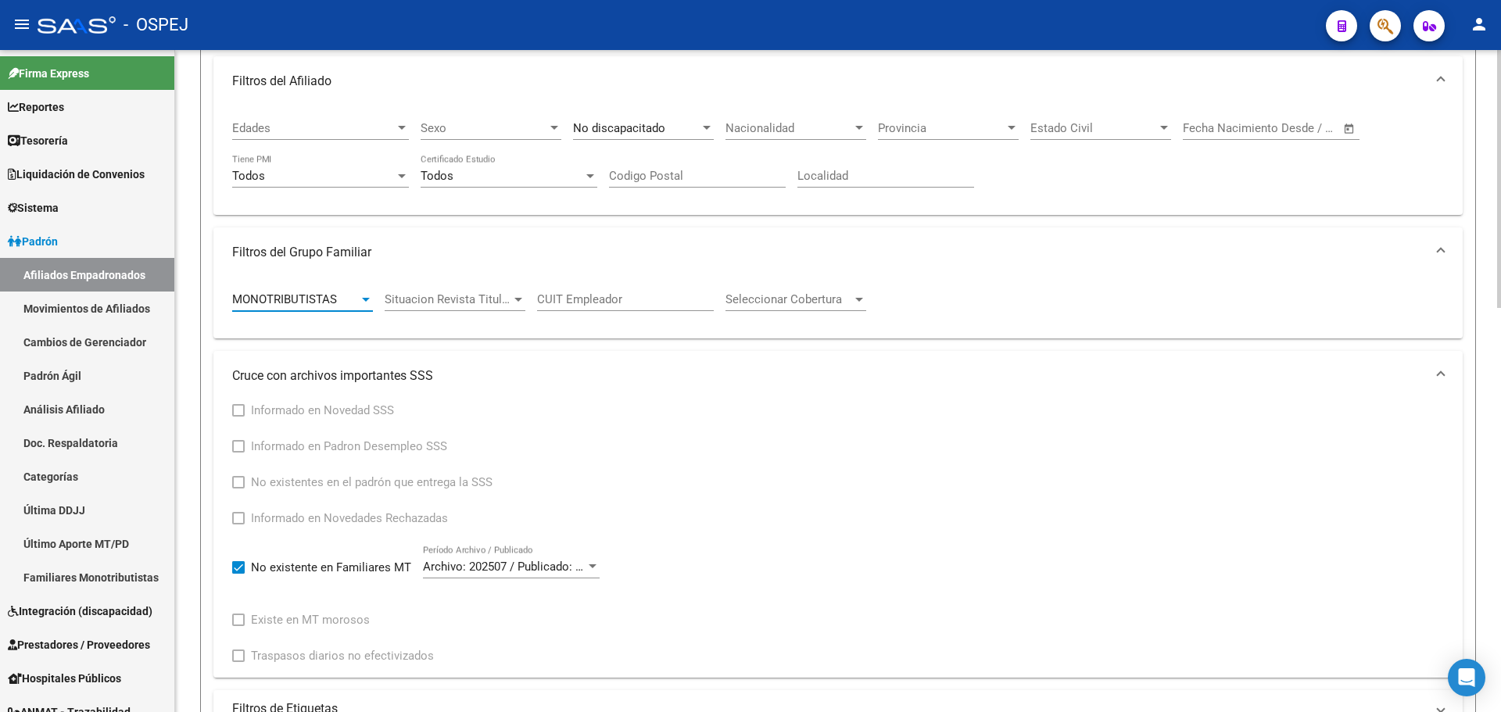
scroll to position [469, 0]
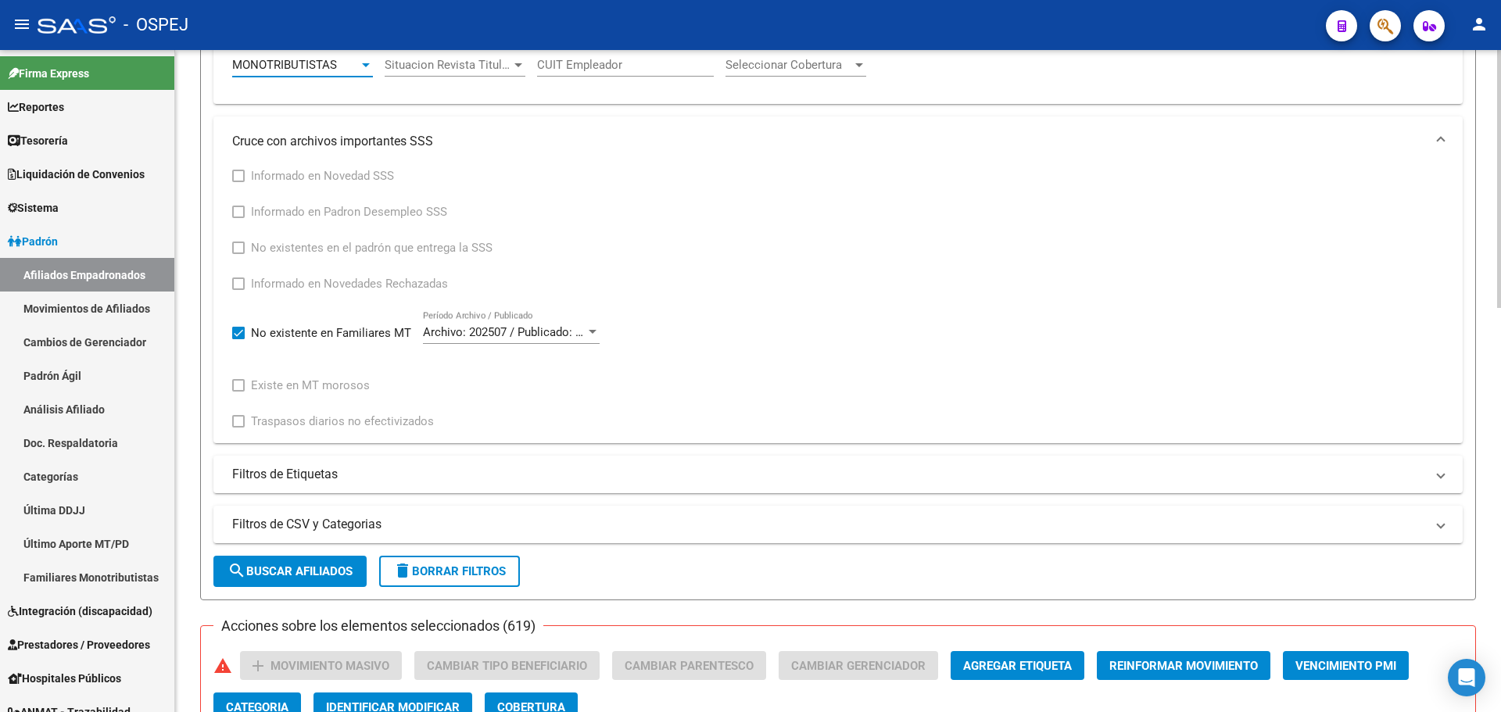
click at [316, 575] on span "search Buscar Afiliados" at bounding box center [290, 572] width 125 height 14
checkbox input "false"
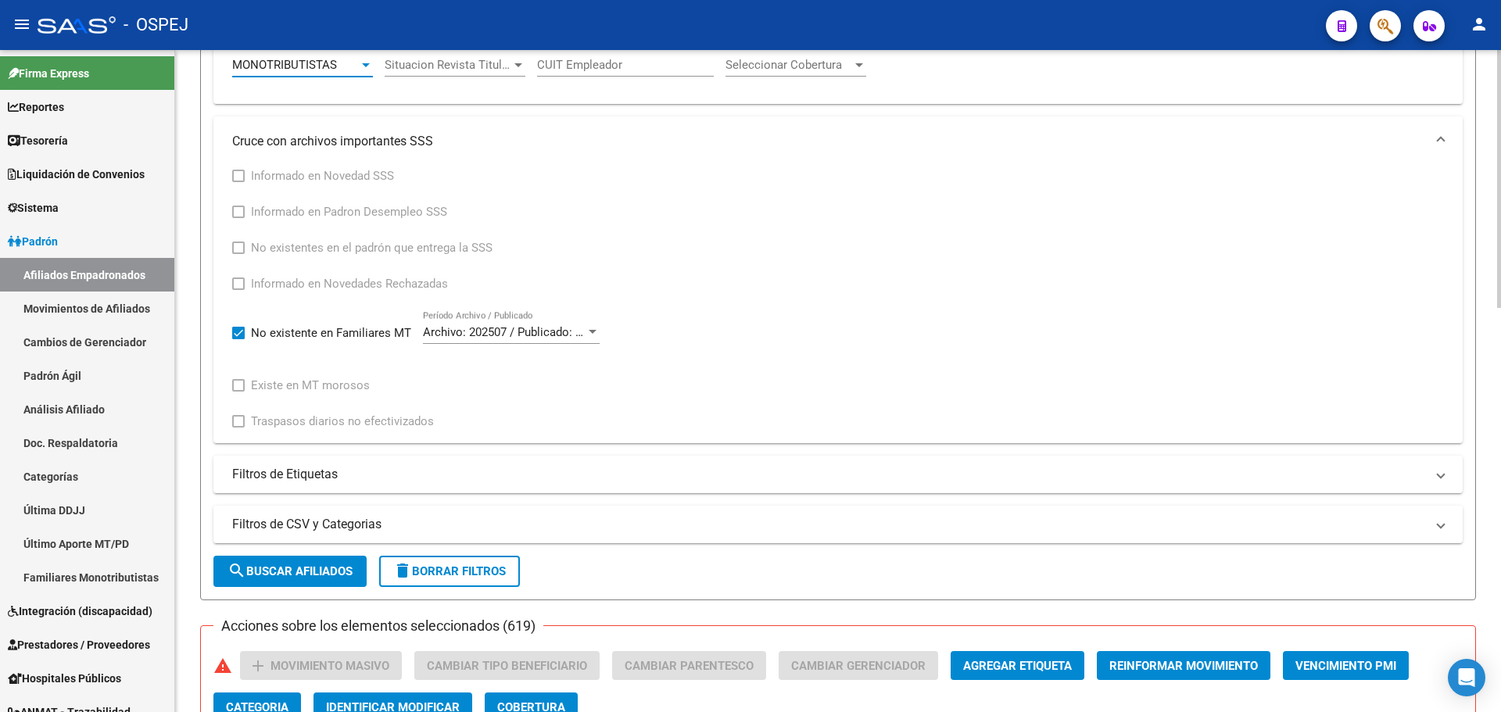
checkbox input "false"
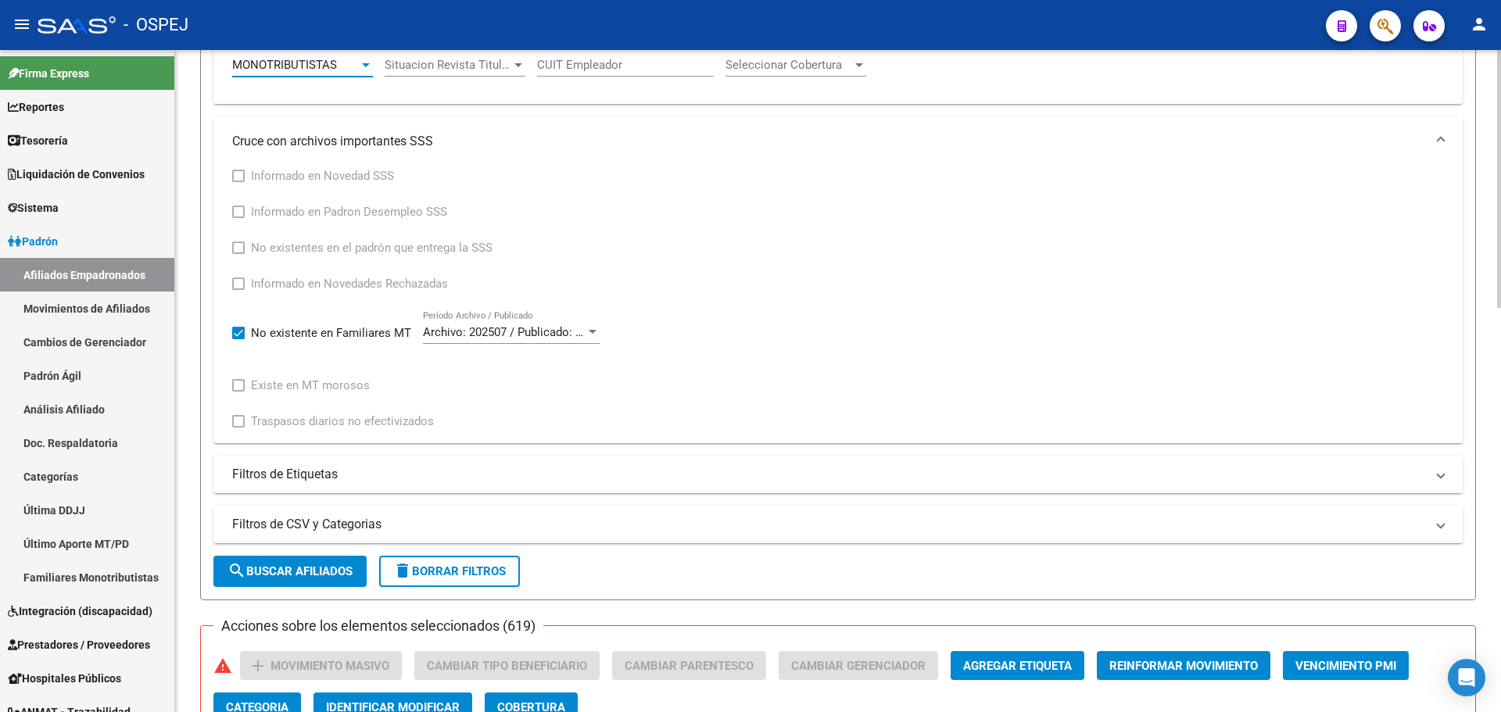
checkbox input "false"
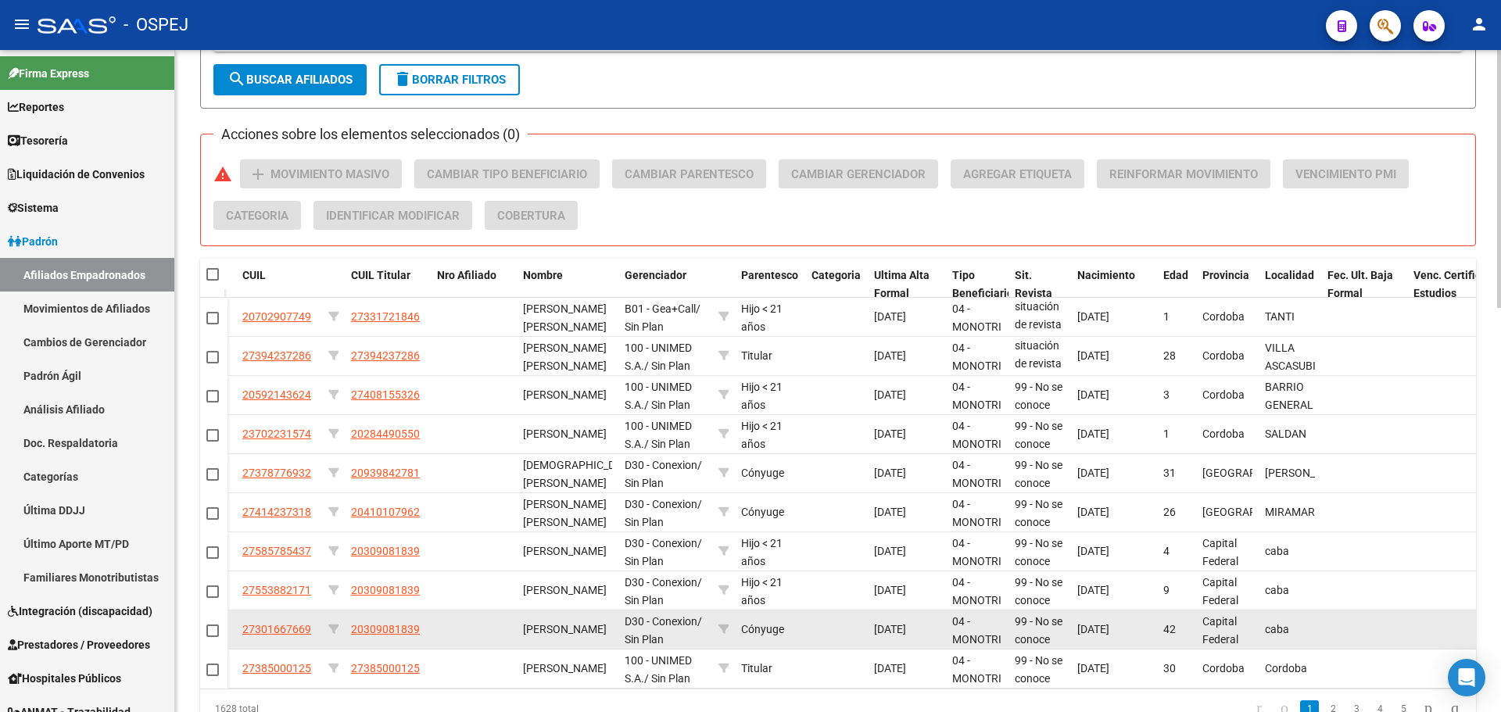
scroll to position [3, 0]
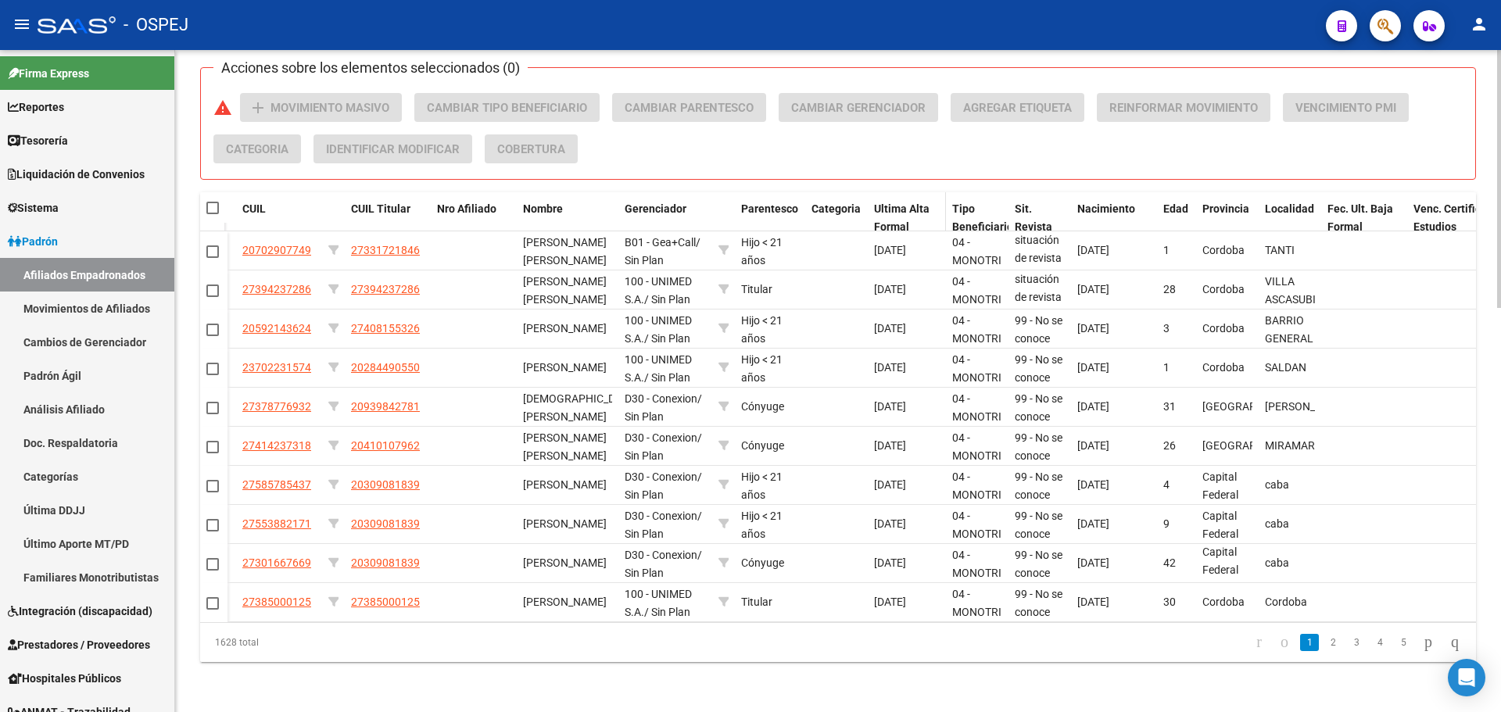
click at [895, 203] on span "Ultima Alta Formal" at bounding box center [902, 218] width 56 height 30
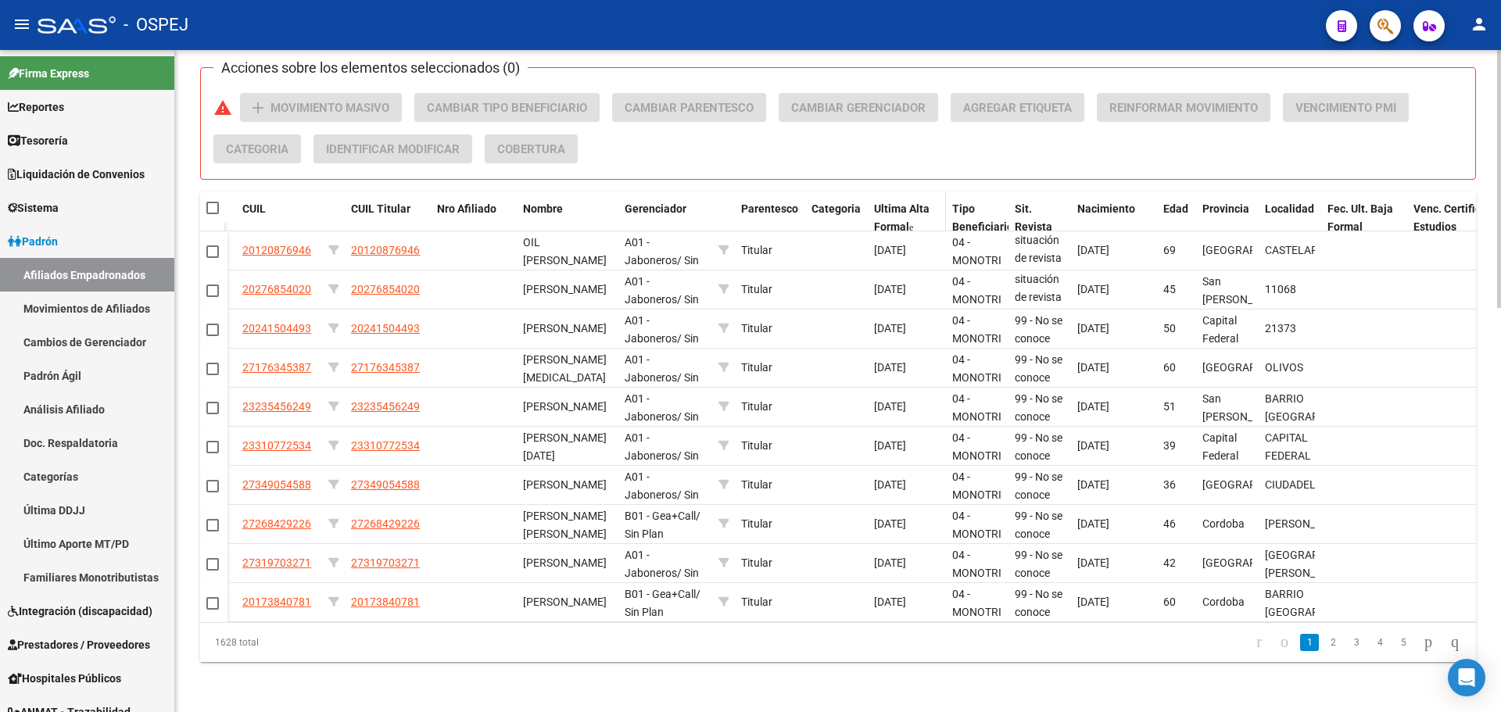
click at [895, 203] on span "Ultima Alta Formal" at bounding box center [902, 218] width 56 height 30
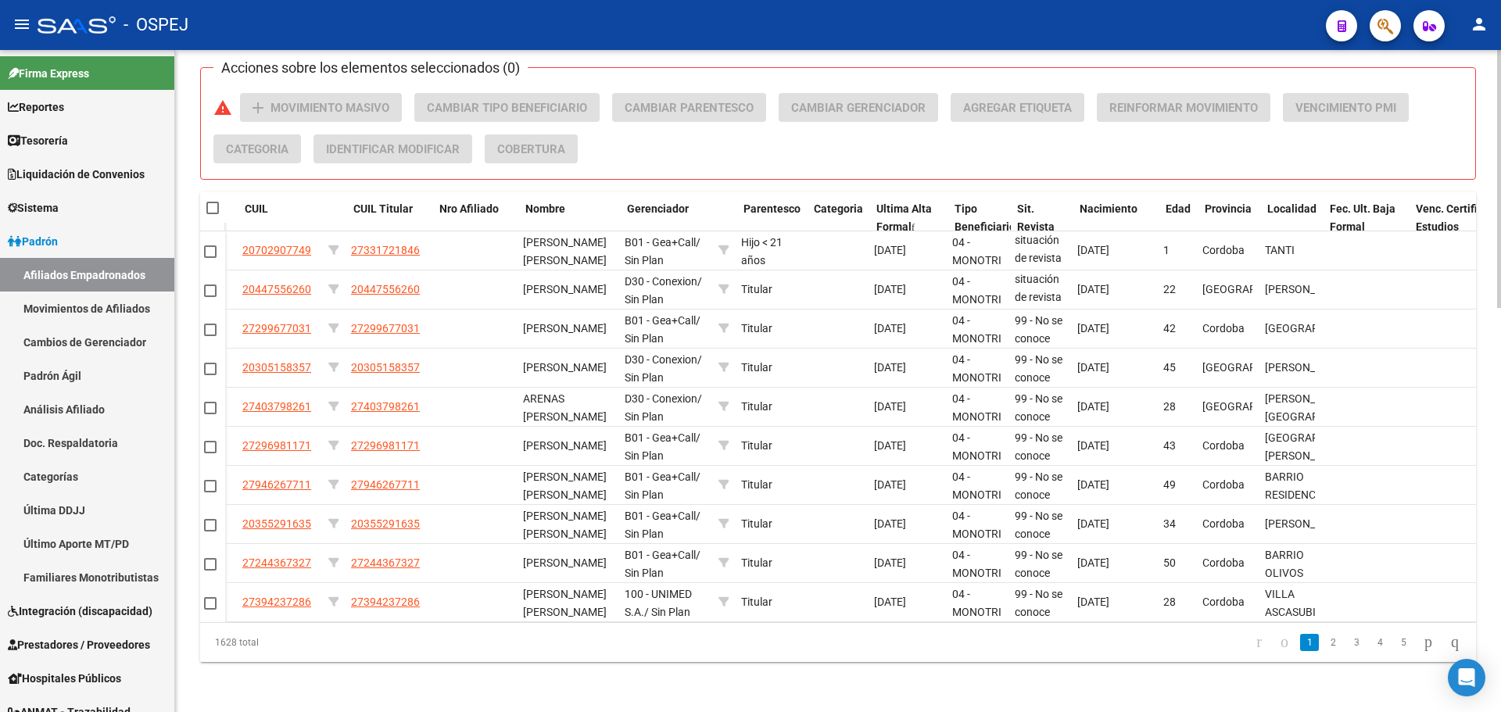
scroll to position [0, 37]
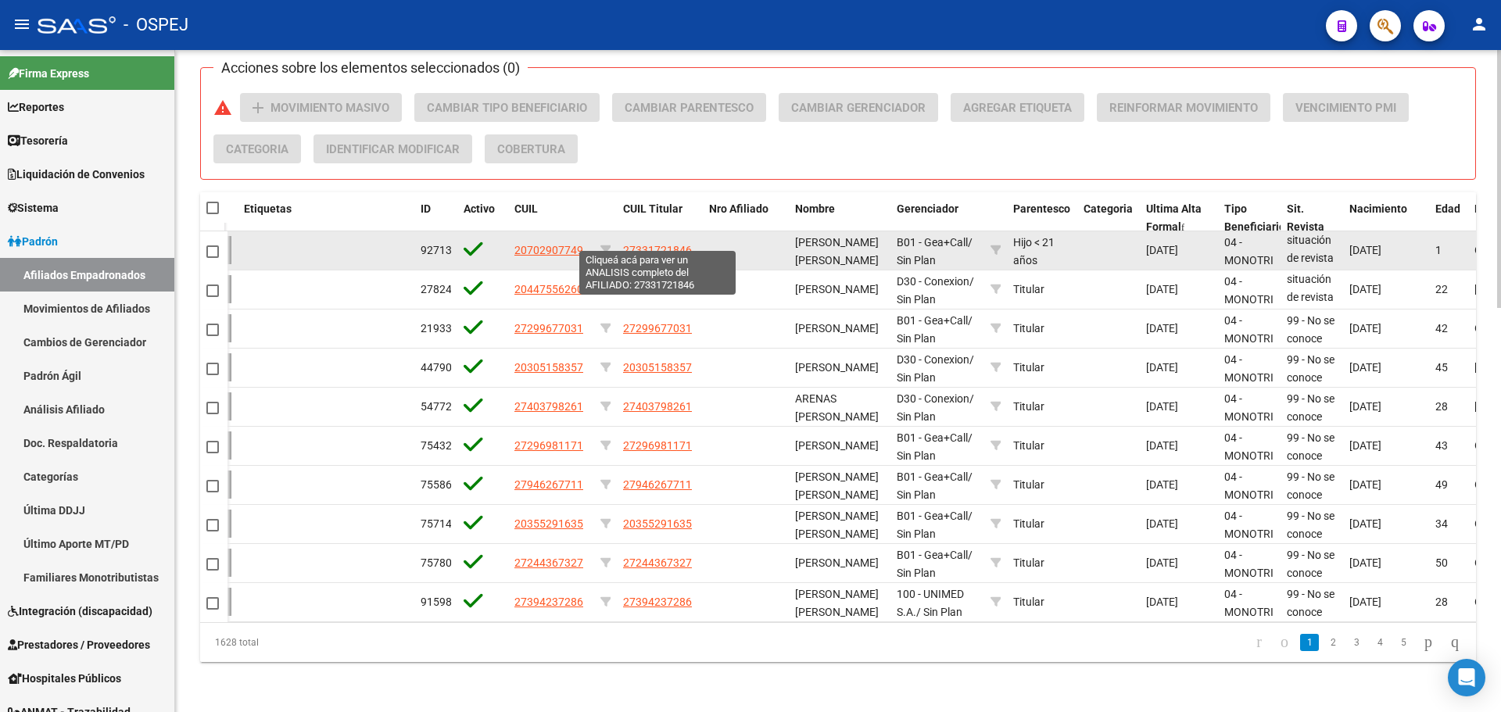
click at [637, 244] on span "27331721846" at bounding box center [657, 250] width 69 height 13
type textarea "27331721846"
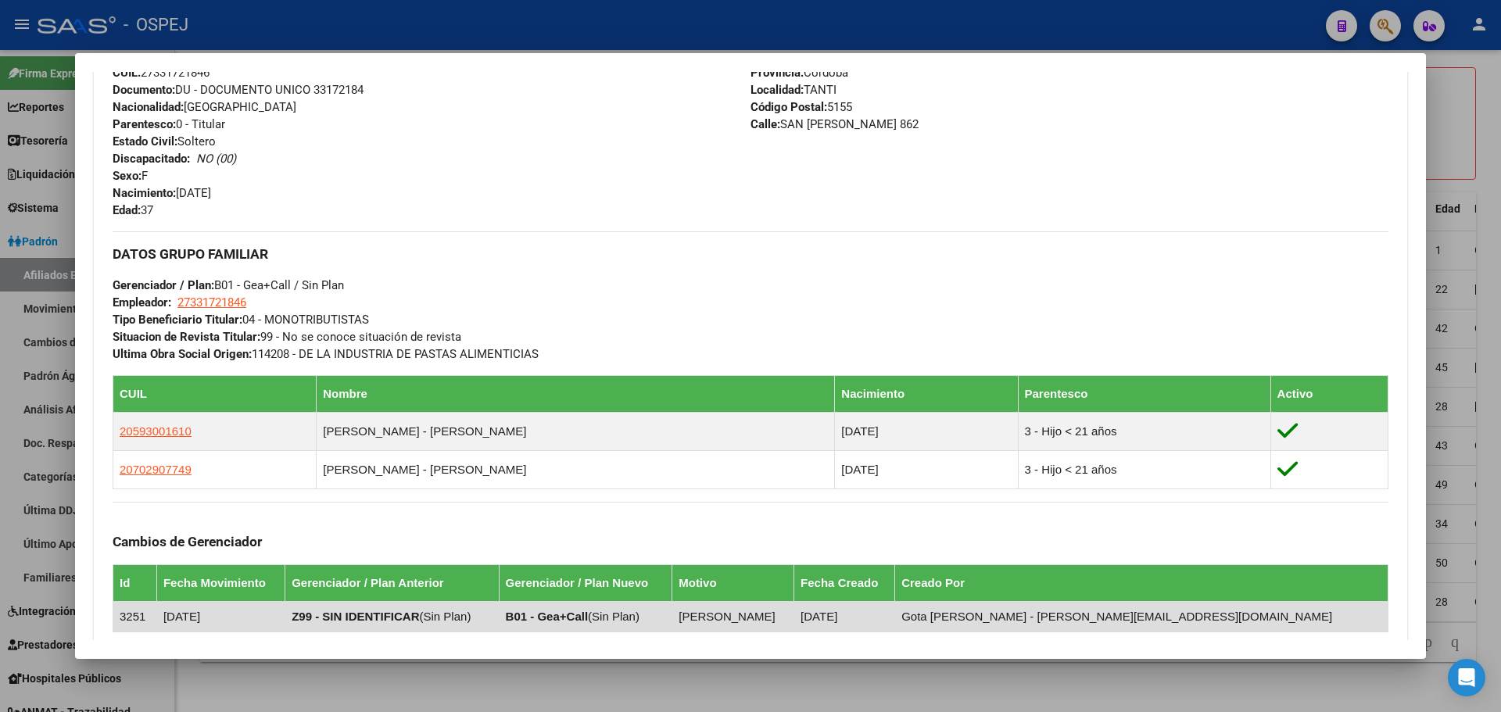
scroll to position [824, 0]
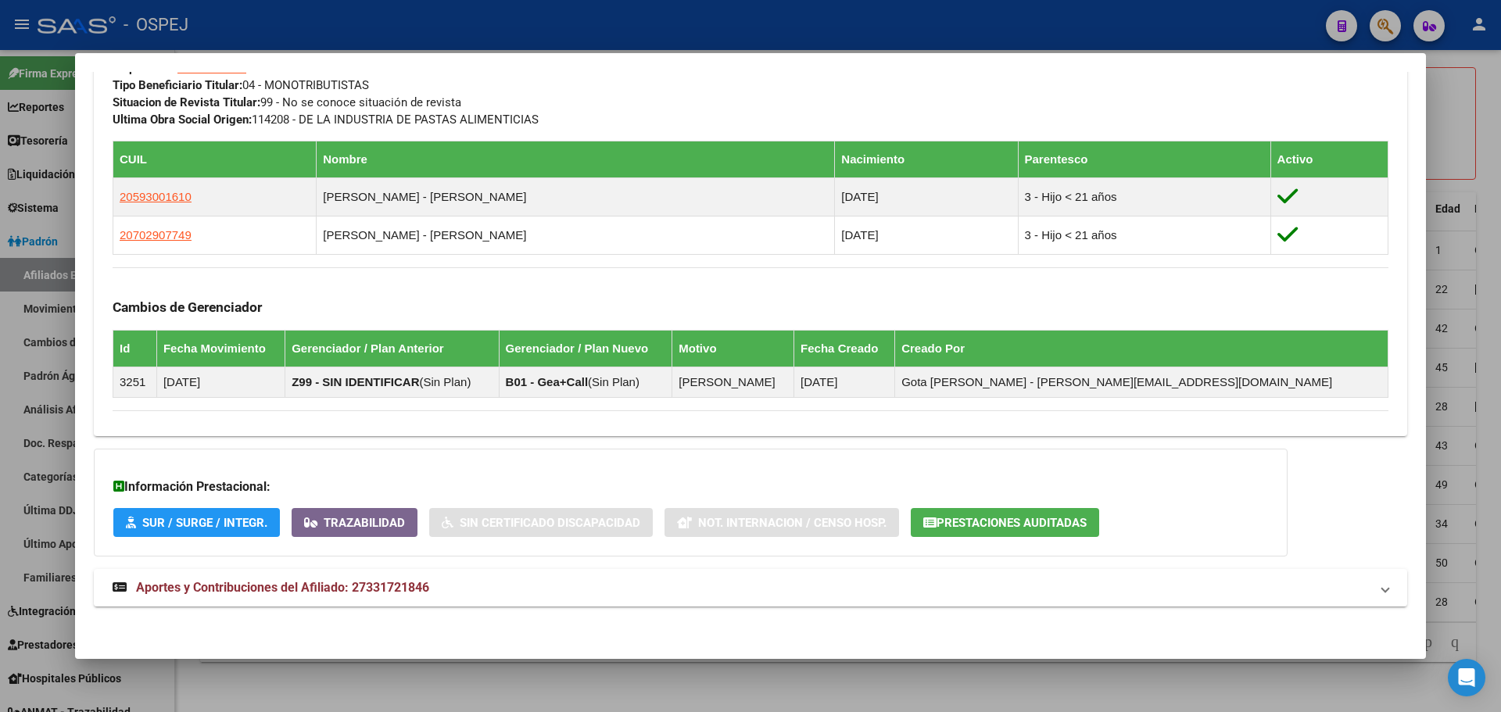
drag, startPoint x: 416, startPoint y: 582, endPoint x: 368, endPoint y: 487, distance: 106.3
click at [416, 579] on strong "Aportes y Contribuciones del Afiliado: 27331721846" at bounding box center [271, 588] width 317 height 19
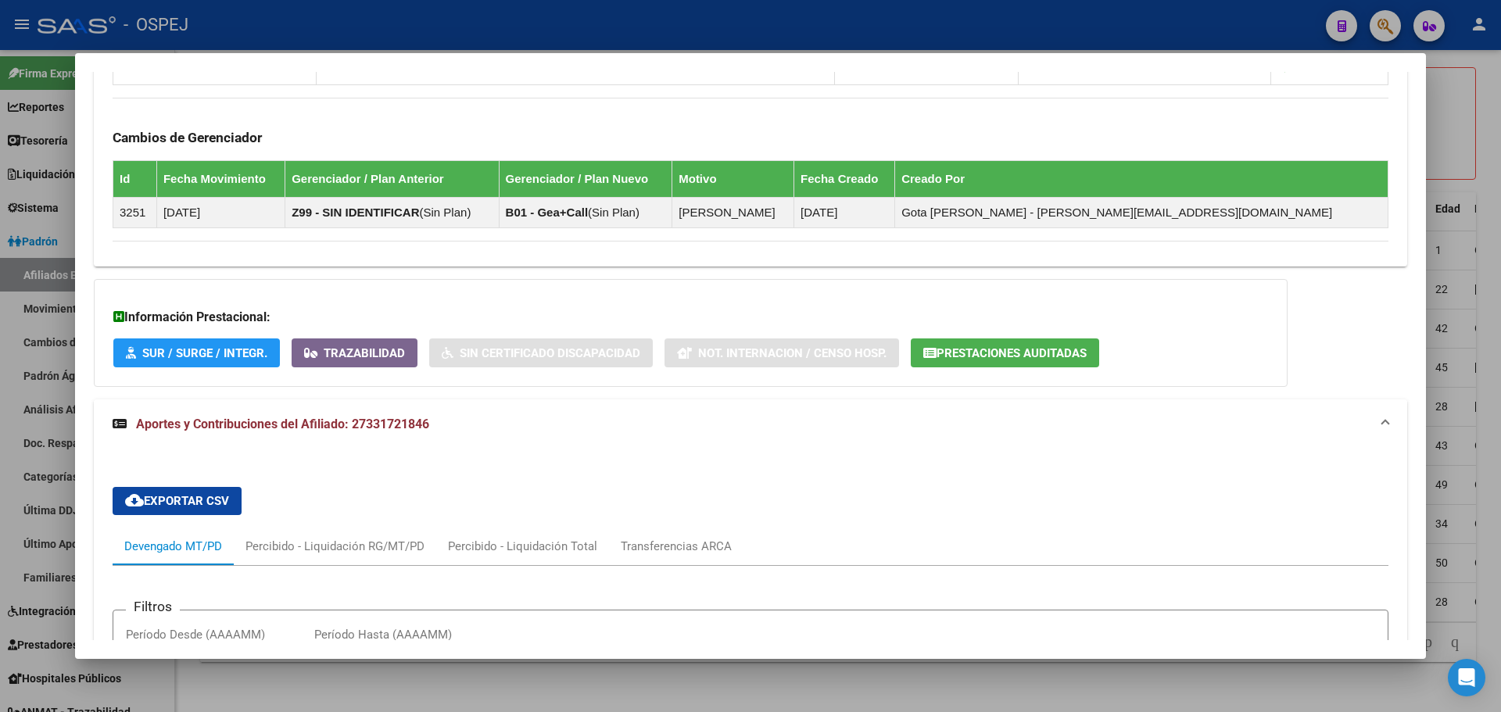
scroll to position [1307, 0]
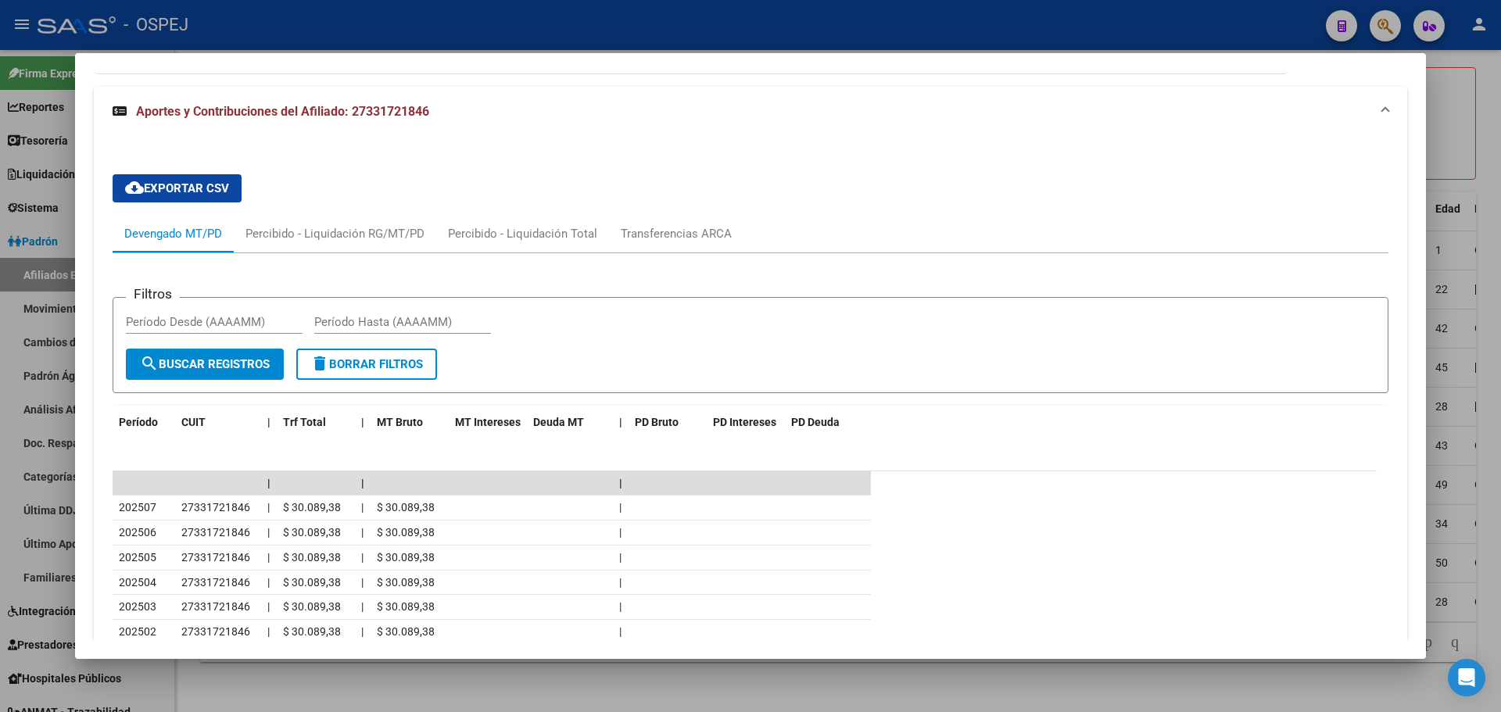
click at [568, 26] on div at bounding box center [750, 356] width 1501 height 712
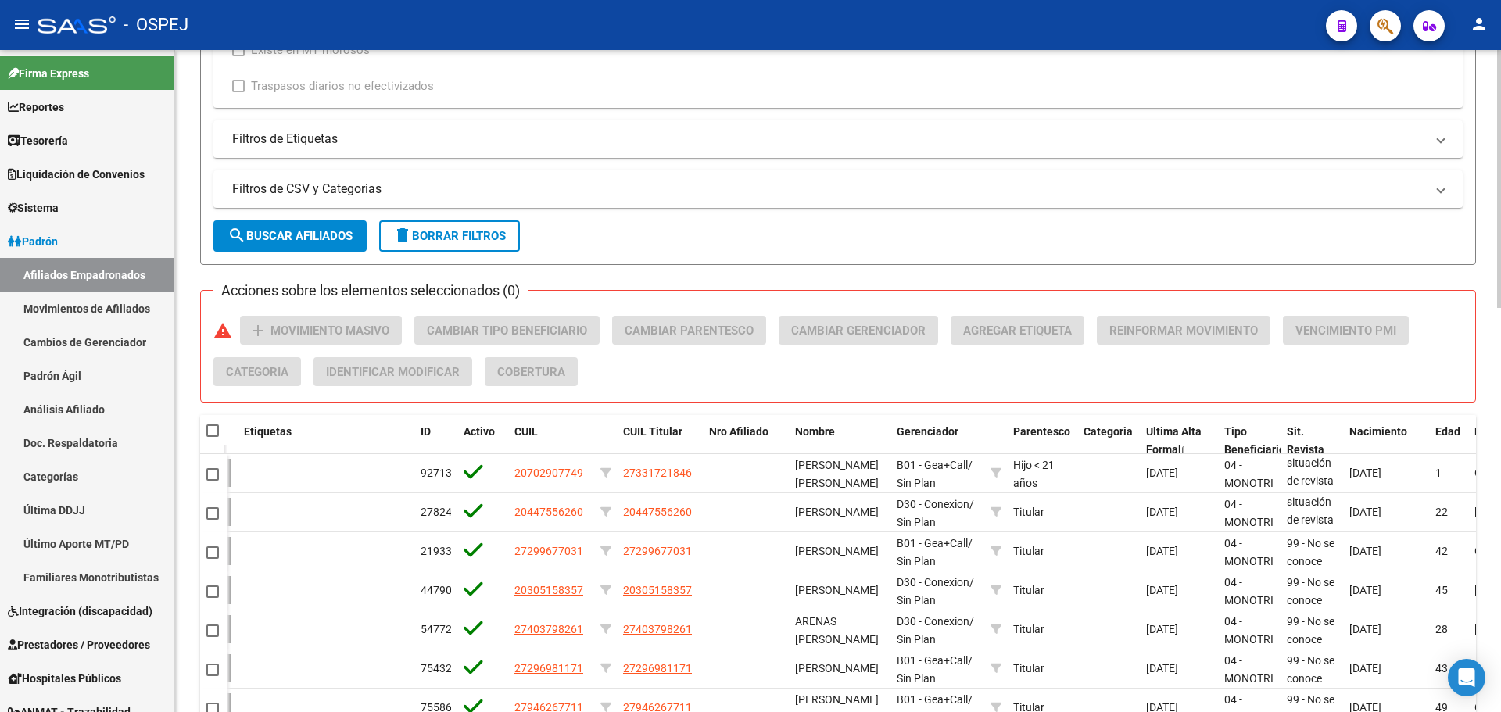
scroll to position [883, 0]
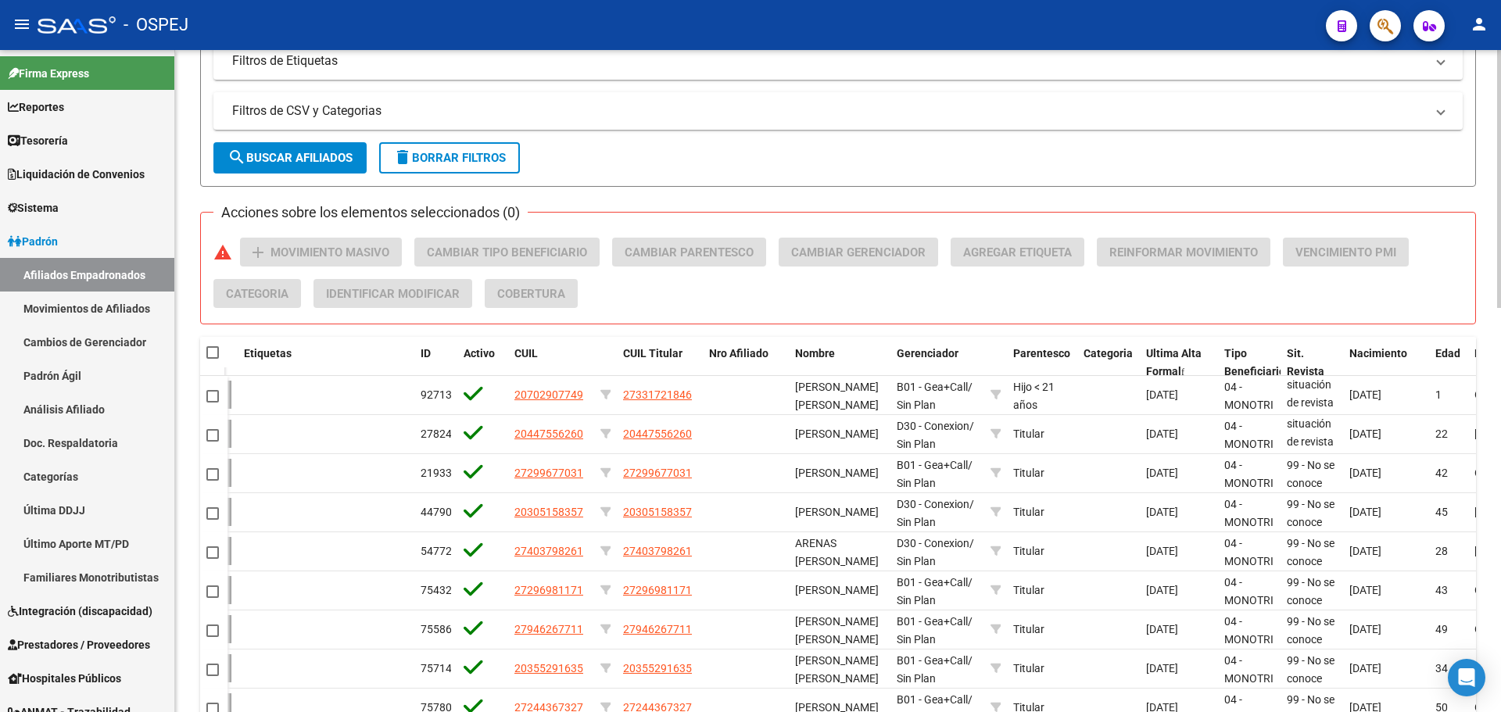
click at [212, 350] on span at bounding box center [212, 352] width 13 height 13
click at [212, 359] on input "checkbox" at bounding box center [212, 359] width 1 height 1
checkbox input "true"
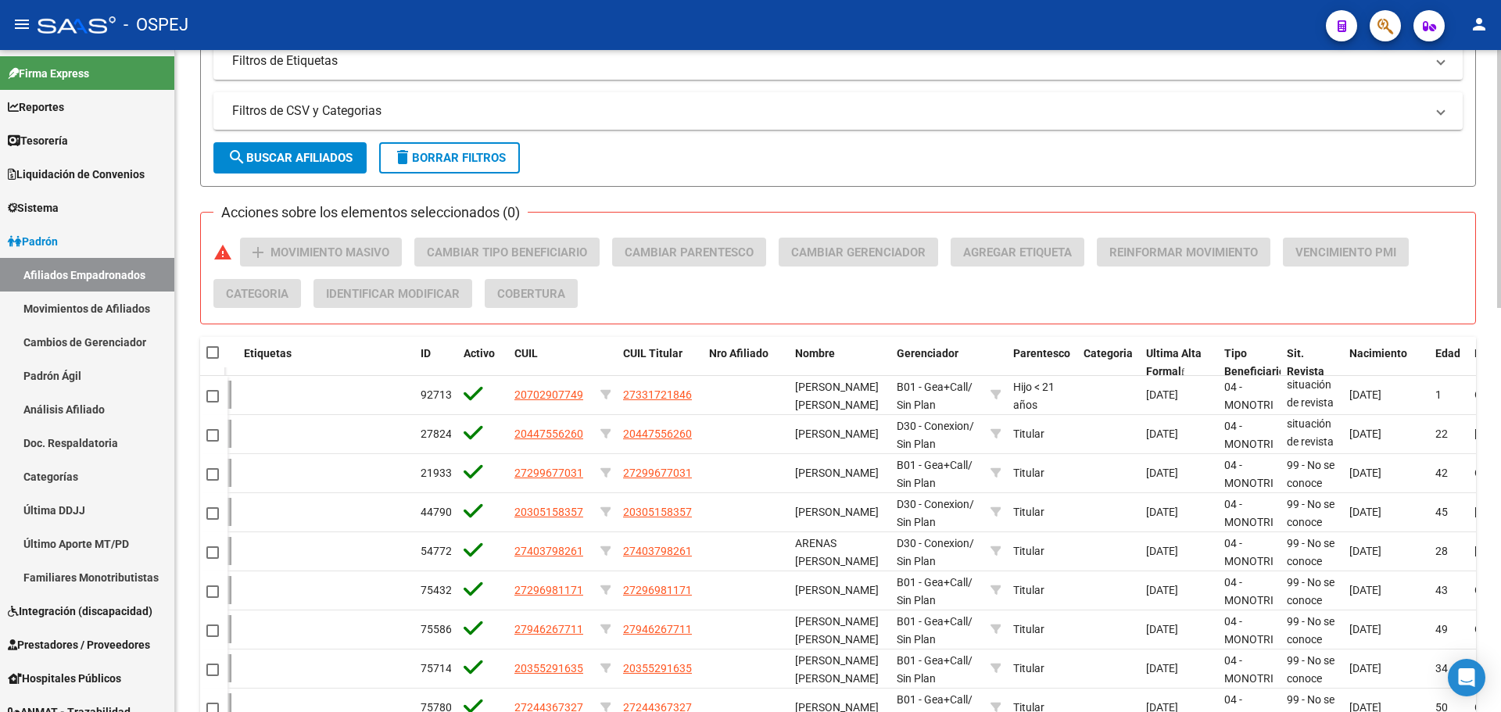
checkbox input "true"
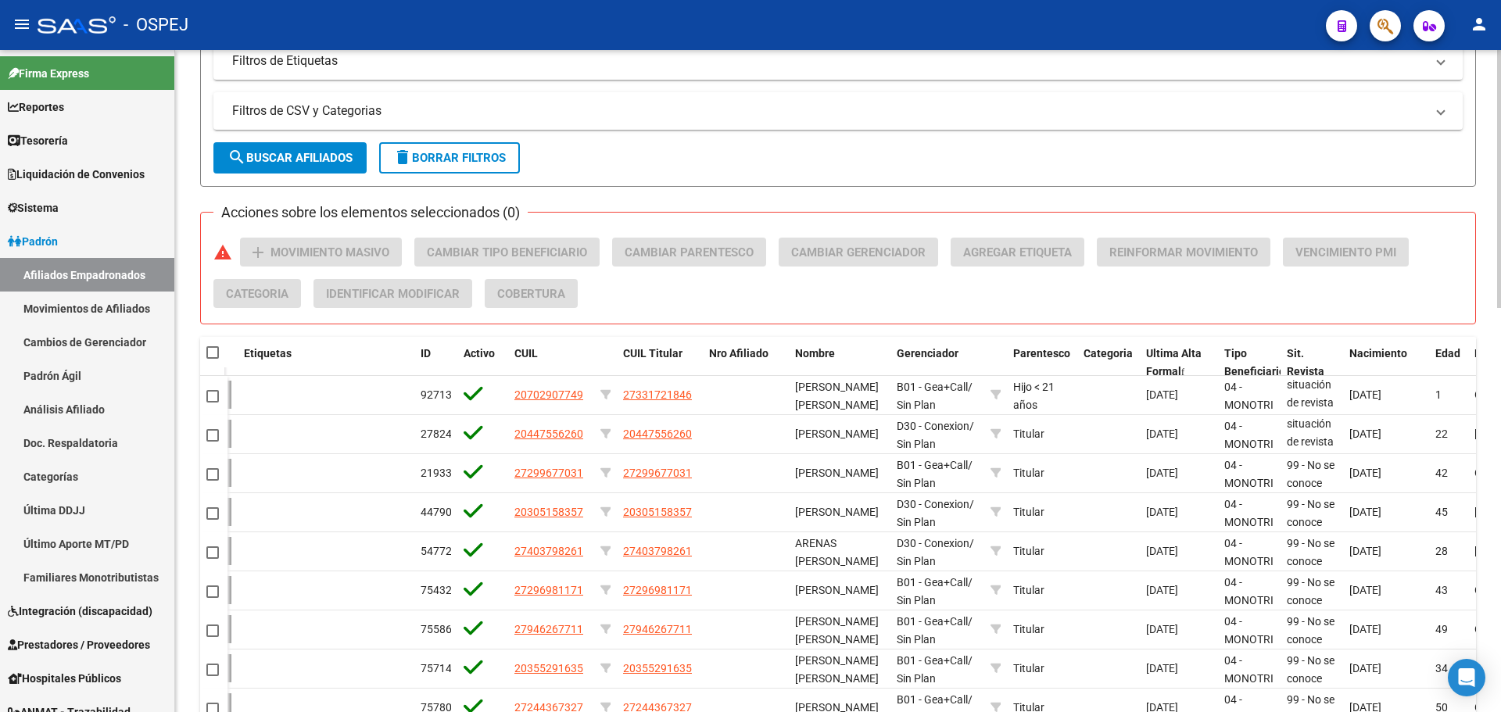
checkbox input "true"
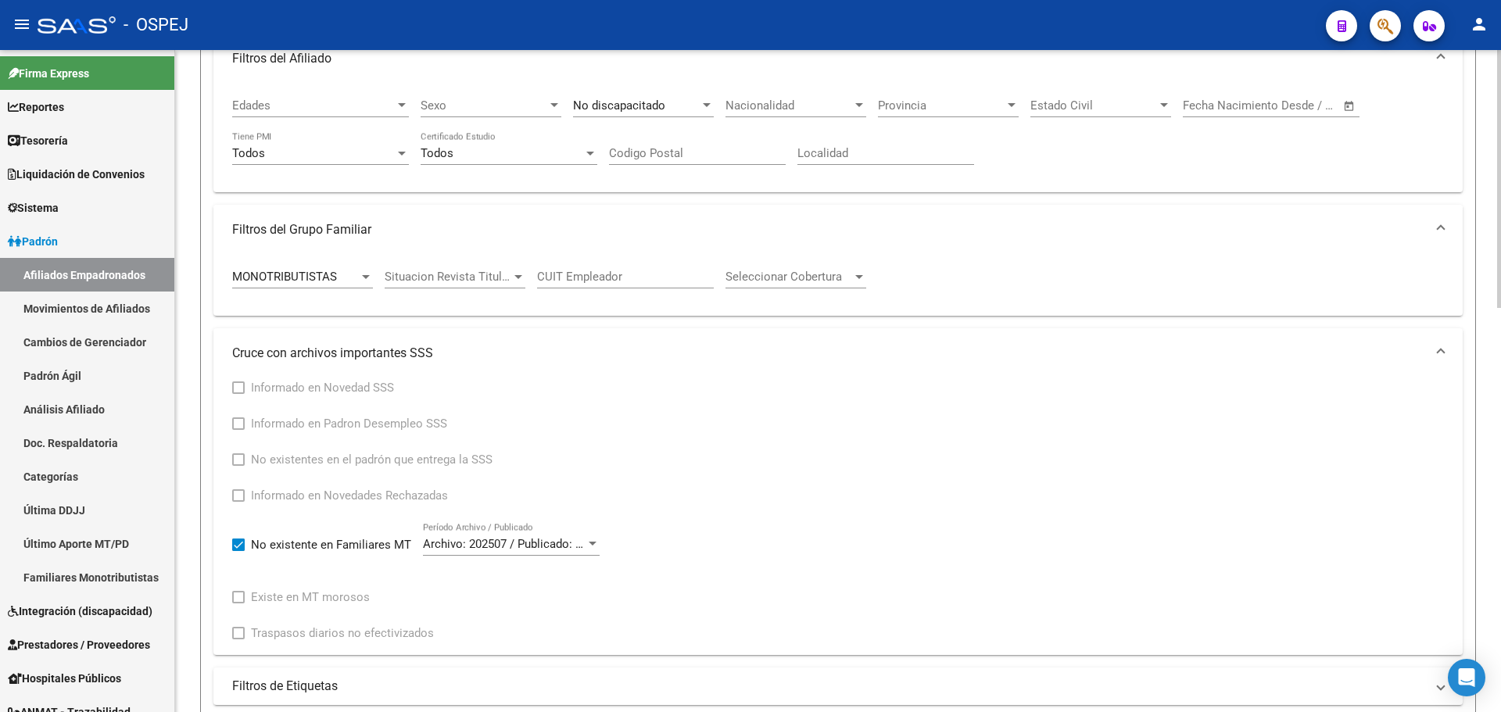
scroll to position [23, 0]
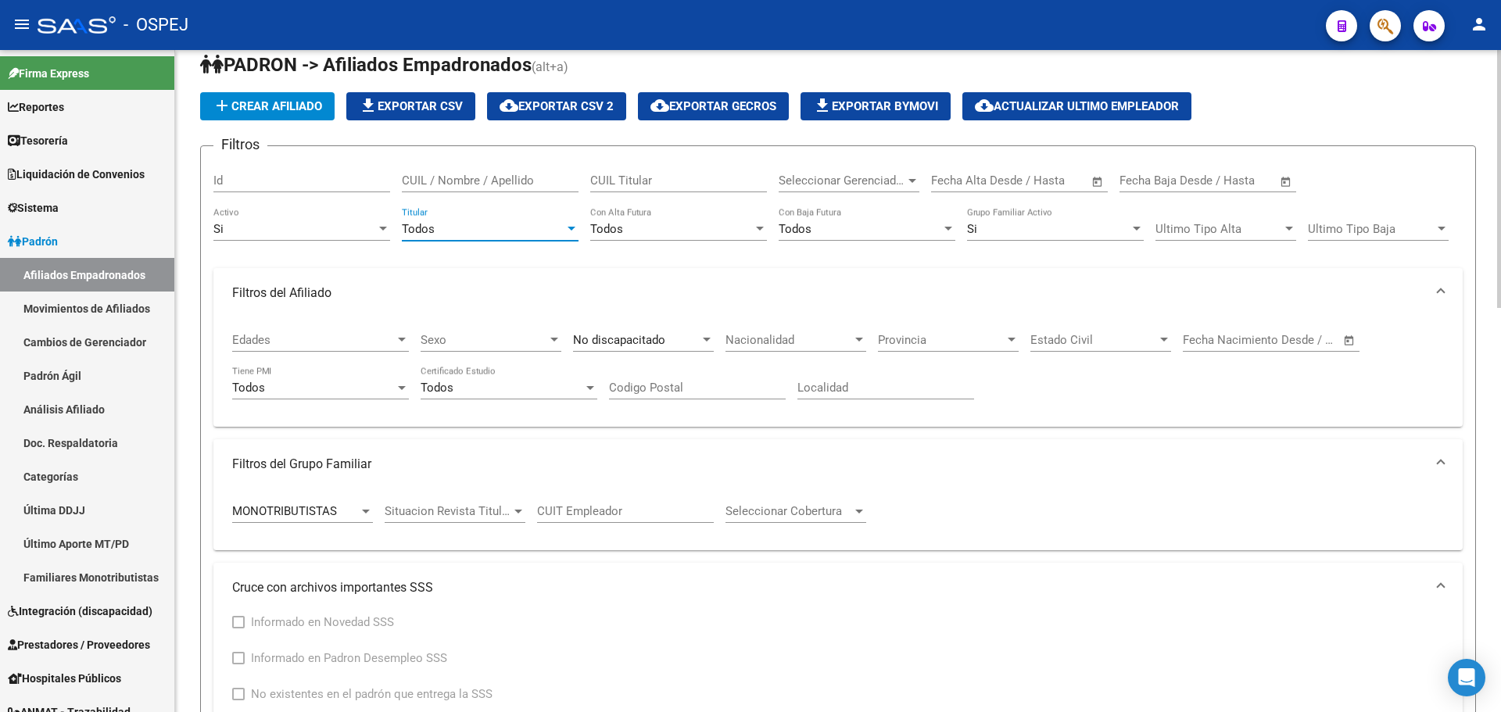
click at [463, 226] on div "Todos" at bounding box center [483, 229] width 163 height 14
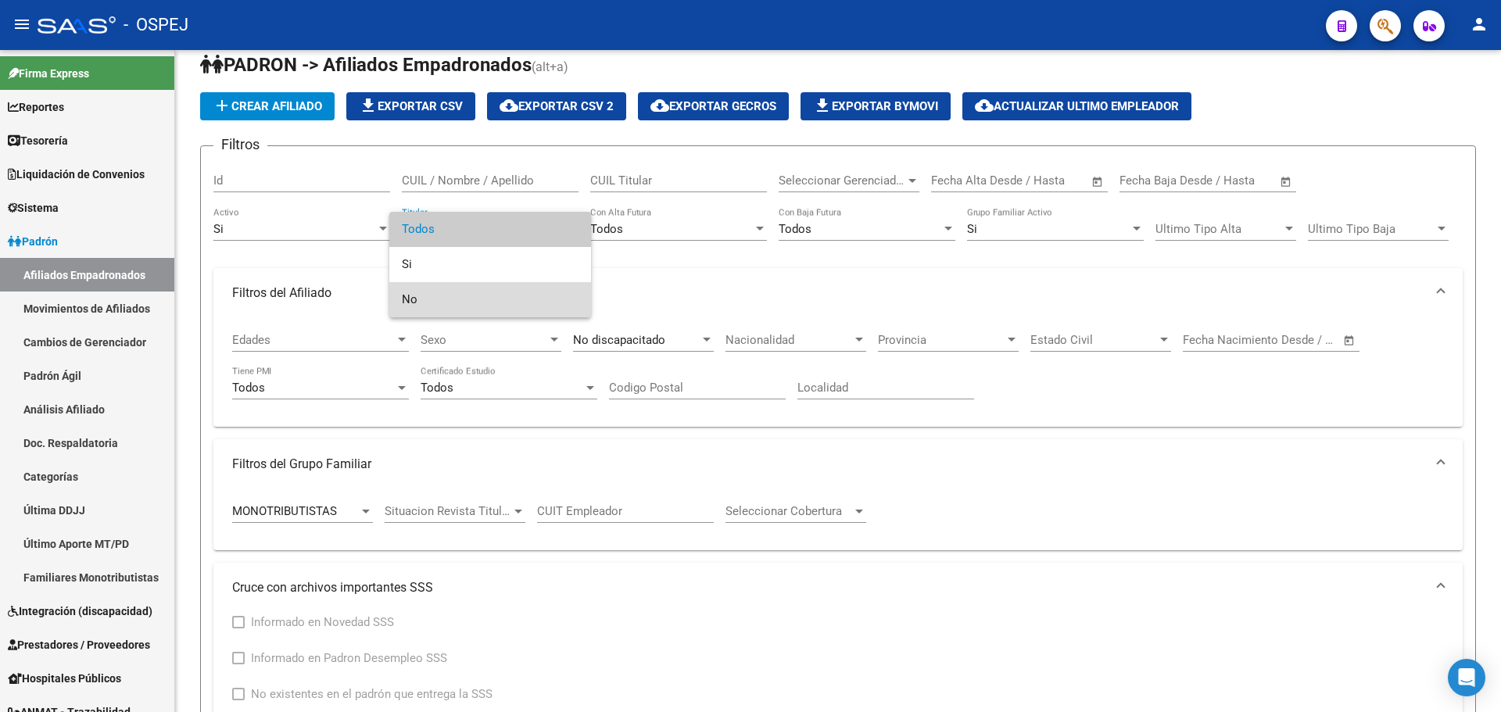
click at [470, 300] on span "No" at bounding box center [490, 299] width 177 height 35
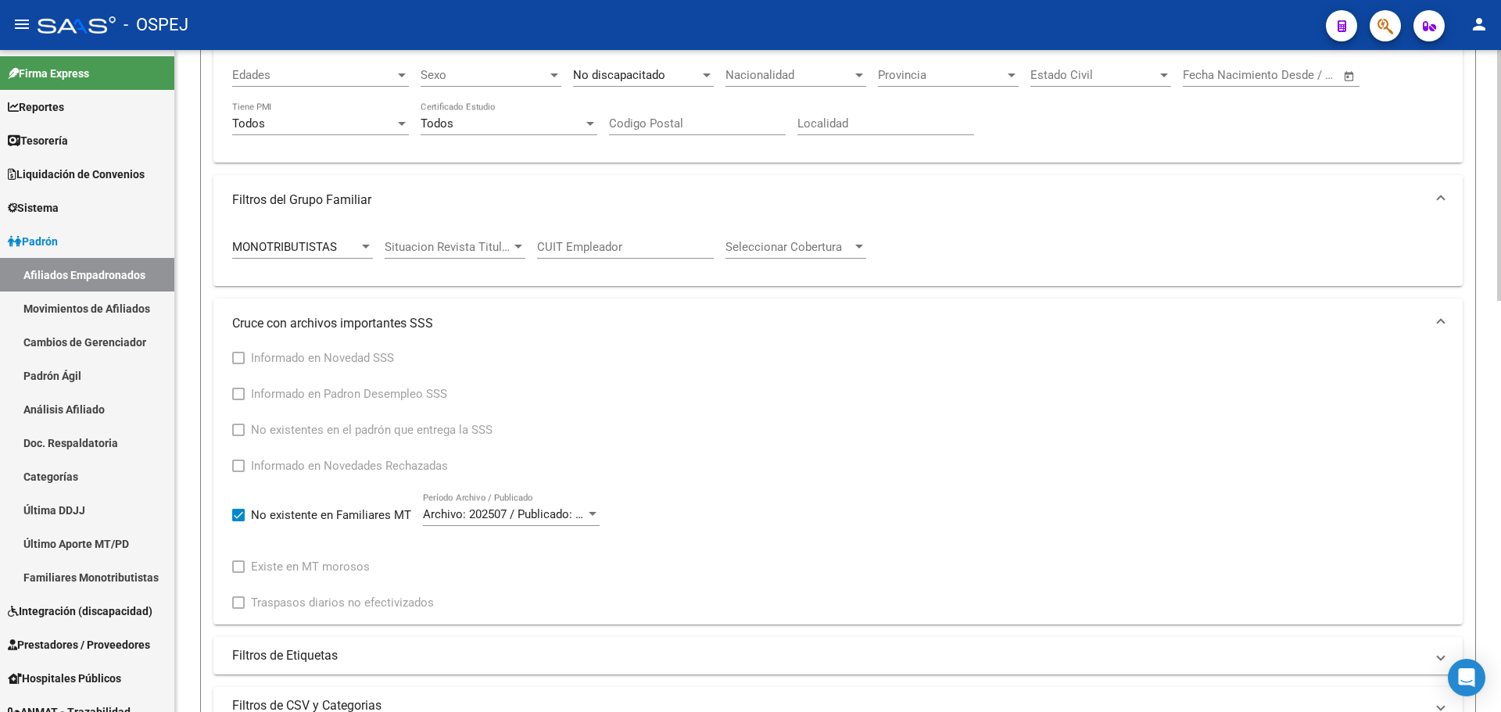
scroll to position [726, 0]
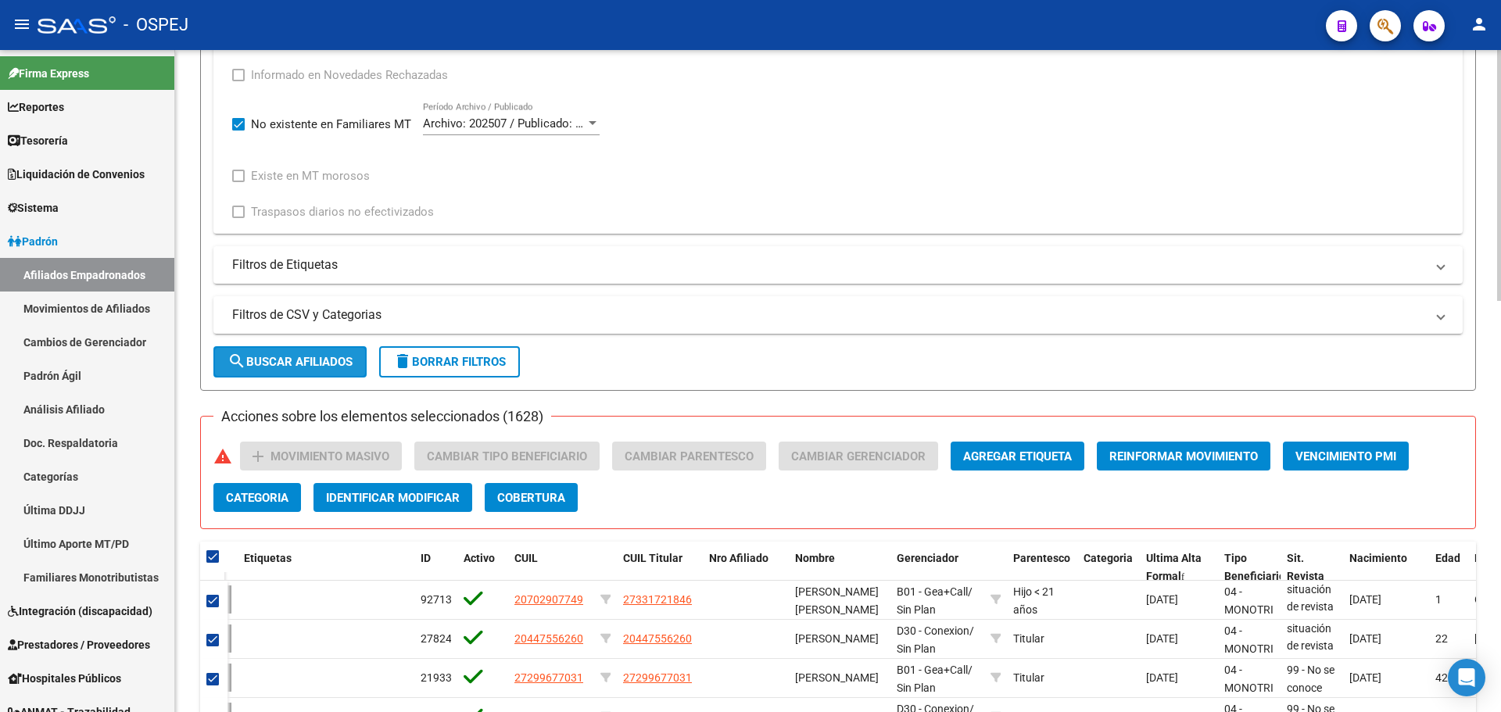
click at [324, 353] on button "search Buscar Afiliados" at bounding box center [289, 361] width 153 height 31
checkbox input "false"
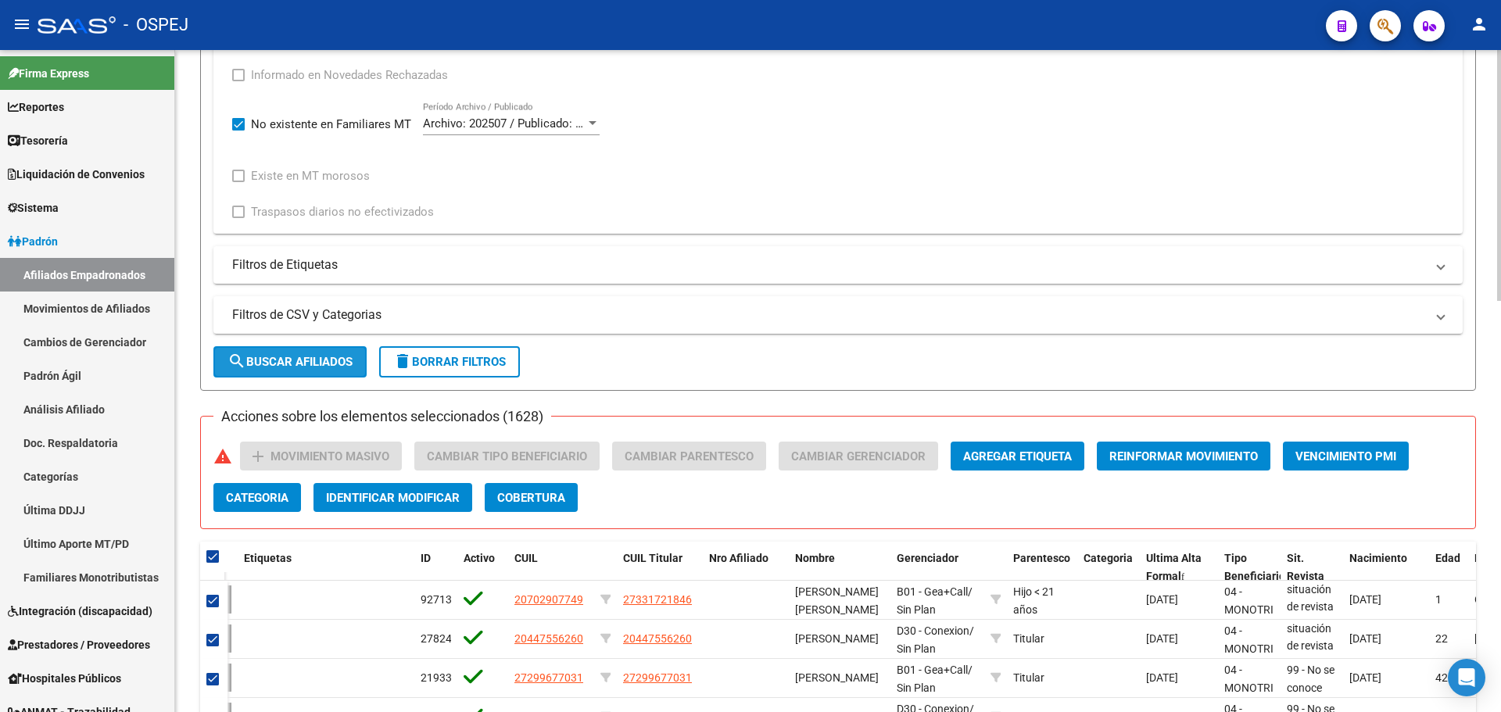
checkbox input "false"
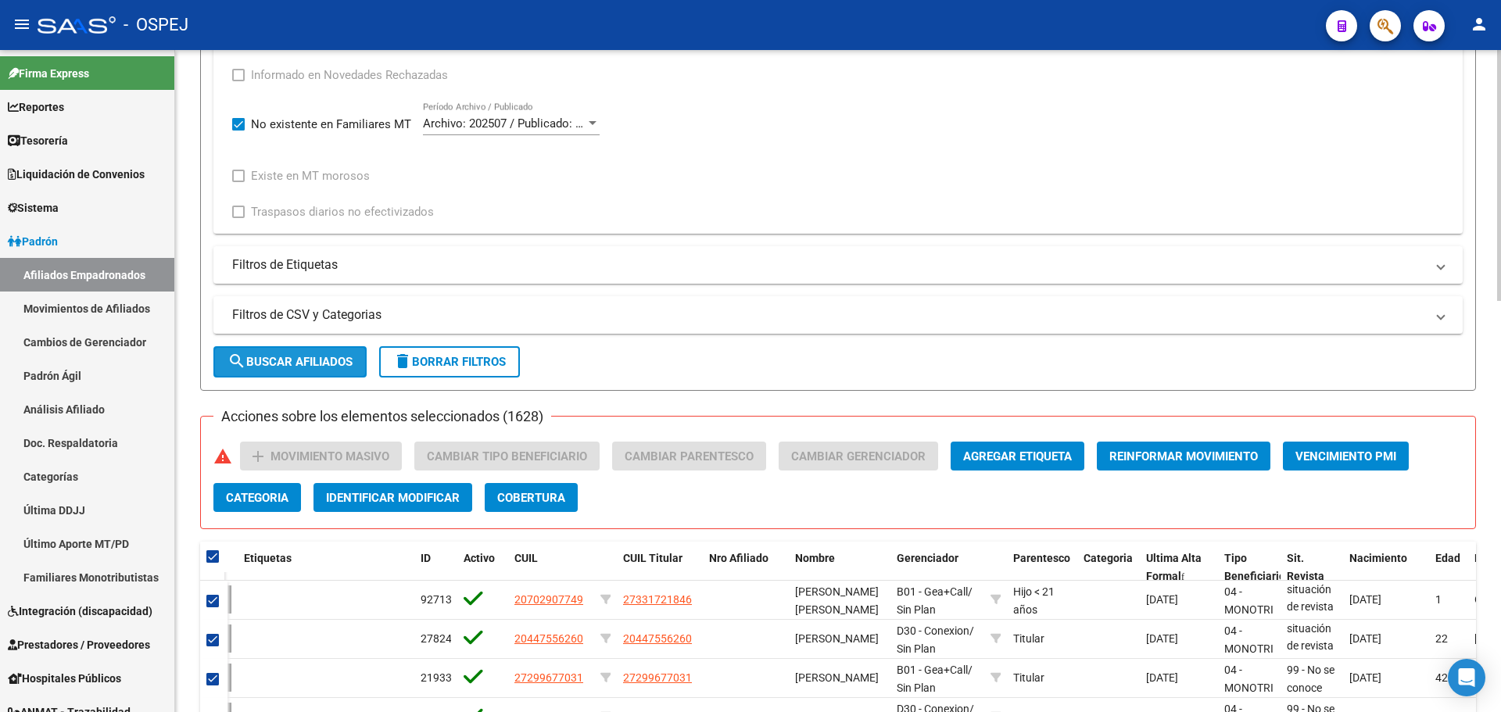
checkbox input "false"
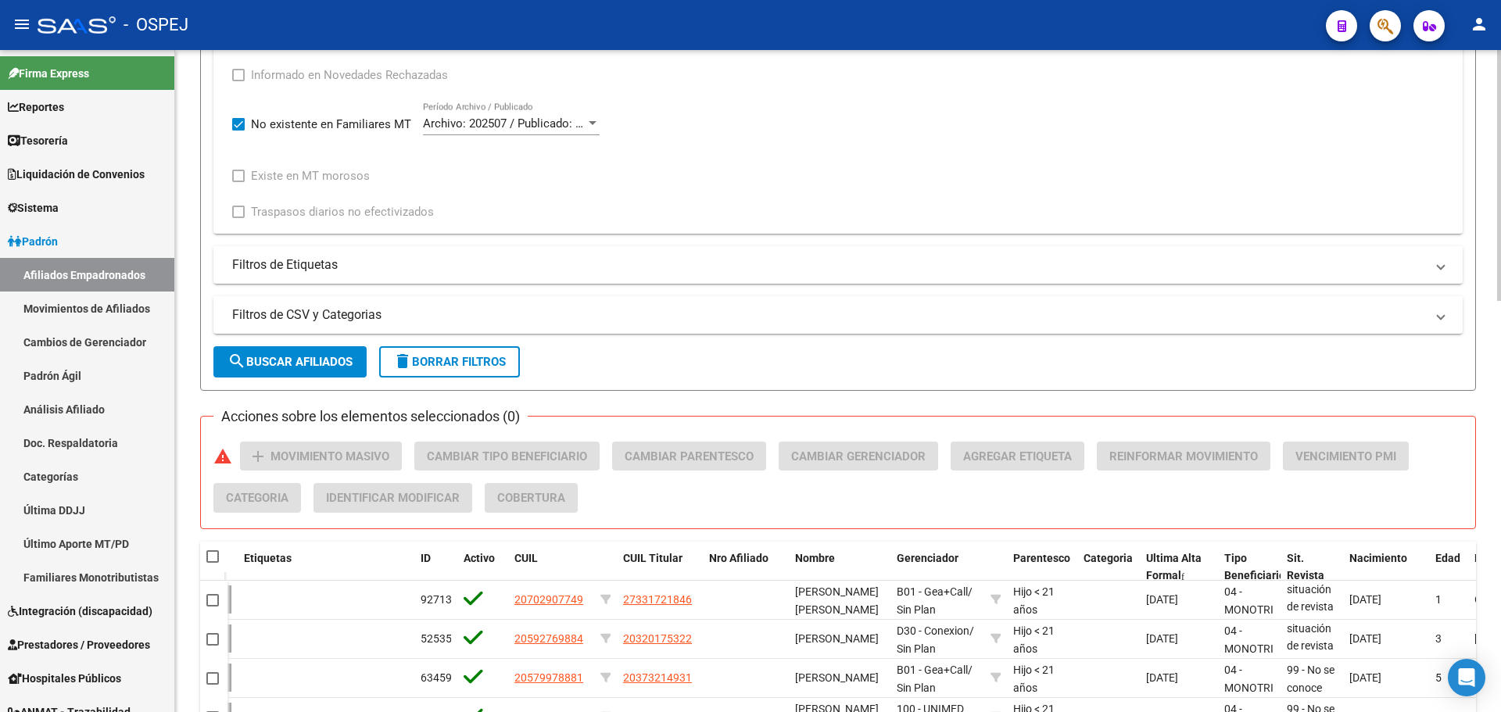
scroll to position [1087, 0]
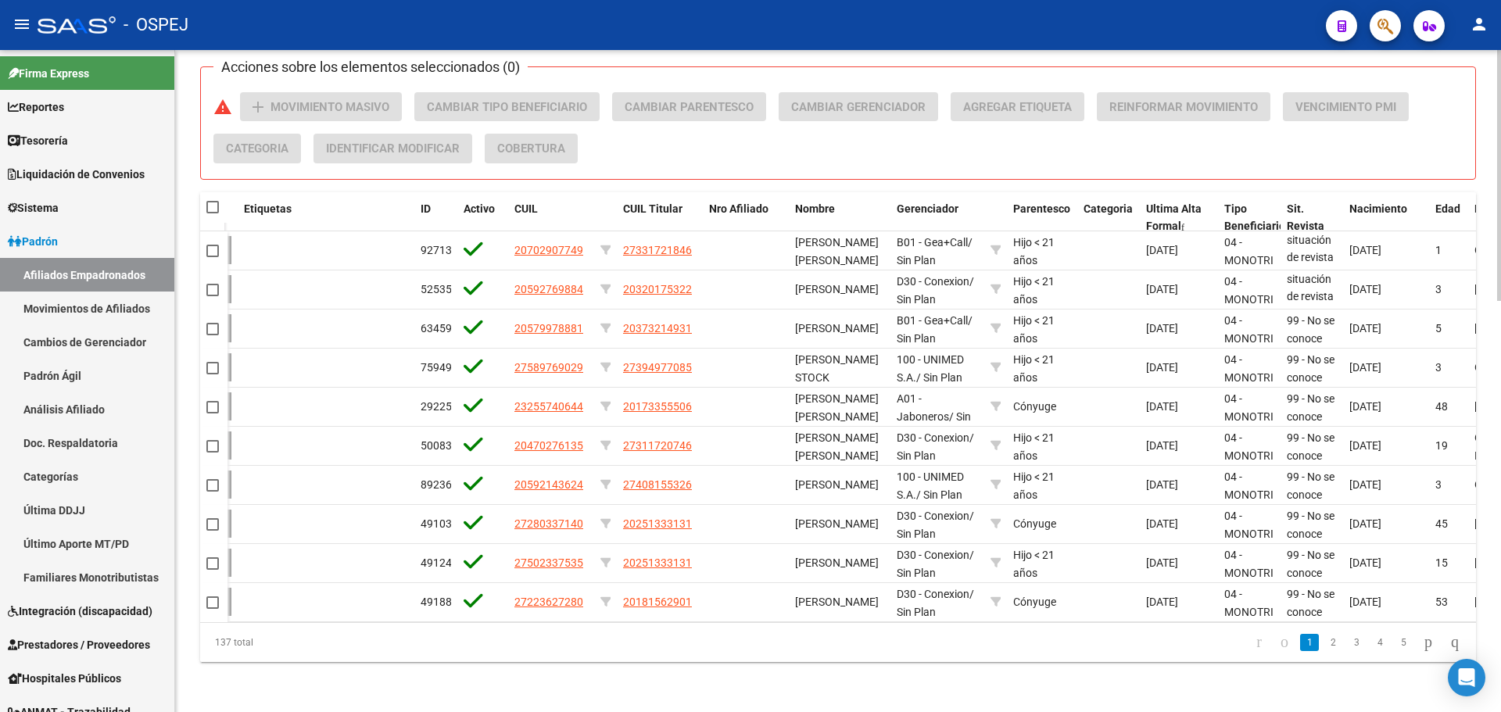
click at [215, 201] on span at bounding box center [212, 207] width 13 height 13
click at [213, 213] on input "checkbox" at bounding box center [212, 213] width 1 height 1
checkbox input "true"
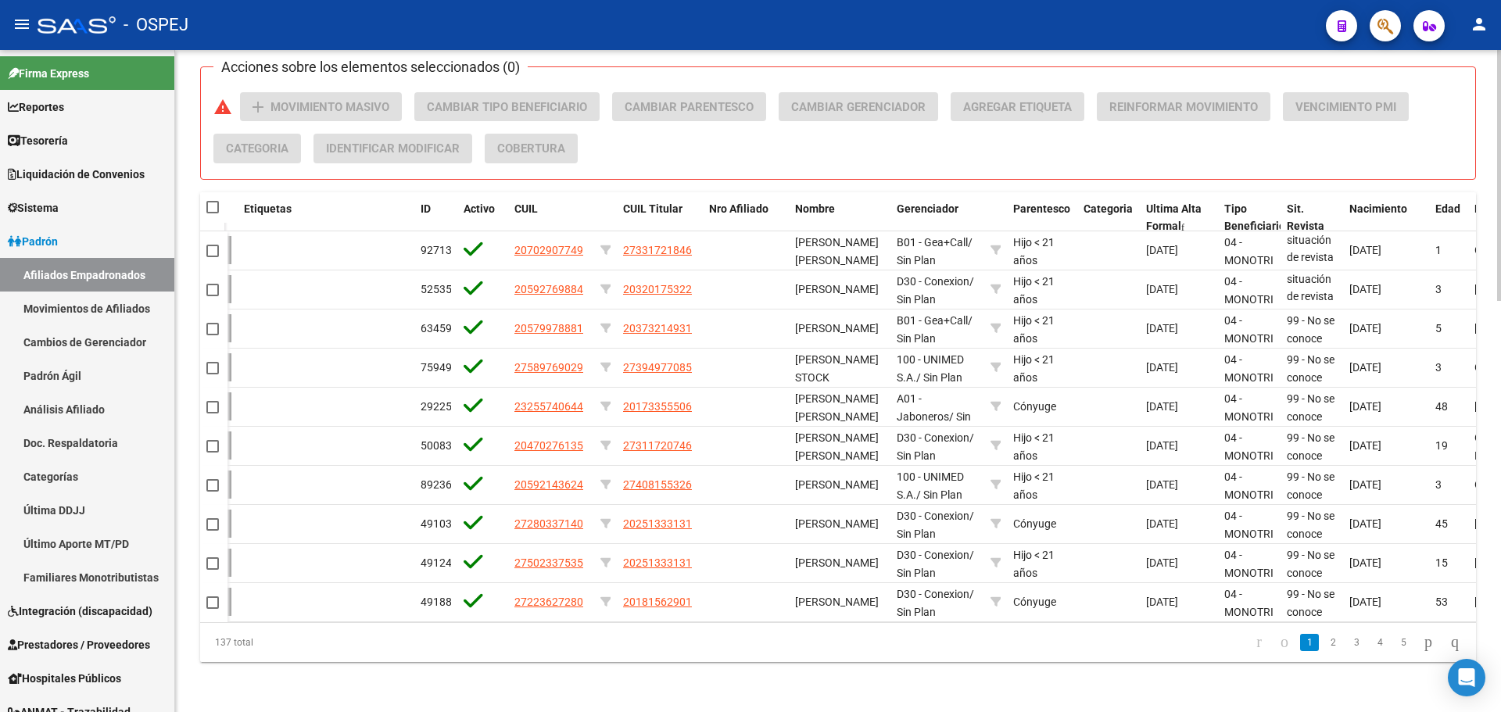
checkbox input "true"
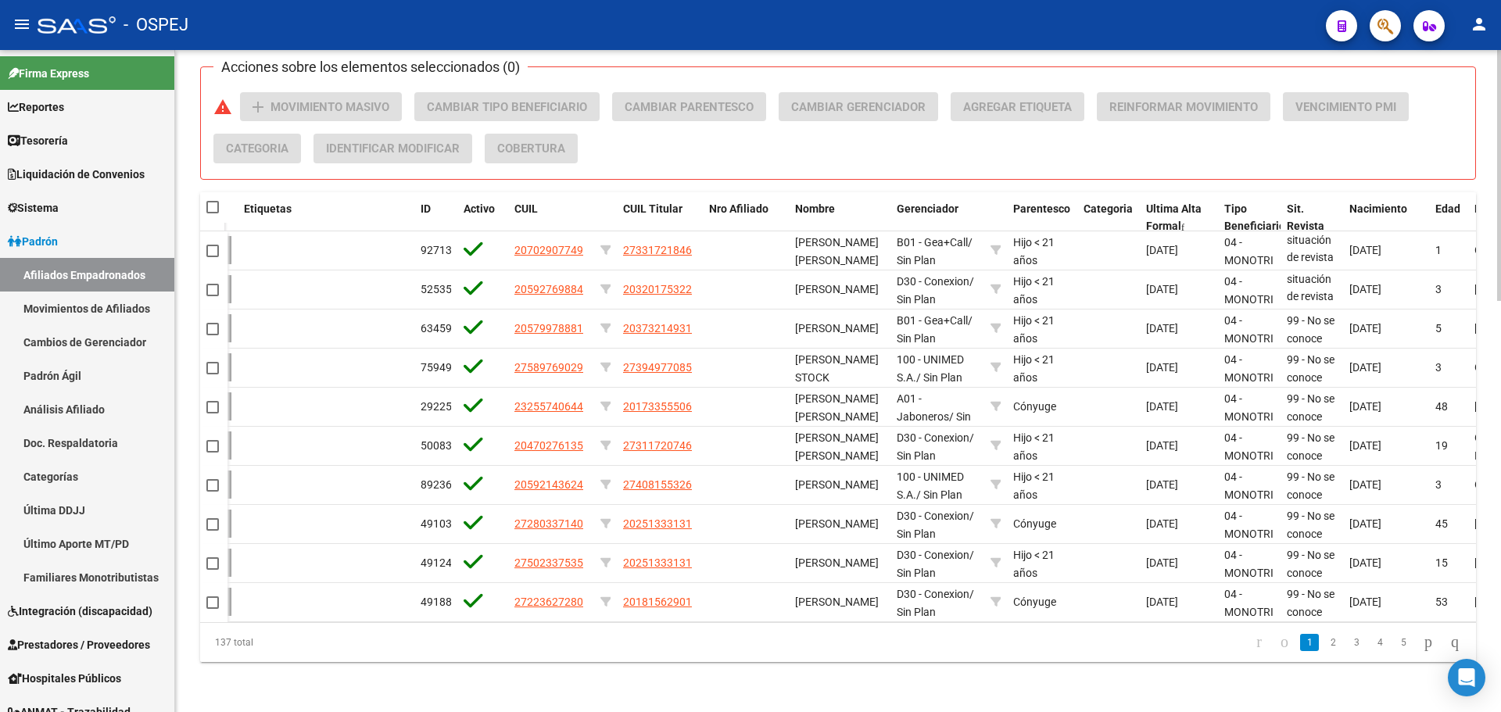
checkbox input "true"
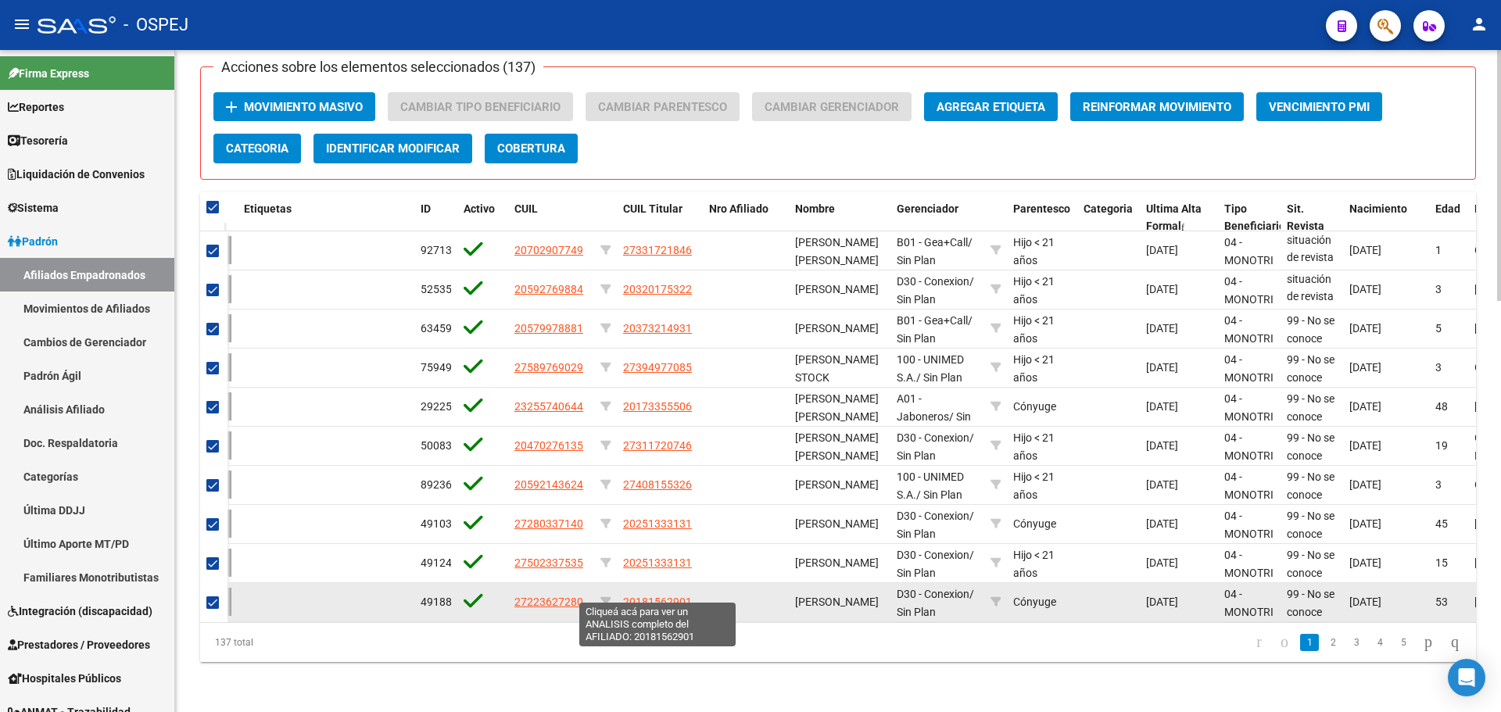
click at [647, 596] on span "20181562901" at bounding box center [657, 602] width 69 height 13
type textarea "20181562901"
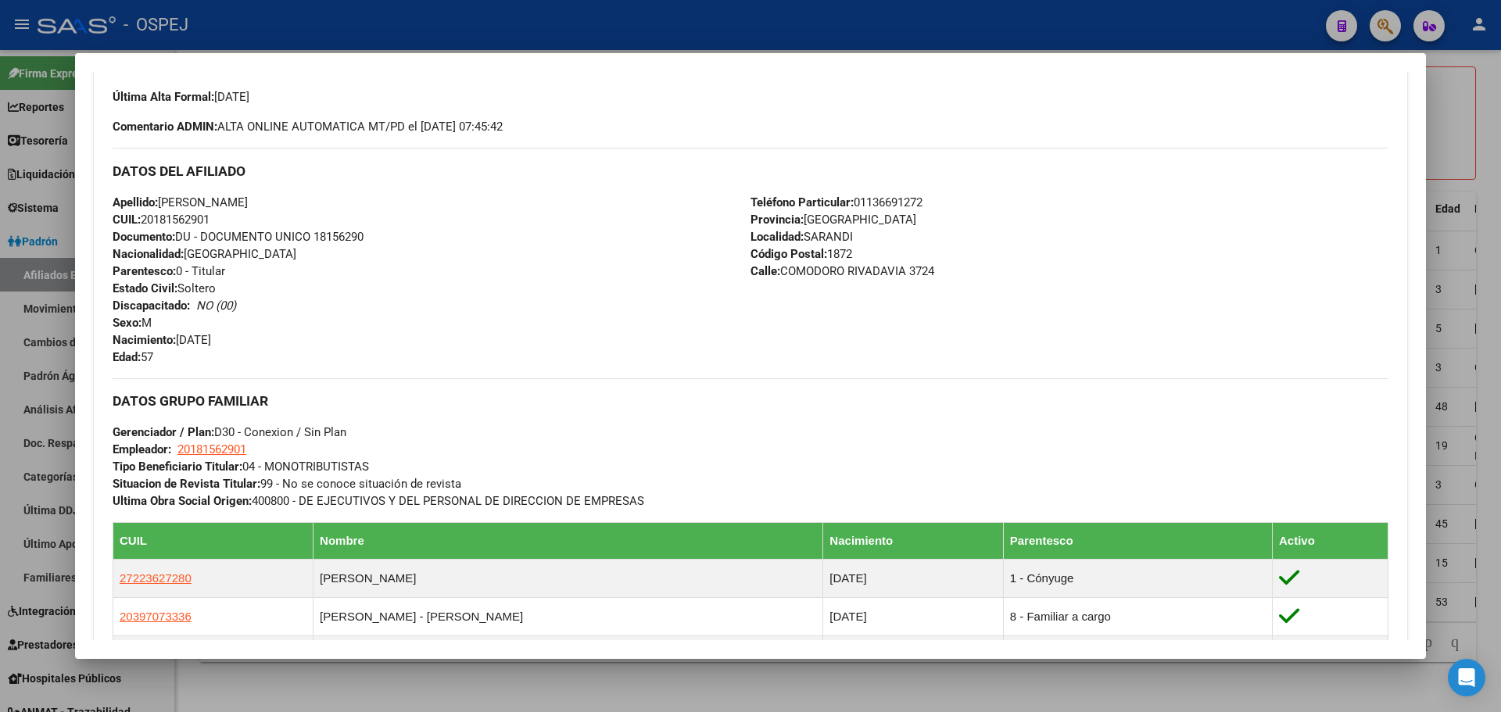
scroll to position [876, 0]
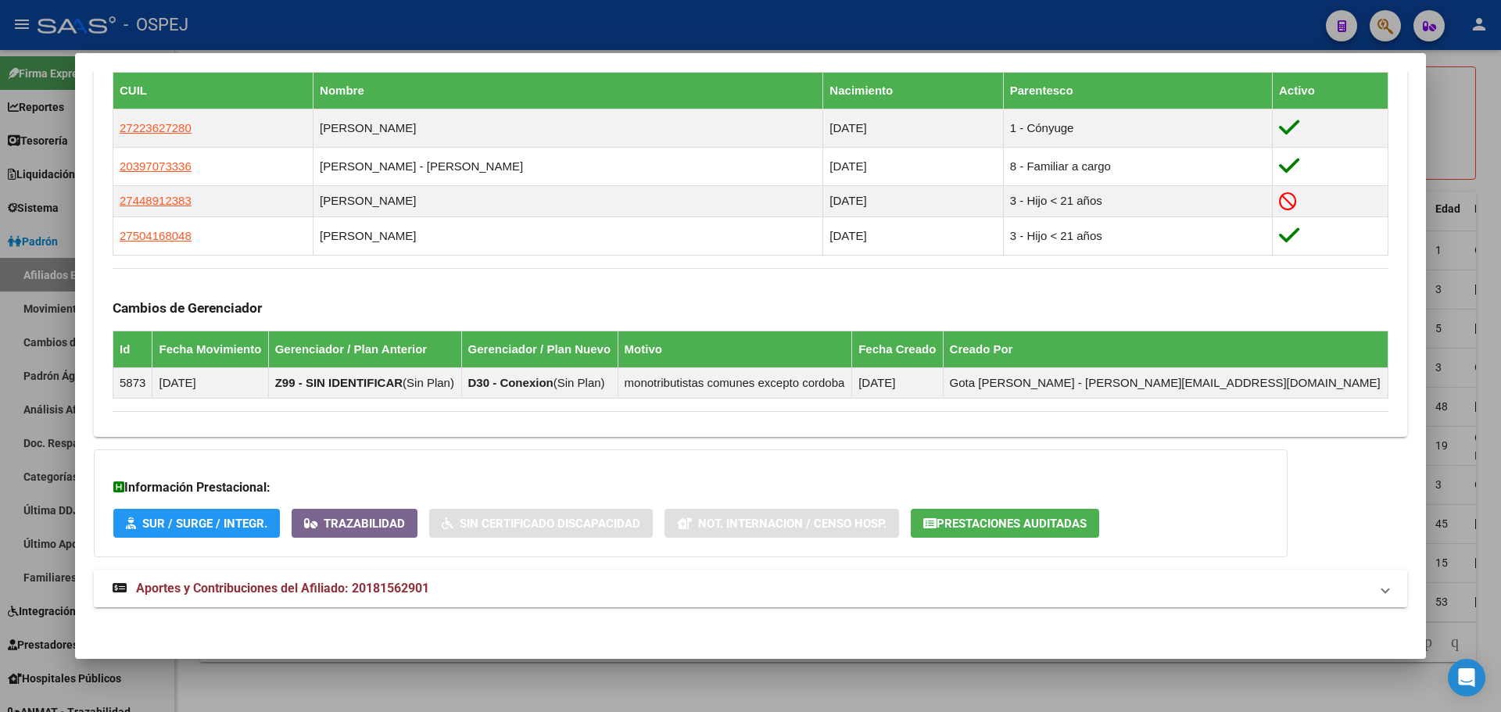
click at [357, 593] on strong "Aportes y Contribuciones del Afiliado: 20181562901" at bounding box center [271, 588] width 317 height 19
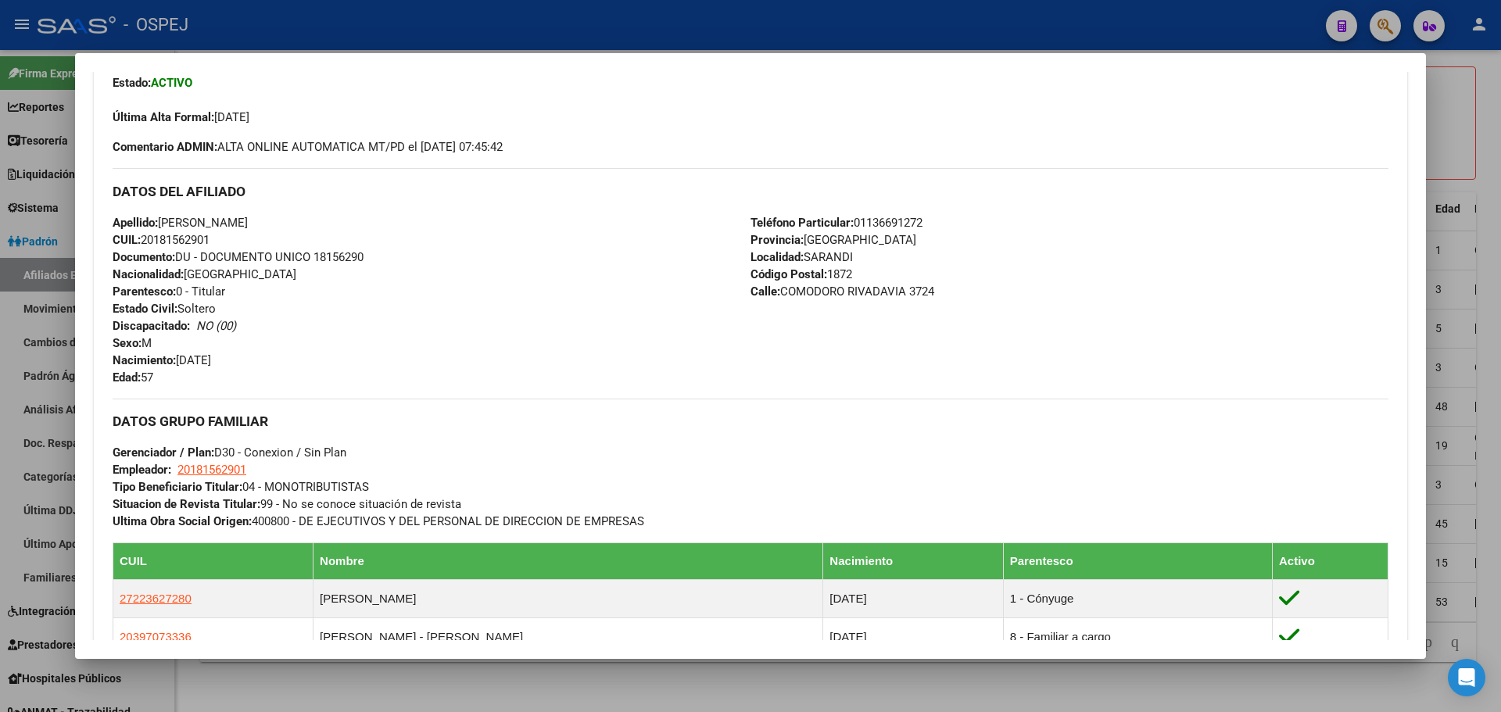
scroll to position [0, 0]
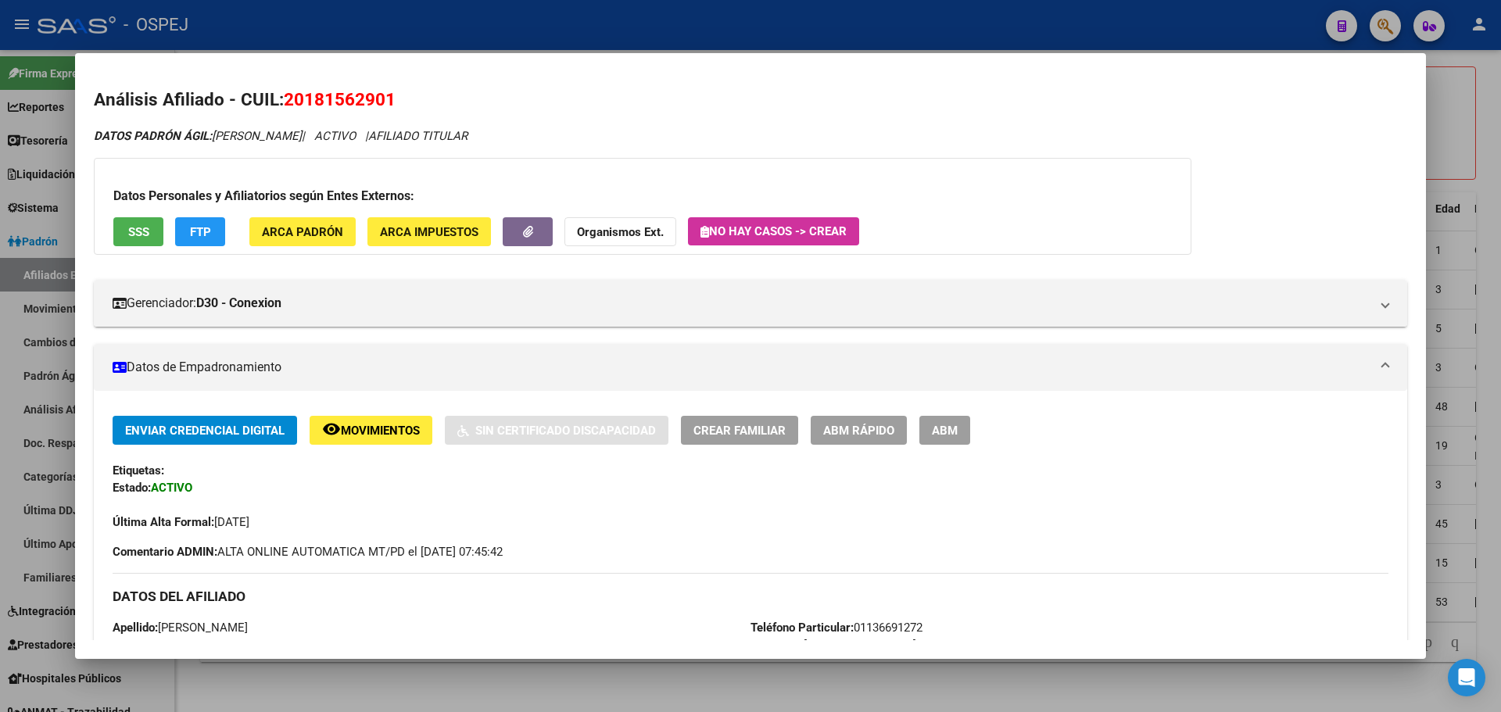
click at [626, 231] on strong "Organismos Ext." at bounding box center [620, 232] width 87 height 14
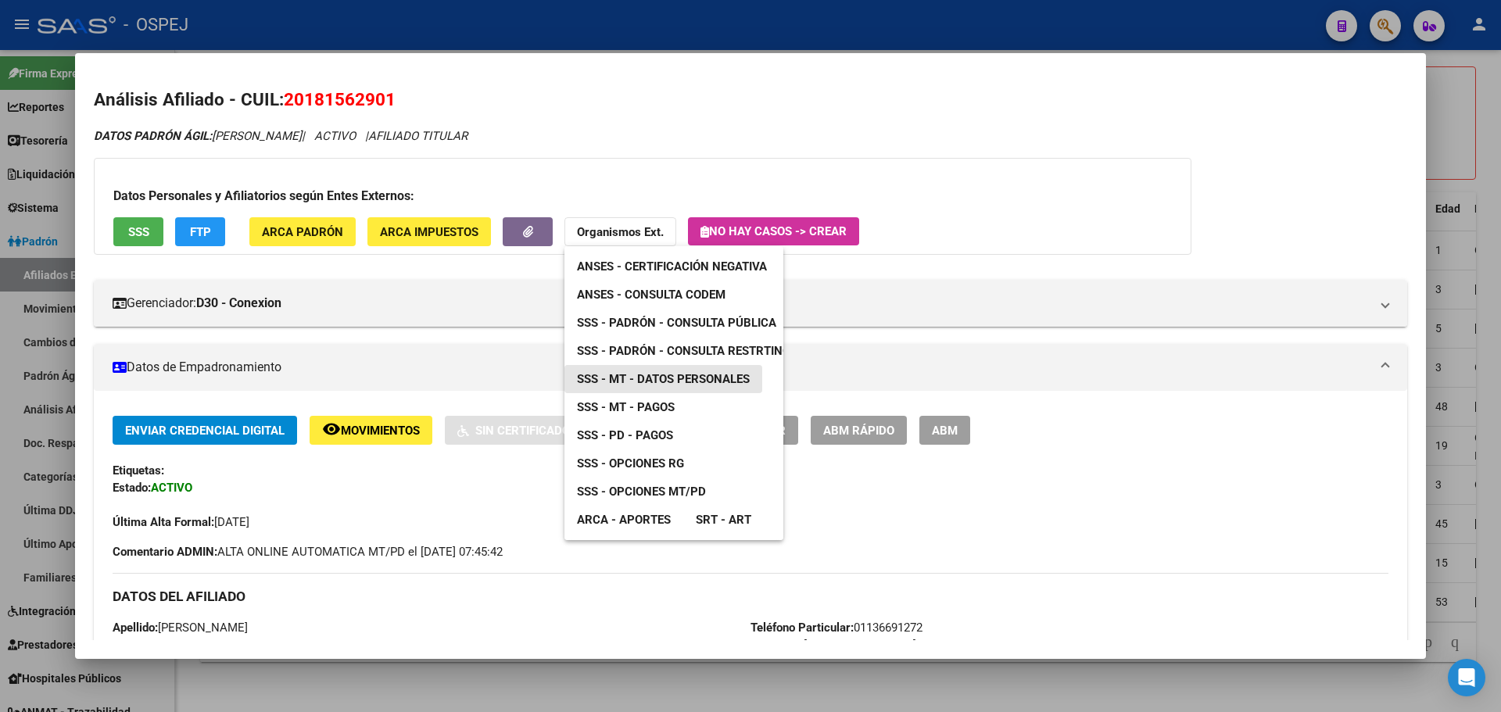
click at [667, 382] on span "SSS - MT - Datos Personales" at bounding box center [663, 379] width 173 height 14
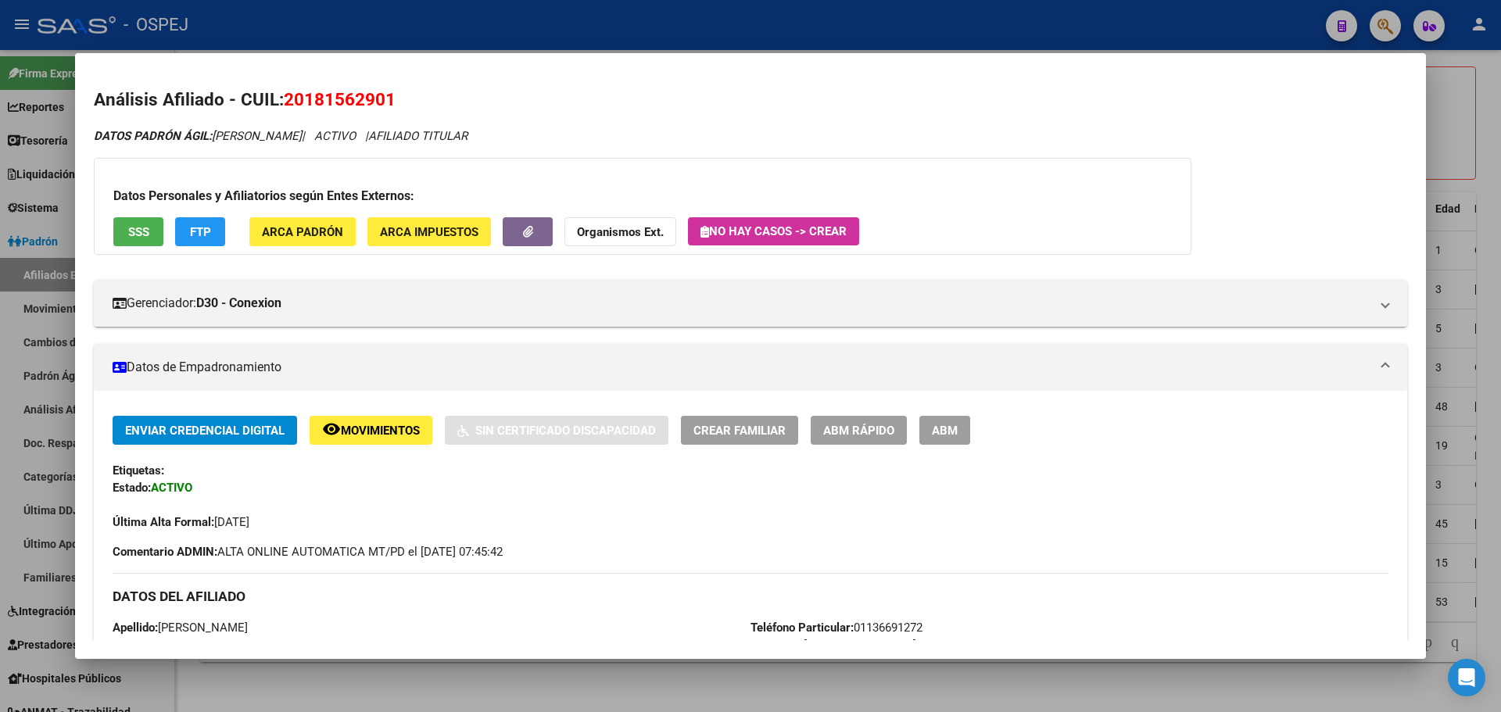
click at [579, 38] on div at bounding box center [750, 356] width 1501 height 712
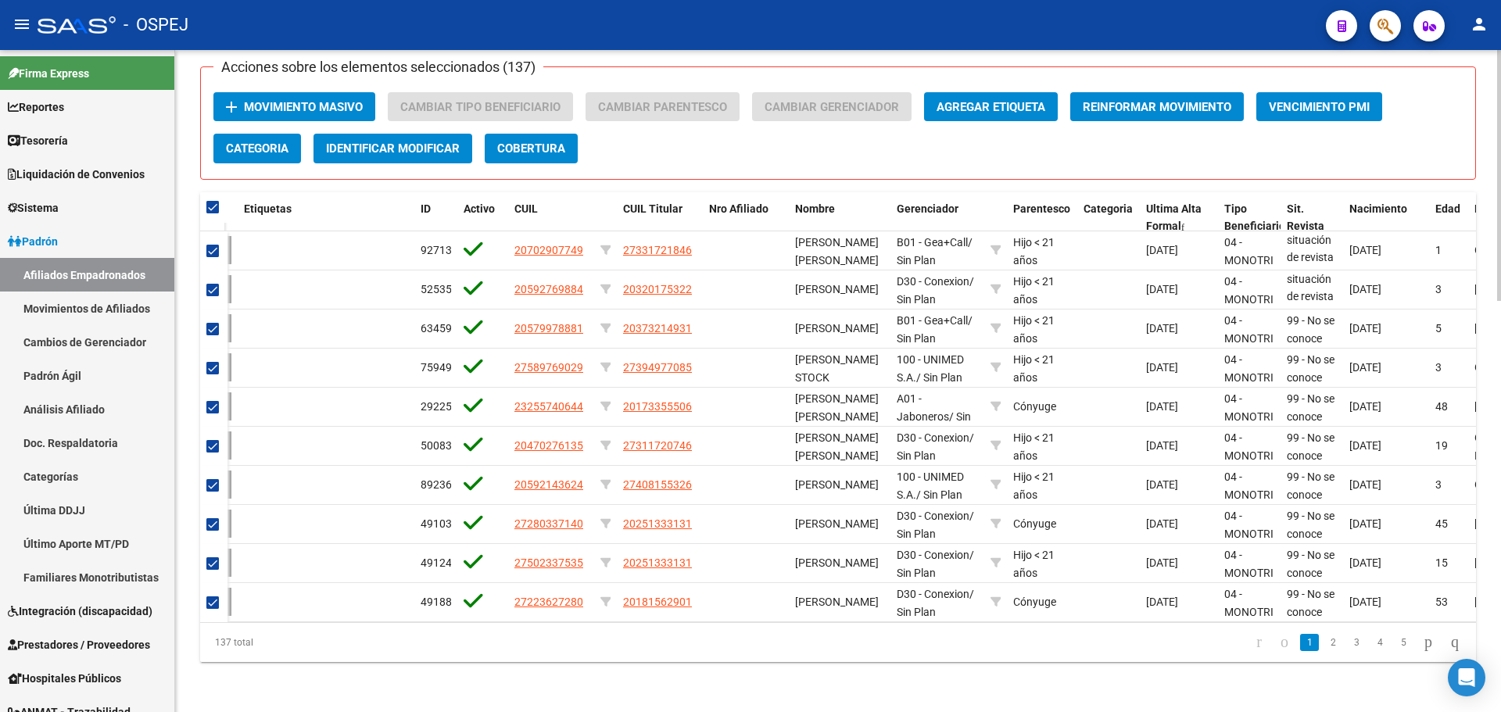
scroll to position [852, 0]
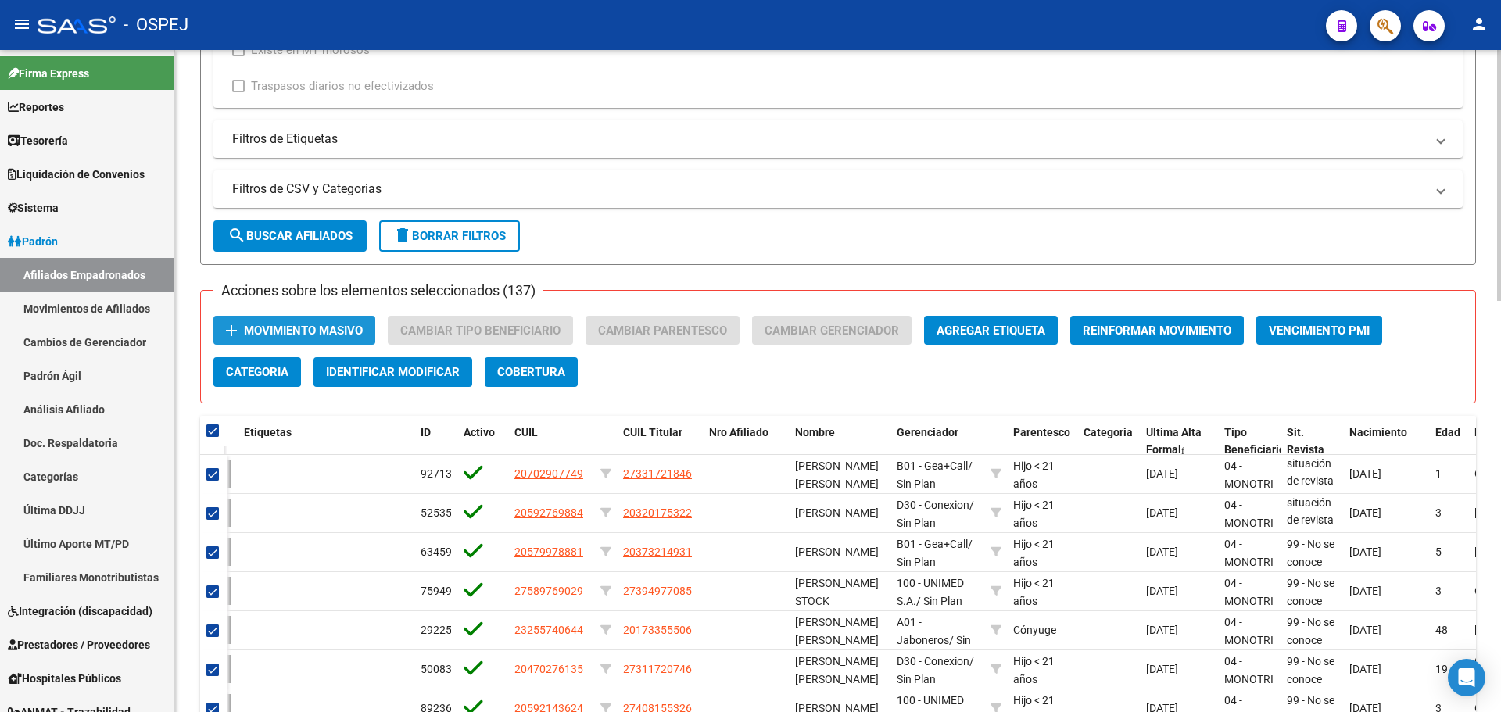
click at [308, 330] on span "Movimiento Masivo" at bounding box center [303, 331] width 119 height 14
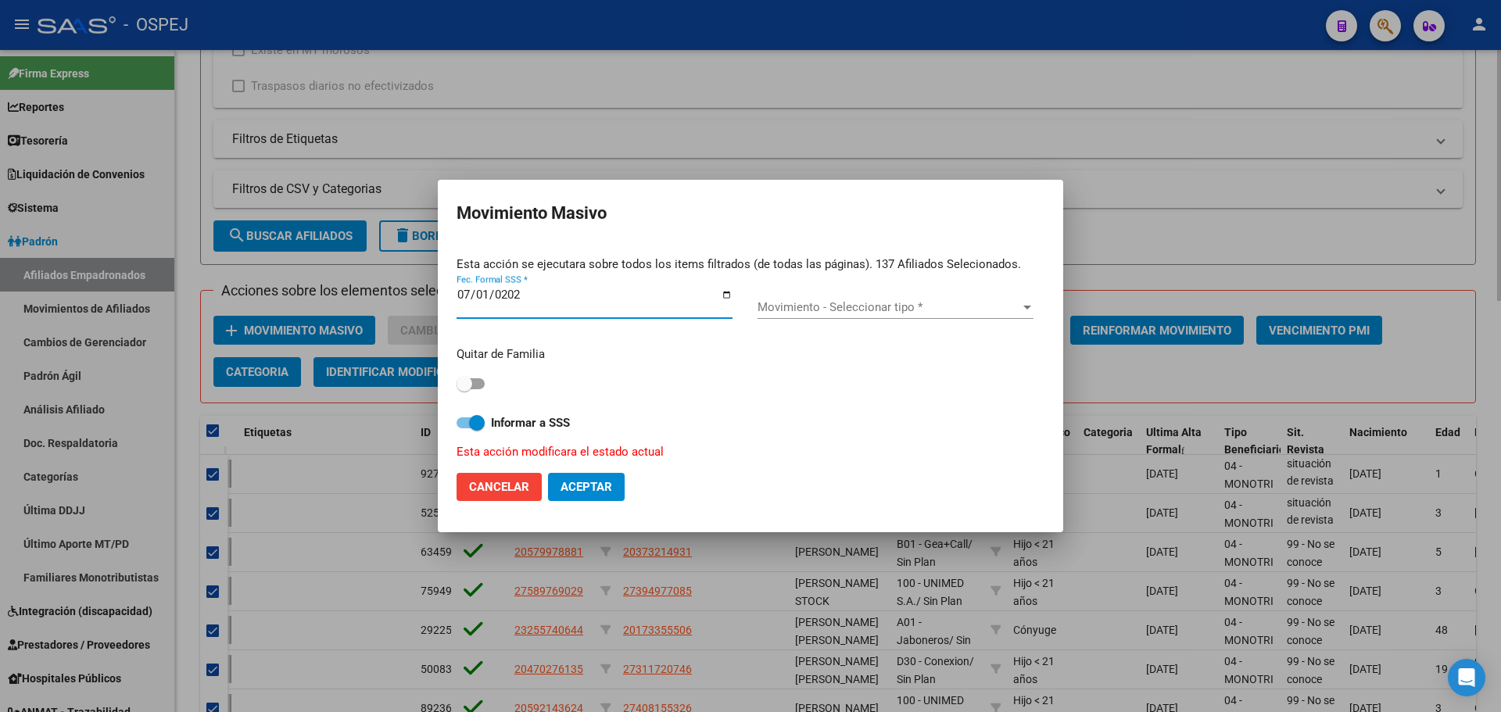
type input "2025-07-01"
click at [863, 305] on span "Movimiento - Seleccionar tipo *" at bounding box center [889, 307] width 262 height 14
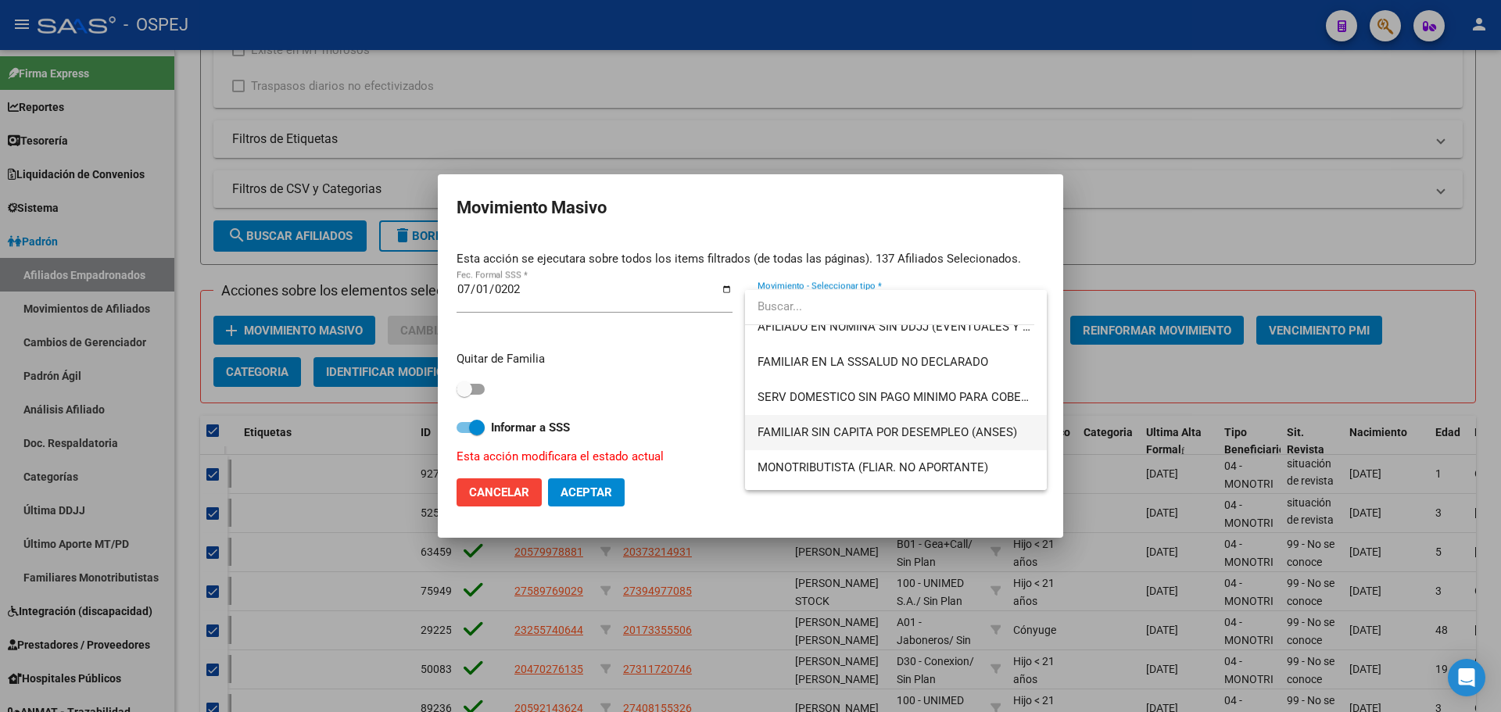
scroll to position [938, 0]
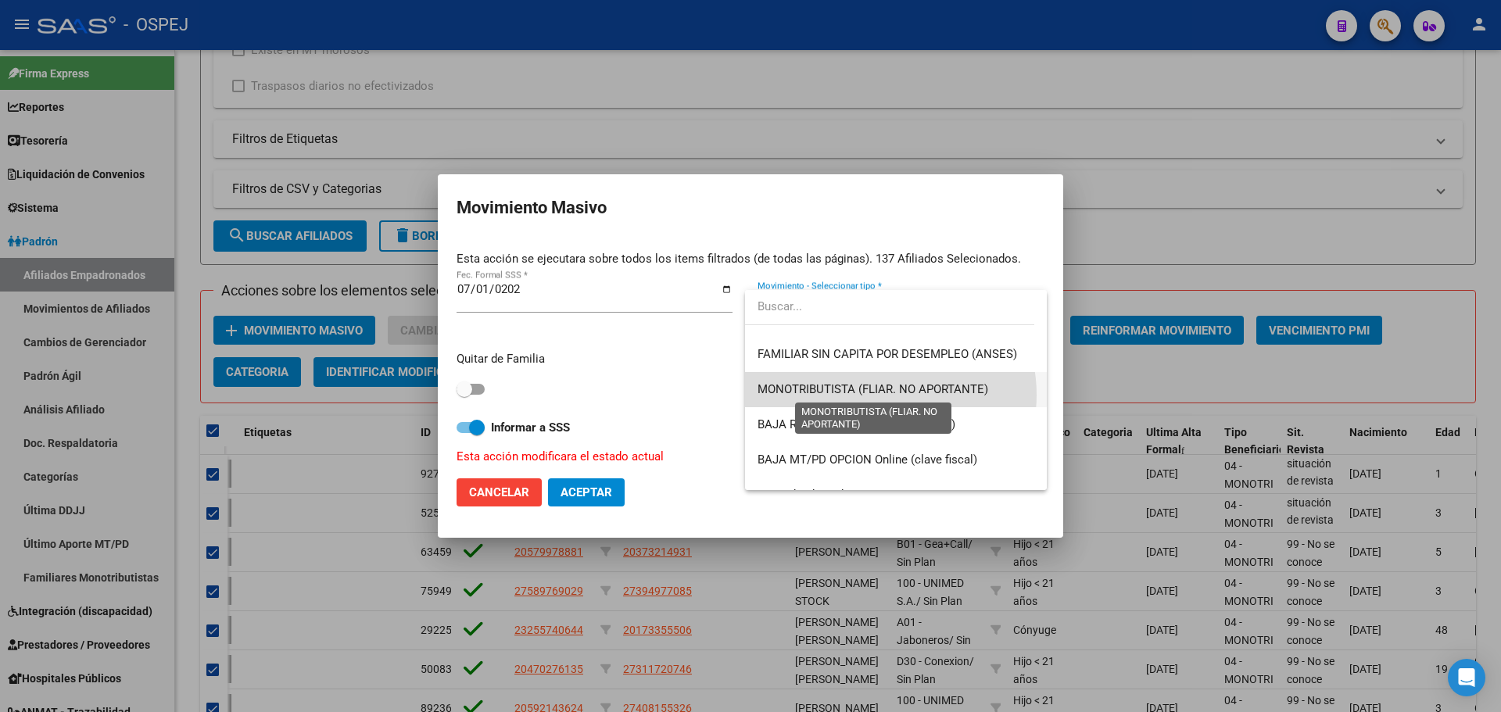
click at [880, 394] on span "MONOTRIBUTISTA (FLIAR. NO APORTANTE)" at bounding box center [873, 389] width 231 height 14
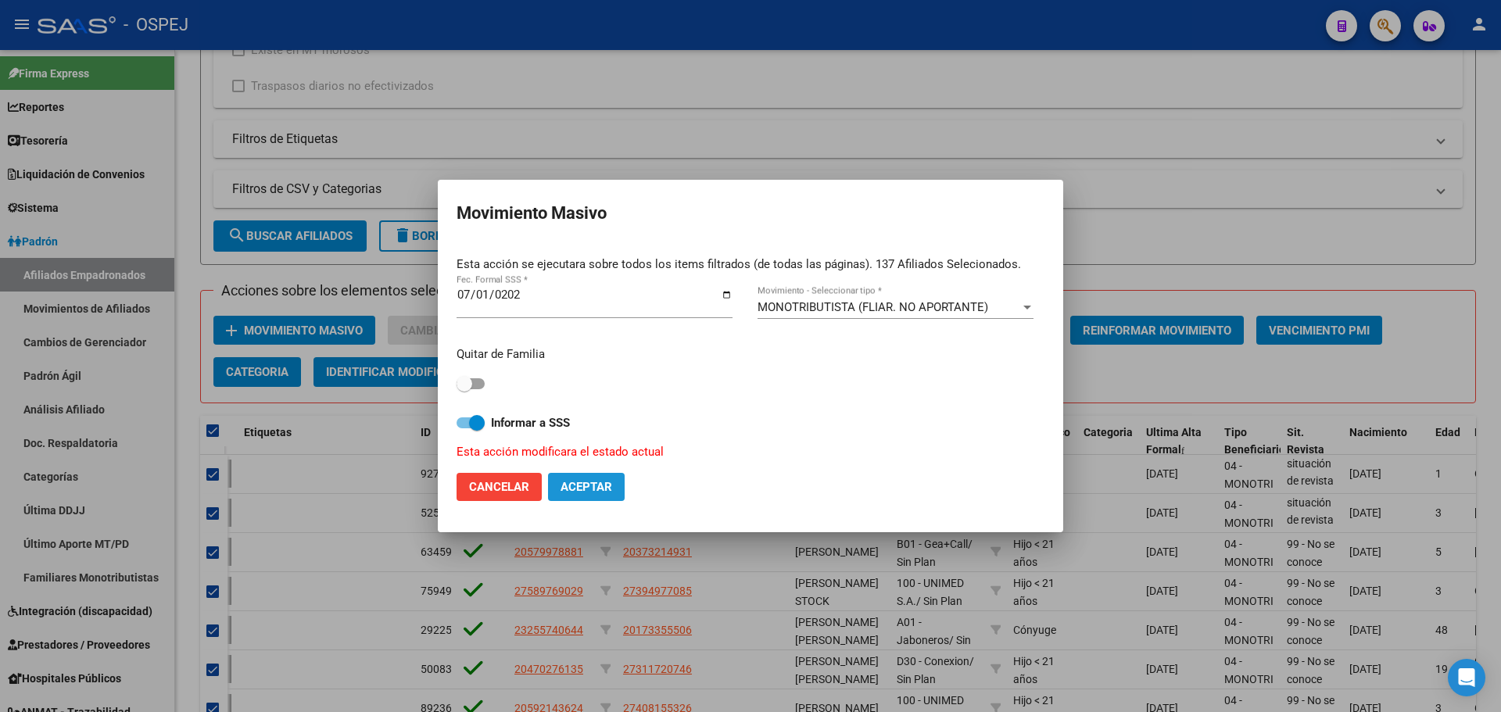
click at [584, 488] on span "Aceptar" at bounding box center [587, 487] width 52 height 14
checkbox input "false"
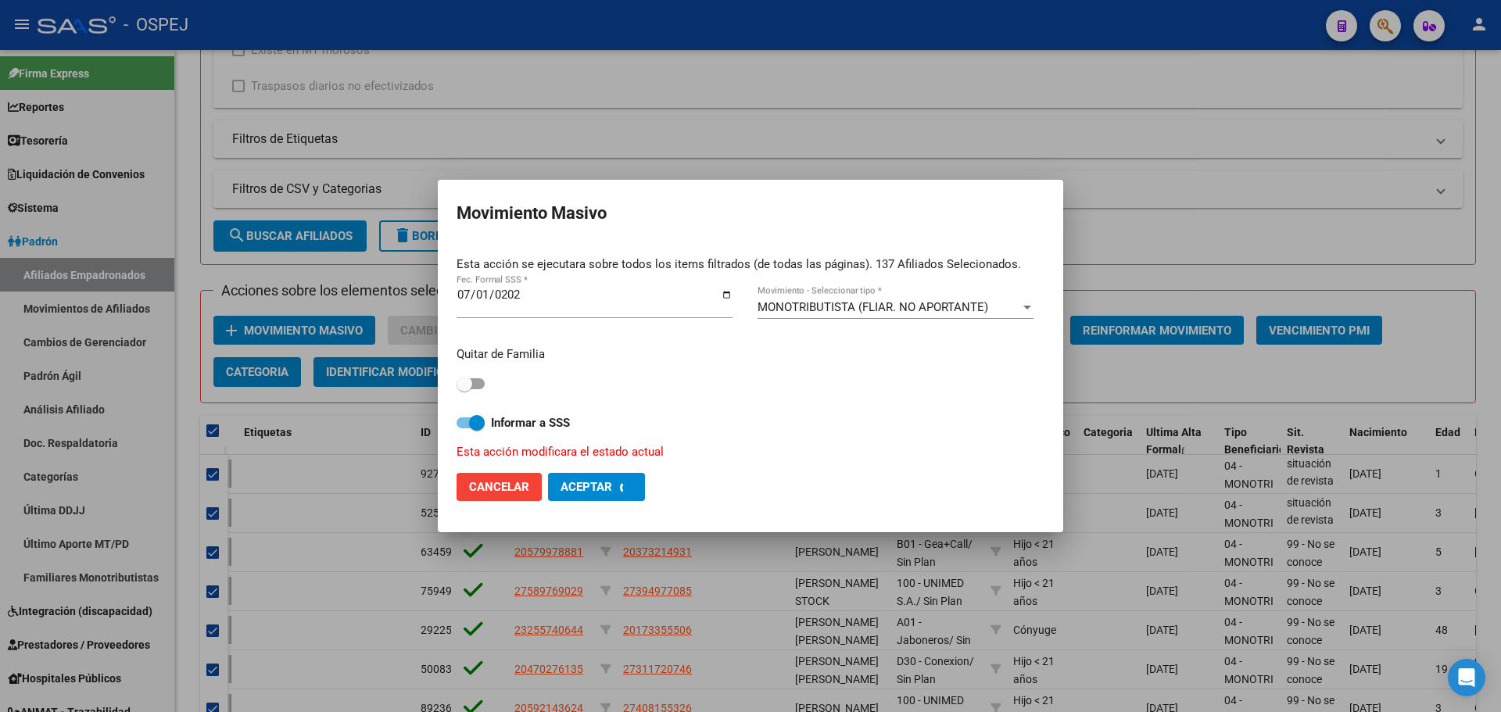
checkbox input "false"
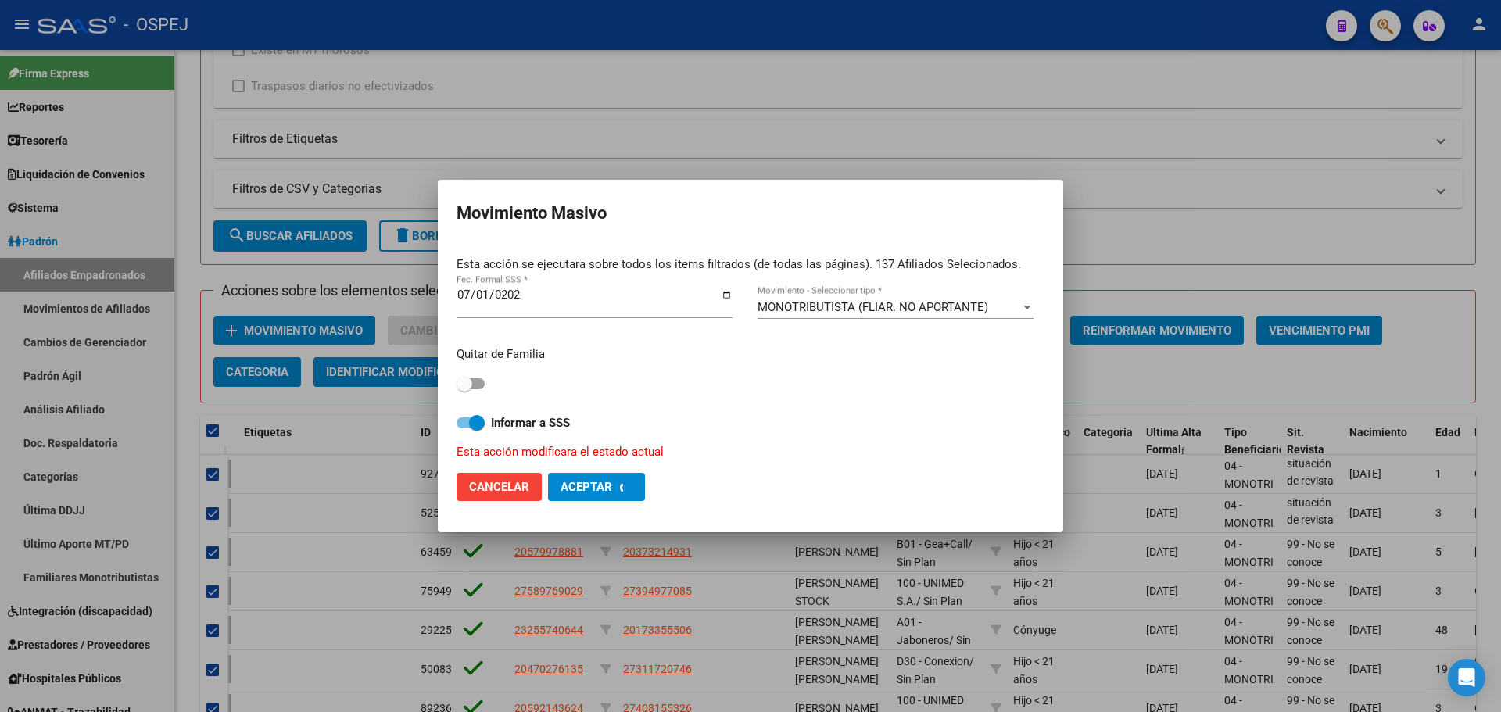
checkbox input "false"
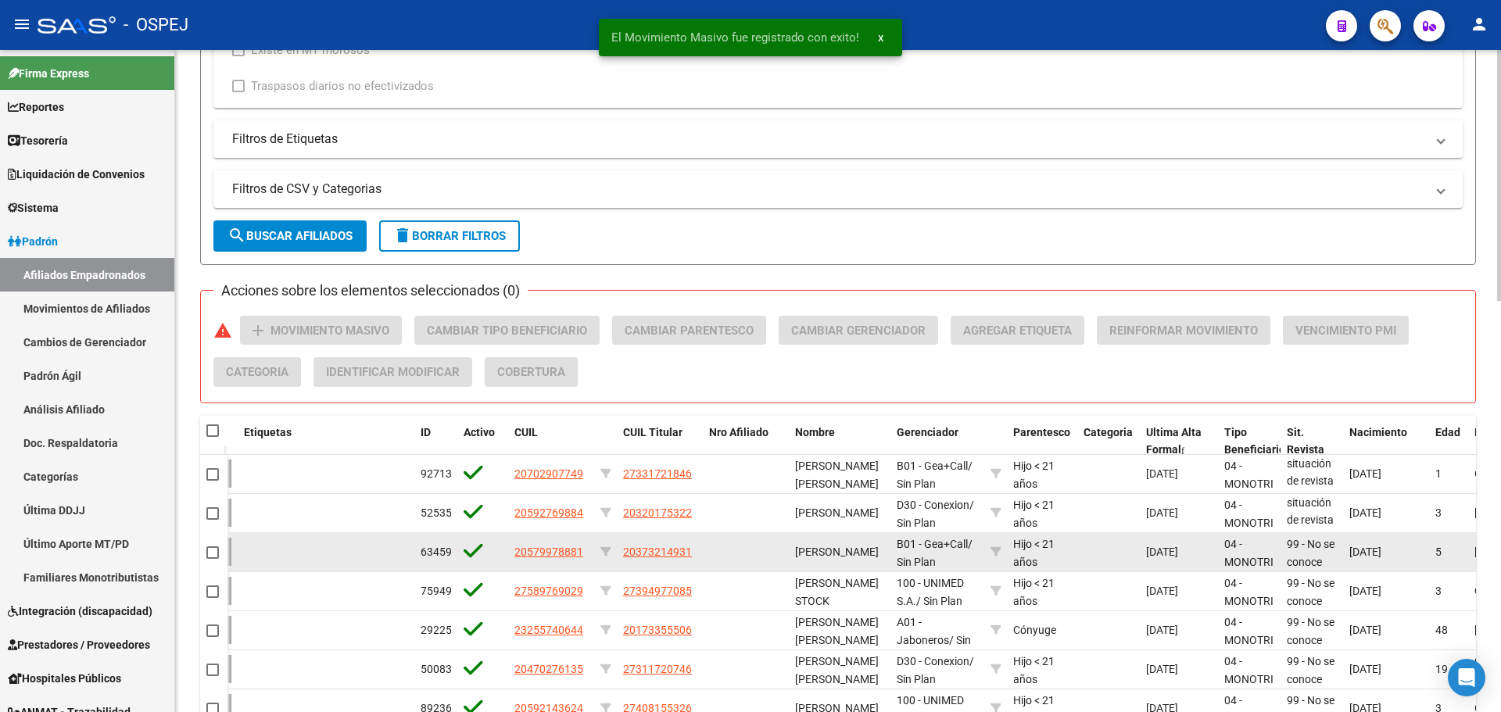
scroll to position [1009, 0]
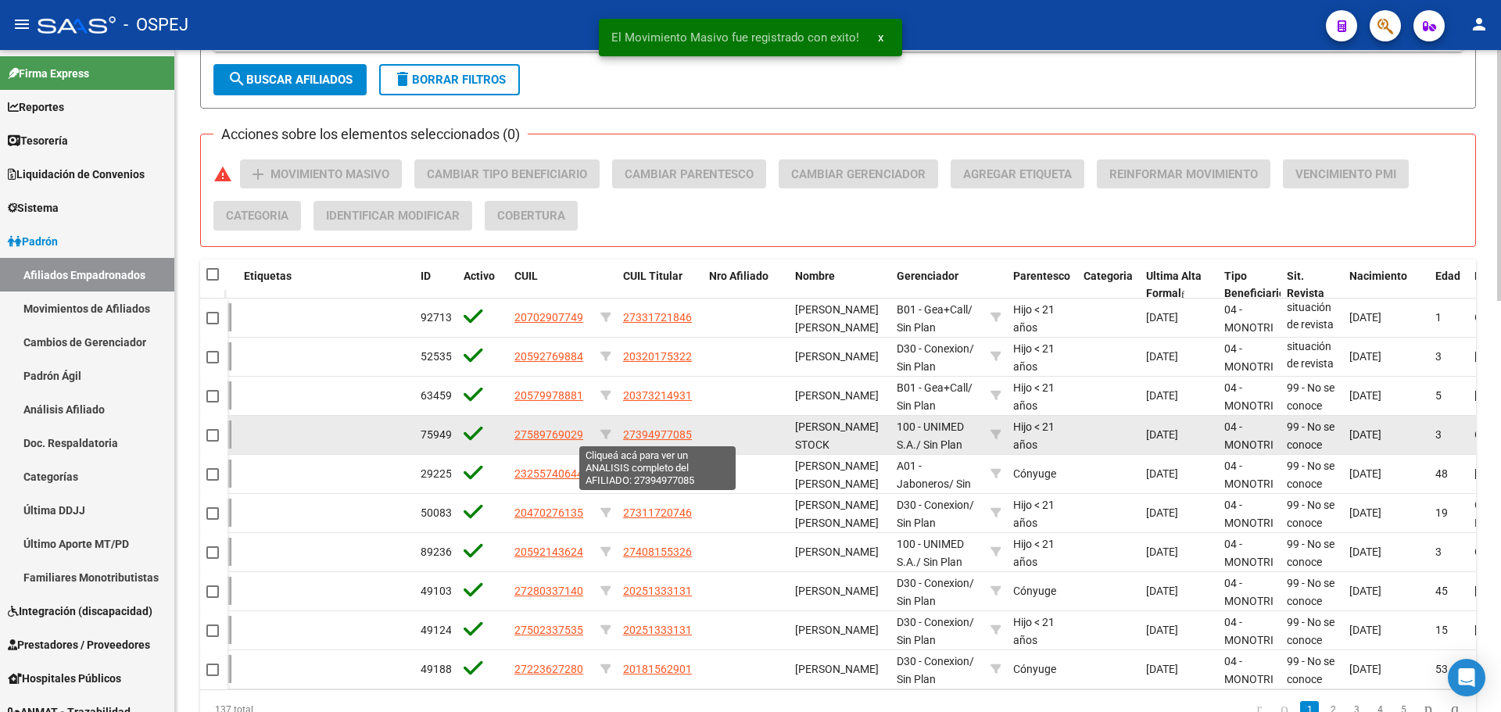
click at [657, 432] on span "27394977085" at bounding box center [657, 434] width 69 height 13
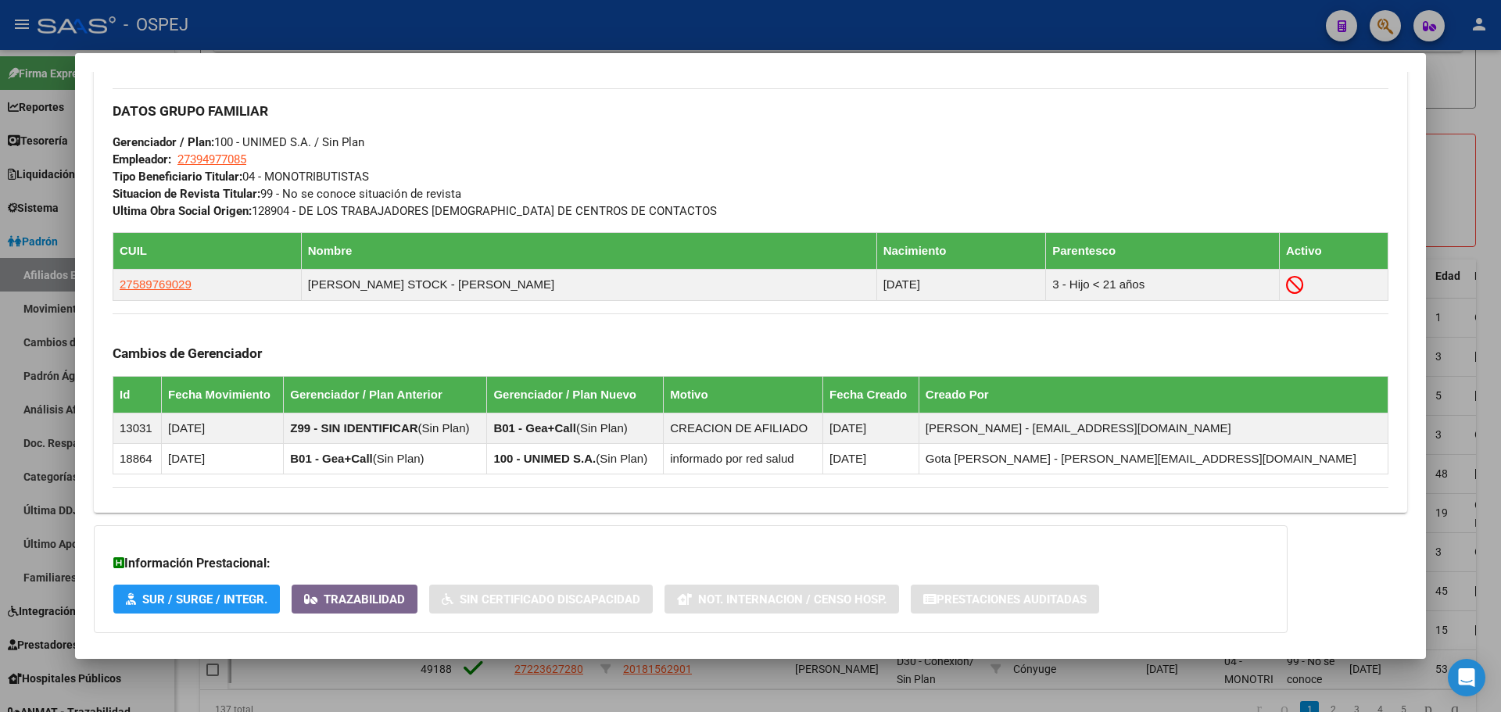
scroll to position [828, 0]
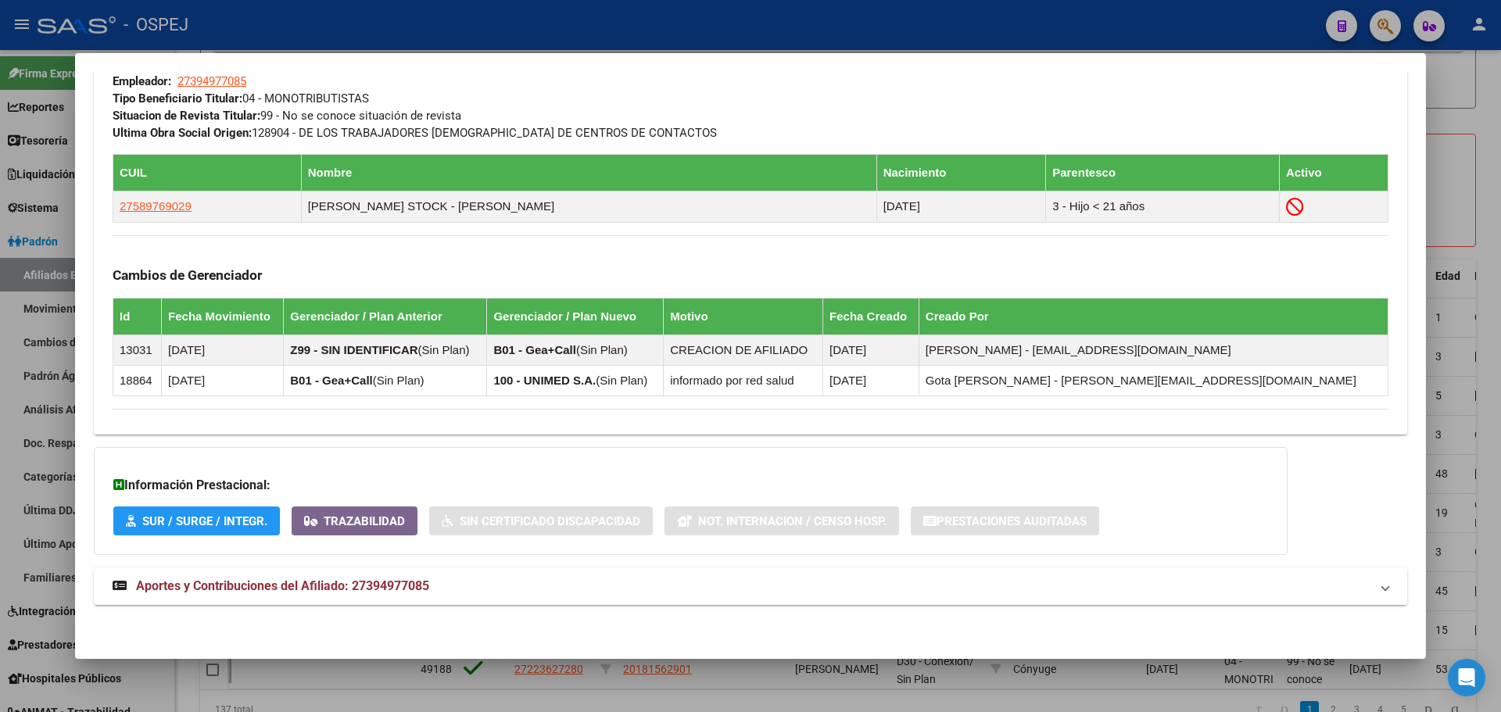
drag, startPoint x: 350, startPoint y: 608, endPoint x: 357, endPoint y: 592, distance: 18.2
click at [358, 589] on span "Aportes y Contribuciones del Afiliado: 27394977085" at bounding box center [282, 586] width 293 height 15
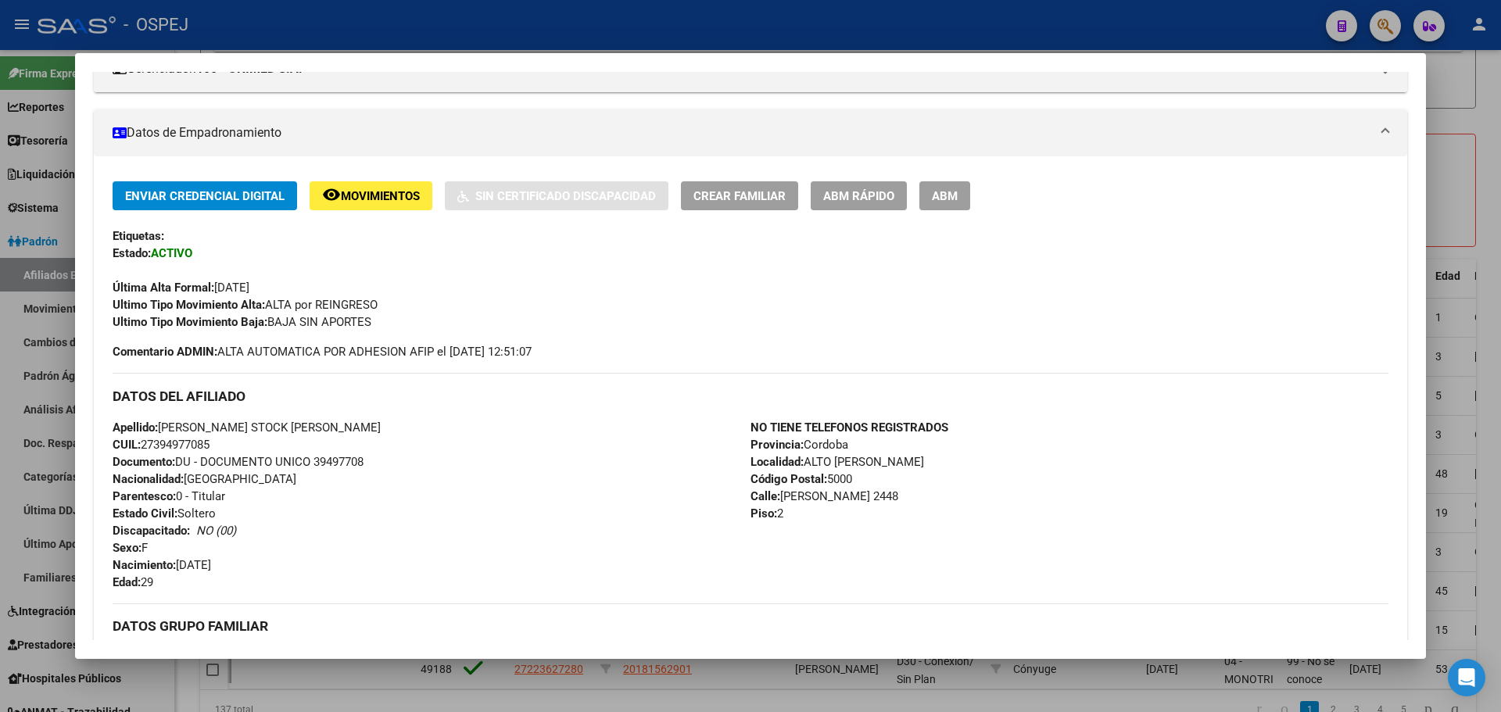
scroll to position [0, 0]
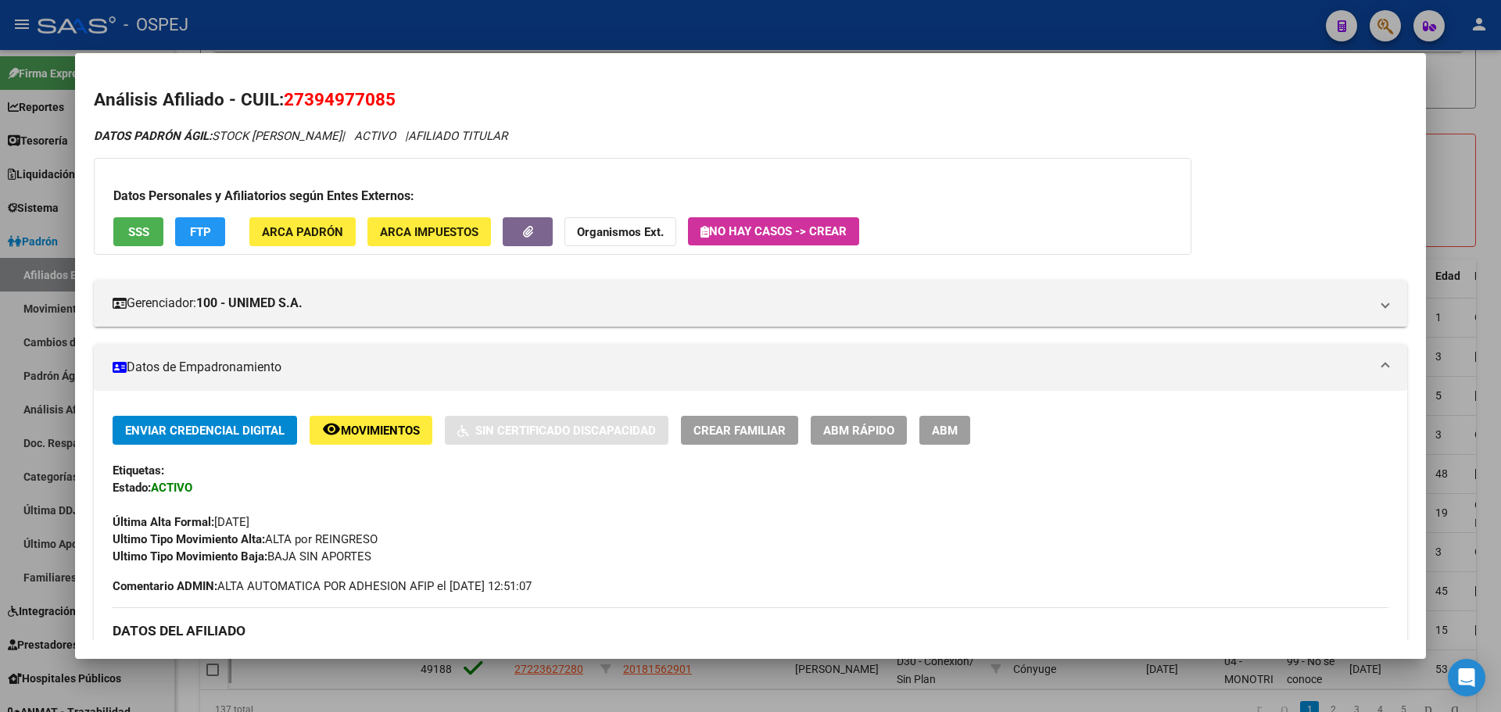
click at [618, 31] on div at bounding box center [750, 356] width 1501 height 712
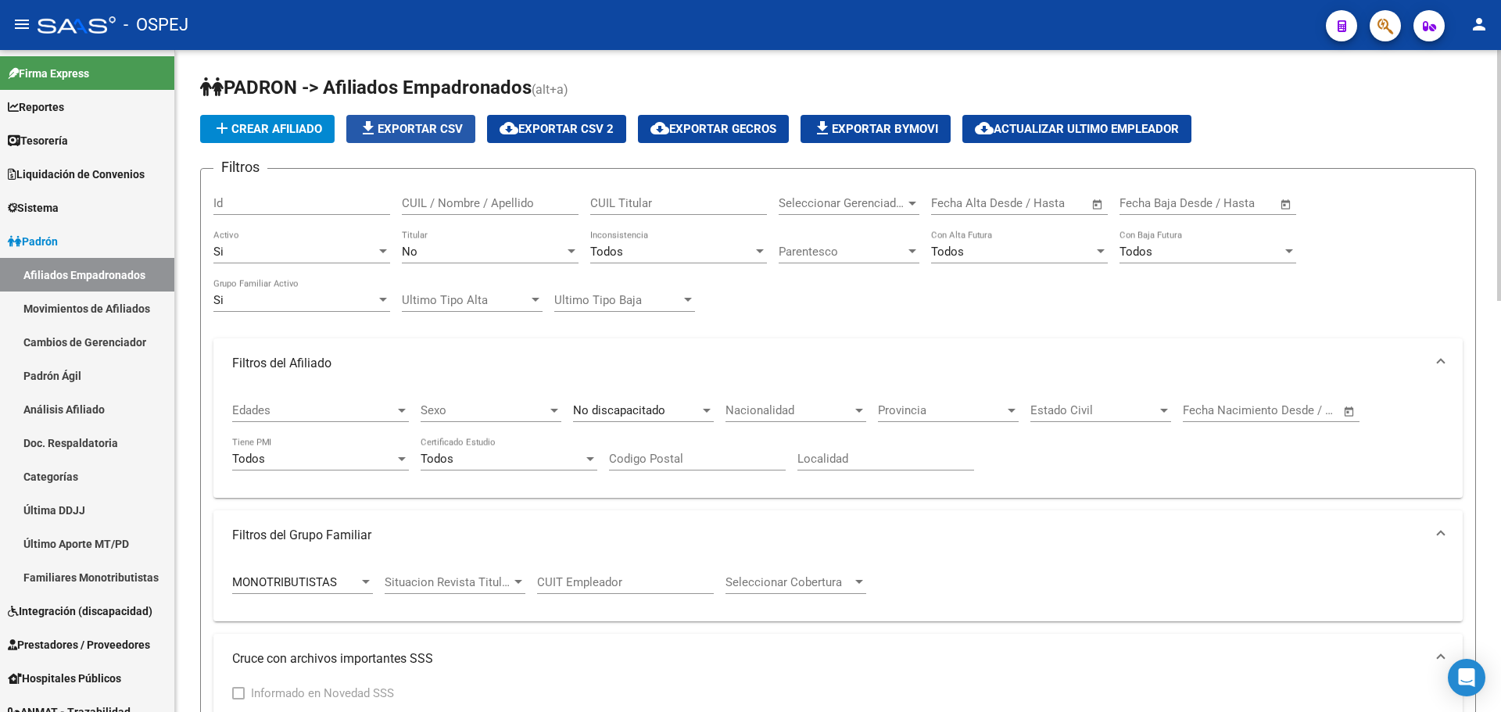
click at [444, 130] on span "file_download Exportar CSV" at bounding box center [411, 129] width 104 height 14
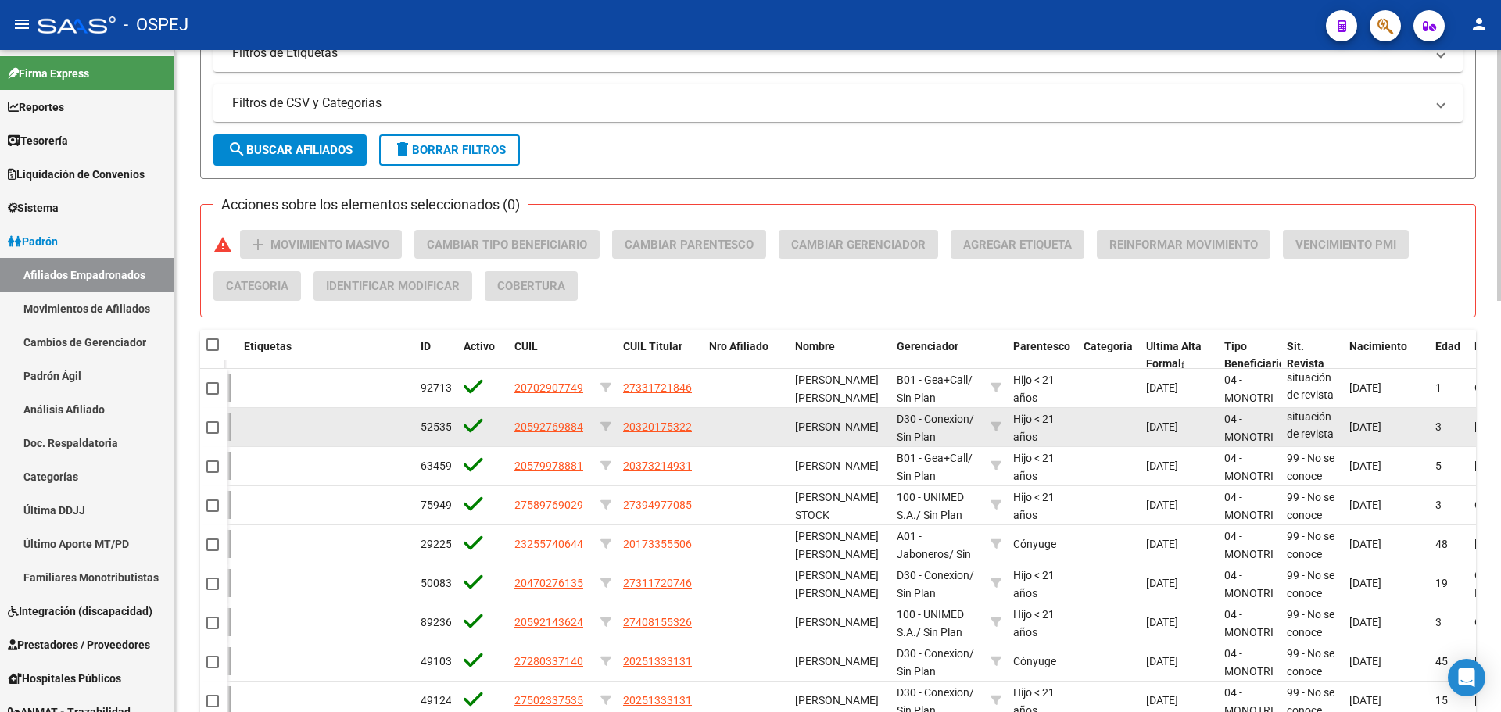
scroll to position [1087, 0]
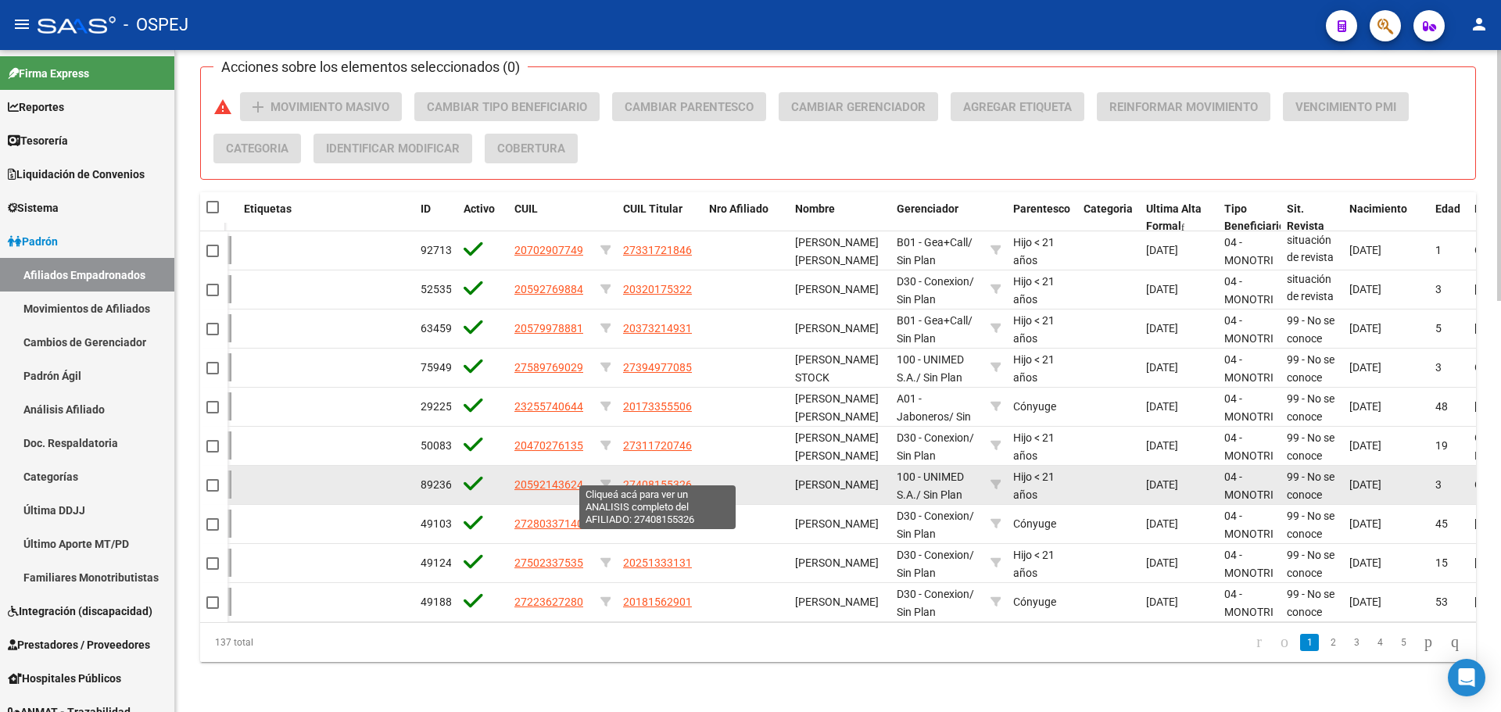
click at [654, 479] on span "27408155326" at bounding box center [657, 485] width 69 height 13
type textarea "27408155326"
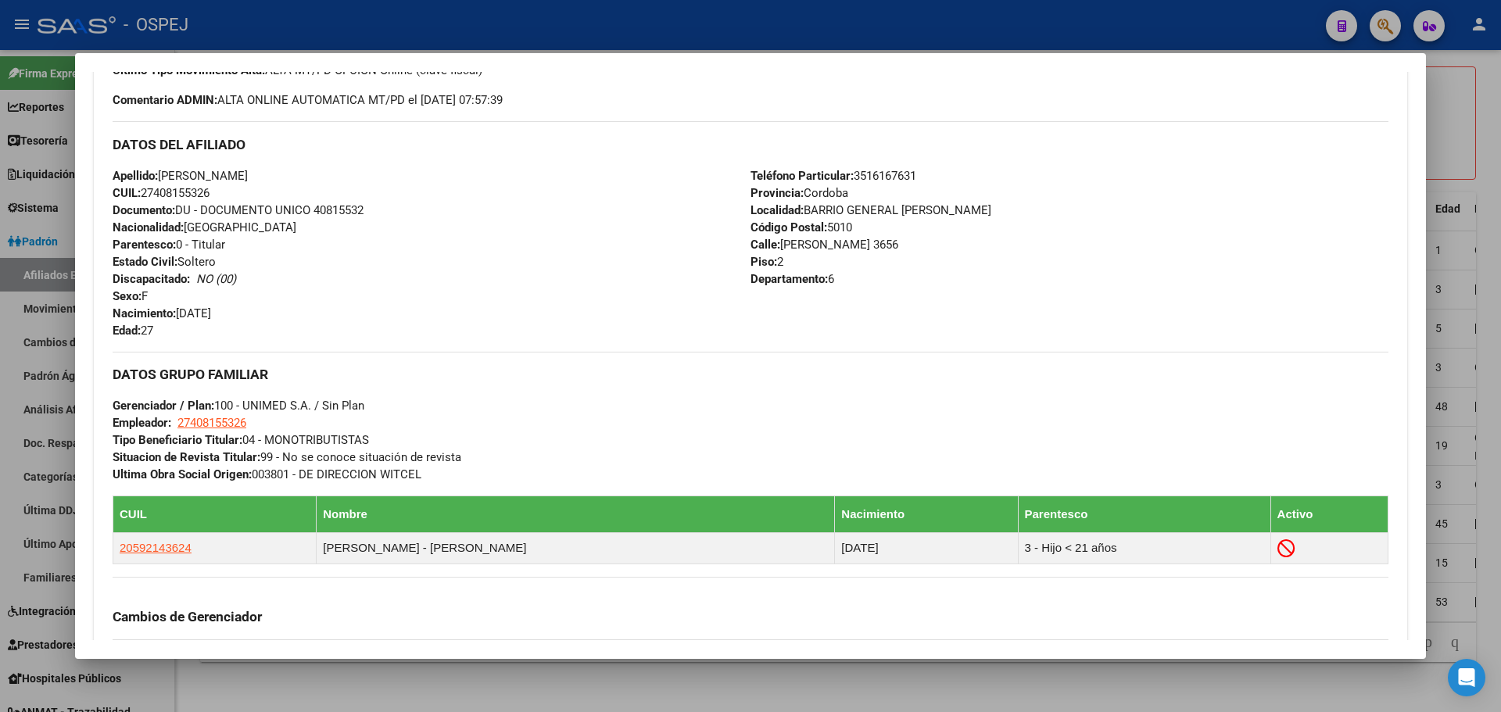
scroll to position [782, 0]
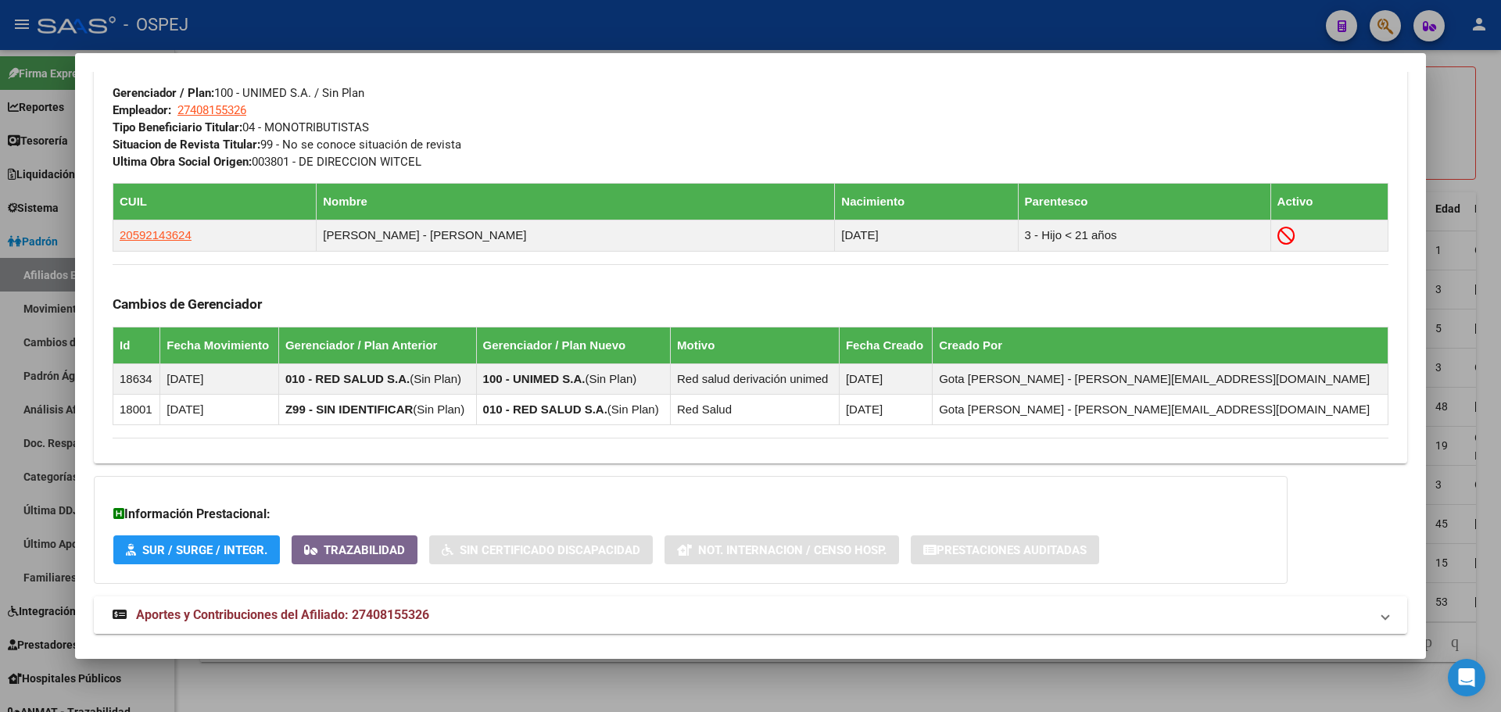
click at [350, 601] on mat-expansion-panel-header "Aportes y Contribuciones del Afiliado: 27408155326" at bounding box center [751, 616] width 1314 height 38
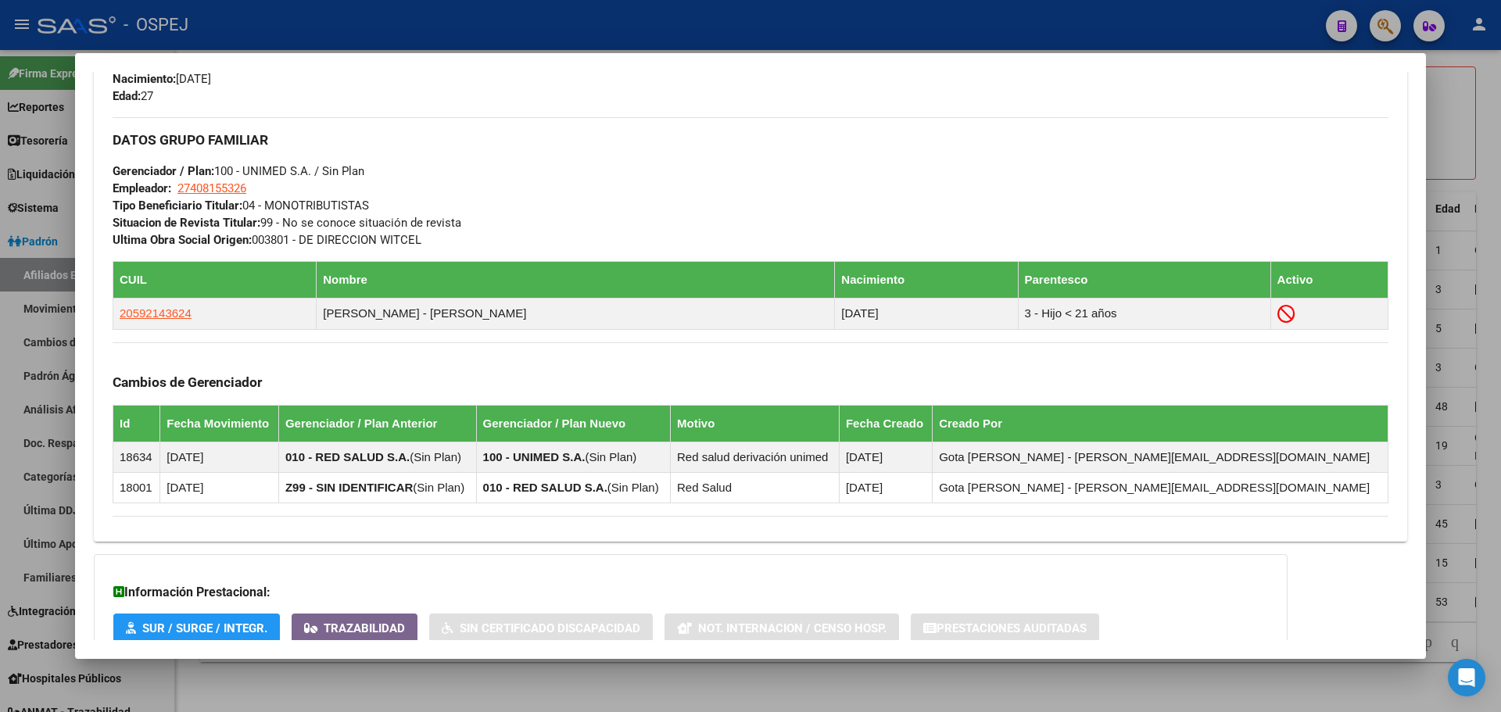
scroll to position [313, 0]
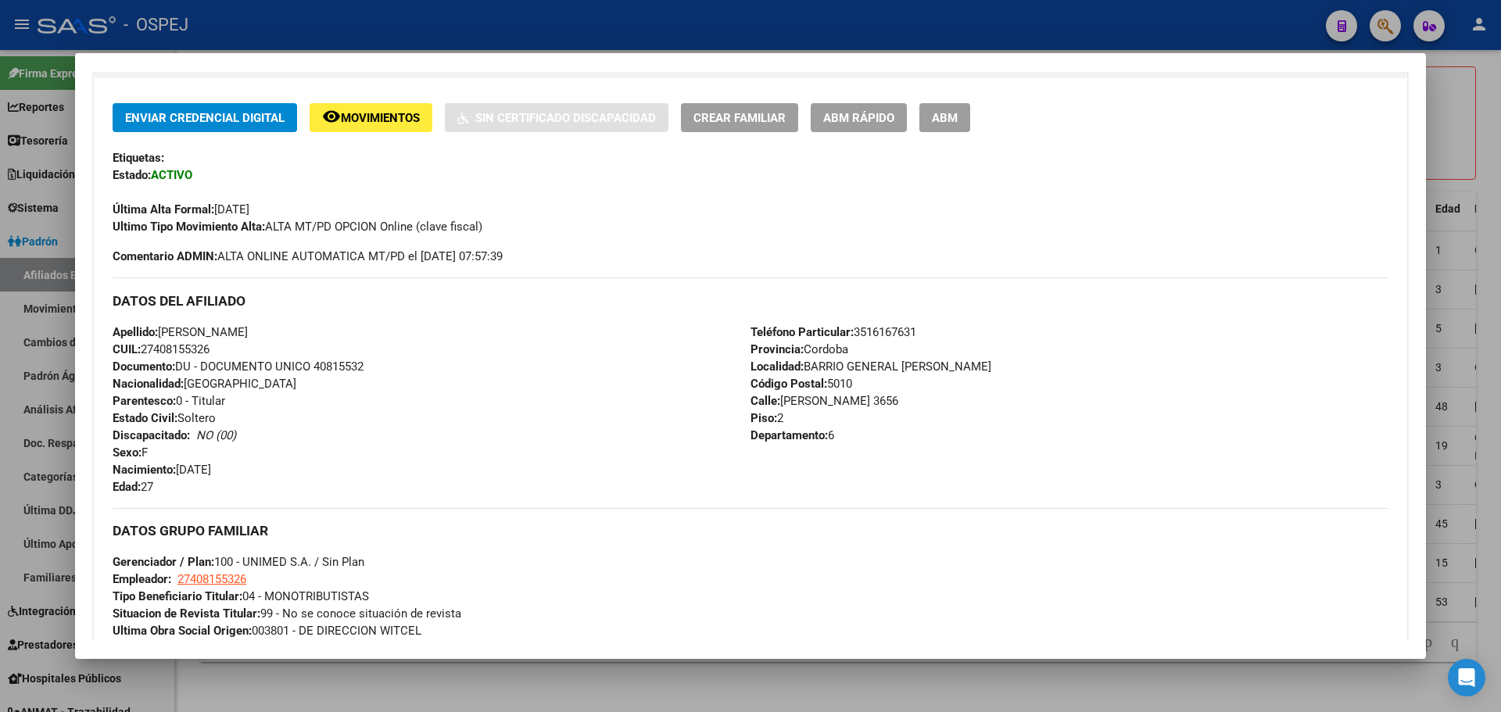
click at [542, 15] on div at bounding box center [750, 356] width 1501 height 712
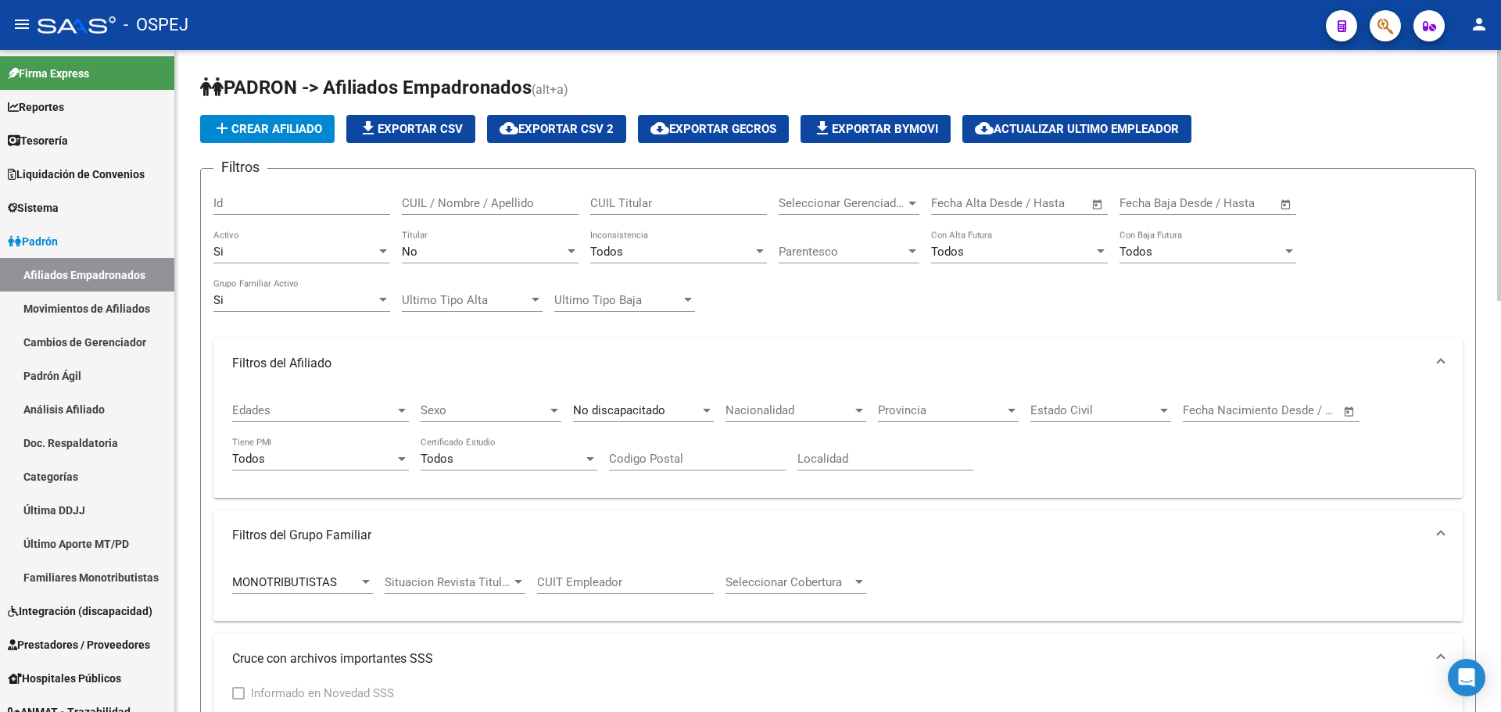
scroll to position [391, 0]
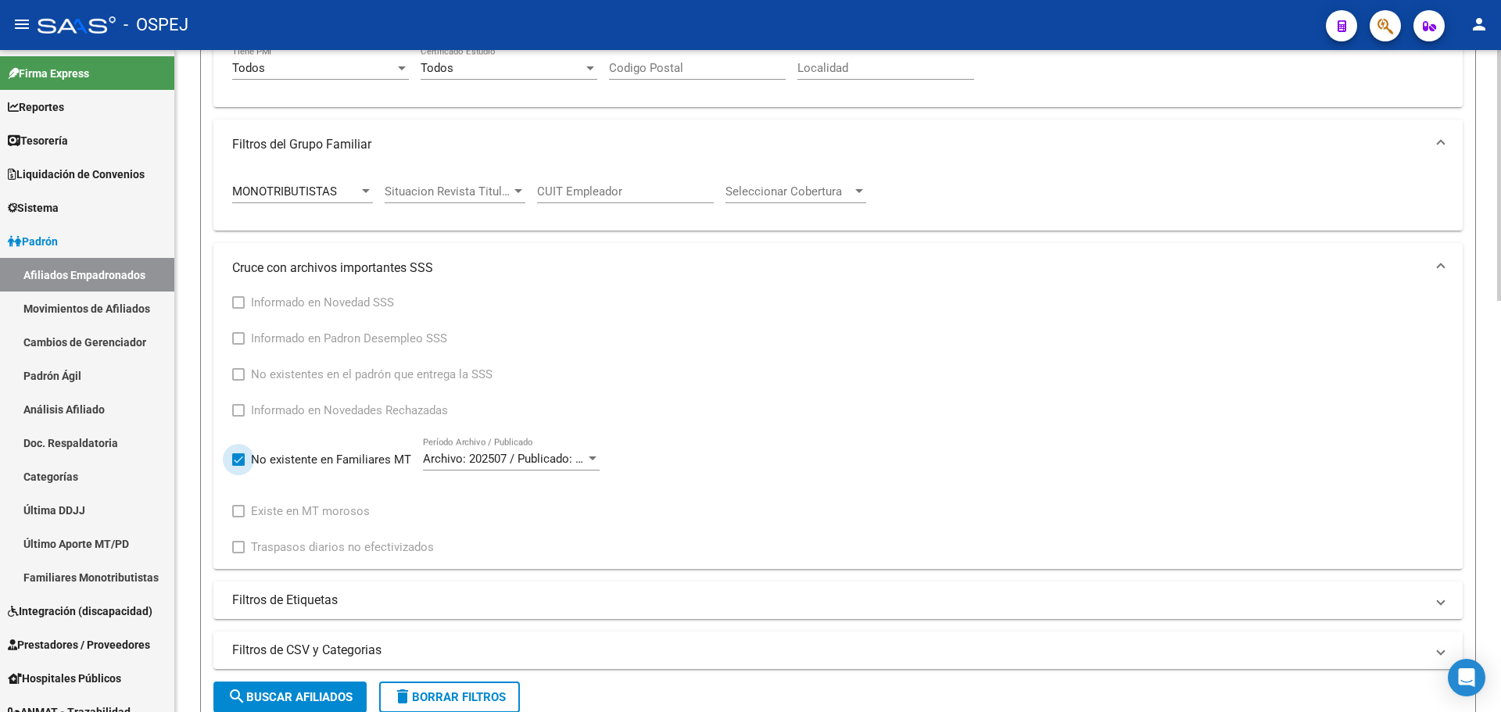
click at [311, 466] on span "No existente en Familiares MT" at bounding box center [331, 459] width 160 height 19
click at [238, 466] on input "No existente en Familiares MT" at bounding box center [238, 466] width 1 height 1
checkbox input "false"
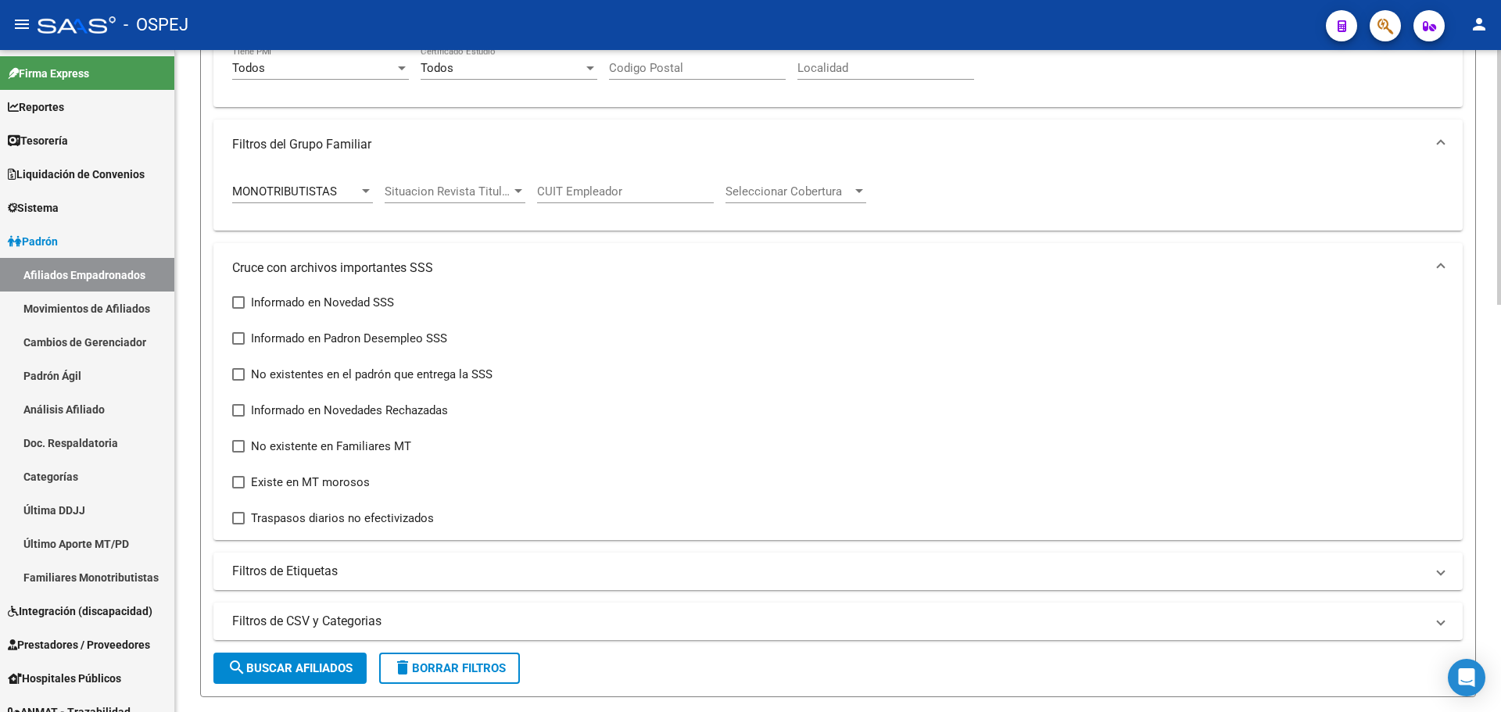
scroll to position [0, 0]
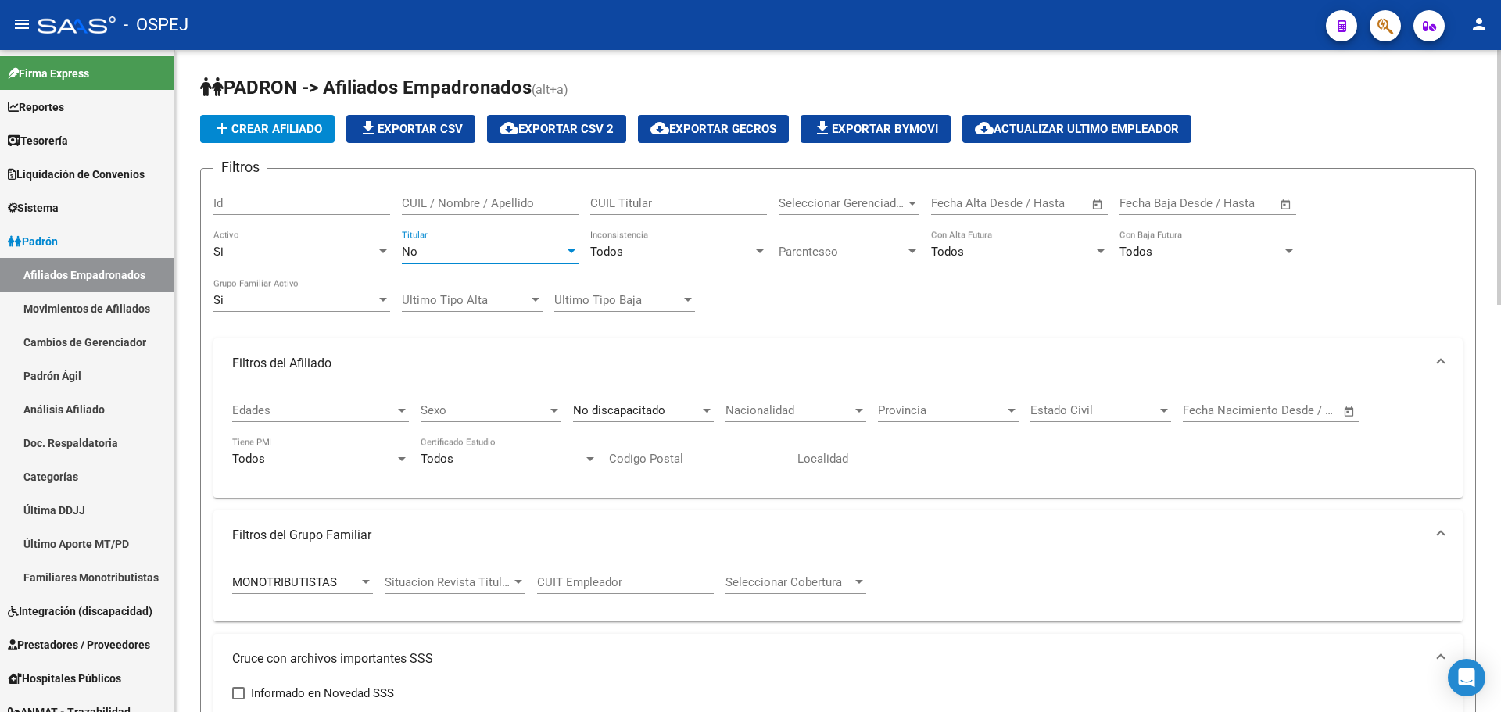
click at [446, 249] on div "No" at bounding box center [483, 252] width 163 height 14
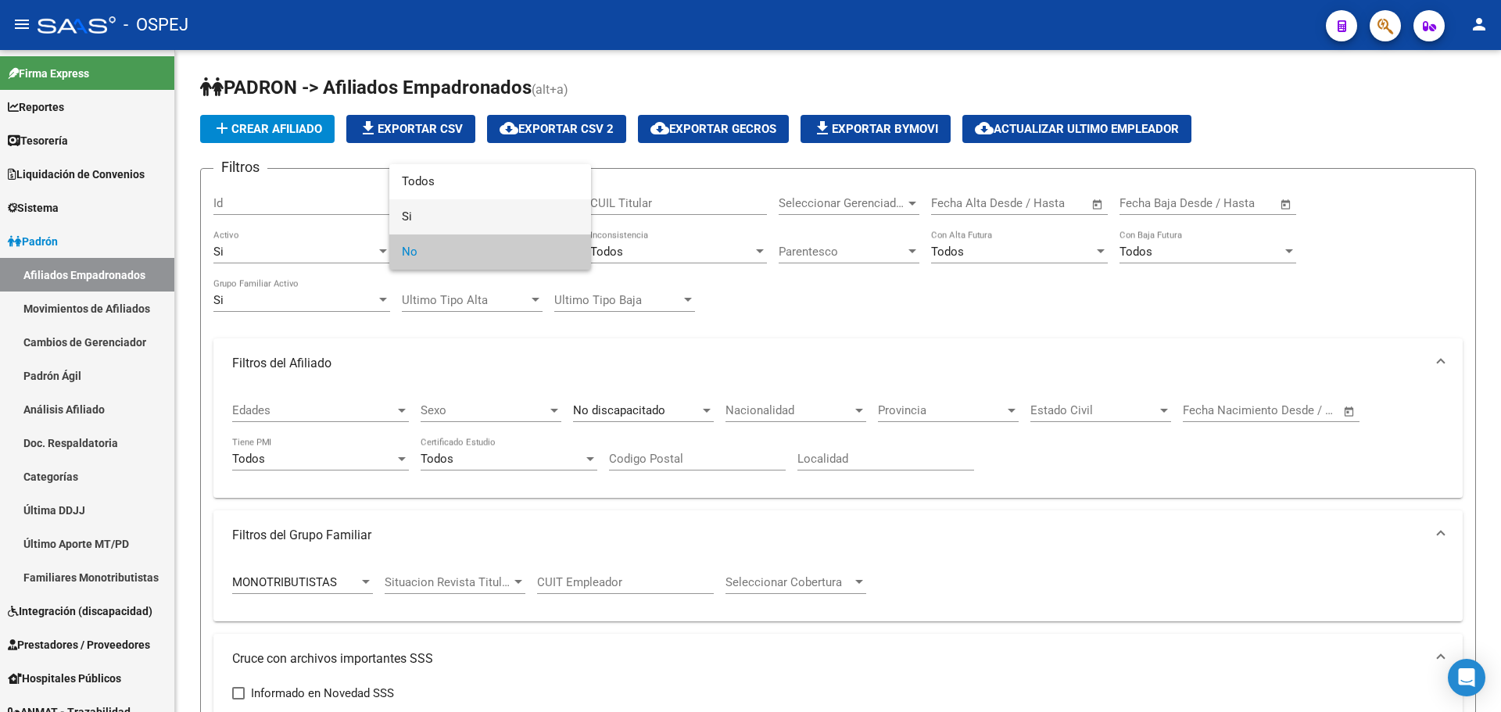
click at [443, 217] on span "Si" at bounding box center [490, 216] width 177 height 35
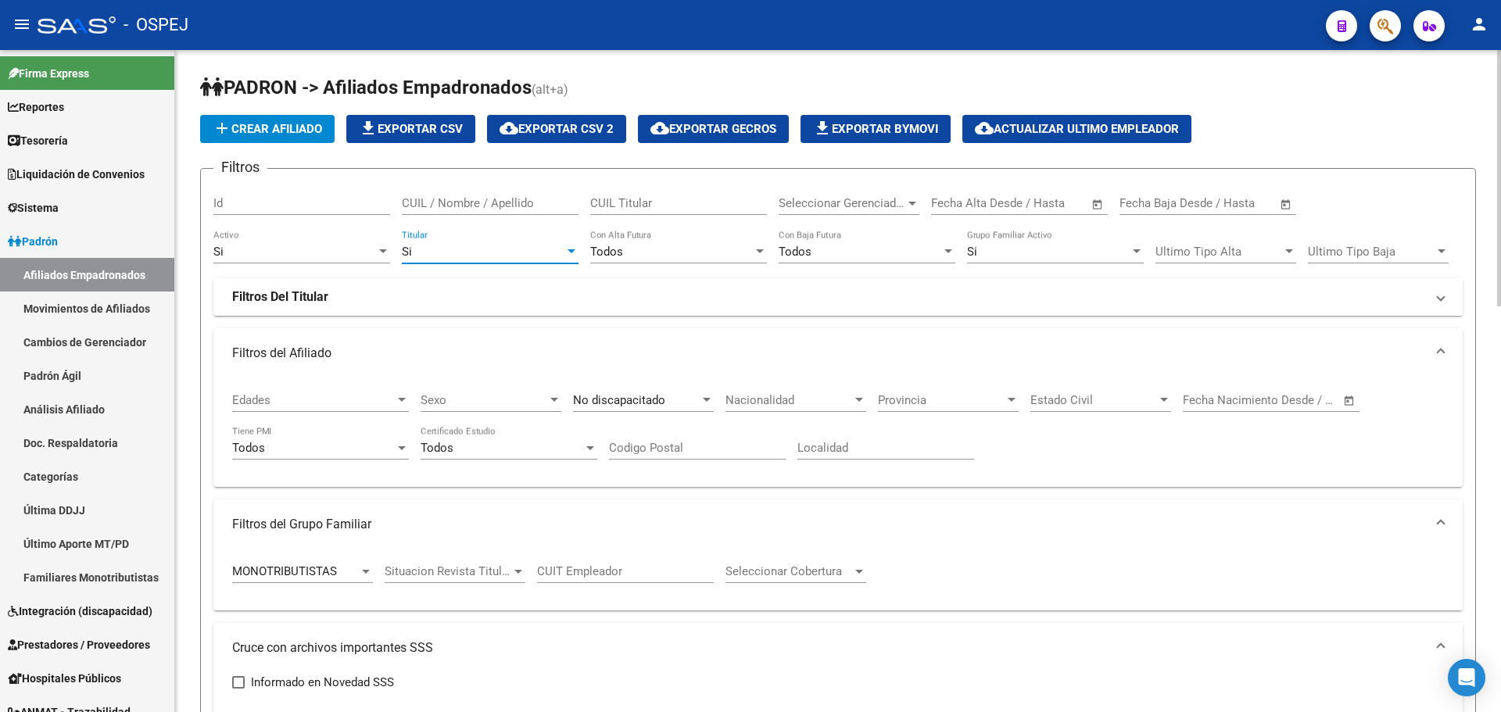
click at [323, 284] on mat-expansion-panel-header "Filtros Del Titular" at bounding box center [838, 297] width 1250 height 38
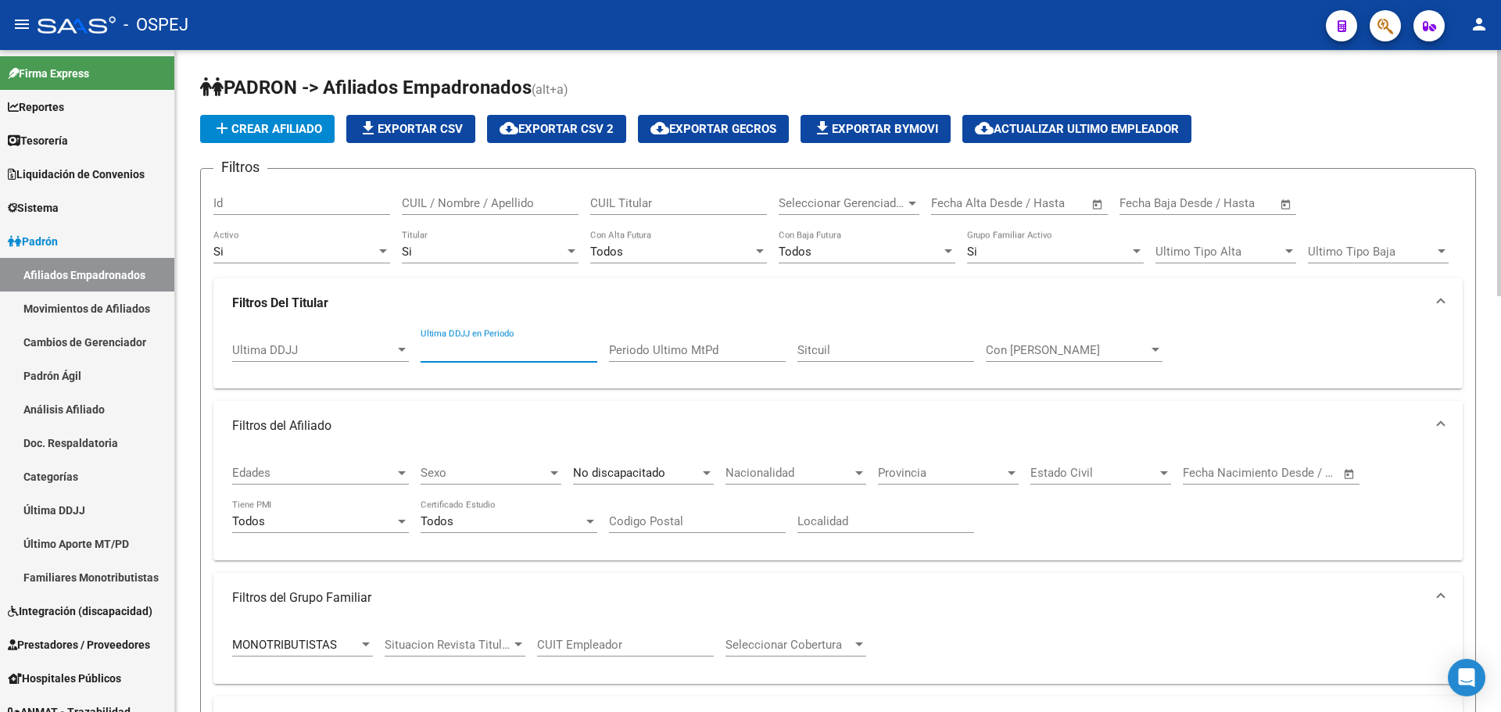
click at [554, 353] on input "Ultima DDJJ en Periodo" at bounding box center [509, 350] width 177 height 14
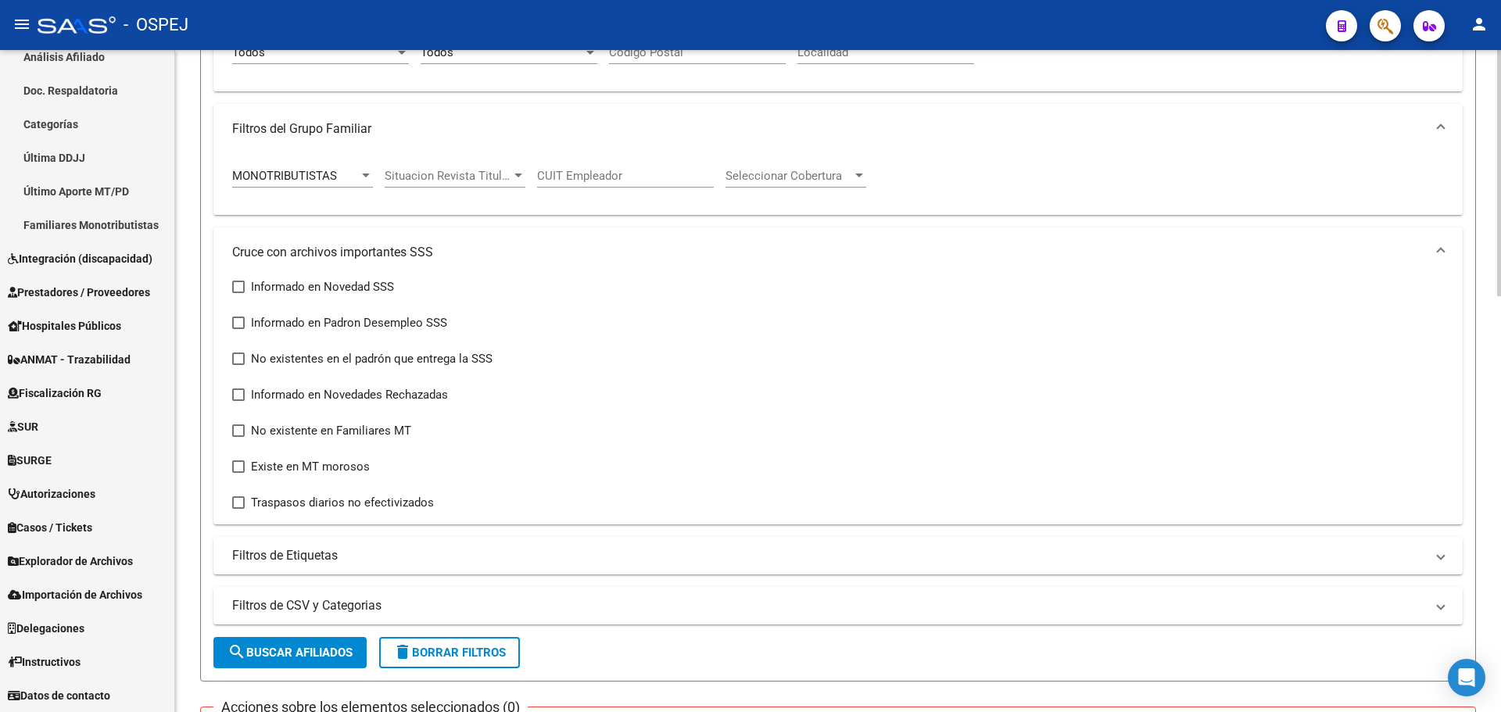
scroll to position [626, 0]
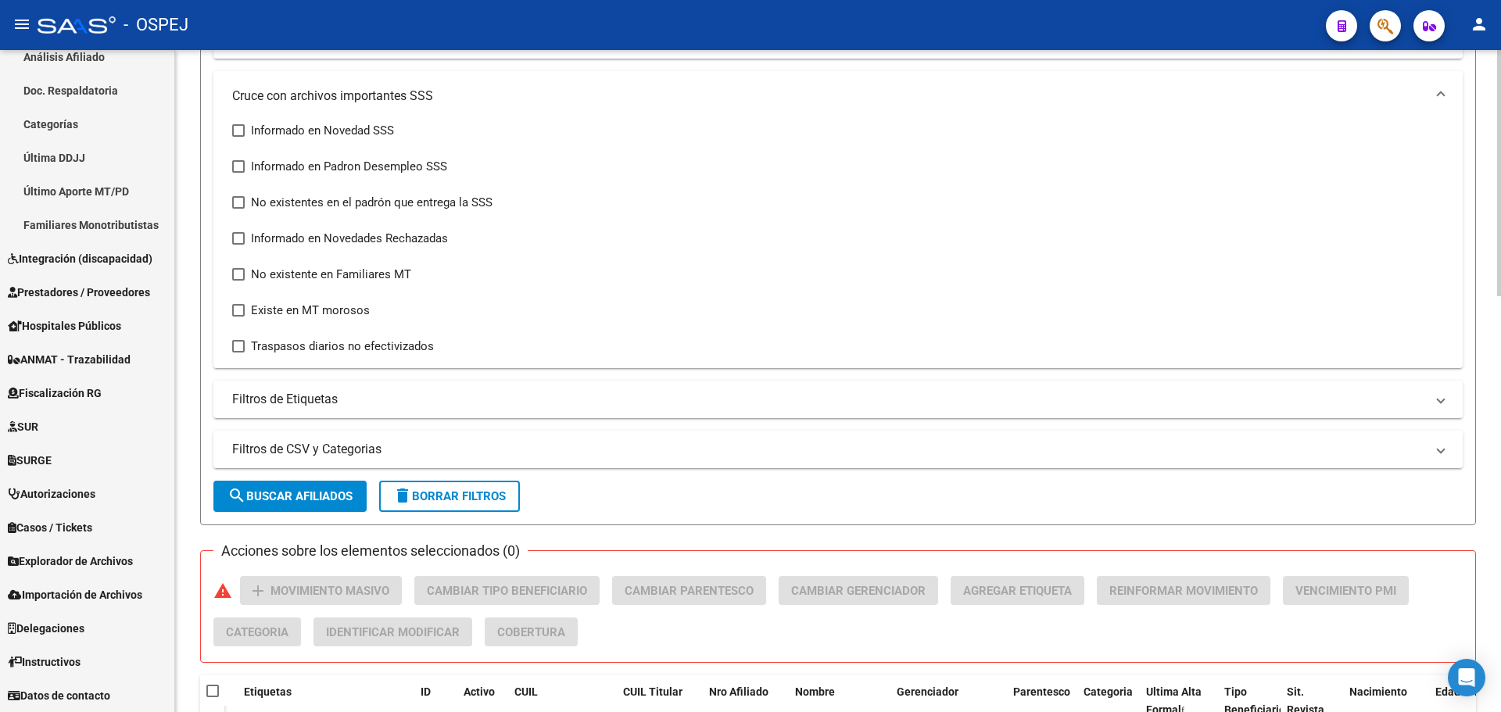
type input "202506"
click at [331, 505] on button "search Buscar Afiliados" at bounding box center [289, 496] width 153 height 31
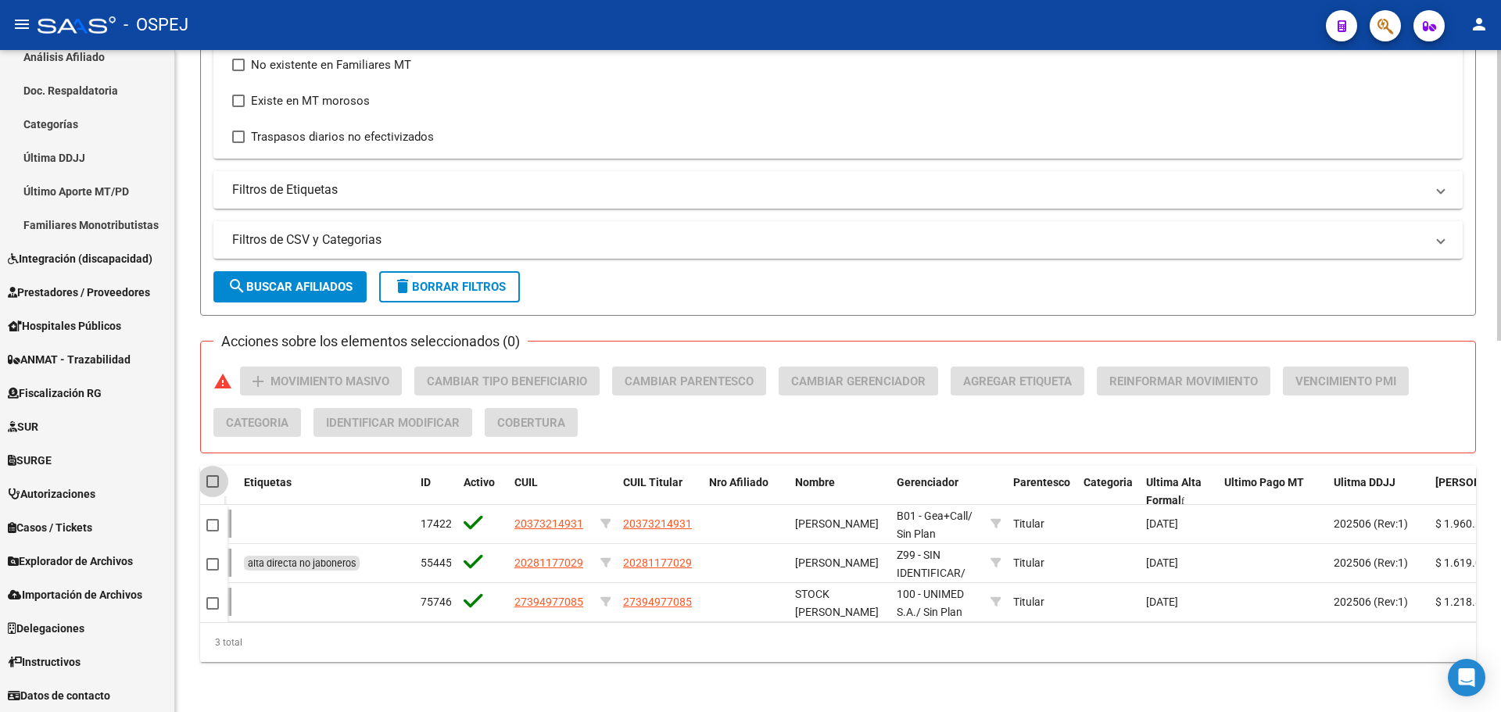
click at [216, 475] on span at bounding box center [212, 481] width 13 height 13
click at [213, 488] on input "checkbox" at bounding box center [212, 488] width 1 height 1
checkbox input "true"
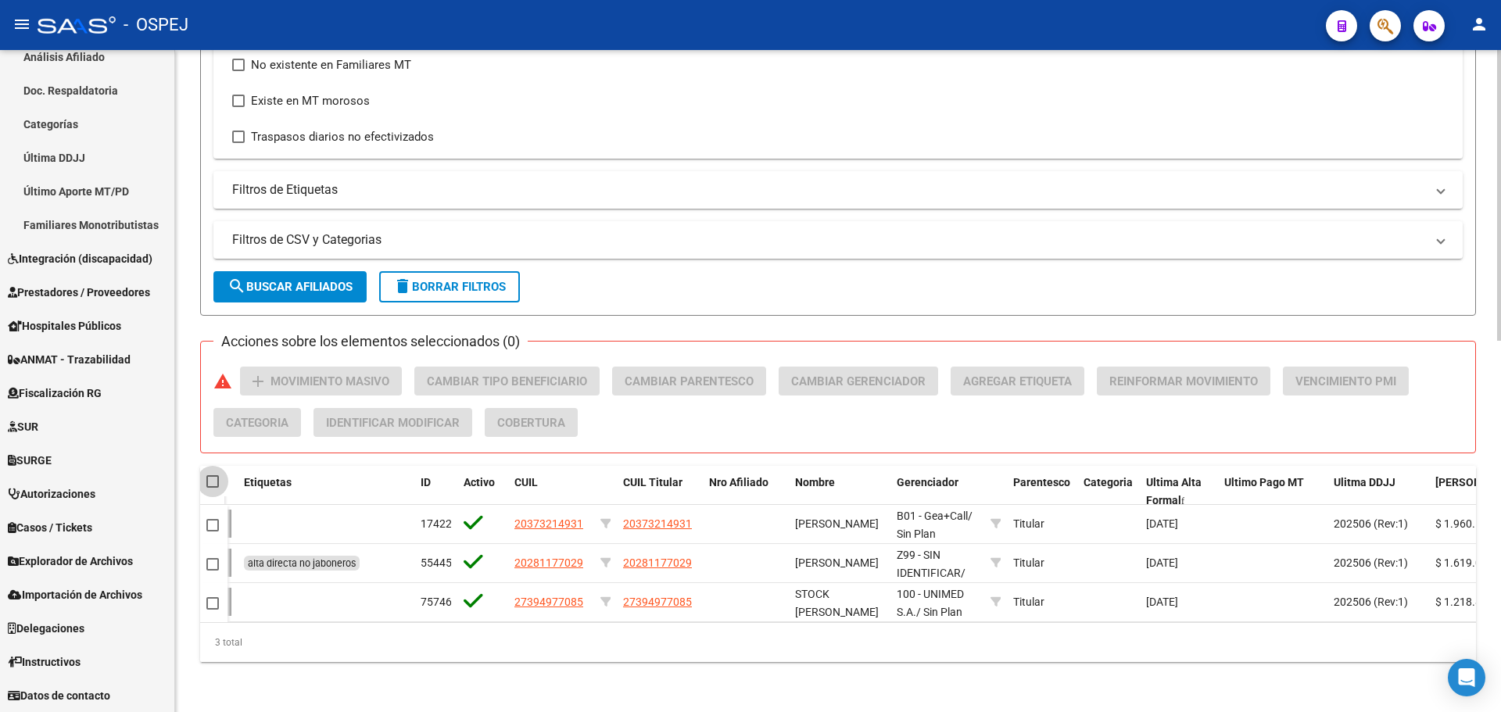
checkbox input "true"
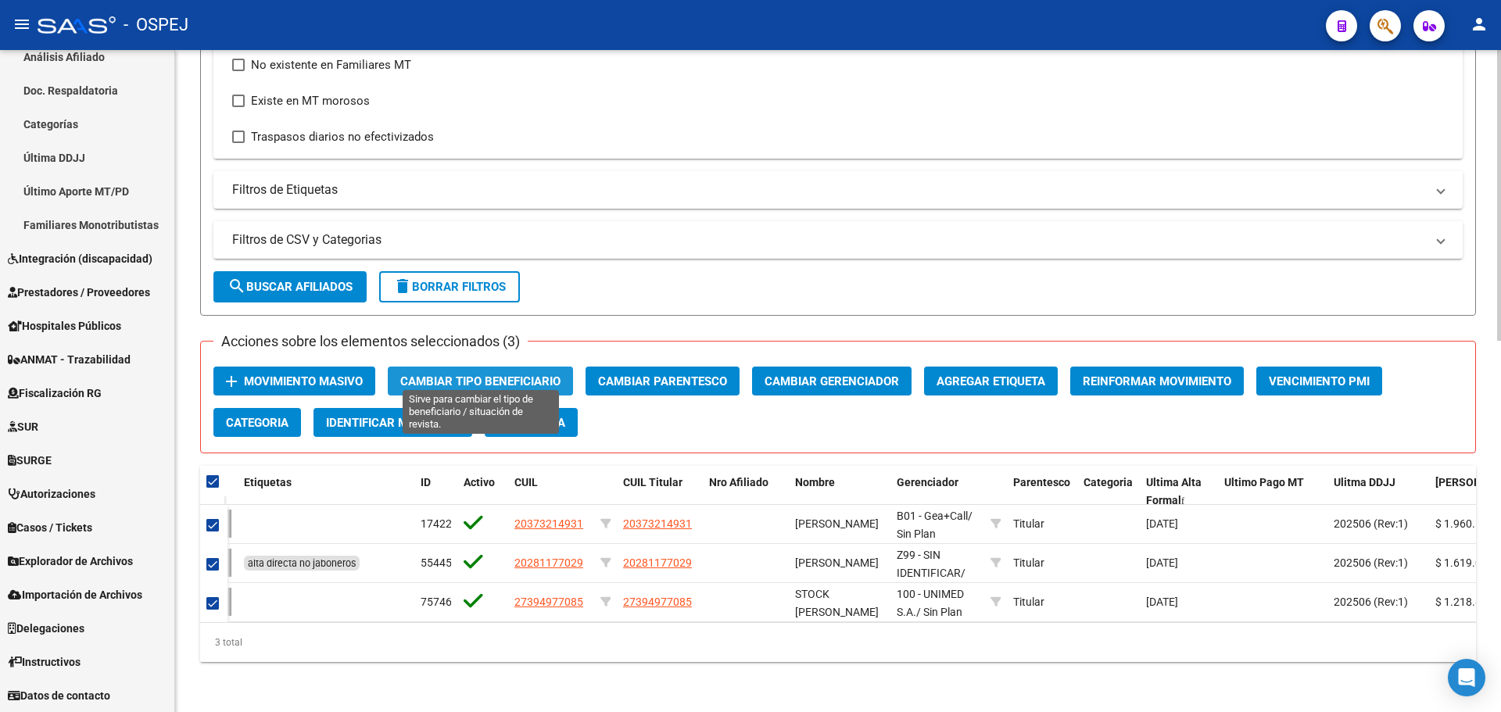
click at [522, 376] on span "Cambiar Tipo Beneficiario" at bounding box center [480, 382] width 160 height 14
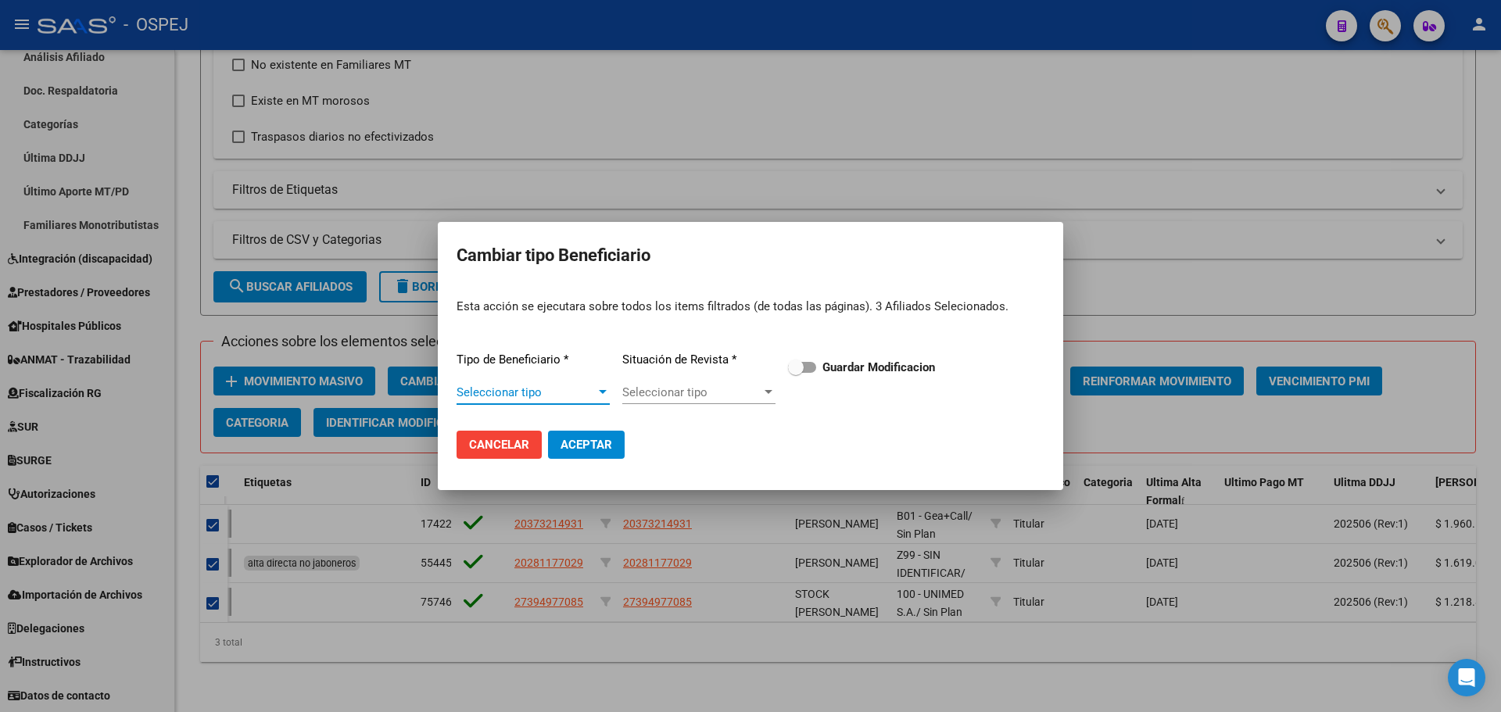
click at [525, 389] on span "Seleccionar tipo" at bounding box center [526, 392] width 139 height 14
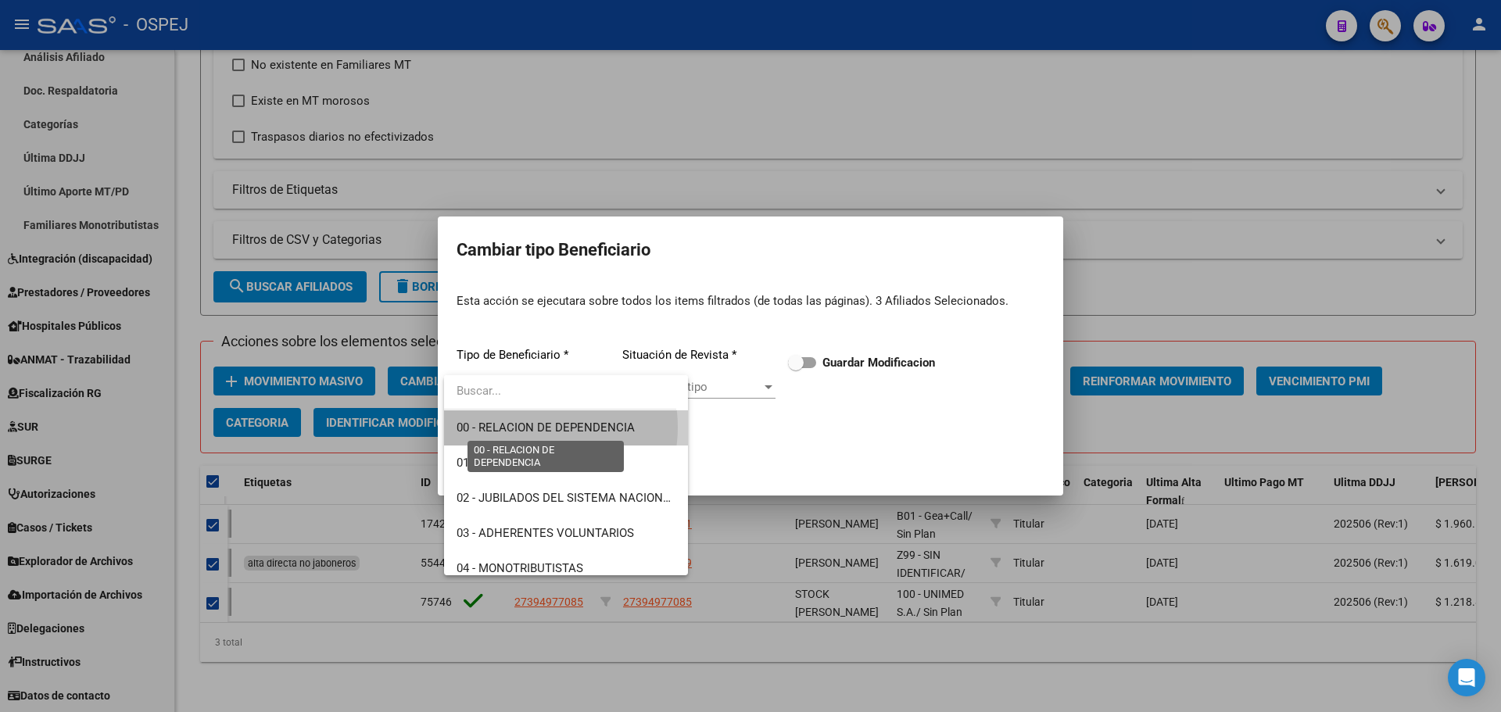
click at [532, 427] on span "00 - RELACION DE DEPENDENCIA" at bounding box center [546, 428] width 178 height 14
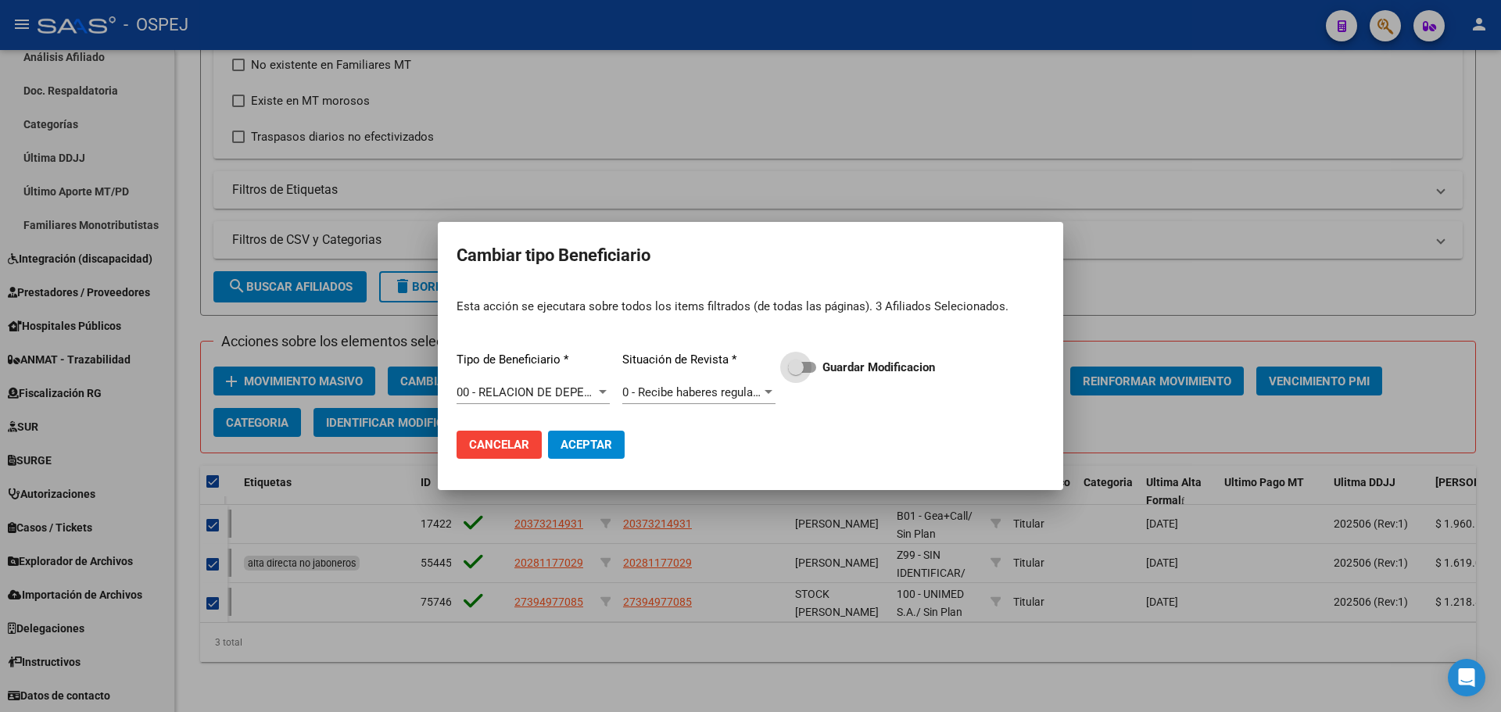
click at [824, 364] on strong "Guardar Modificacion" at bounding box center [879, 367] width 113 height 14
click at [796, 373] on input "Guardar Modificacion" at bounding box center [795, 373] width 1 height 1
checkbox input "true"
click at [597, 433] on button "Aceptar" at bounding box center [586, 445] width 77 height 28
checkbox input "false"
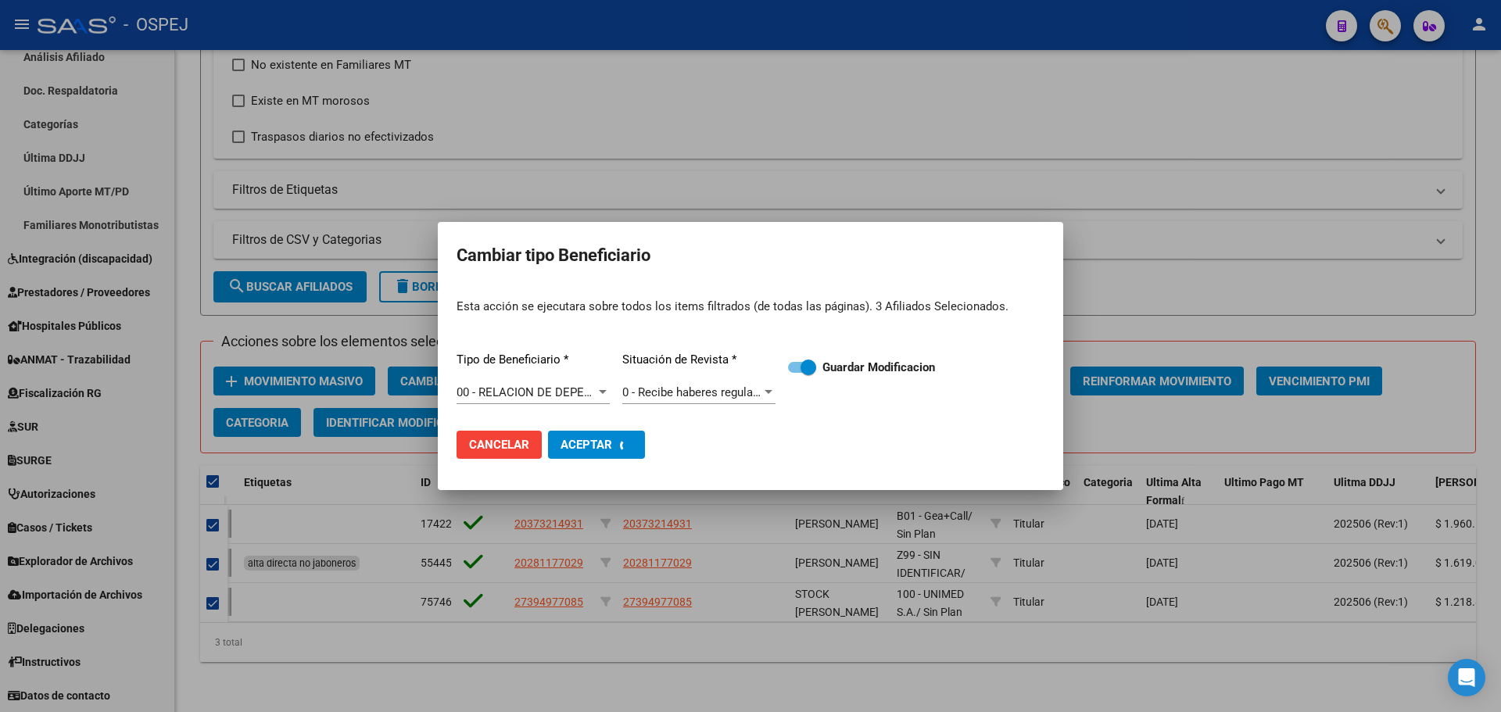
checkbox input "false"
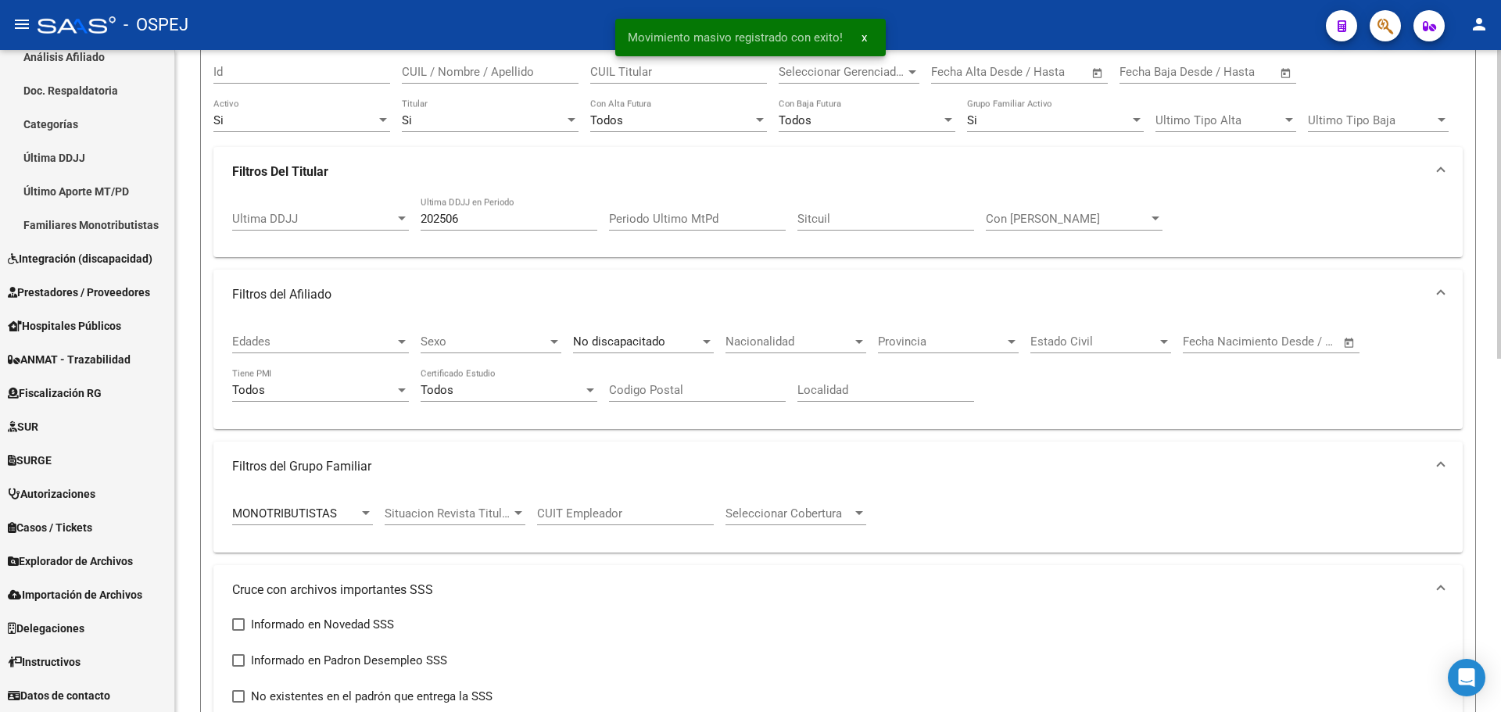
scroll to position [0, 0]
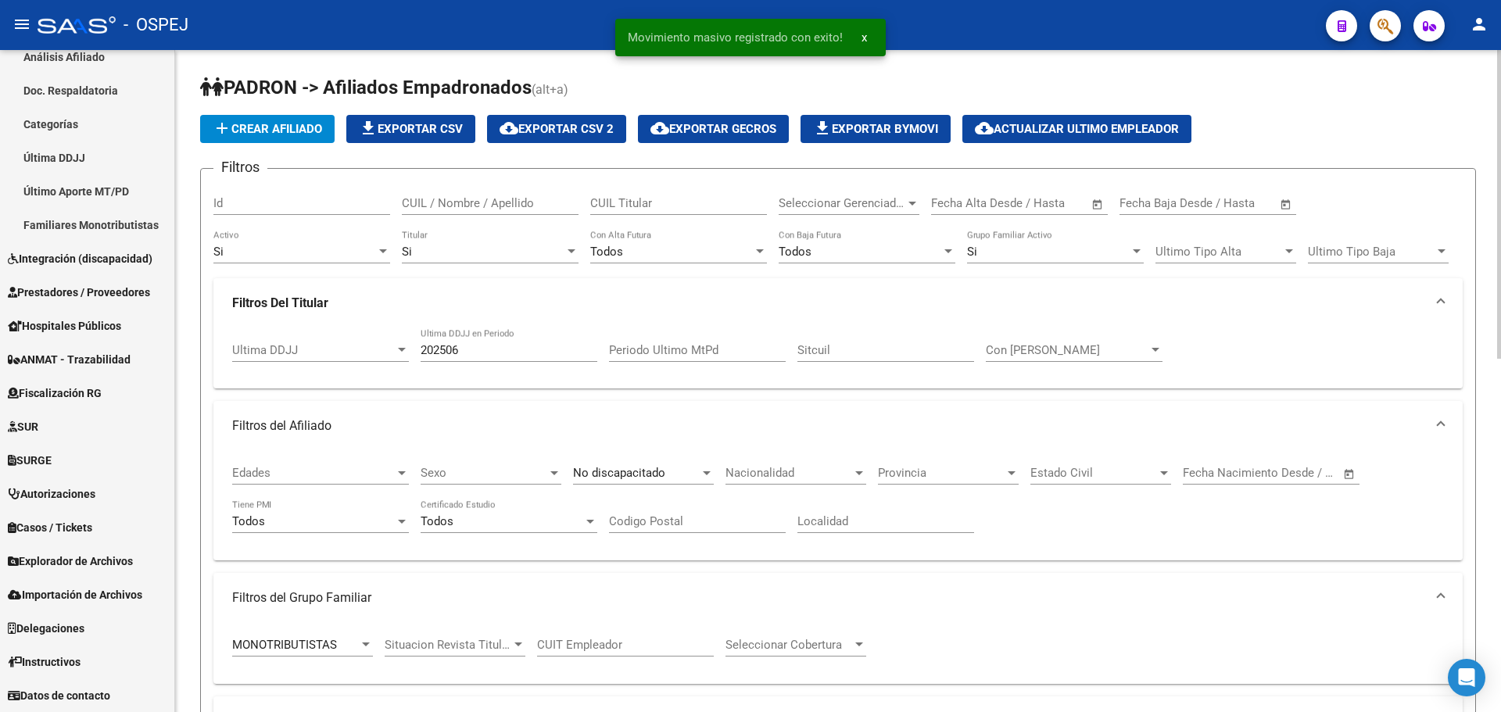
click at [353, 255] on div "Si" at bounding box center [294, 252] width 163 height 14
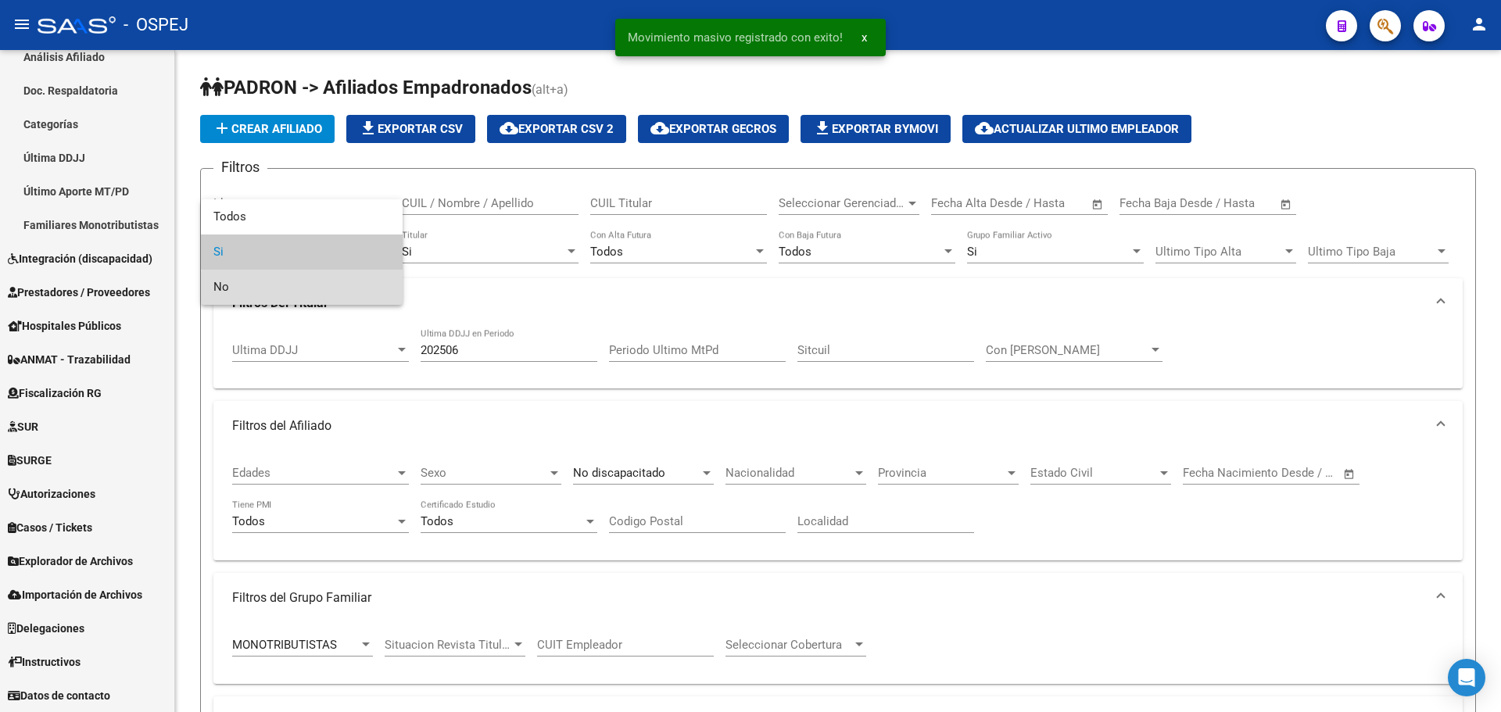
click at [335, 287] on span "No" at bounding box center [301, 287] width 177 height 35
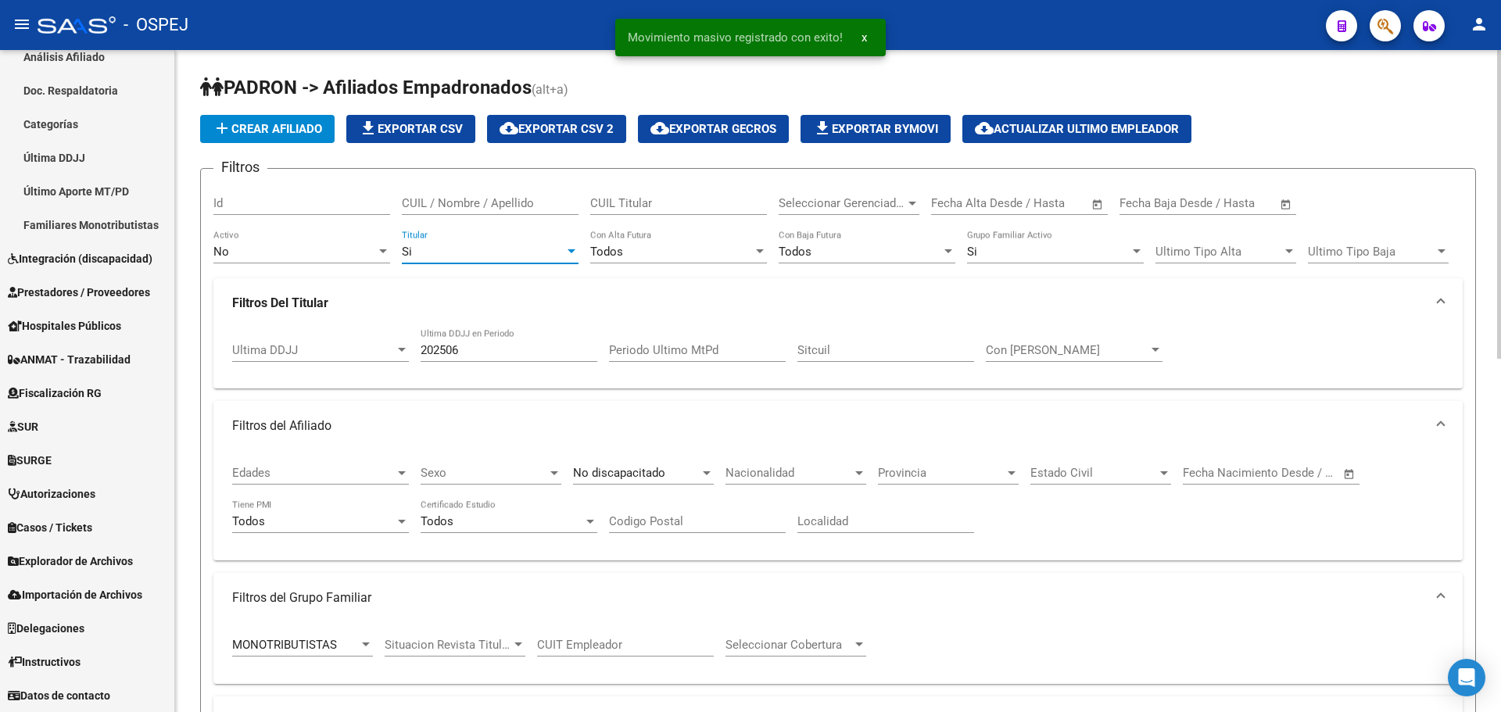
click at [473, 250] on div "Si" at bounding box center [483, 252] width 163 height 14
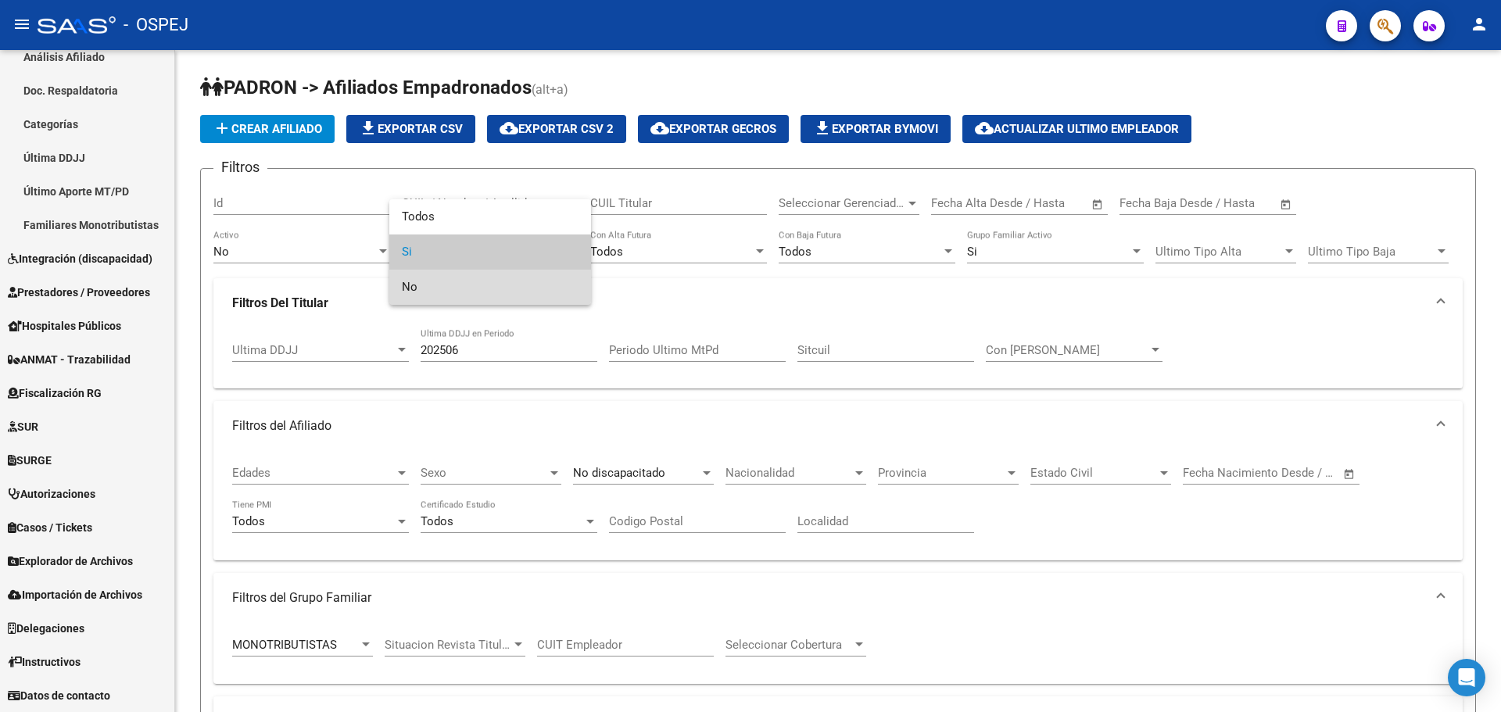
click at [467, 283] on span "No" at bounding box center [490, 287] width 177 height 35
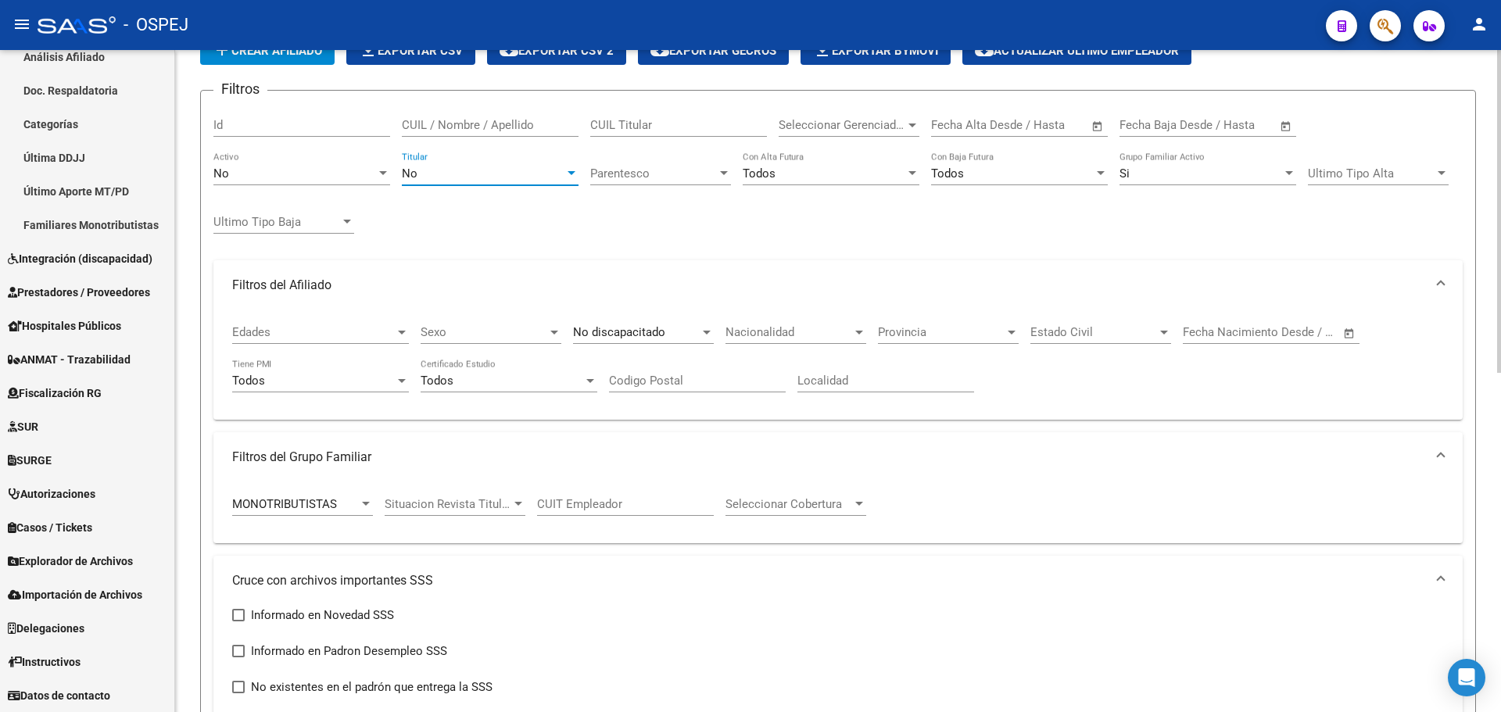
scroll to position [469, 0]
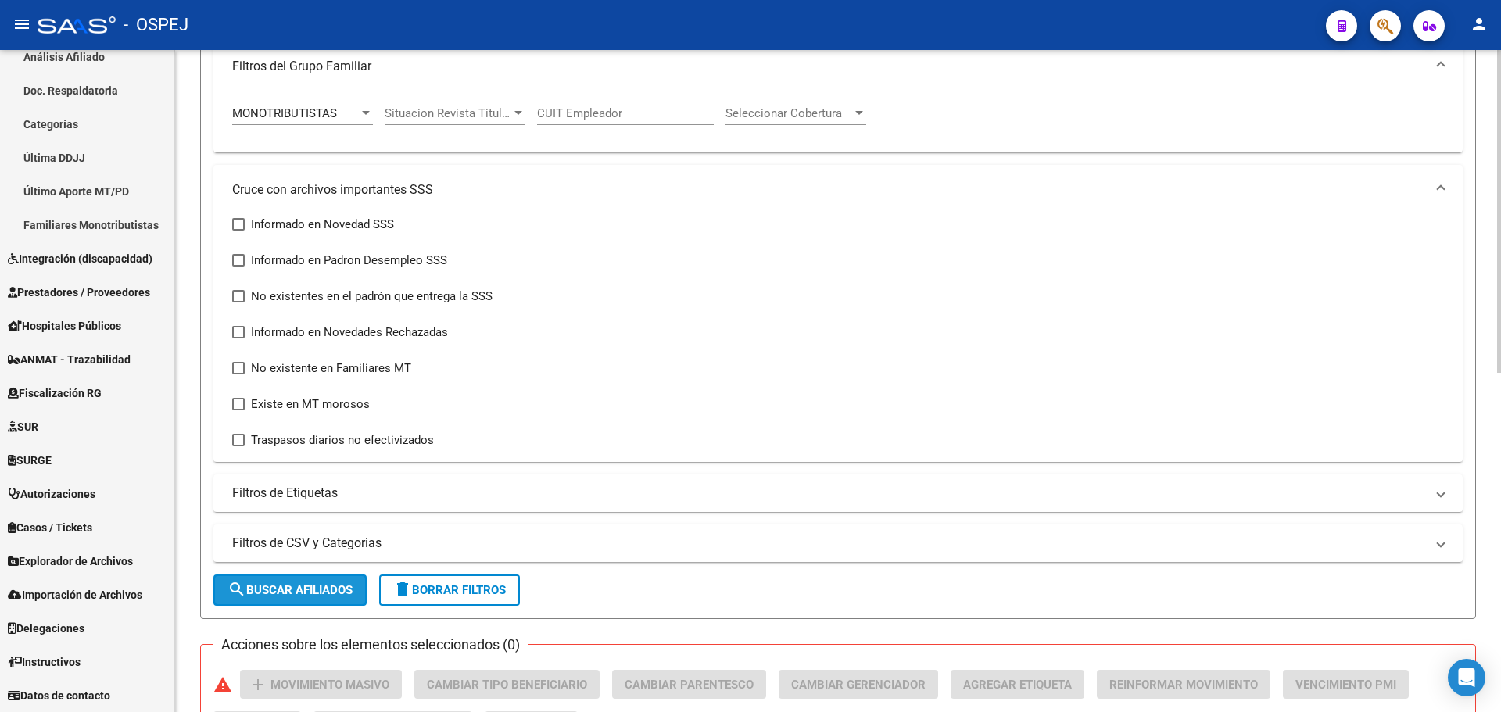
click at [311, 590] on span "search Buscar Afiliados" at bounding box center [290, 590] width 125 height 14
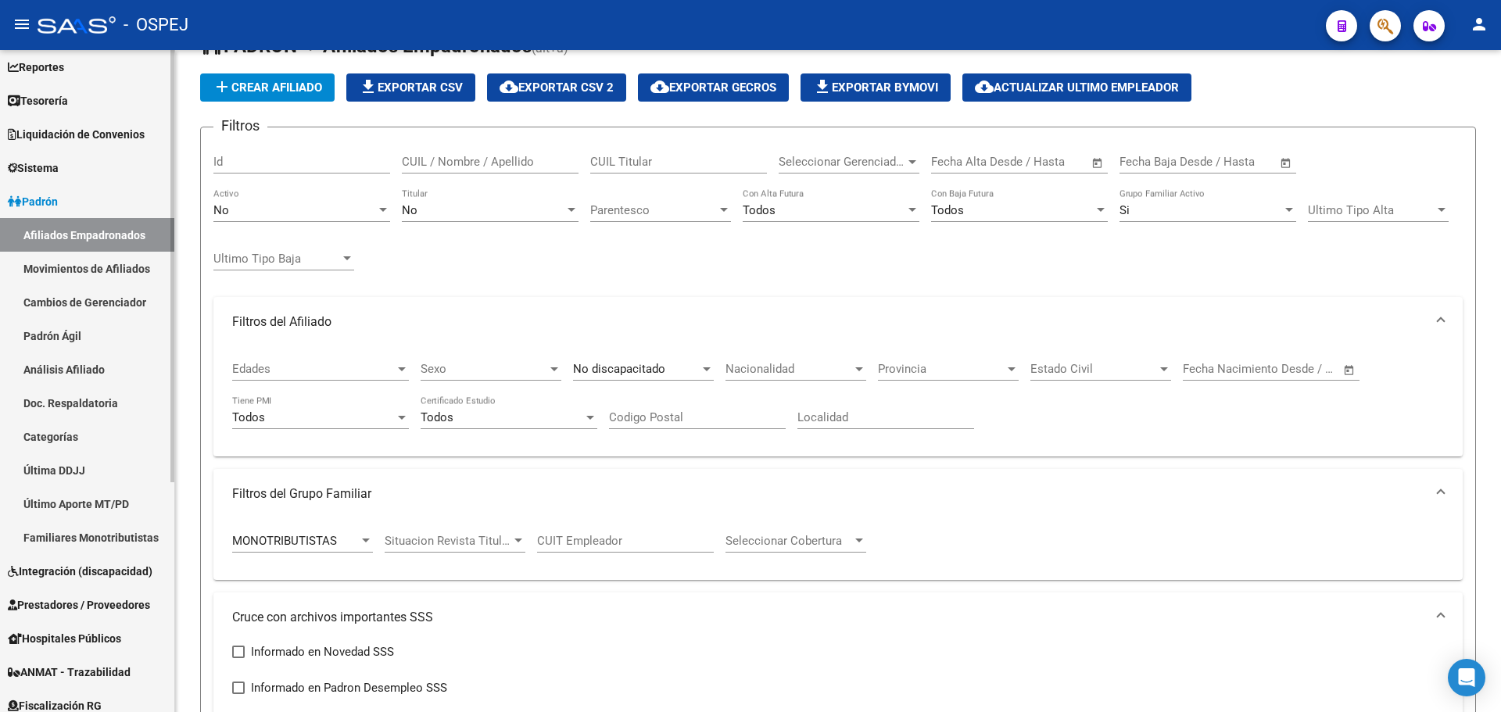
scroll to position [0, 0]
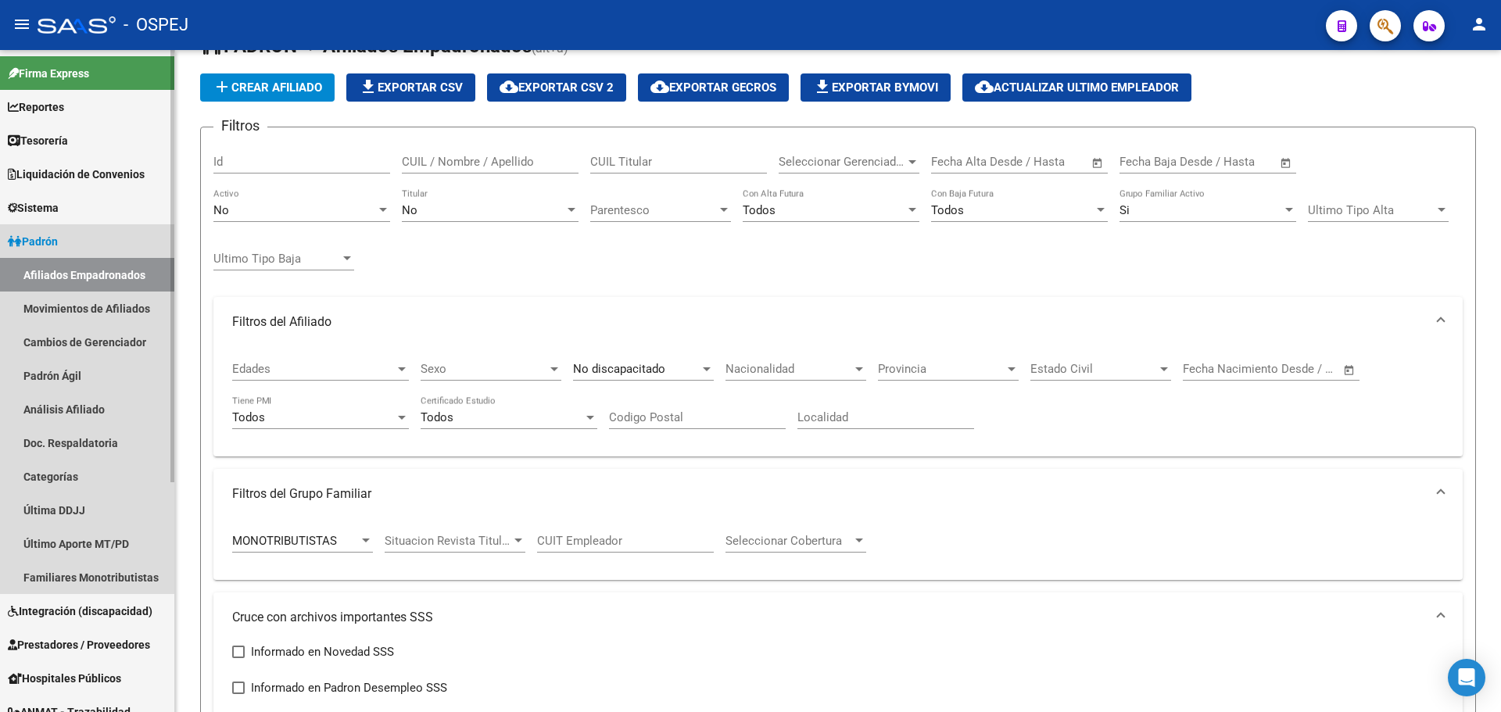
click at [71, 237] on link "Padrón" at bounding box center [87, 241] width 174 height 34
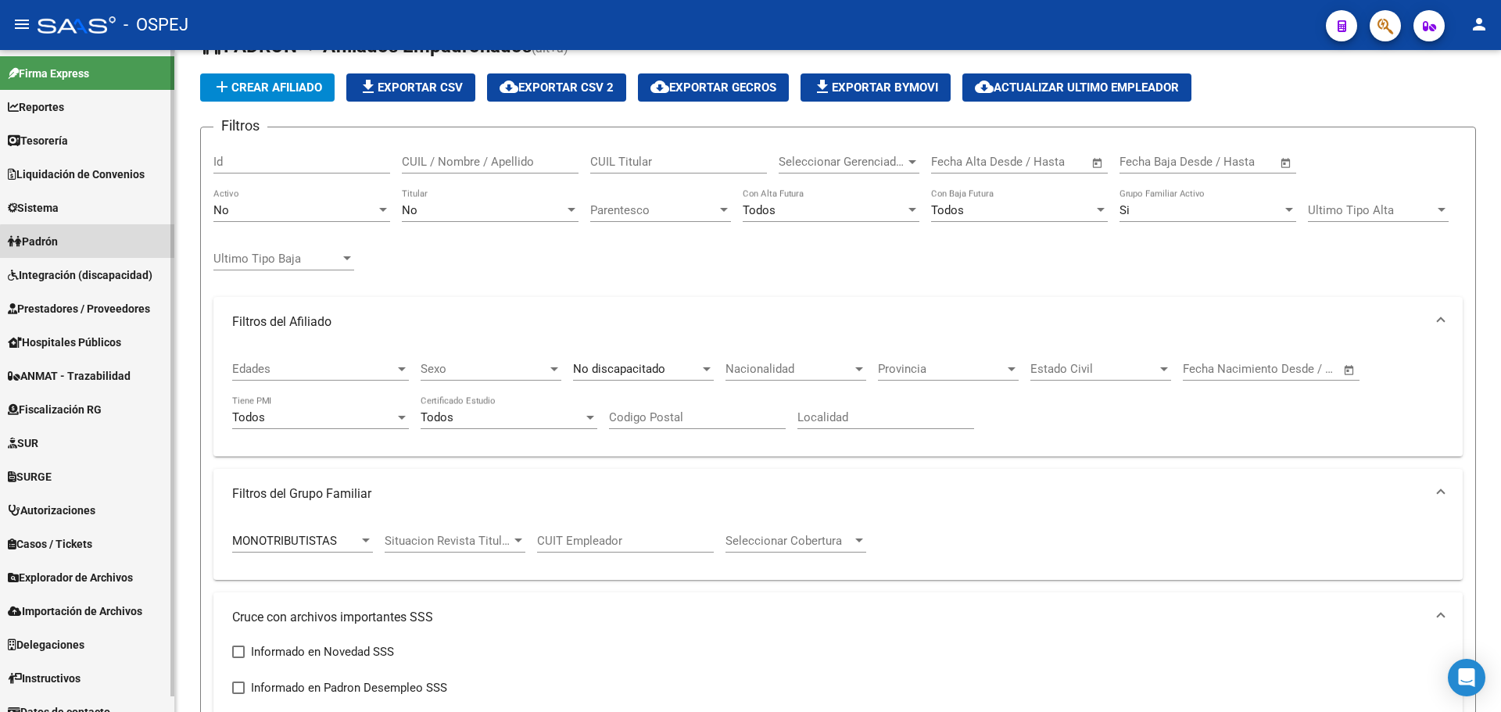
click at [93, 249] on link "Padrón" at bounding box center [87, 241] width 174 height 34
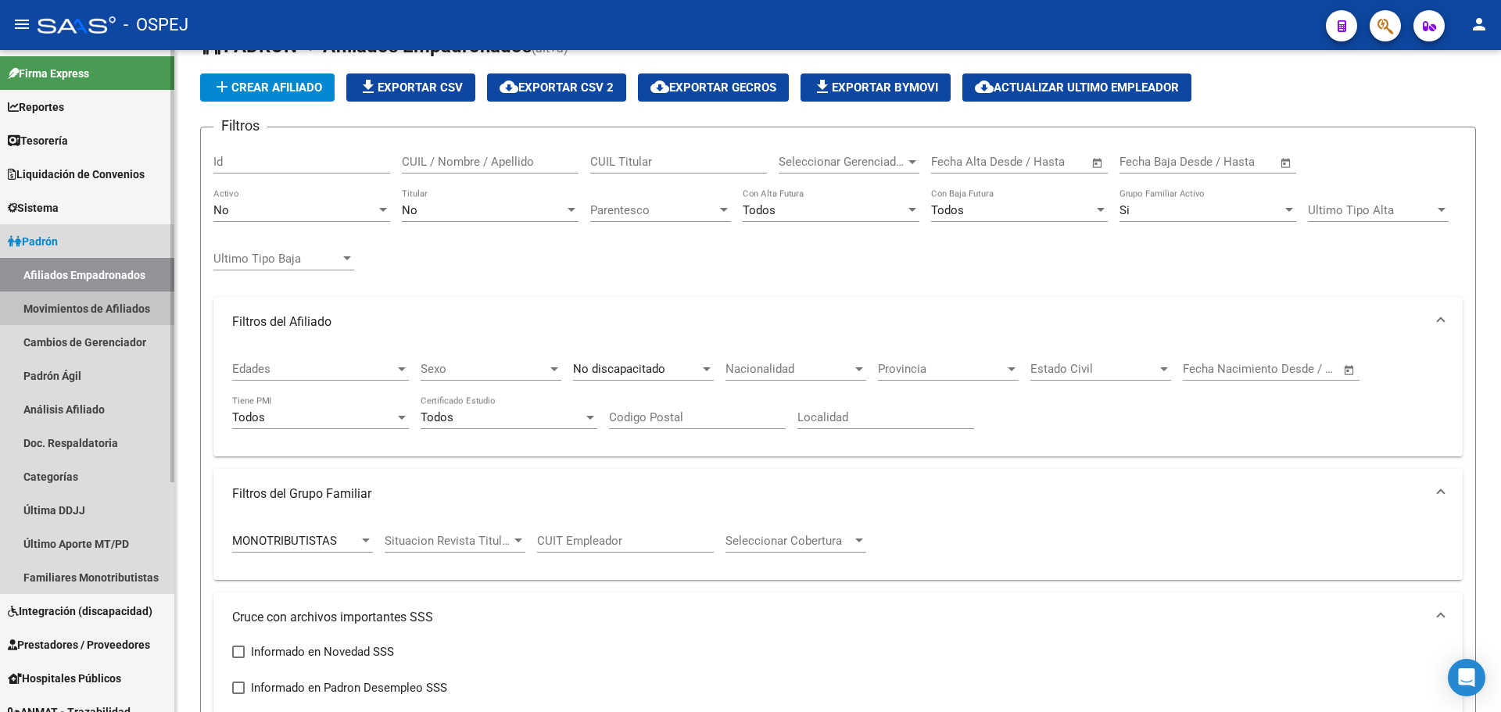
drag, startPoint x: 112, startPoint y: 311, endPoint x: 139, endPoint y: 339, distance: 38.7
click at [112, 312] on link "Movimientos de Afiliados" at bounding box center [87, 309] width 174 height 34
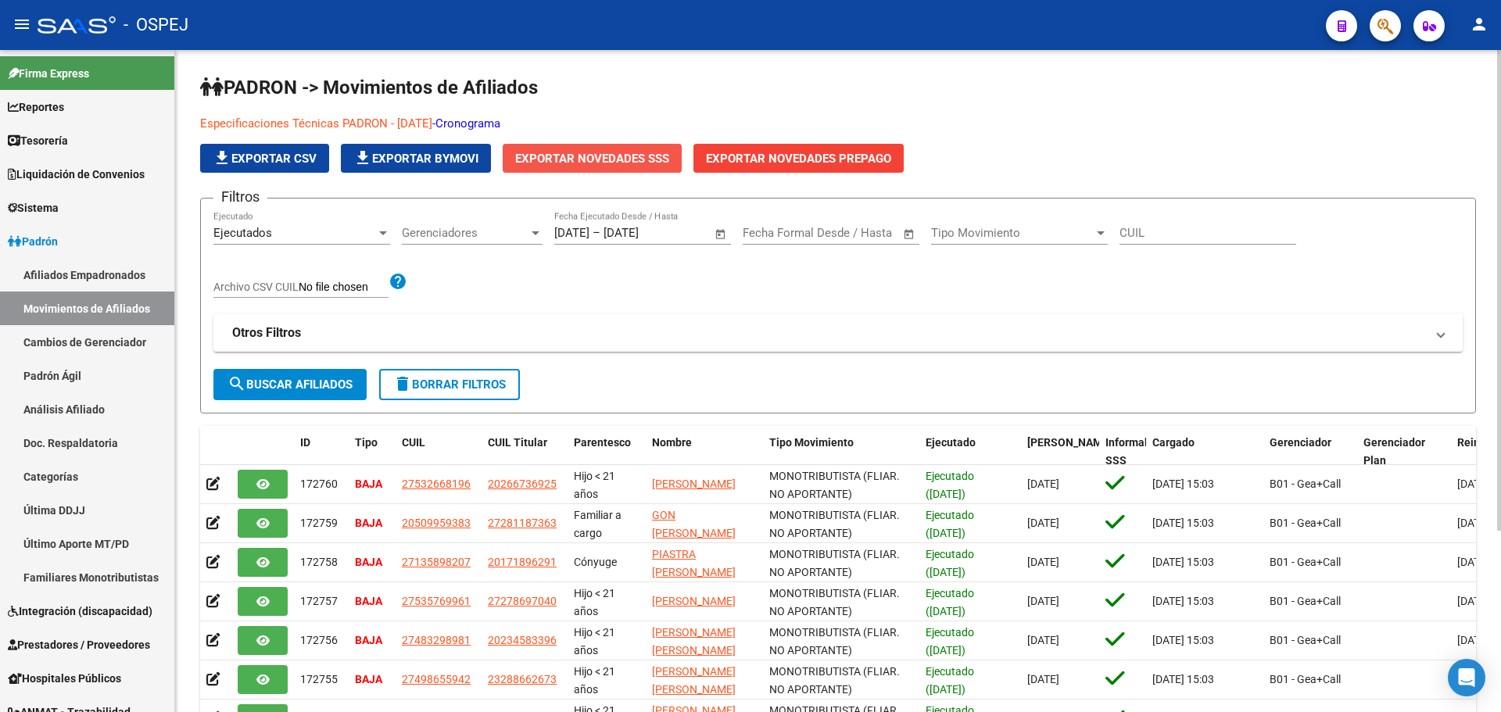
click at [602, 152] on span "Exportar Novedades SSS" at bounding box center [592, 159] width 154 height 14
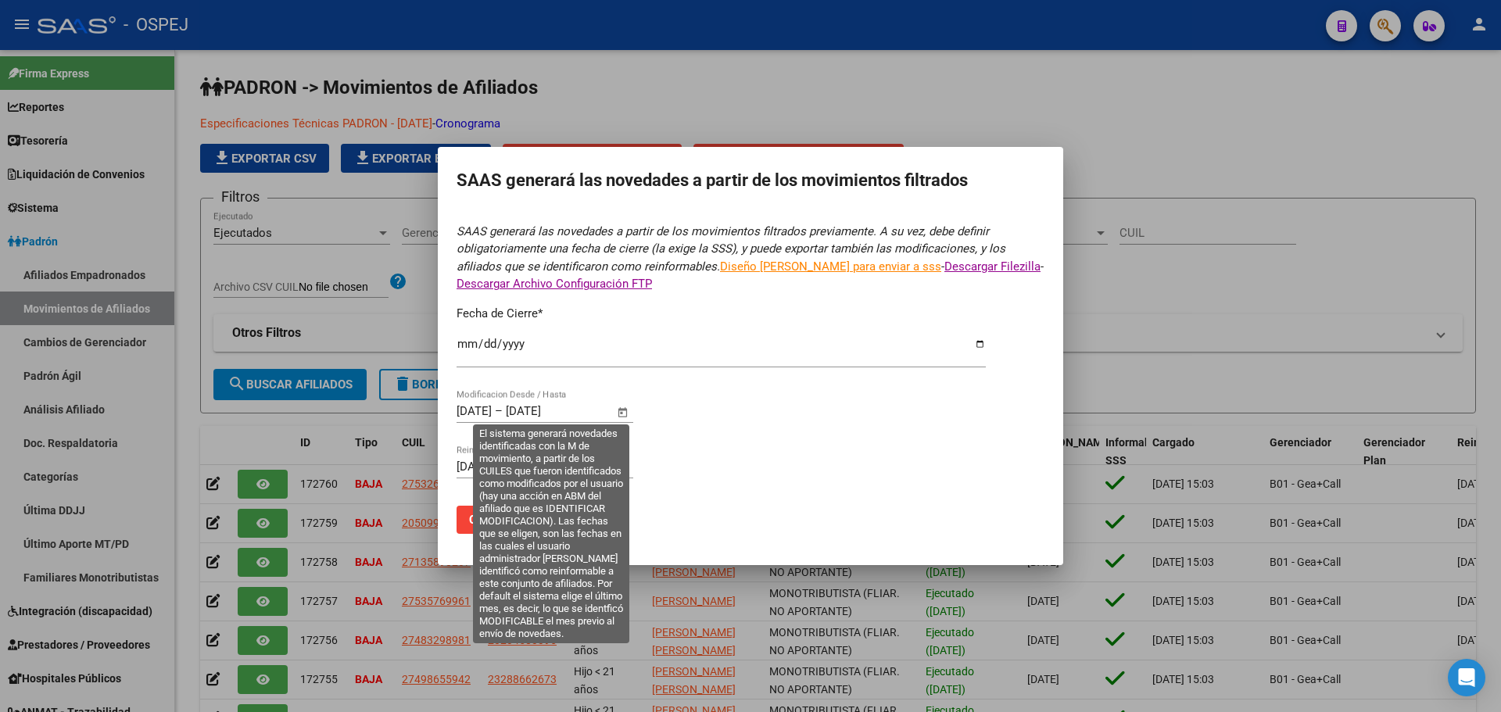
click at [618, 415] on span "Open calendar" at bounding box center [623, 412] width 38 height 38
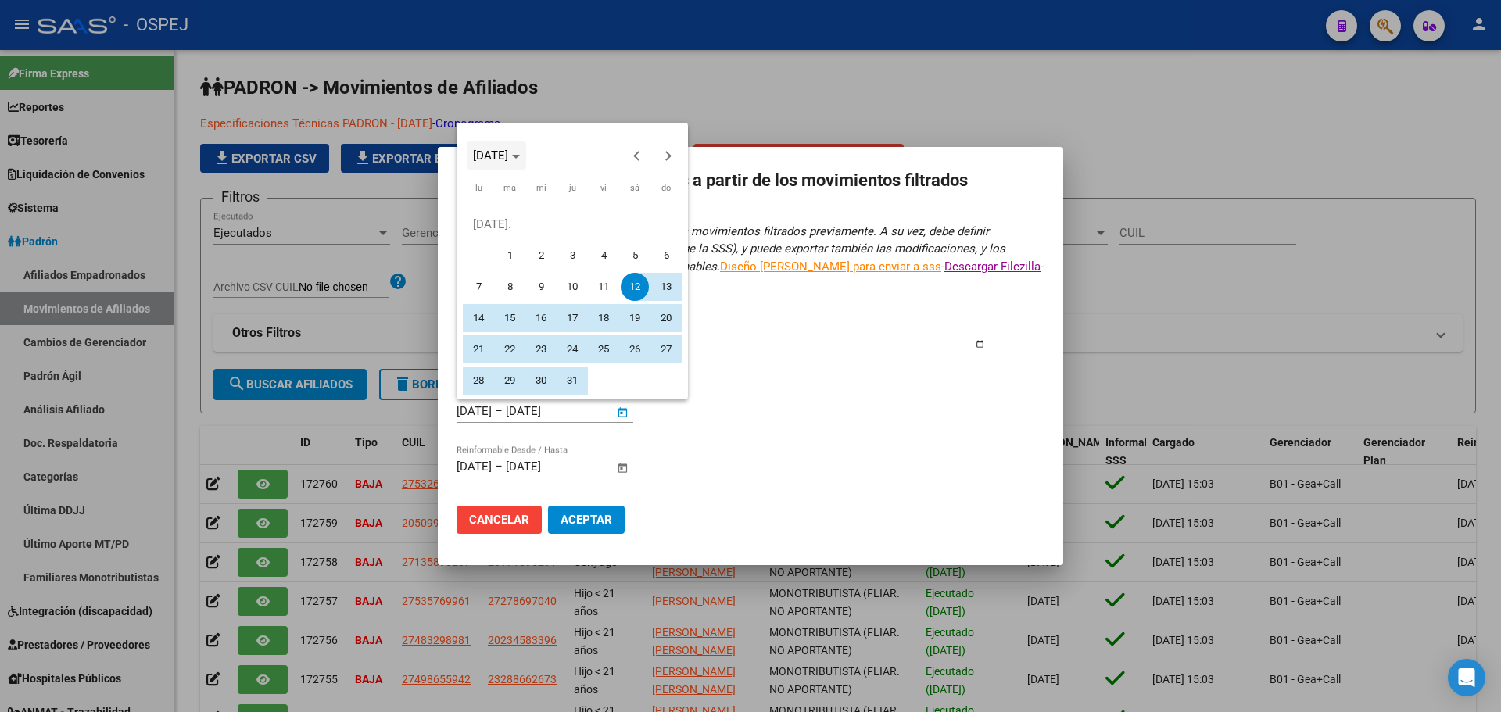
click at [507, 149] on span "JUL. 2025" at bounding box center [490, 156] width 35 height 14
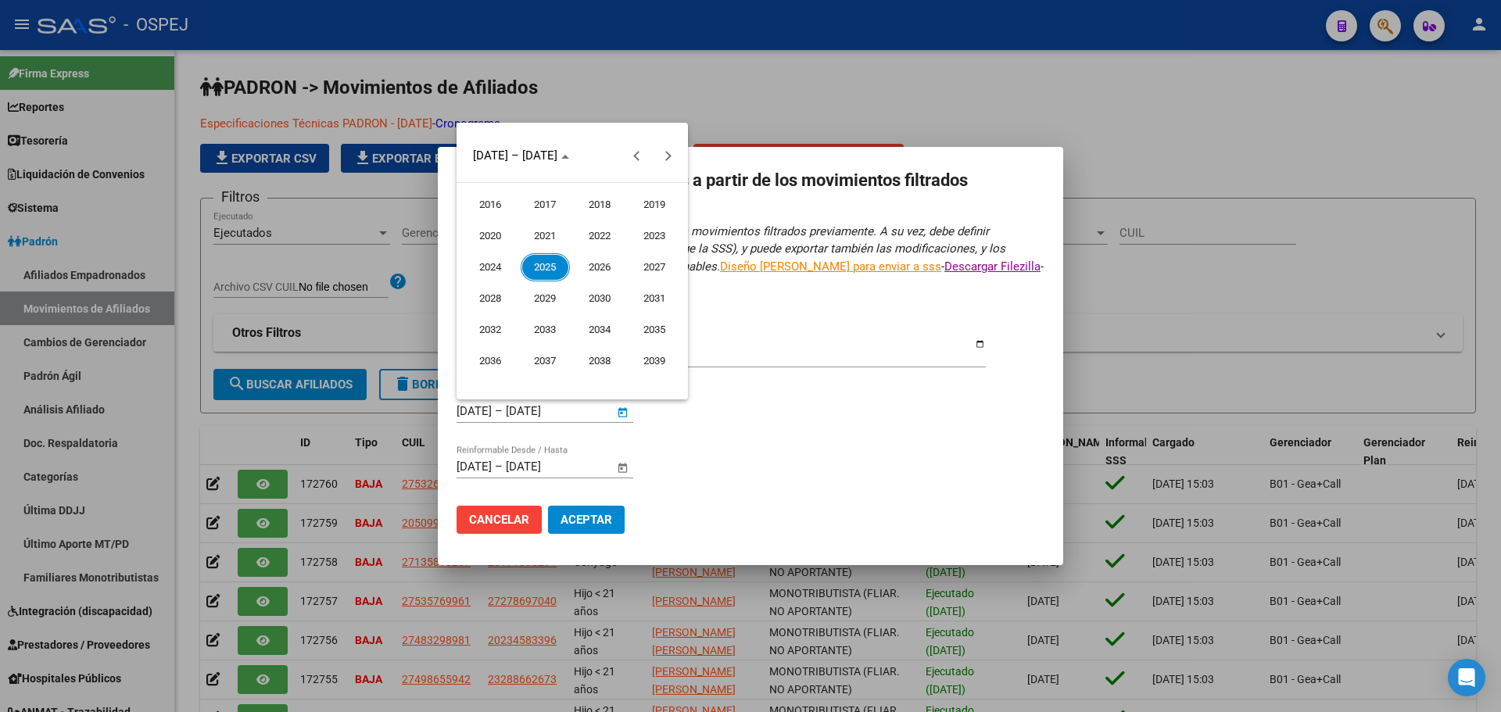
click at [486, 211] on span "2016" at bounding box center [490, 205] width 49 height 28
click at [490, 240] on span "ENE." at bounding box center [490, 236] width 49 height 28
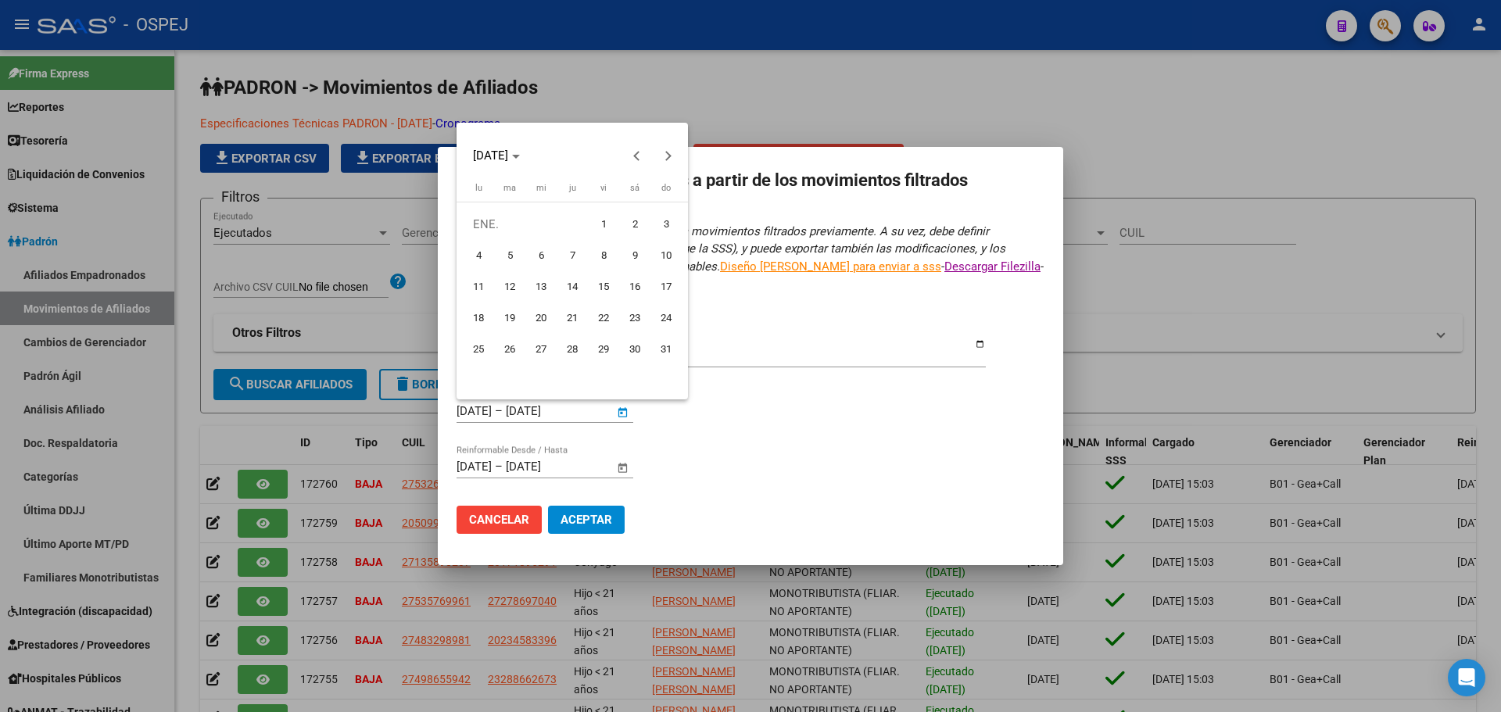
click at [615, 215] on button "1" at bounding box center [603, 224] width 31 height 31
type input "1/1/2016"
click at [508, 153] on span "ENE. 2016" at bounding box center [490, 156] width 35 height 14
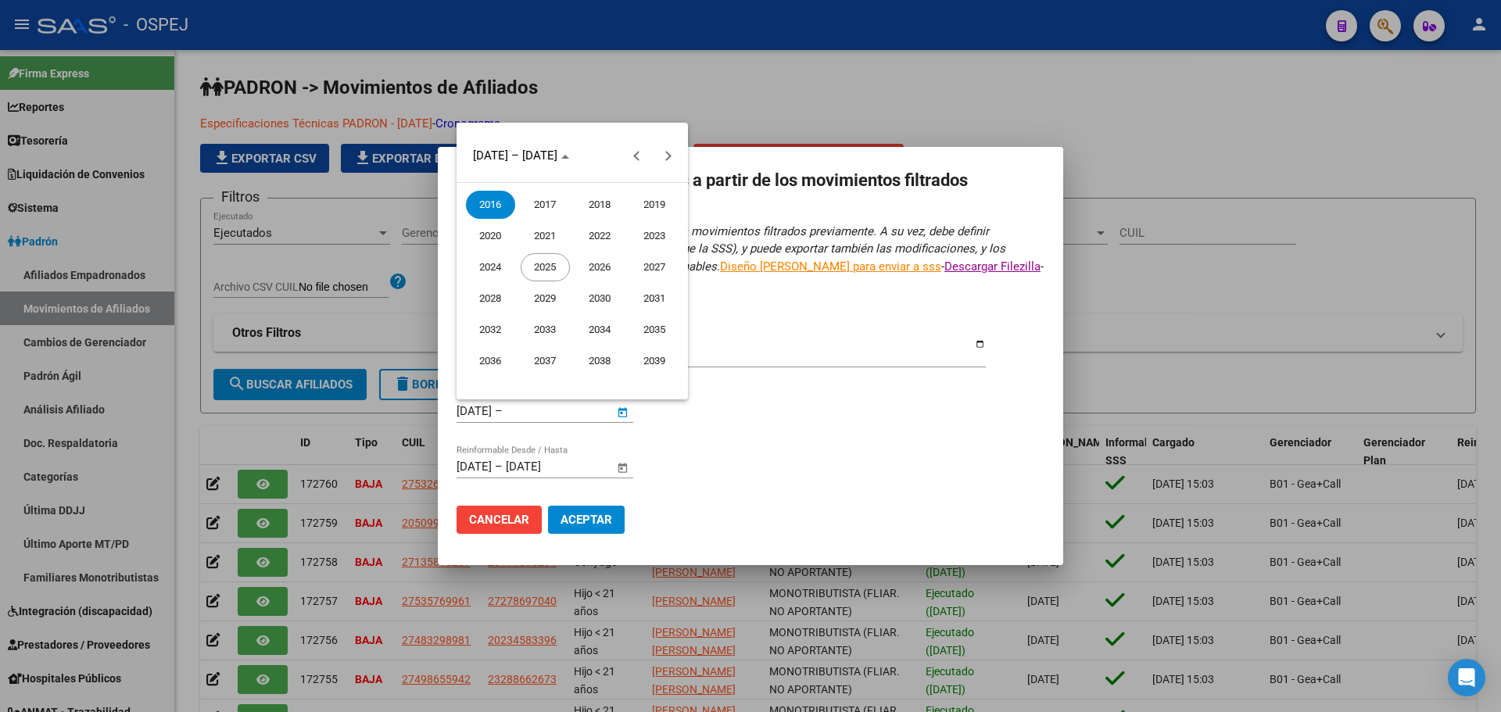
click at [536, 269] on span "2025" at bounding box center [545, 267] width 49 height 28
click at [662, 274] on span "AGO." at bounding box center [654, 267] width 49 height 28
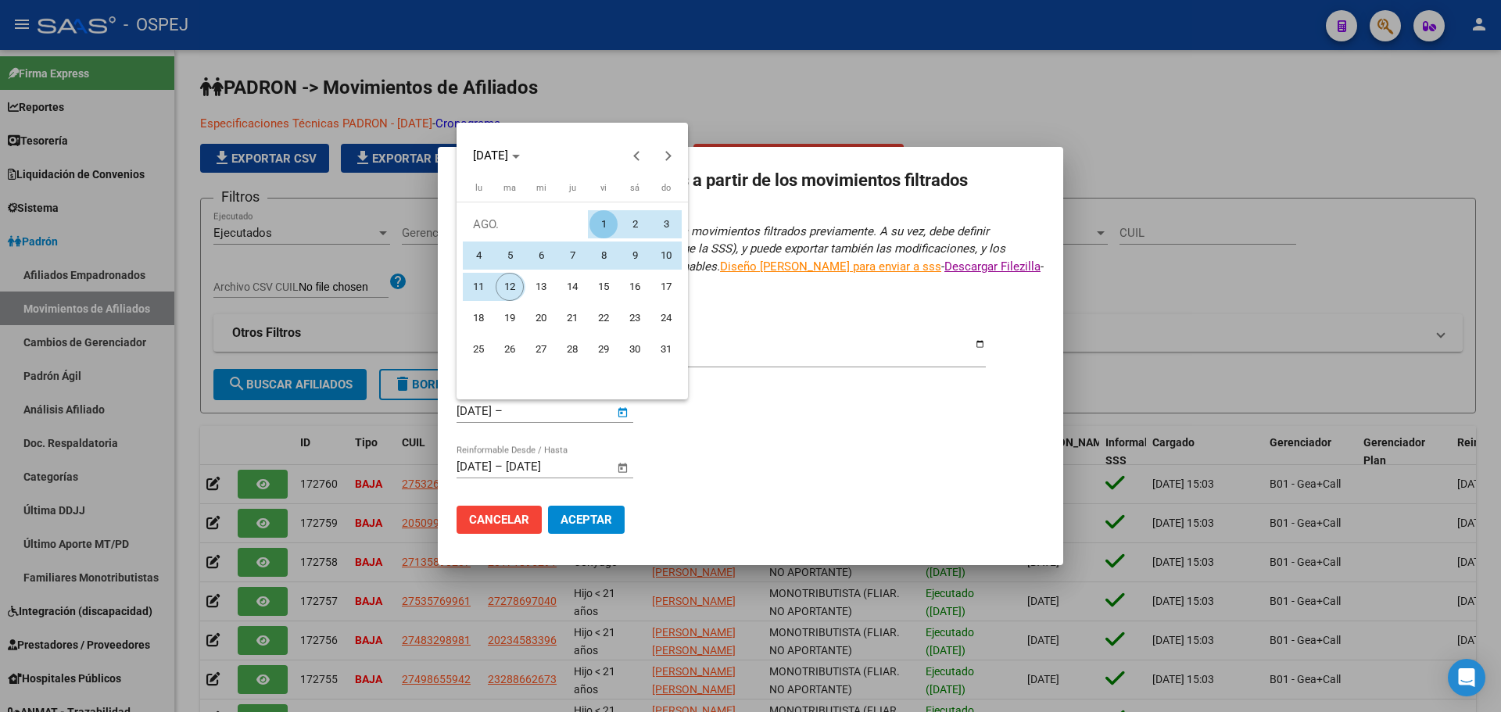
click at [499, 287] on span "12" at bounding box center [510, 287] width 28 height 28
type input "12/8/2025"
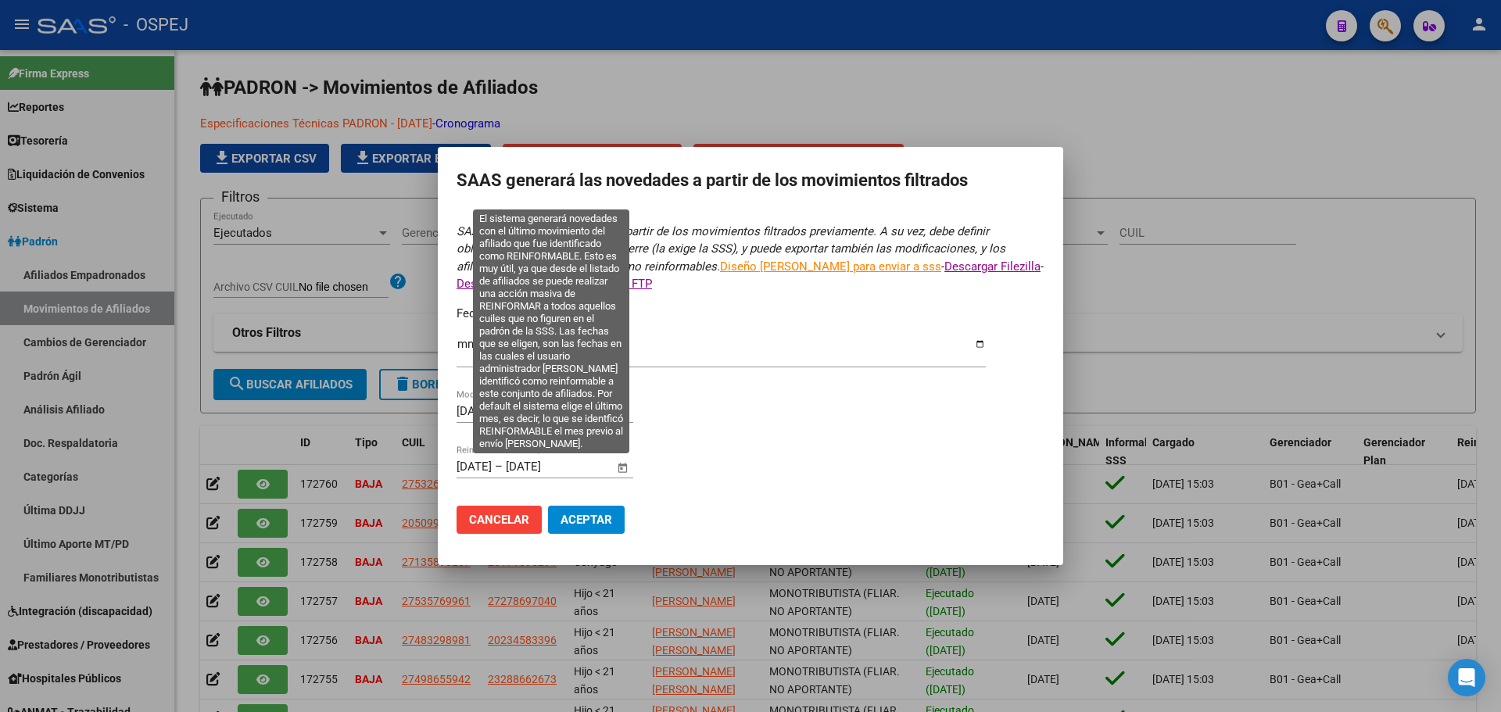
click at [619, 472] on span "Open calendar" at bounding box center [623, 468] width 38 height 38
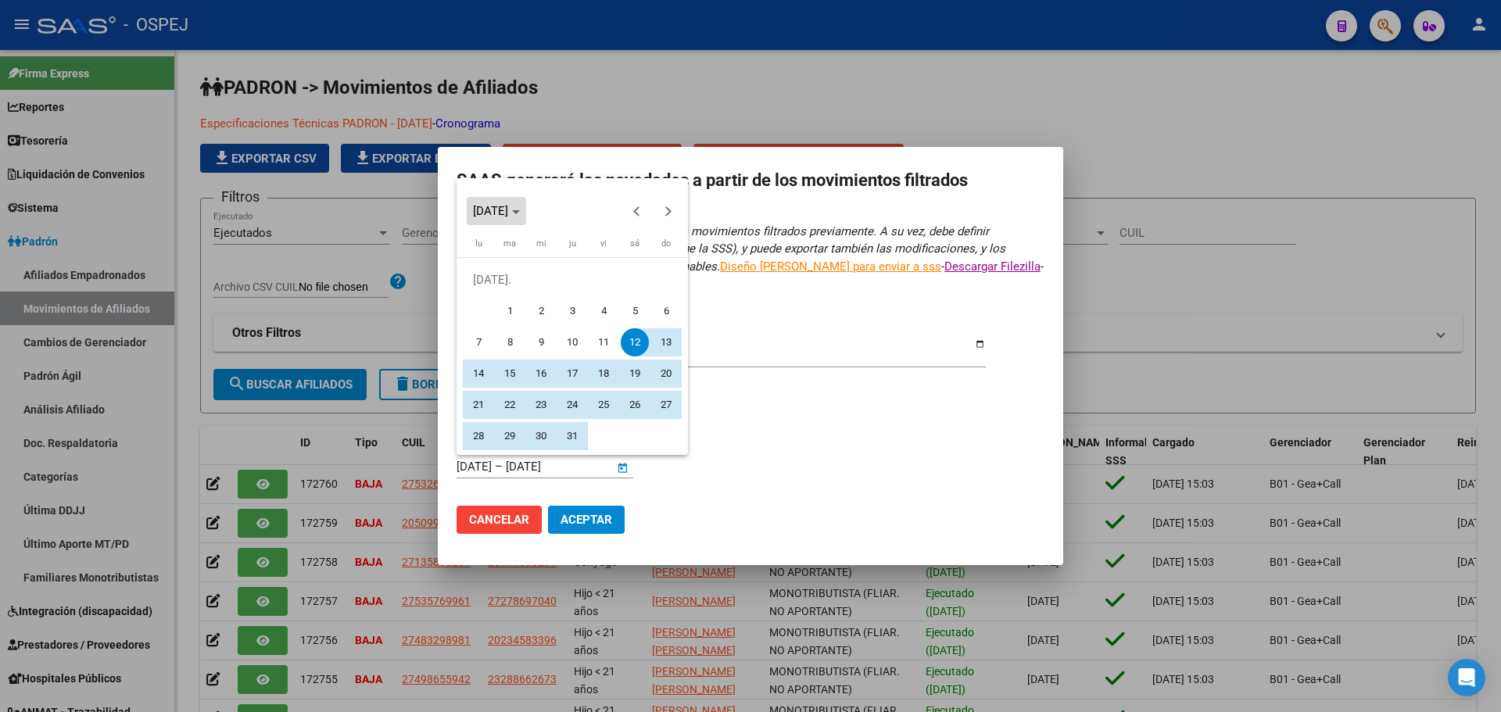
click at [499, 216] on span "JUL. 2025" at bounding box center [490, 211] width 35 height 14
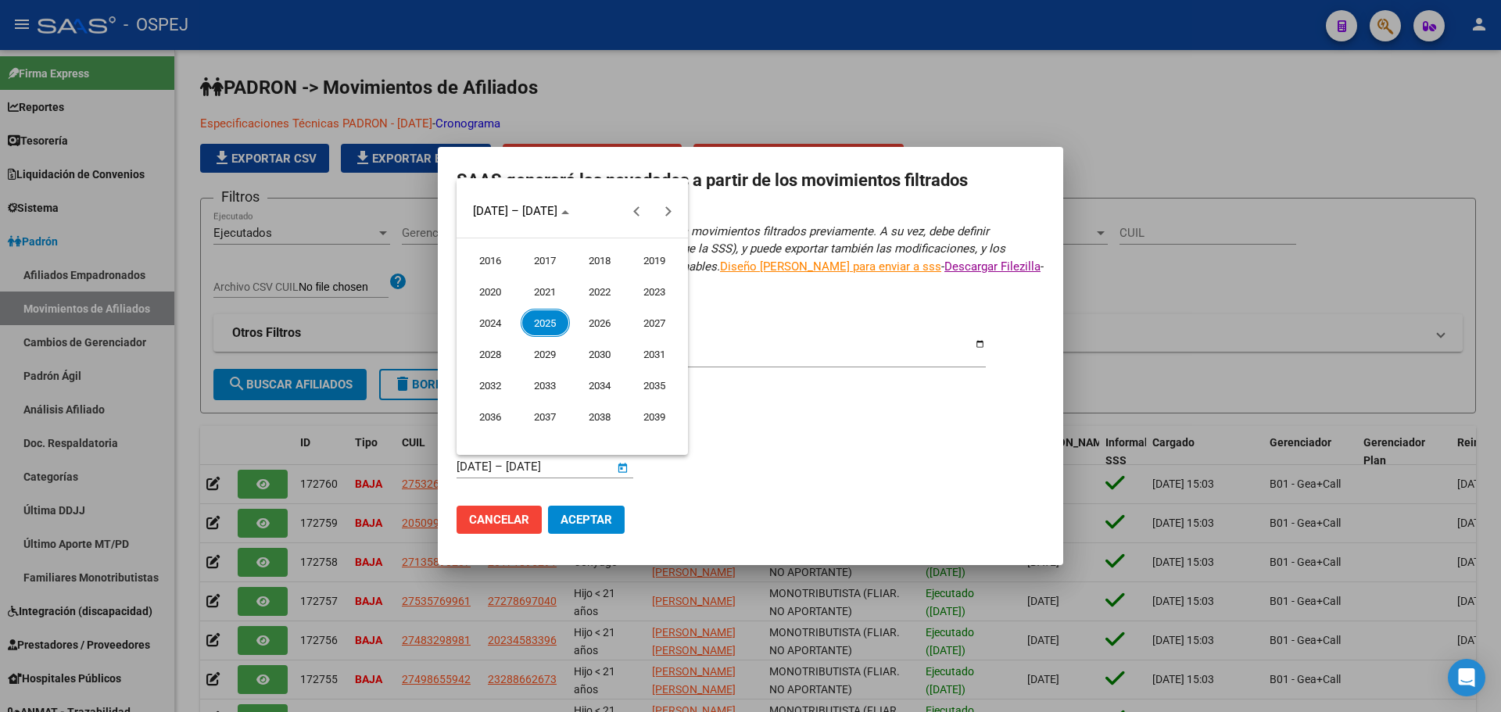
click at [489, 266] on span "2016" at bounding box center [490, 260] width 49 height 28
click at [472, 294] on span "ENE." at bounding box center [490, 292] width 49 height 28
click at [603, 274] on span "1" at bounding box center [604, 280] width 28 height 28
type input "1/1/2016"
click at [507, 210] on span "ENE. 2016" at bounding box center [490, 211] width 35 height 14
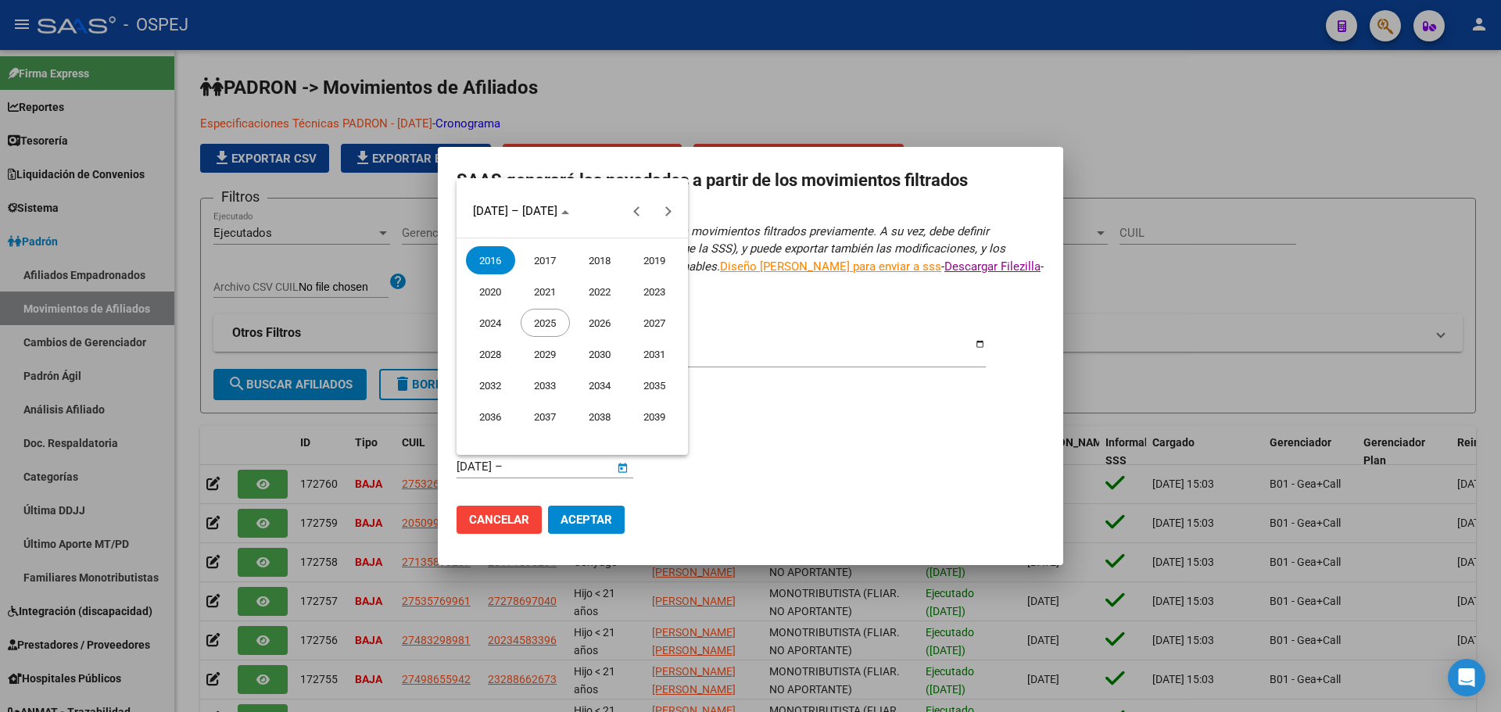
click at [542, 334] on span "2025" at bounding box center [545, 323] width 49 height 28
click at [651, 322] on span "AGO." at bounding box center [654, 323] width 49 height 28
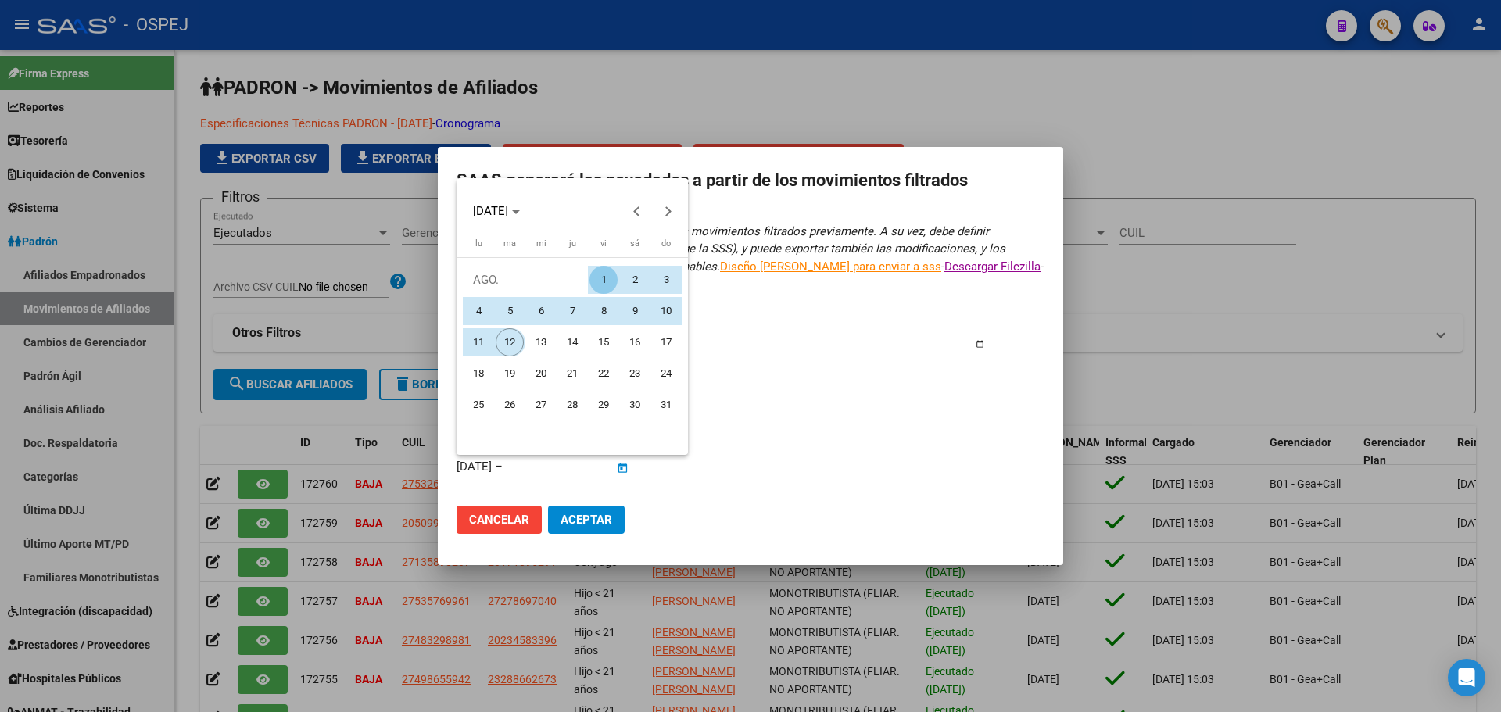
click at [520, 339] on span "12" at bounding box center [510, 342] width 28 height 28
type input "12/8/2025"
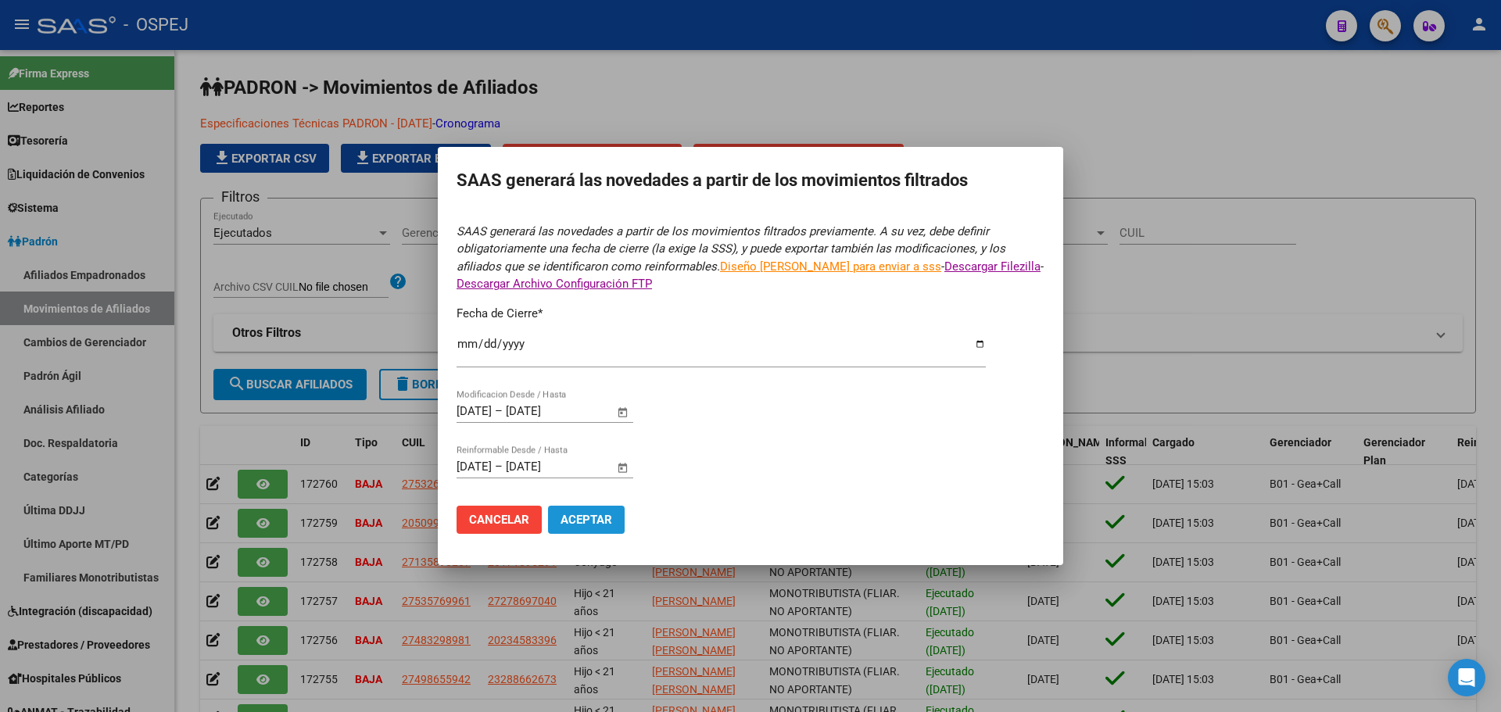
click at [604, 512] on button "Aceptar" at bounding box center [586, 520] width 77 height 28
